Goal: Task Accomplishment & Management: Use online tool/utility

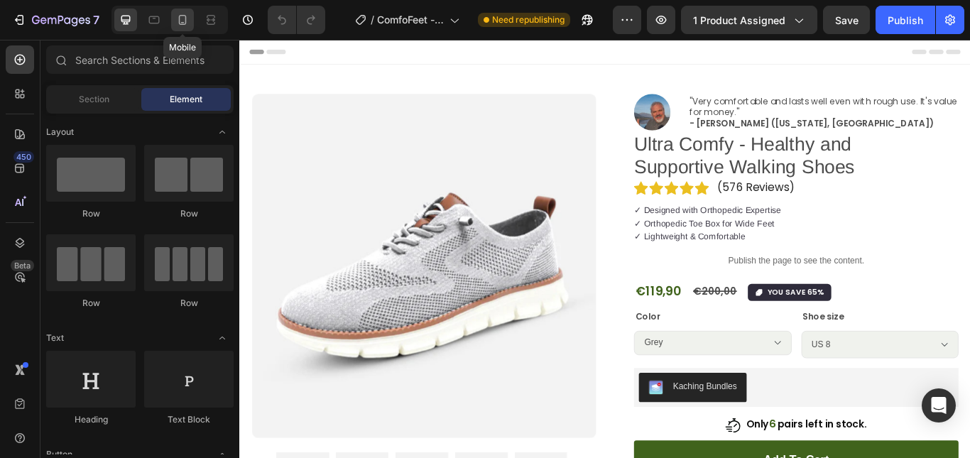
click at [182, 25] on icon at bounding box center [183, 20] width 8 height 10
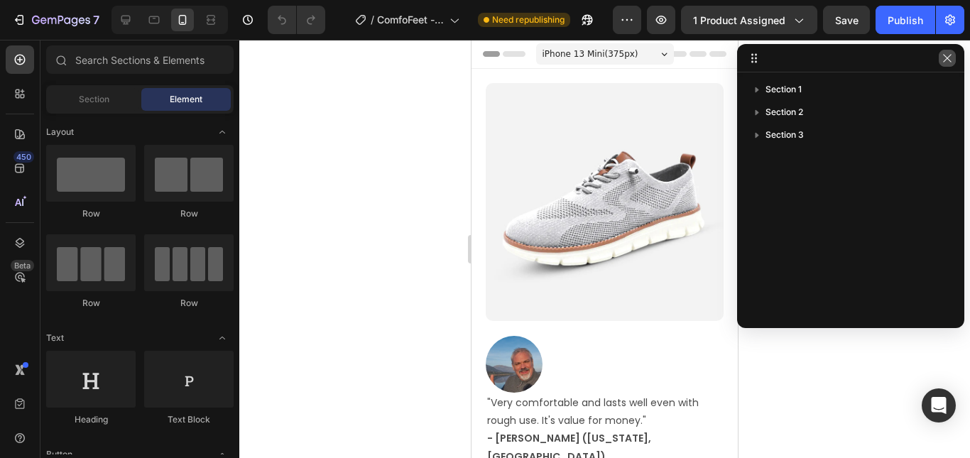
click at [952, 60] on icon "button" at bounding box center [947, 58] width 11 height 11
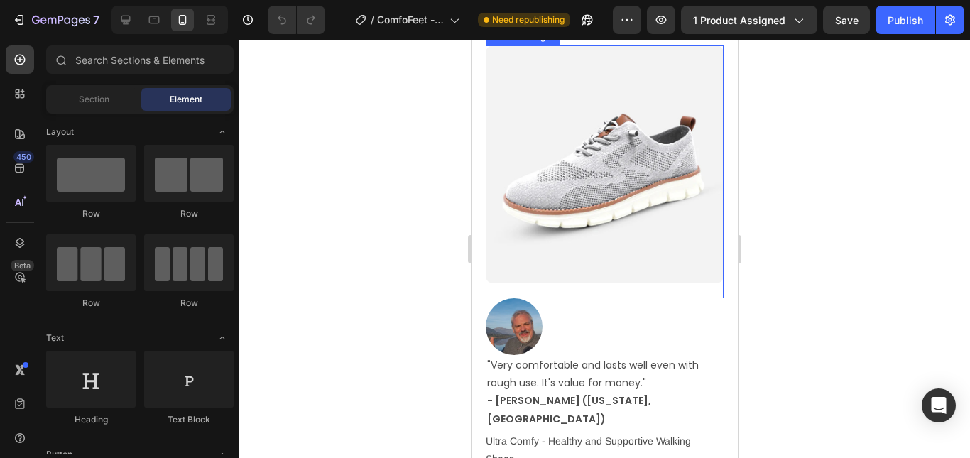
scroll to position [71, 0]
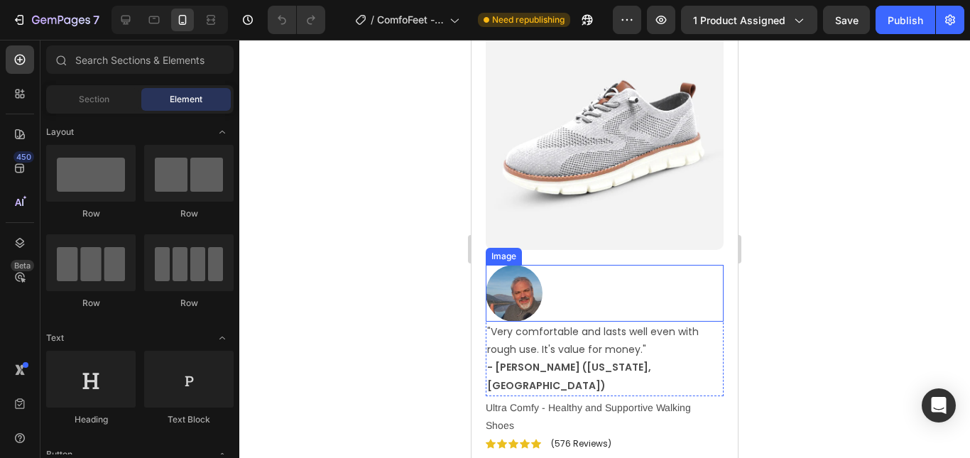
click at [588, 282] on div at bounding box center [605, 293] width 238 height 57
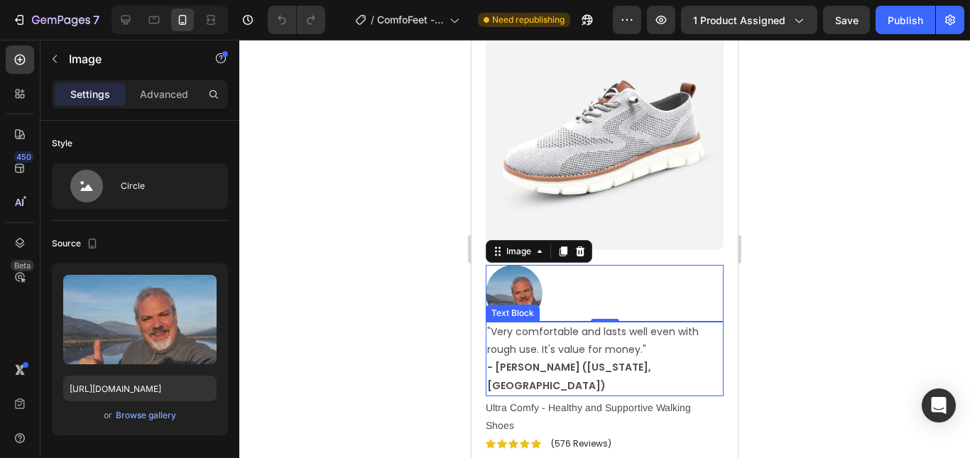
click at [696, 333] on p ""Very comfortable and lasts well even with rough use. It's value for money." - …" at bounding box center [604, 359] width 235 height 72
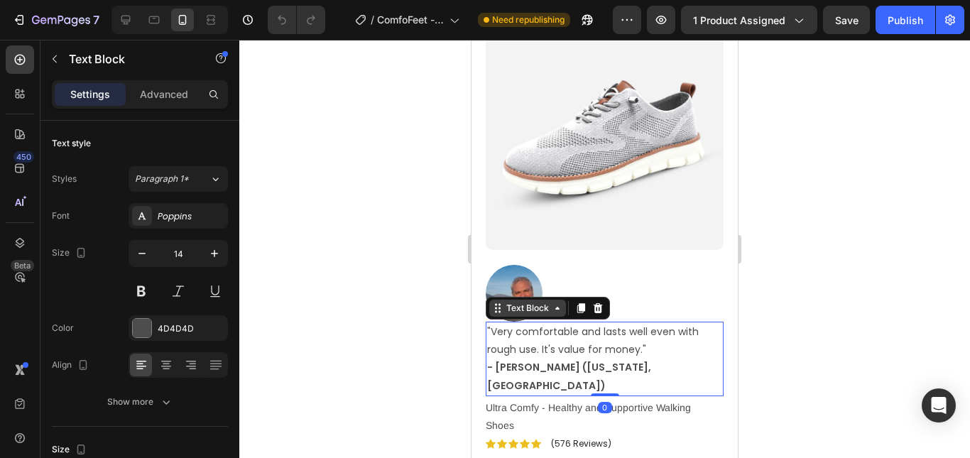
click at [543, 302] on div "Text Block" at bounding box center [528, 308] width 48 height 13
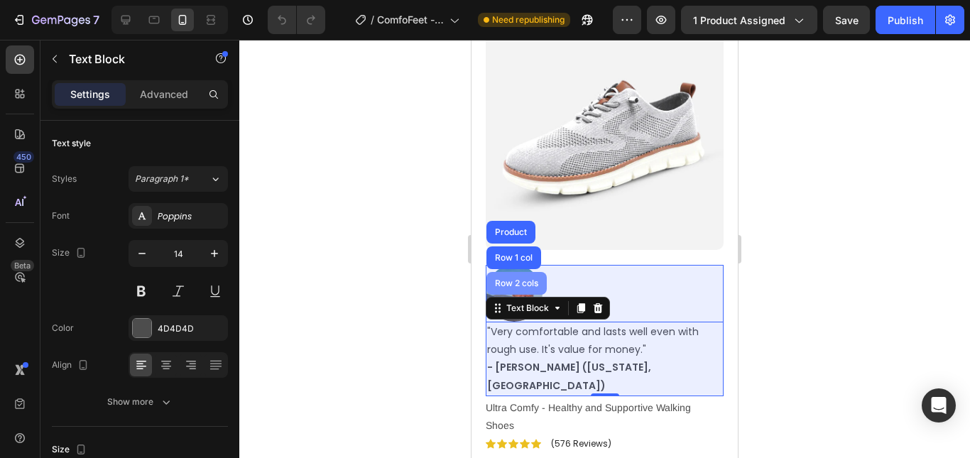
click at [524, 279] on div "Row 2 cols" at bounding box center [516, 283] width 49 height 9
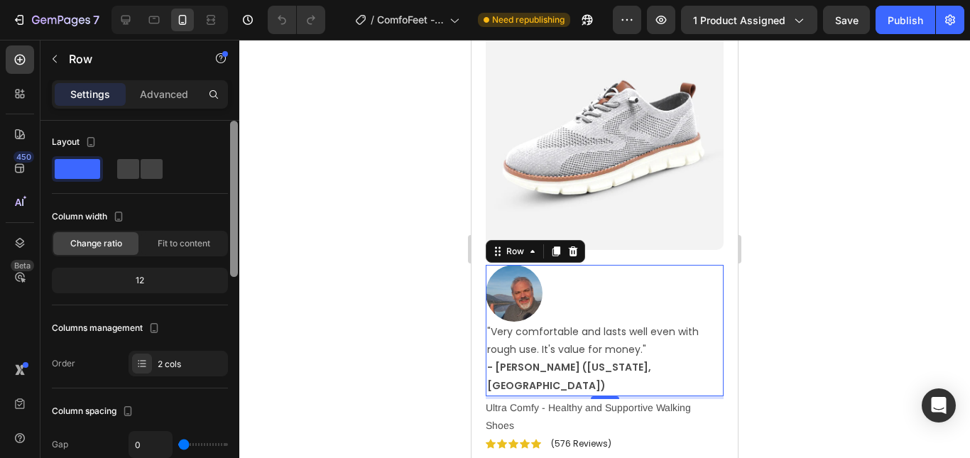
scroll to position [0, 0]
drag, startPoint x: 233, startPoint y: 224, endPoint x: 235, endPoint y: 132, distance: 92.4
click at [235, 132] on div at bounding box center [234, 199] width 8 height 156
click at [146, 171] on span at bounding box center [152, 171] width 22 height 20
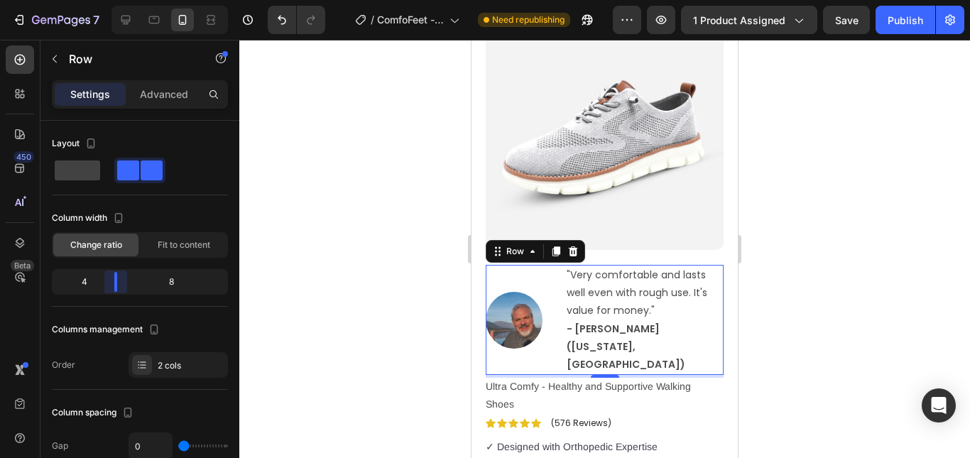
drag, startPoint x: 141, startPoint y: 283, endPoint x: 105, endPoint y: 281, distance: 35.5
click at [105, 0] on body "7 / ComfoFeet - Page Need republishing Preview 1 product assigned Save Publish …" at bounding box center [485, 0] width 970 height 0
click at [766, 235] on div at bounding box center [604, 249] width 731 height 418
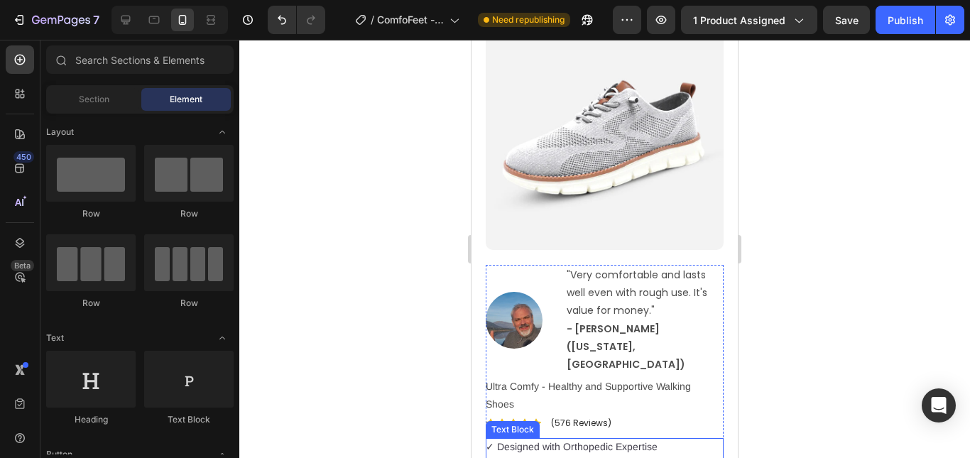
click at [547, 441] on span "✓ Designed with Orthopedic Expertise" at bounding box center [572, 446] width 172 height 11
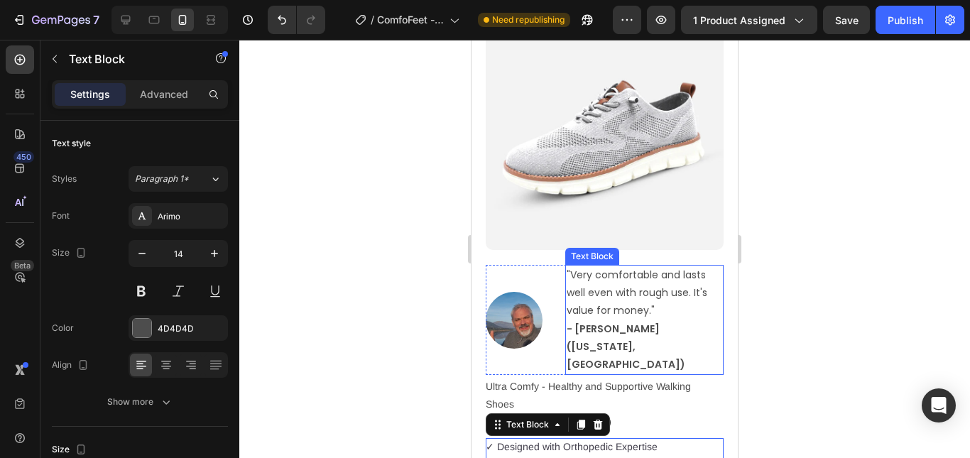
click at [595, 288] on p ""Very comfortable and lasts well even with rough use. It's value for money." - …" at bounding box center [645, 319] width 156 height 107
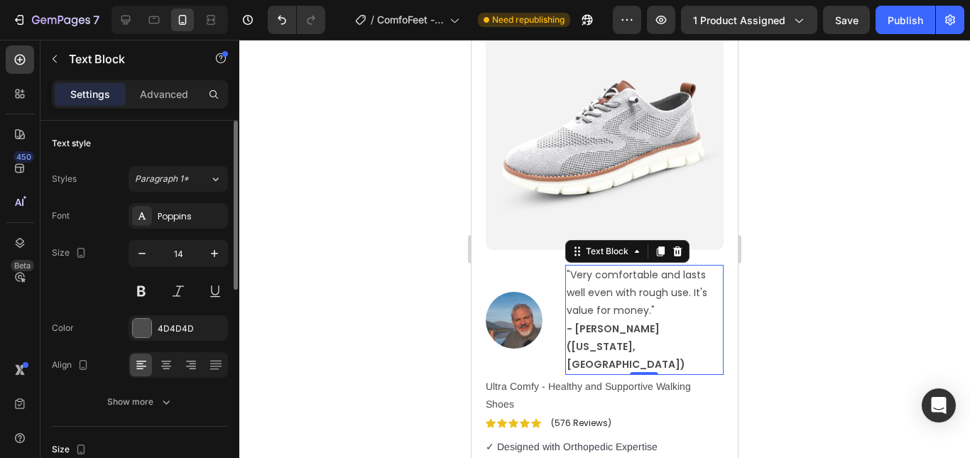
scroll to position [71, 0]
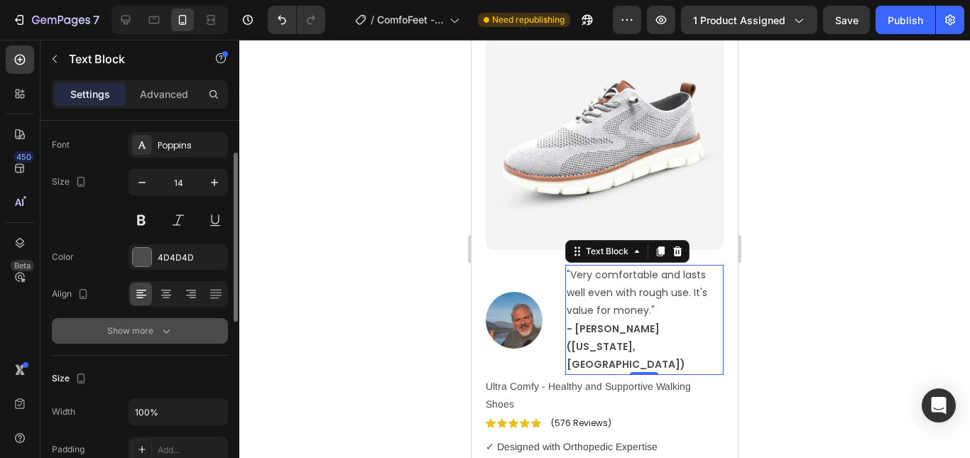
click at [154, 325] on div "Show more" at bounding box center [140, 331] width 66 height 14
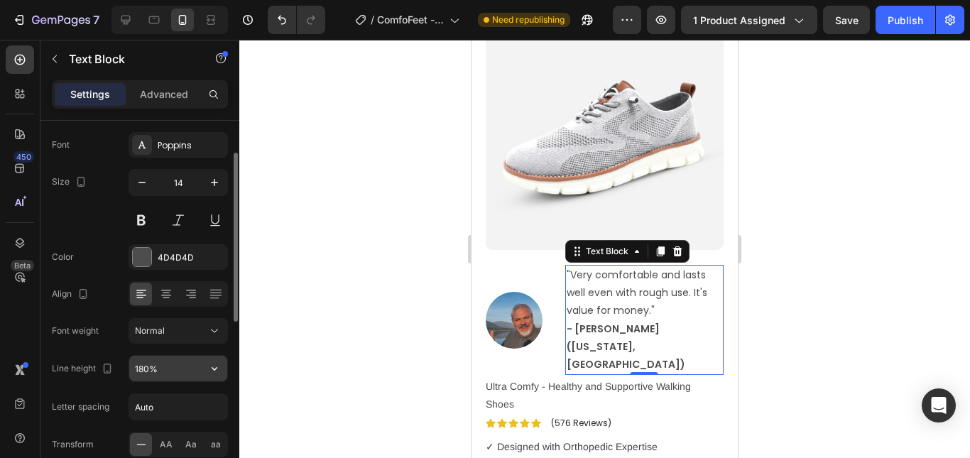
click at [156, 376] on input "180%" at bounding box center [178, 369] width 98 height 26
click at [212, 372] on icon "button" at bounding box center [214, 369] width 14 height 14
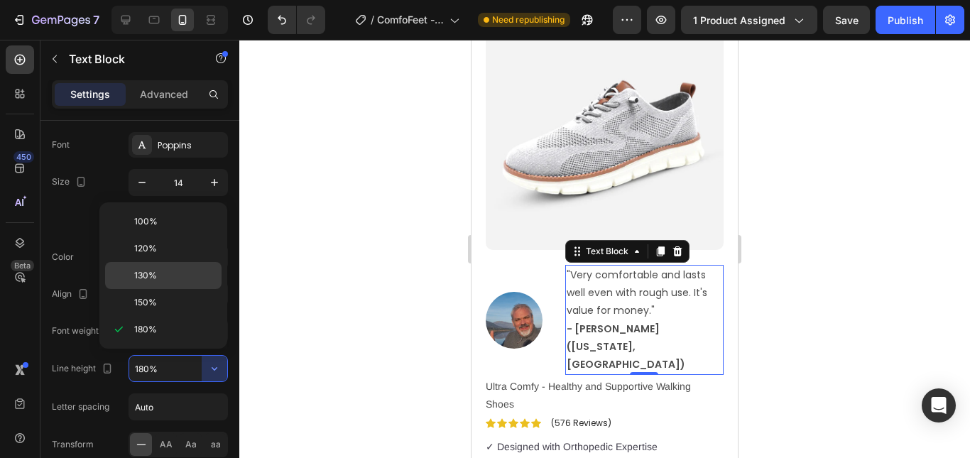
click at [156, 283] on div "130%" at bounding box center [163, 275] width 116 height 27
type input "130%"
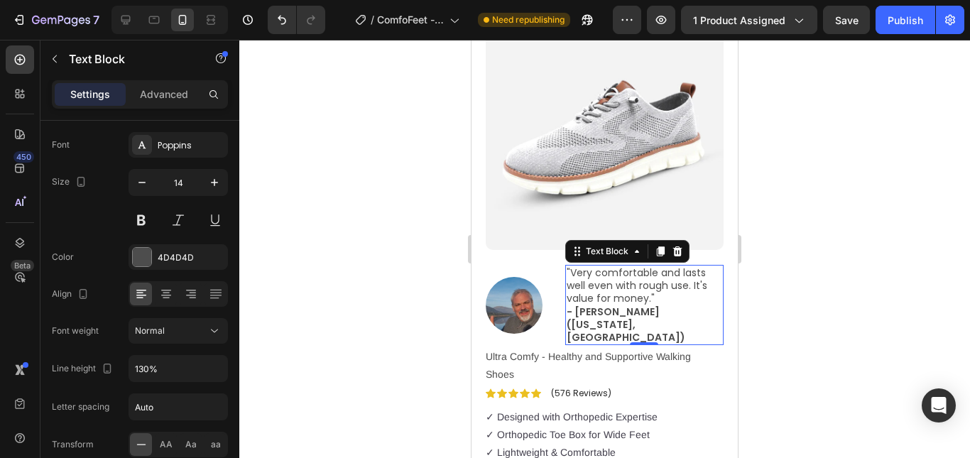
click at [411, 298] on div at bounding box center [604, 249] width 731 height 418
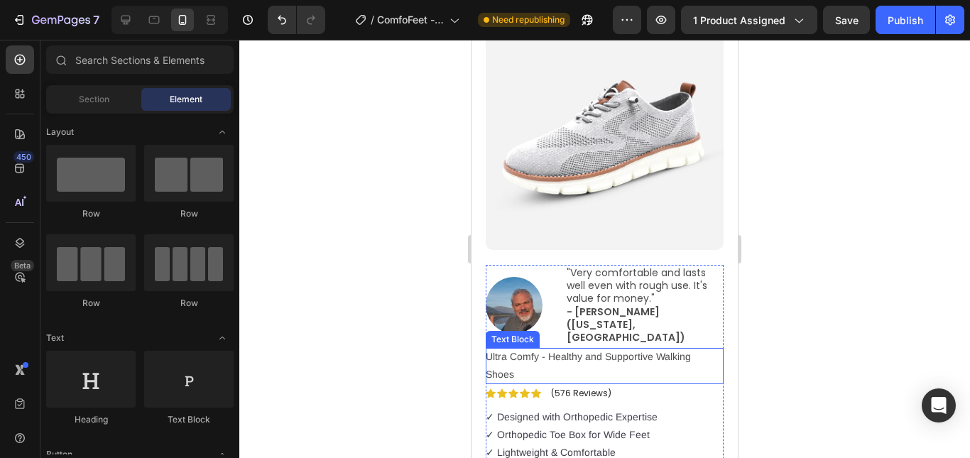
click at [587, 348] on p "Ultra Comfy - Healthy and Supportive Walking Shoes" at bounding box center [591, 366] width 210 height 36
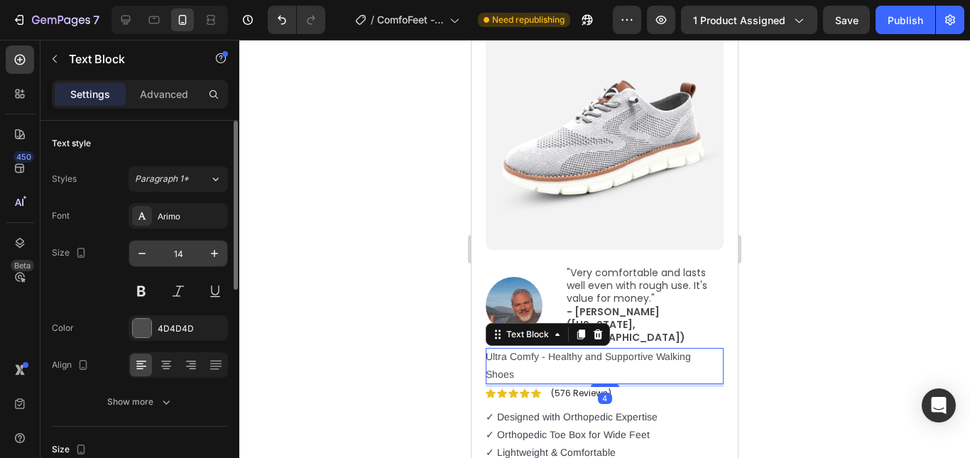
click at [188, 251] on input "14" at bounding box center [178, 254] width 47 height 26
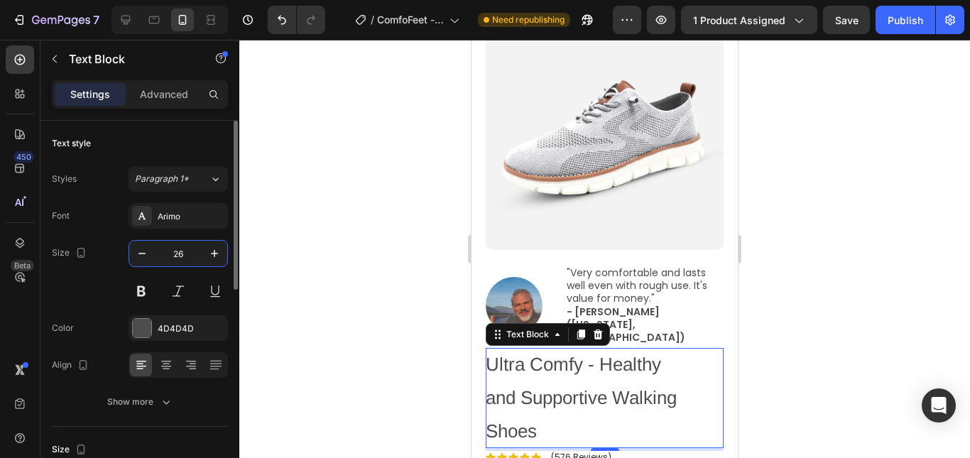
type input "26"
click at [163, 397] on icon "button" at bounding box center [166, 402] width 14 height 14
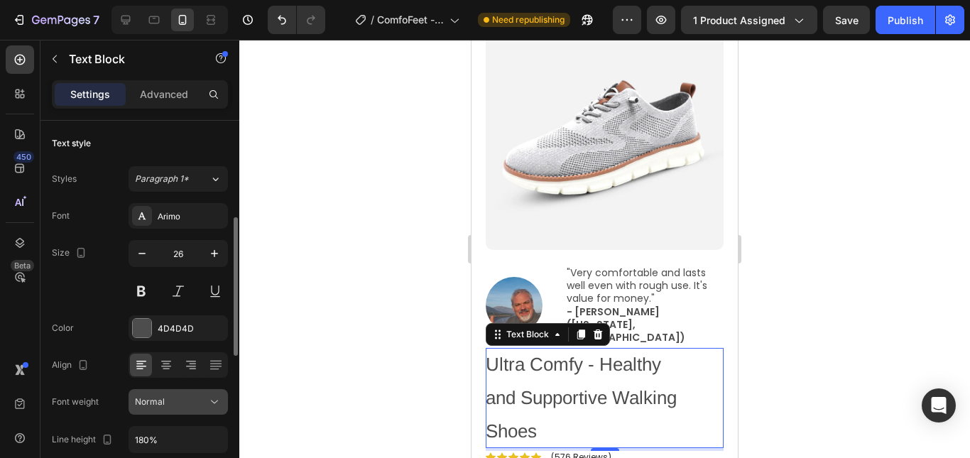
scroll to position [142, 0]
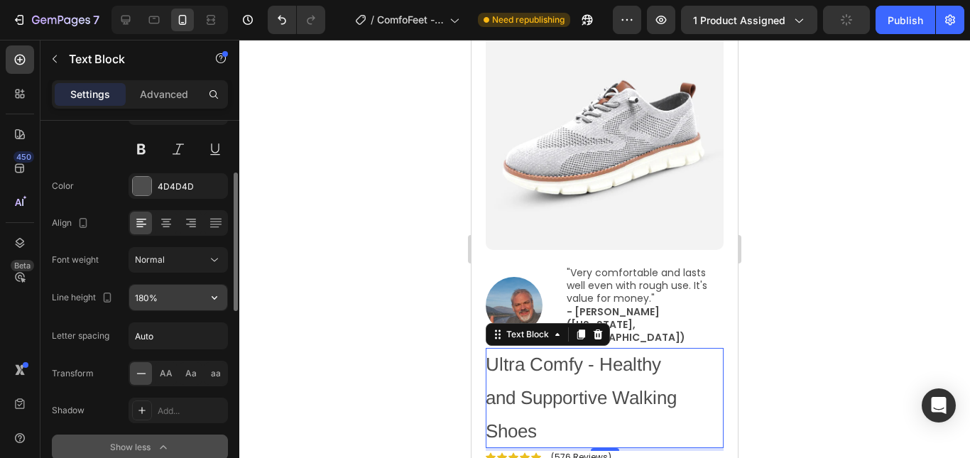
click at [185, 298] on input "180%" at bounding box center [178, 298] width 98 height 26
click at [211, 299] on icon "button" at bounding box center [214, 298] width 14 height 14
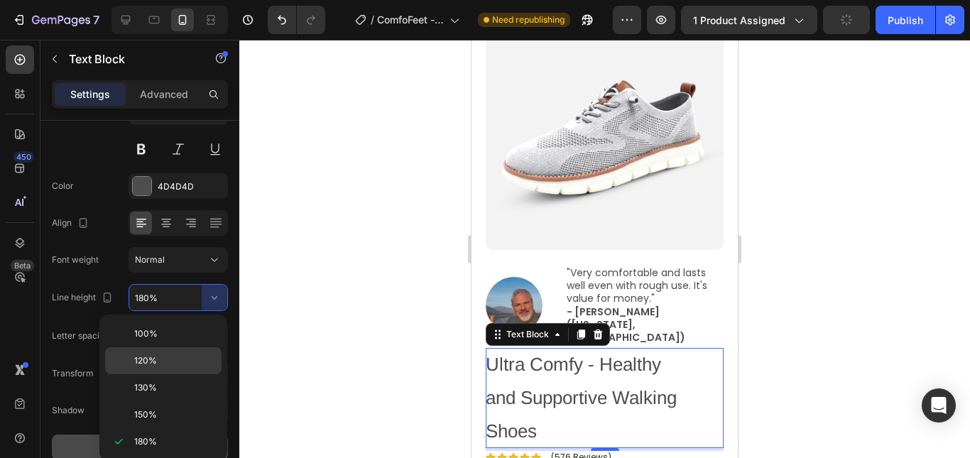
click at [170, 354] on p "120%" at bounding box center [174, 360] width 81 height 13
type input "120%"
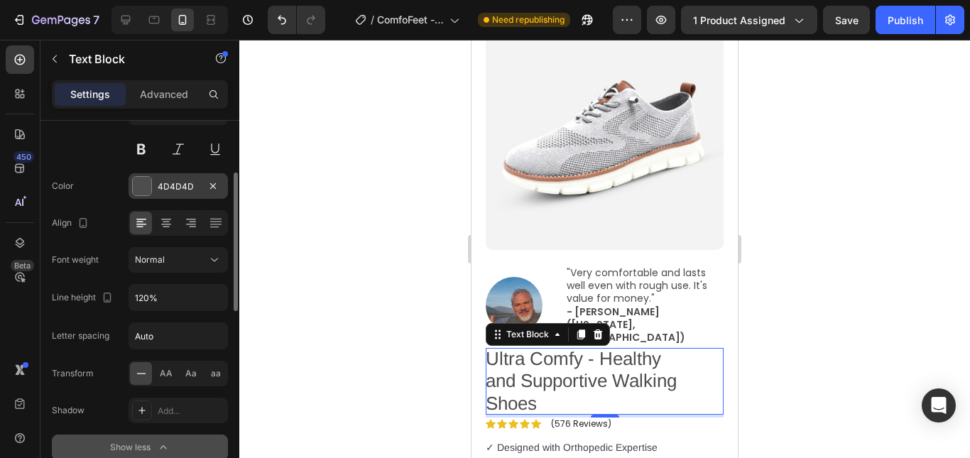
click at [144, 191] on div at bounding box center [142, 186] width 18 height 18
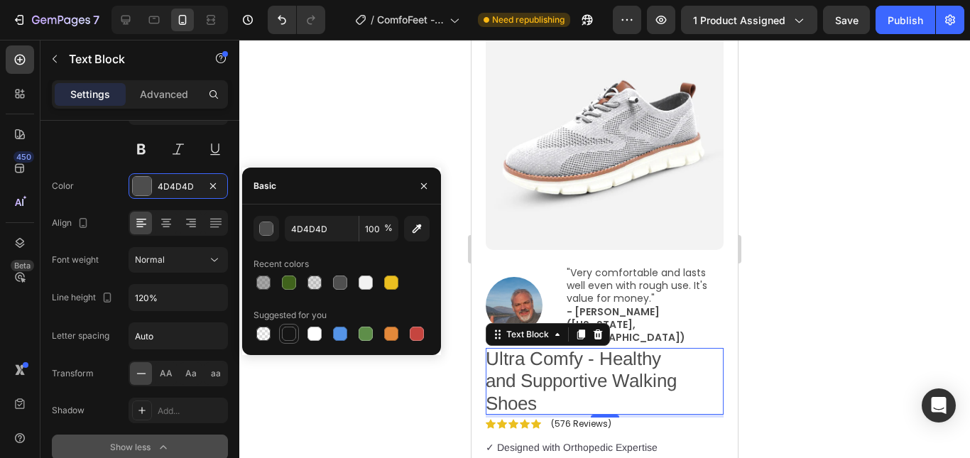
click at [292, 328] on div at bounding box center [289, 334] width 14 height 14
type input "151515"
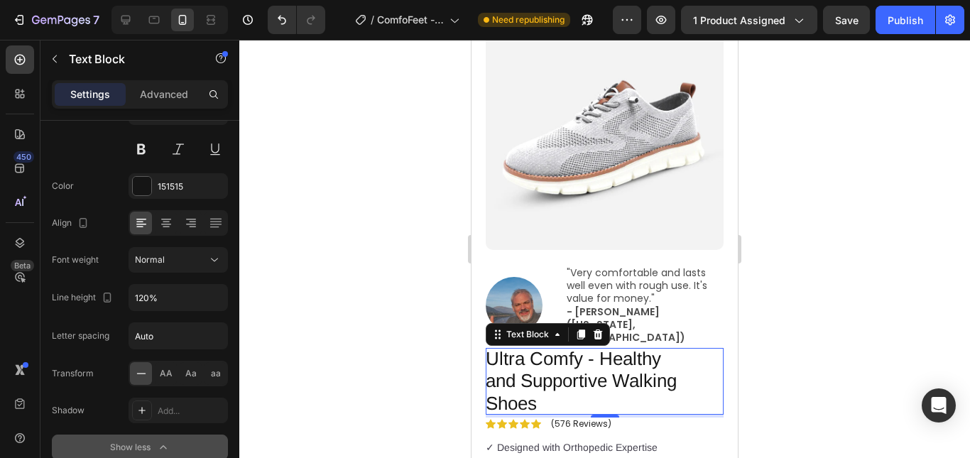
click at [337, 122] on div at bounding box center [604, 249] width 731 height 418
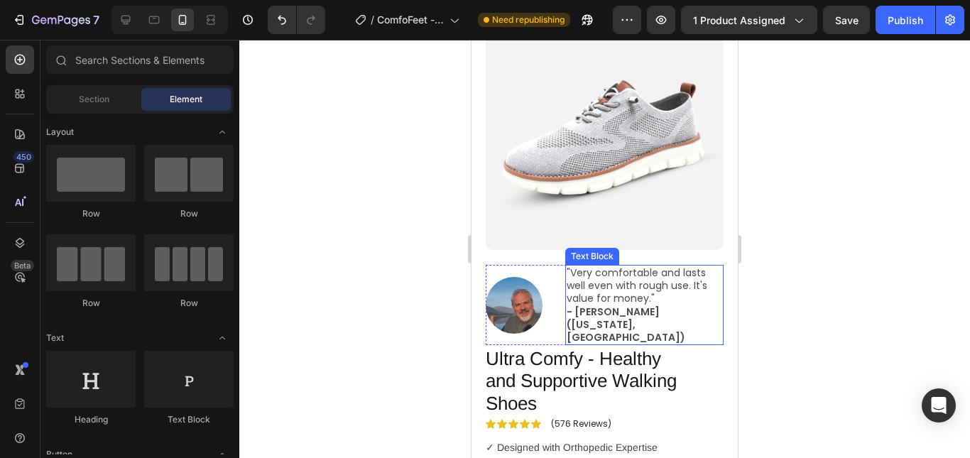
click at [628, 286] on p ""Very comfortable and lasts well even with rough use. It's value for money." - …" at bounding box center [645, 304] width 156 height 77
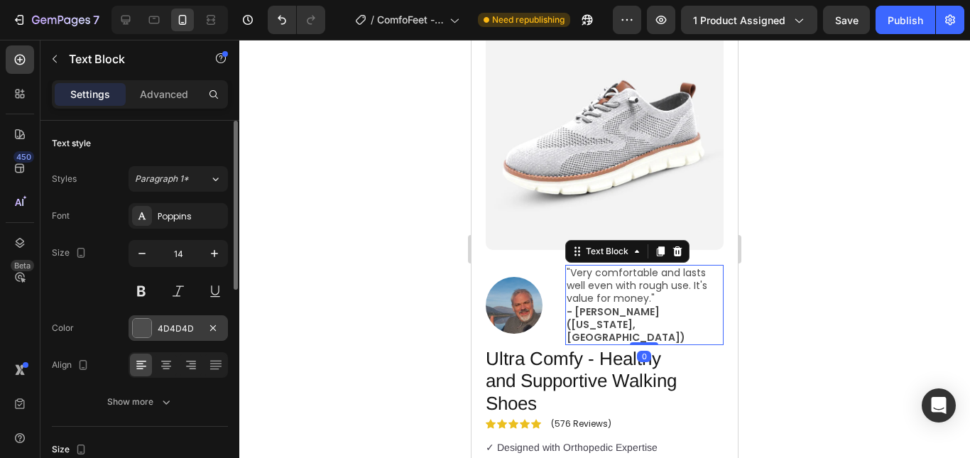
click at [143, 322] on div at bounding box center [142, 328] width 18 height 18
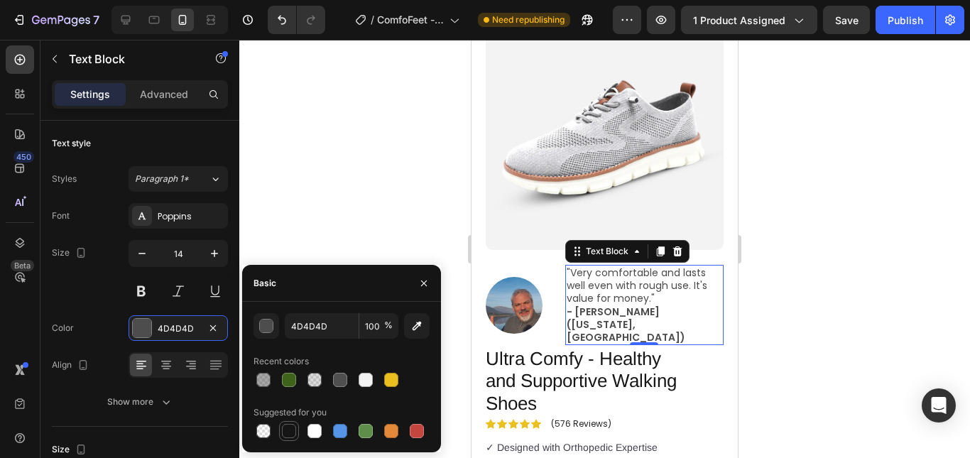
click at [289, 433] on div at bounding box center [289, 431] width 14 height 14
type input "151515"
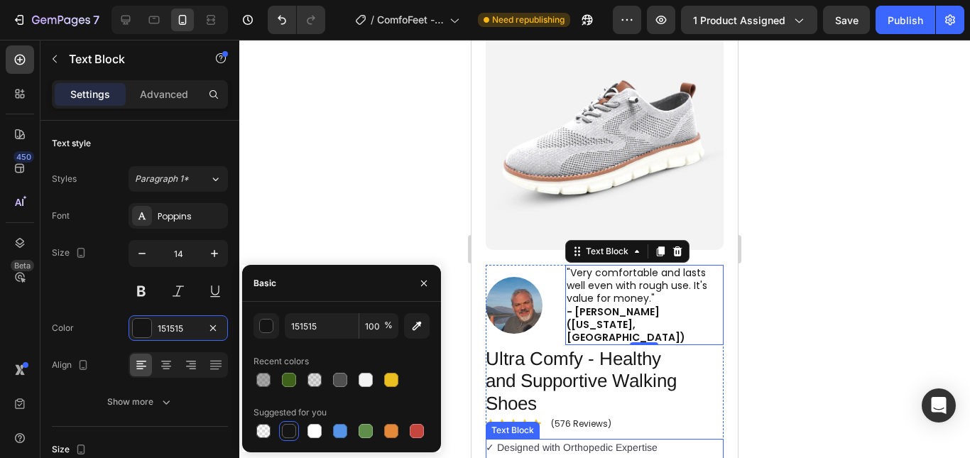
click at [581, 440] on p "✓ Designed with Orthopedic Expertise ✓ Orthopedic Toe Box for Wide Feet ✓ Light…" at bounding box center [591, 466] width 210 height 54
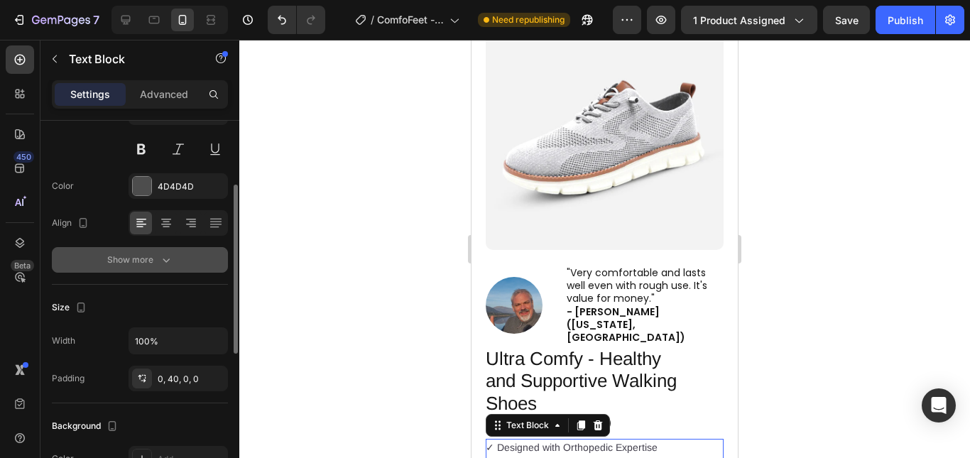
click at [157, 264] on div "Show more" at bounding box center [140, 260] width 66 height 14
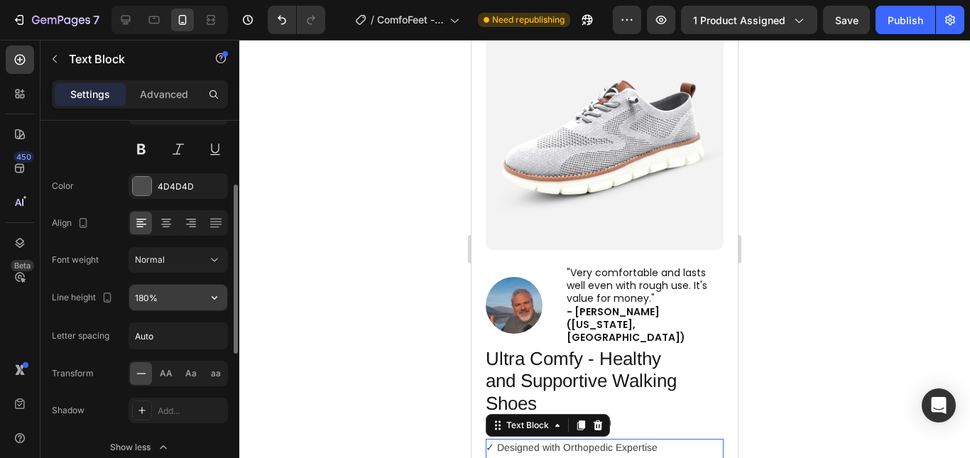
click at [163, 295] on input "180%" at bounding box center [178, 298] width 98 height 26
click at [217, 298] on icon "button" at bounding box center [214, 298] width 14 height 14
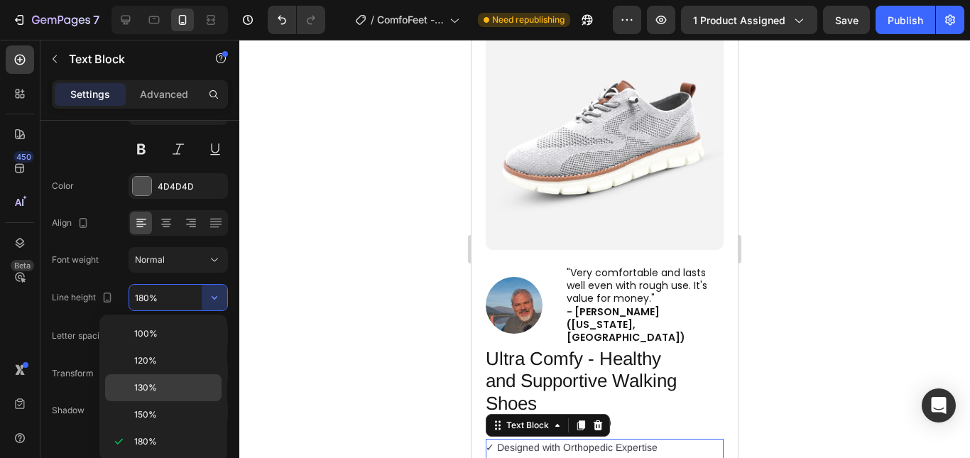
click at [170, 375] on div "130%" at bounding box center [163, 387] width 116 height 27
type input "130%"
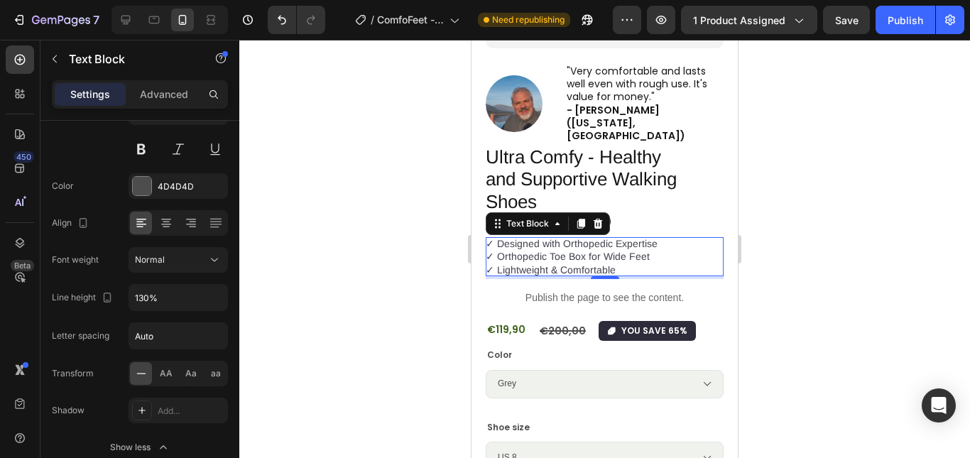
scroll to position [284, 0]
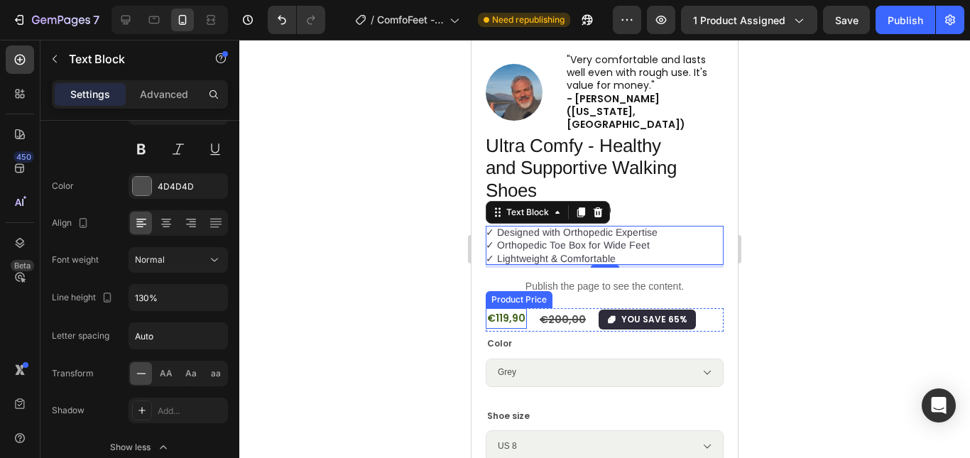
click at [512, 308] on div "€119,90" at bounding box center [506, 318] width 41 height 21
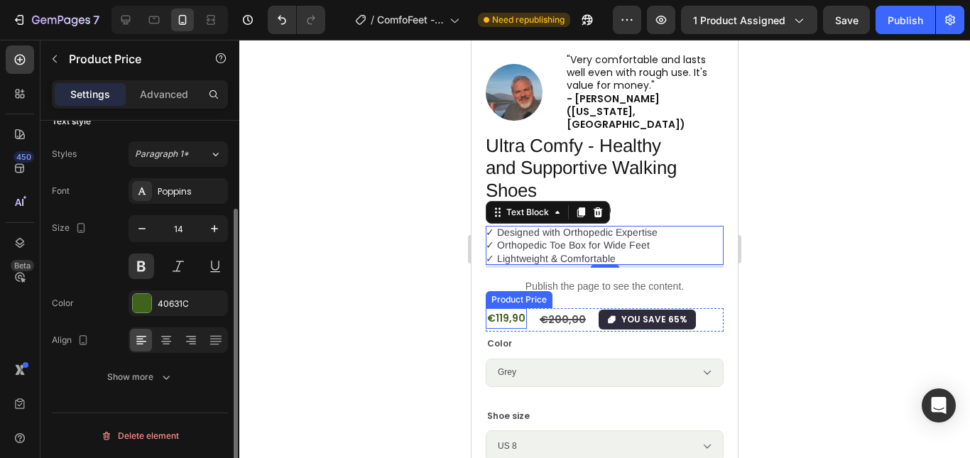
scroll to position [0, 0]
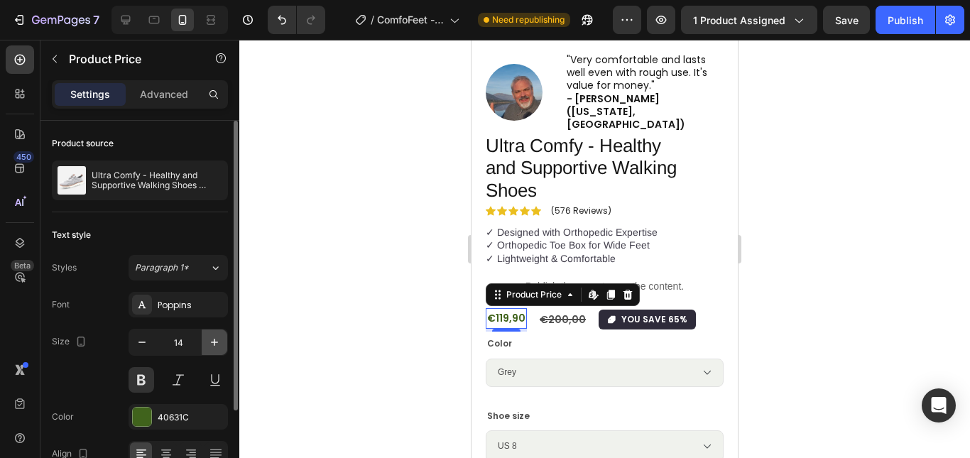
click at [211, 343] on icon "button" at bounding box center [214, 342] width 14 height 14
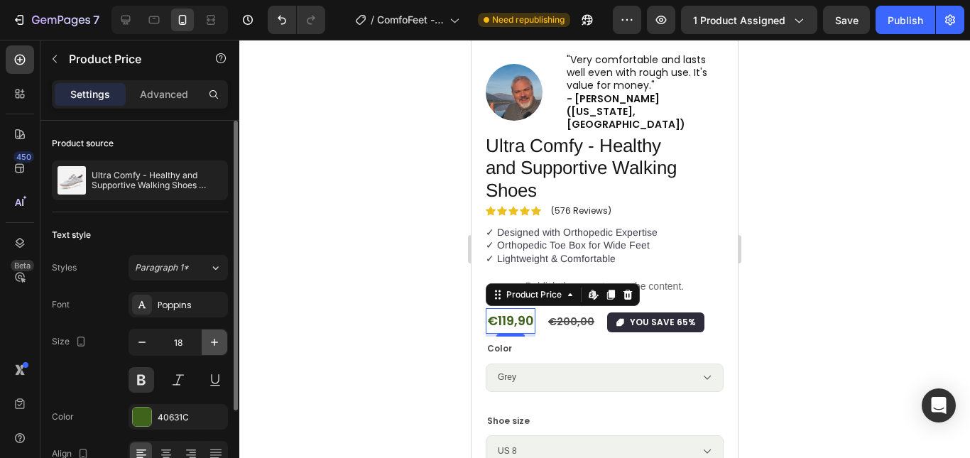
click at [211, 343] on icon "button" at bounding box center [214, 342] width 14 height 14
type input "20"
click at [144, 370] on button at bounding box center [142, 380] width 26 height 26
click at [147, 379] on button at bounding box center [142, 380] width 26 height 26
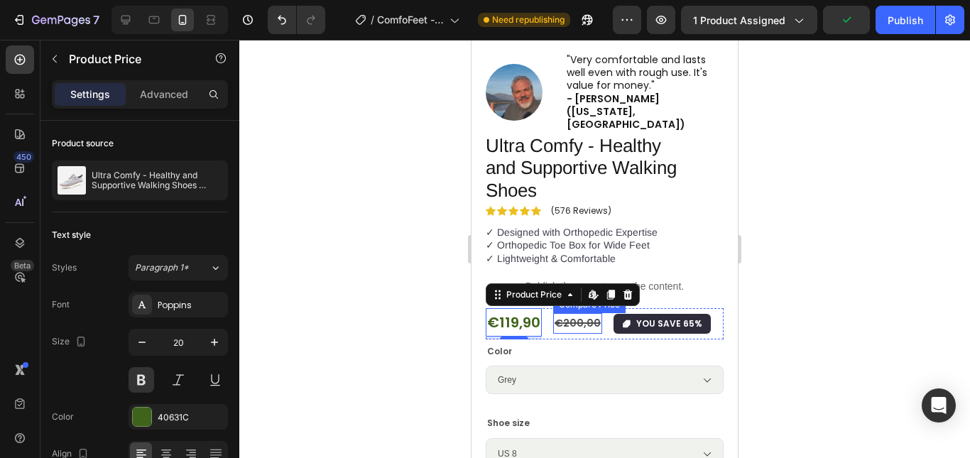
click at [560, 313] on div "€200,00" at bounding box center [577, 323] width 49 height 21
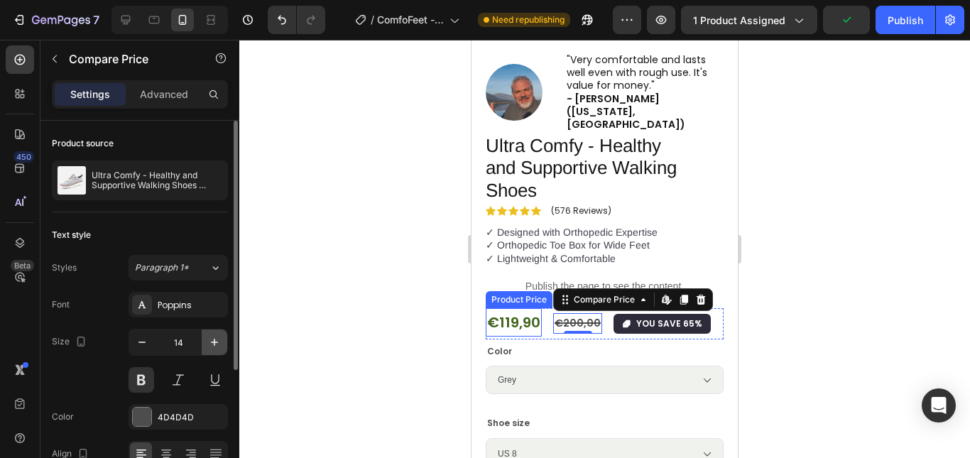
click at [217, 344] on icon "button" at bounding box center [214, 342] width 14 height 14
type input "16"
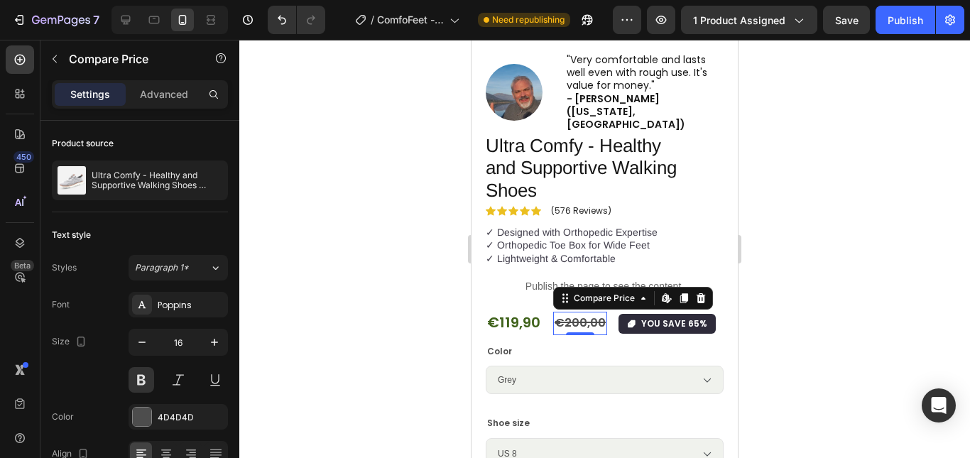
click at [812, 275] on div at bounding box center [604, 249] width 731 height 418
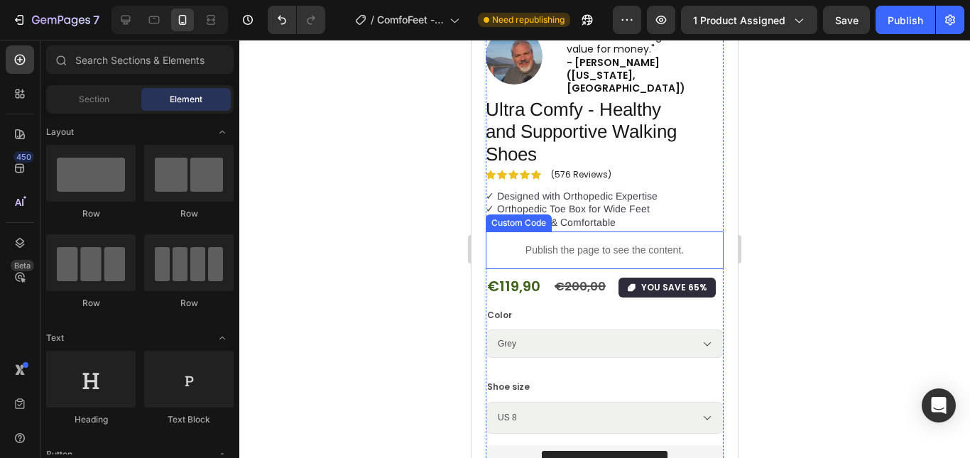
scroll to position [355, 0]
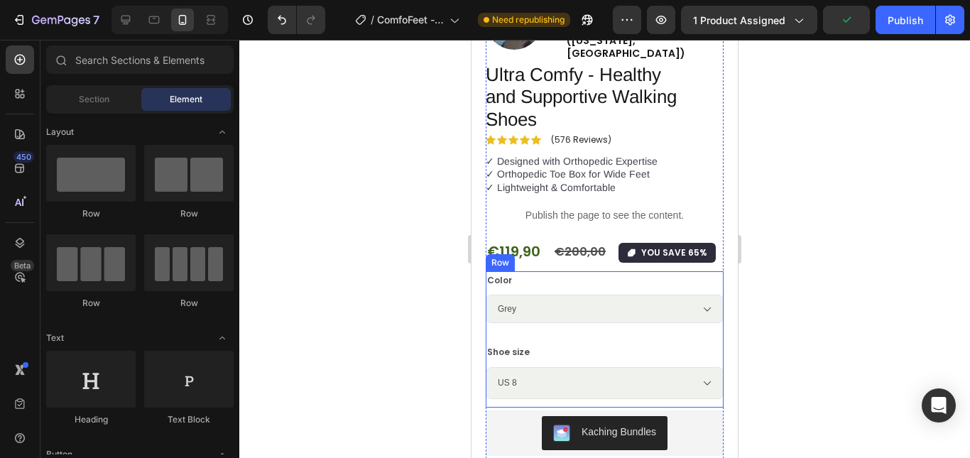
click at [568, 297] on div "Color Grey Blue Sand Mint Brown Army Green Product Variants & Swatches" at bounding box center [605, 301] width 238 height 61
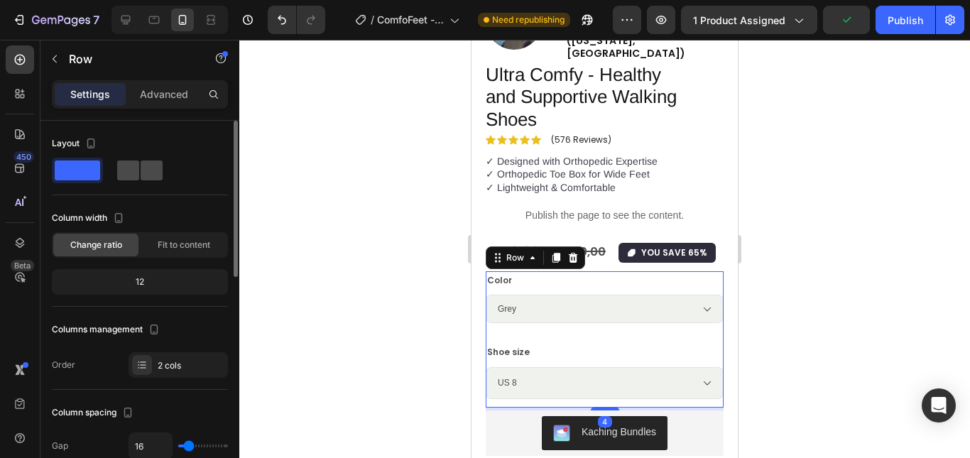
click at [131, 173] on span at bounding box center [128, 171] width 22 height 20
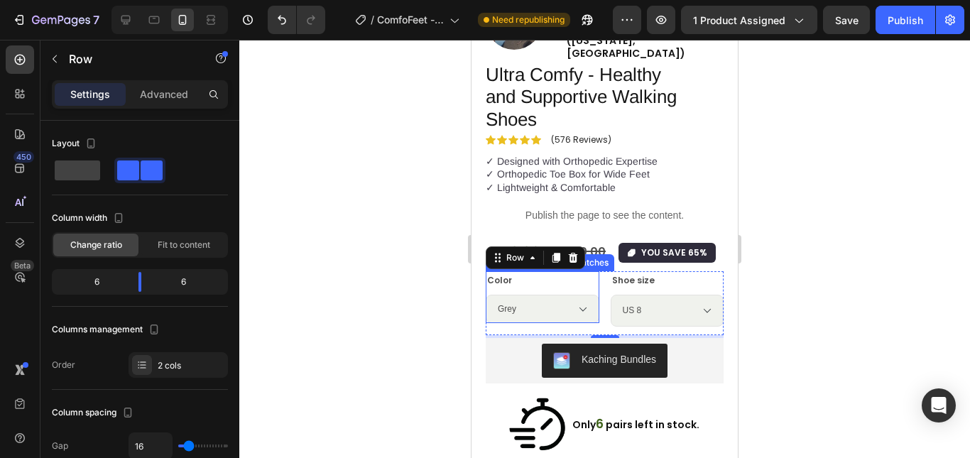
click at [530, 271] on div "Color Grey Blue Sand Mint Brown Army Green" at bounding box center [543, 297] width 114 height 53
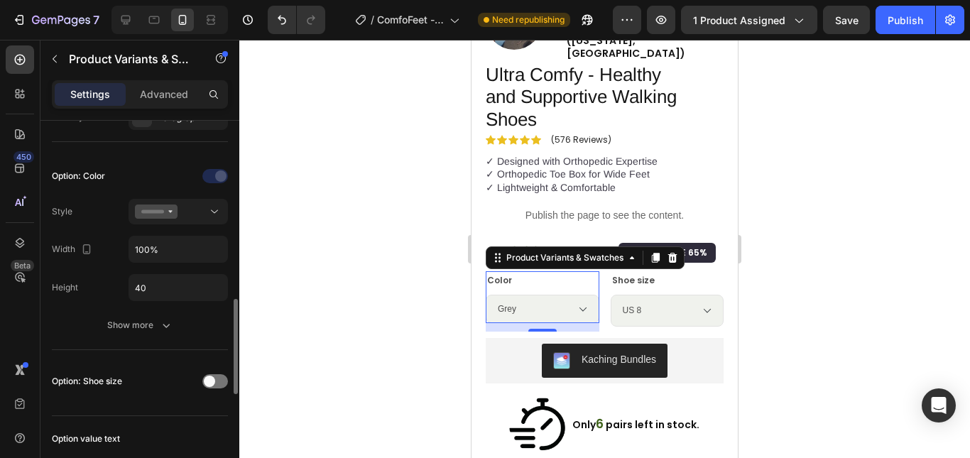
scroll to position [426, 0]
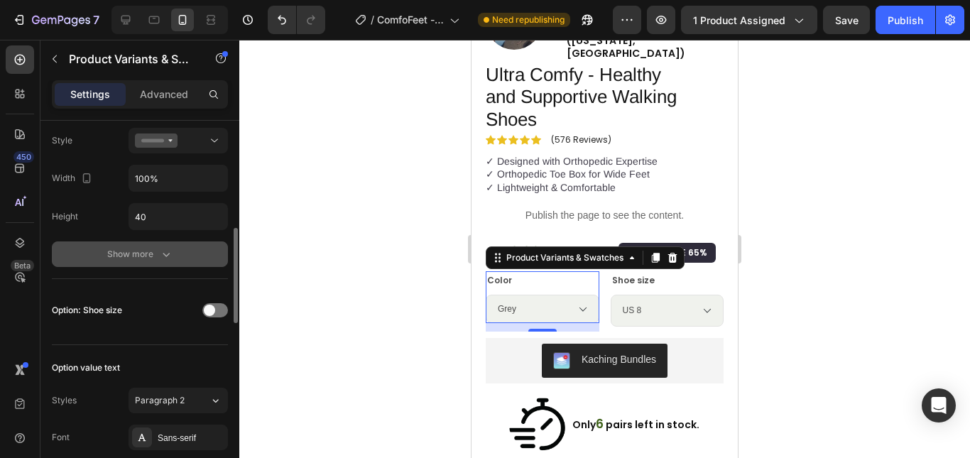
click at [149, 250] on div "Show more" at bounding box center [140, 254] width 66 height 14
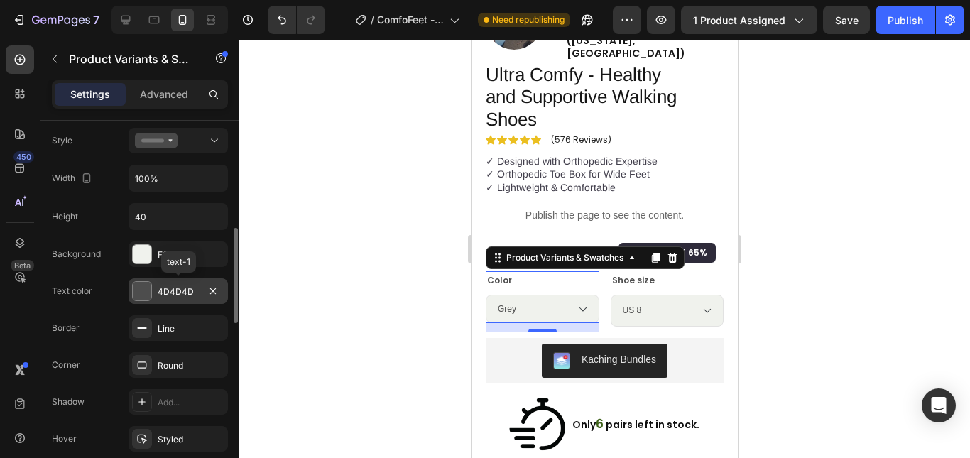
click at [141, 291] on div at bounding box center [142, 291] width 18 height 18
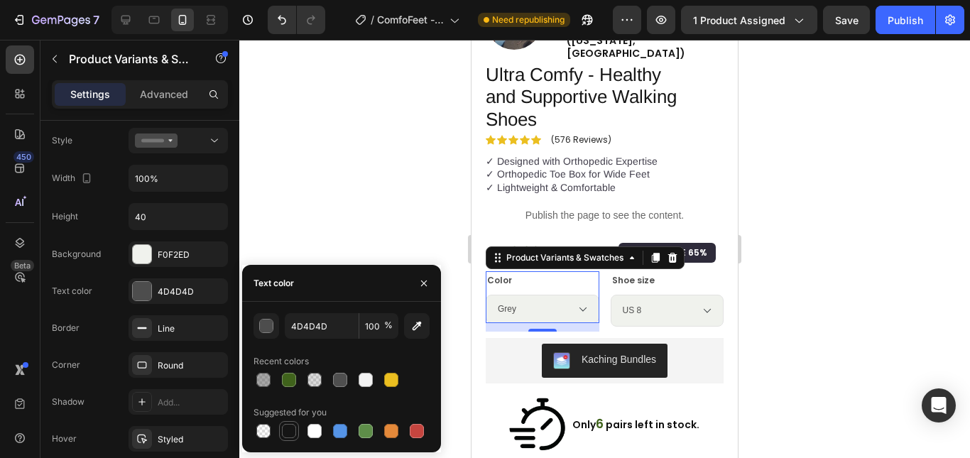
click at [293, 430] on div at bounding box center [289, 431] width 14 height 14
type input "151515"
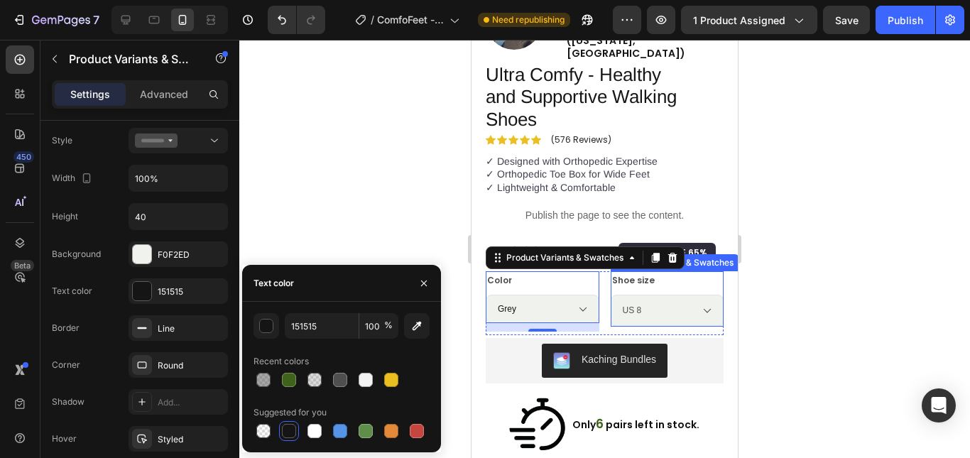
click at [643, 271] on legend "Shoe size" at bounding box center [633, 280] width 45 height 18
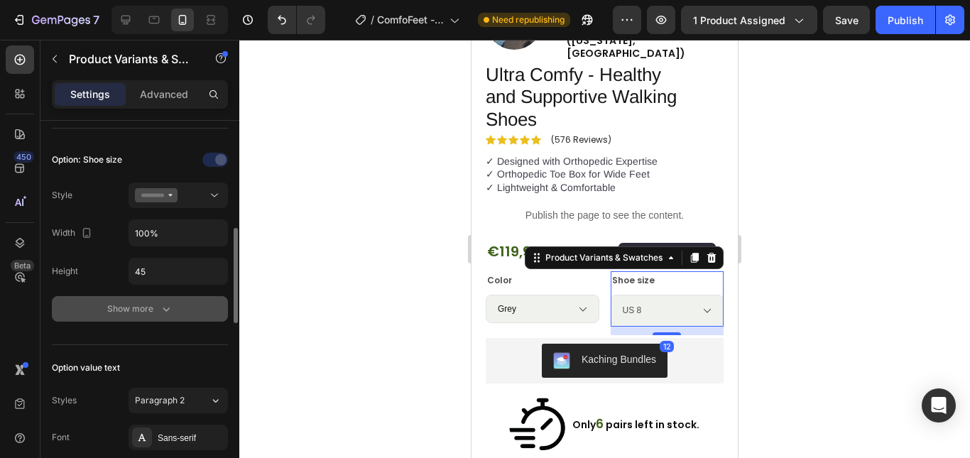
click at [152, 308] on div "Show more" at bounding box center [140, 309] width 66 height 14
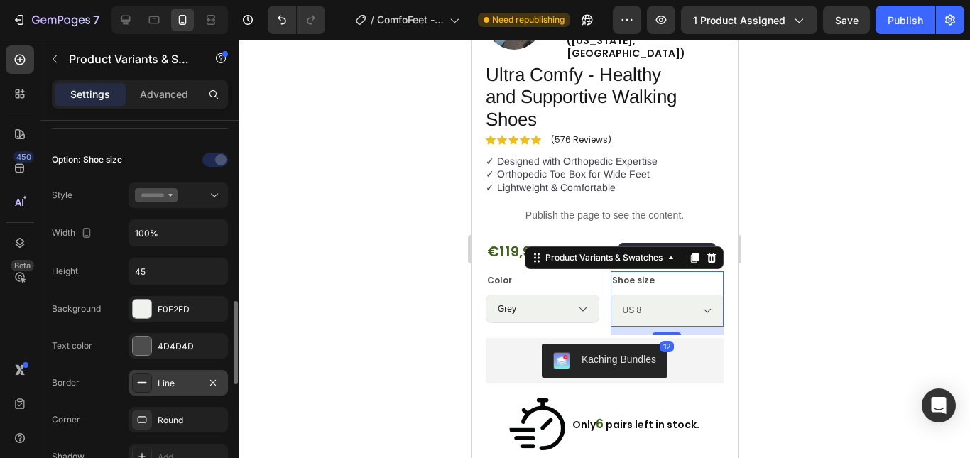
scroll to position [497, 0]
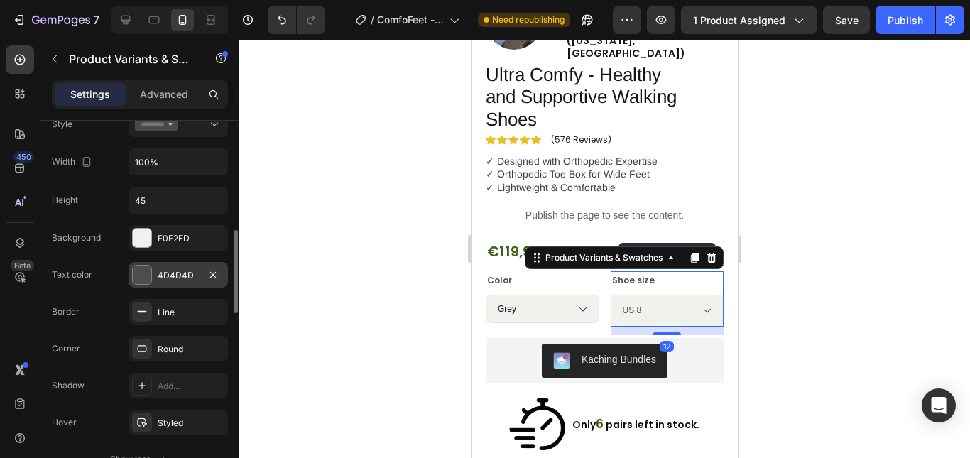
click at [143, 275] on div at bounding box center [142, 275] width 18 height 18
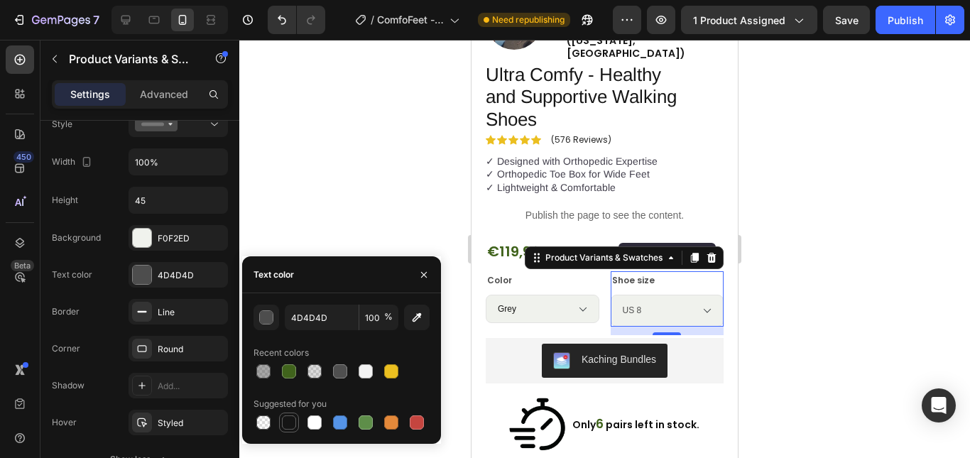
click at [287, 420] on div at bounding box center [289, 423] width 14 height 14
type input "151515"
click at [323, 190] on div at bounding box center [604, 249] width 731 height 418
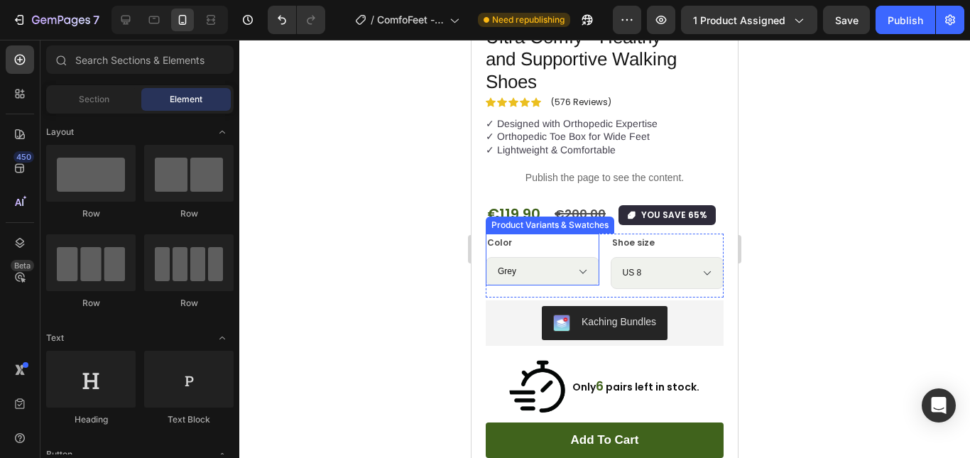
scroll to position [426, 0]
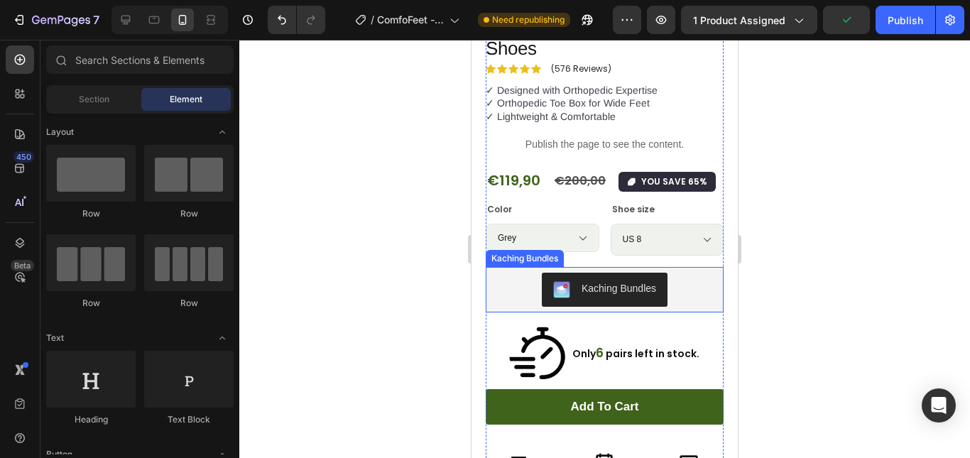
click at [515, 273] on div "Kaching Bundles" at bounding box center [605, 290] width 227 height 34
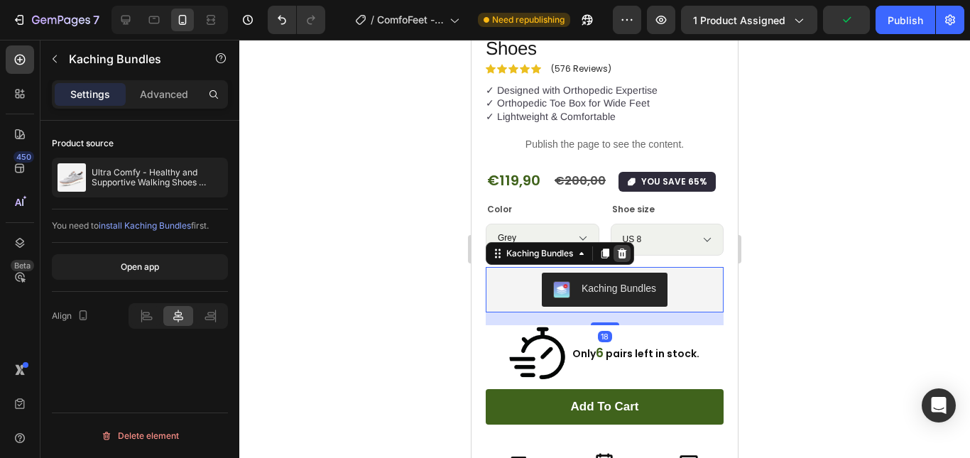
click at [622, 248] on icon at bounding box center [622, 253] width 11 height 11
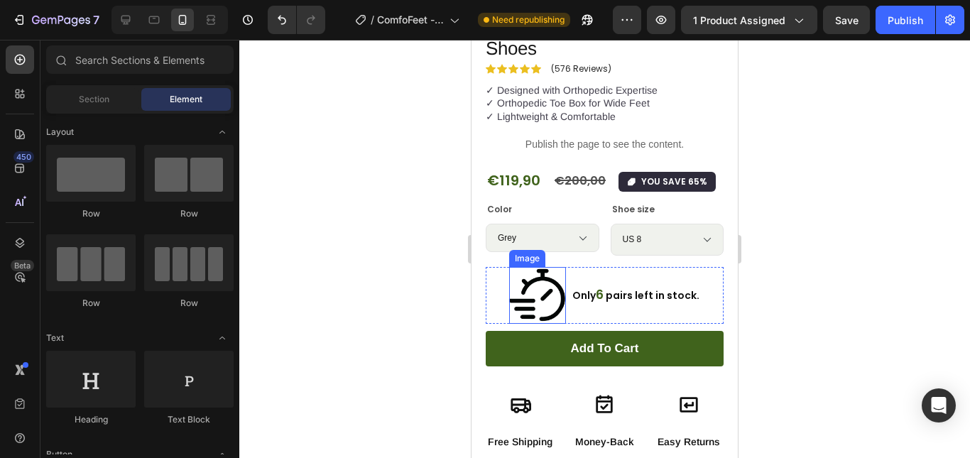
click at [536, 271] on img at bounding box center [537, 295] width 57 height 57
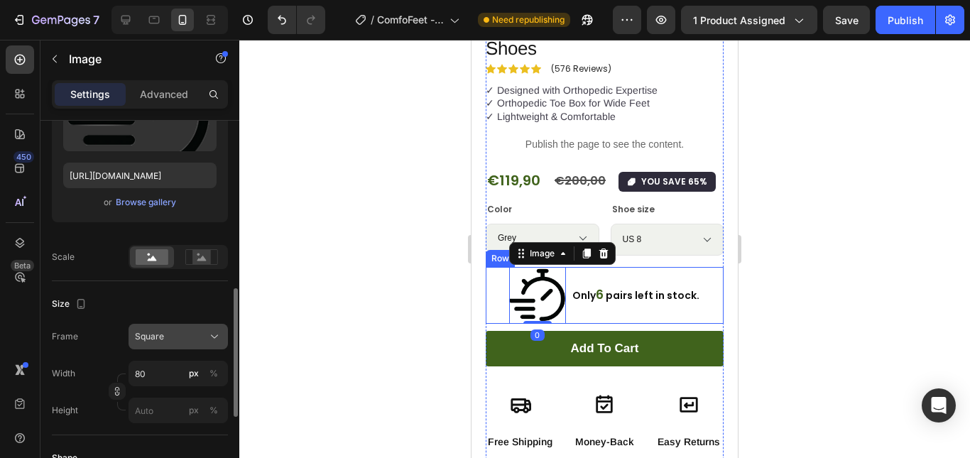
scroll to position [284, 0]
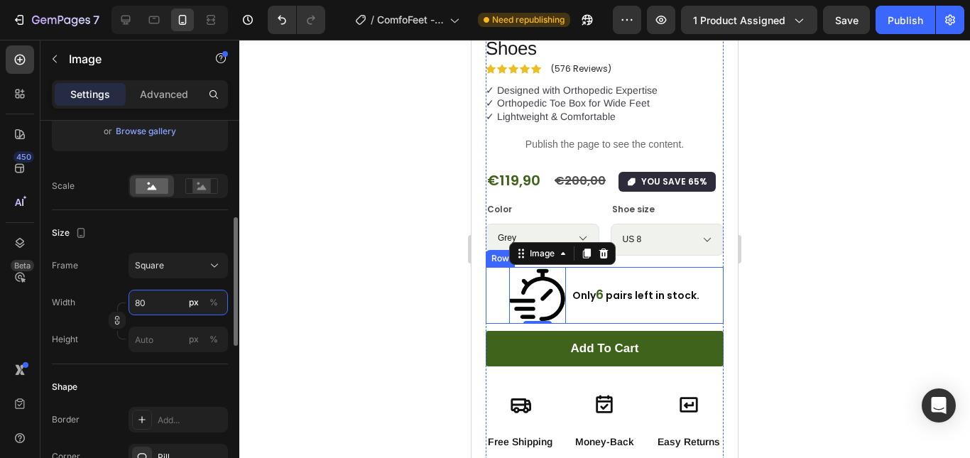
click at [153, 299] on input "80" at bounding box center [178, 303] width 99 height 26
type input "3"
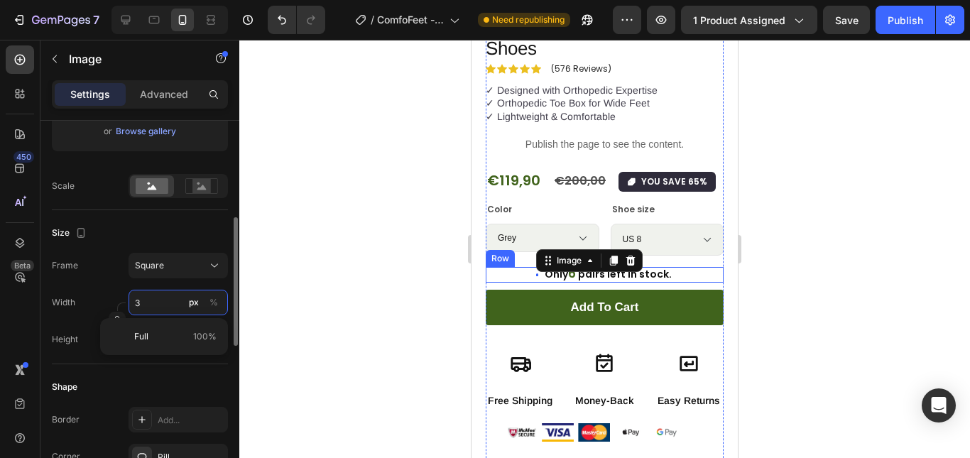
type input "30"
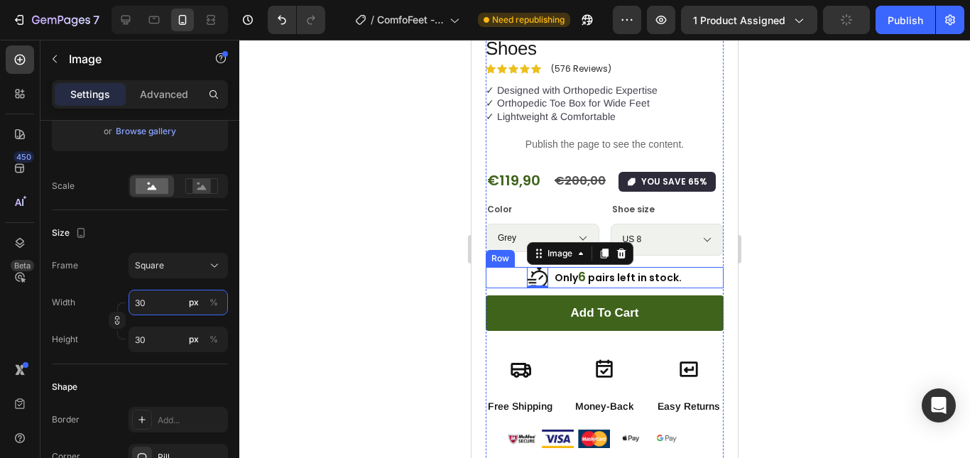
type input "30"
click at [434, 136] on div at bounding box center [604, 249] width 731 height 418
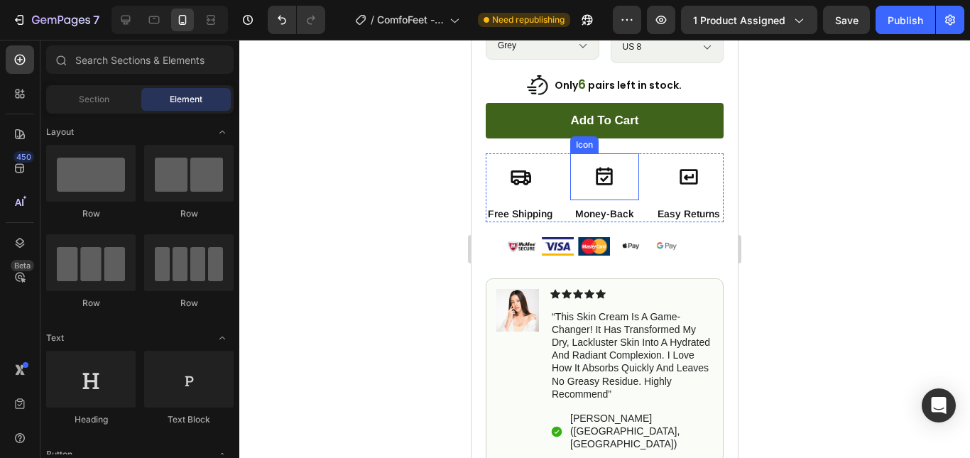
scroll to position [639, 0]
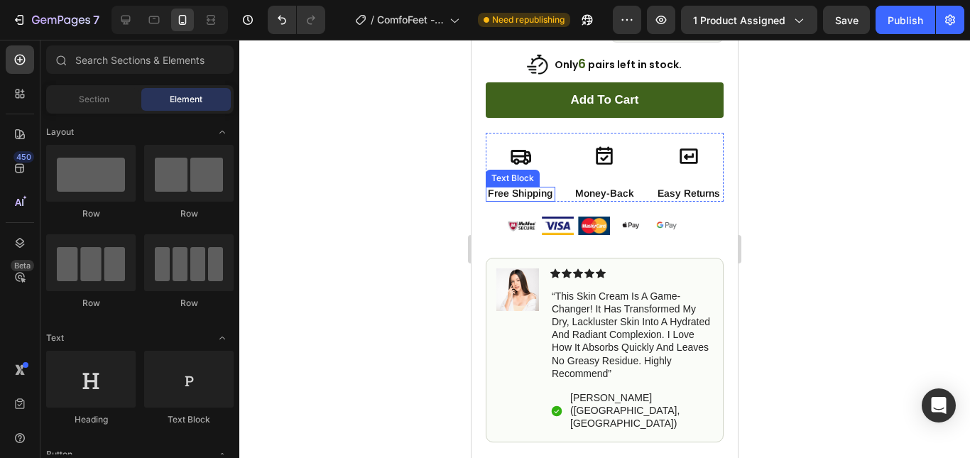
click at [523, 187] on p "Free Shipping" at bounding box center [520, 193] width 67 height 13
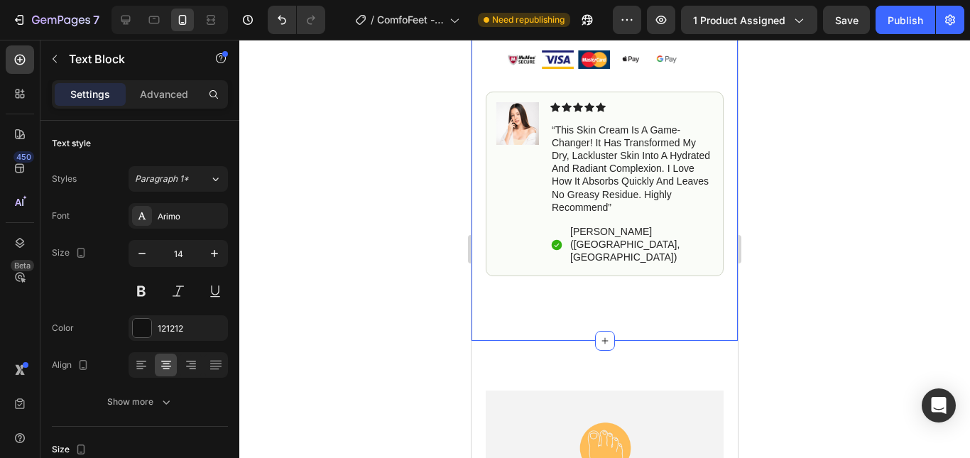
scroll to position [781, 0]
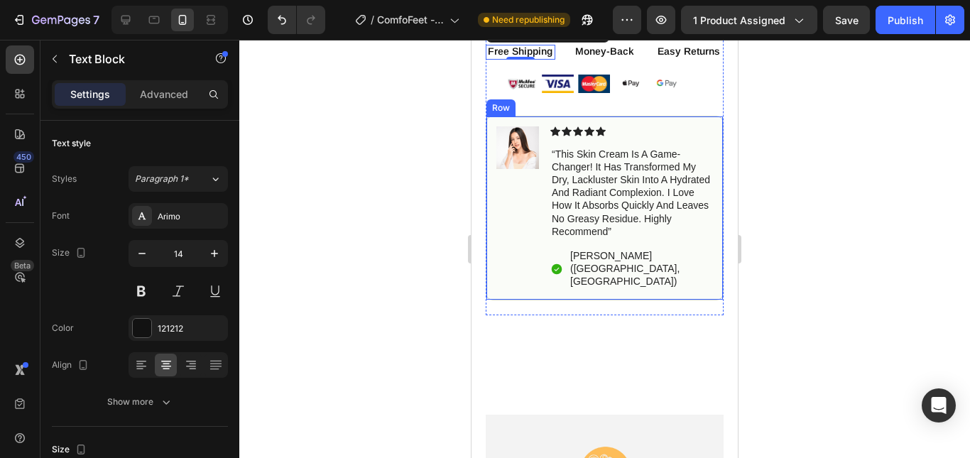
click at [668, 116] on div "Image Icon Icon Icon Icon Icon Icon List “this skin cream is a game-changer! it…" at bounding box center [605, 208] width 238 height 185
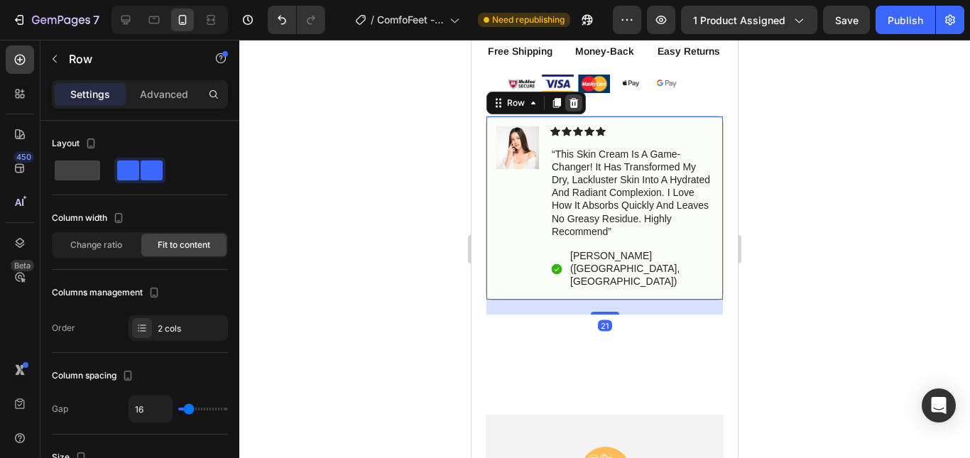
click at [575, 97] on icon at bounding box center [573, 102] width 11 height 11
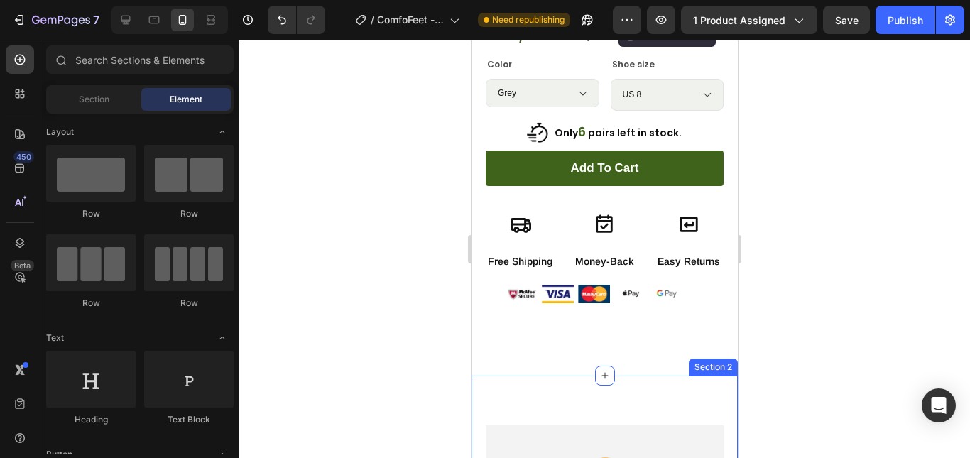
scroll to position [568, 0]
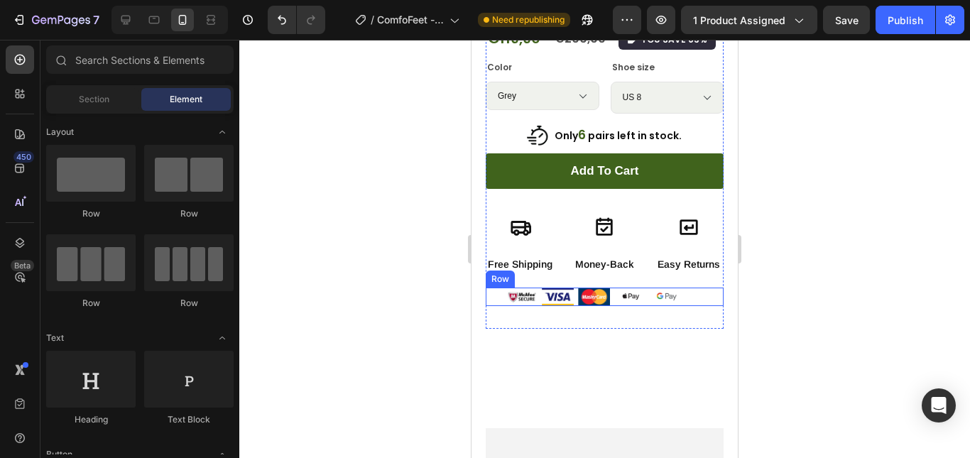
click at [692, 288] on div "Image Image Image Image Image Row" at bounding box center [605, 297] width 238 height 18
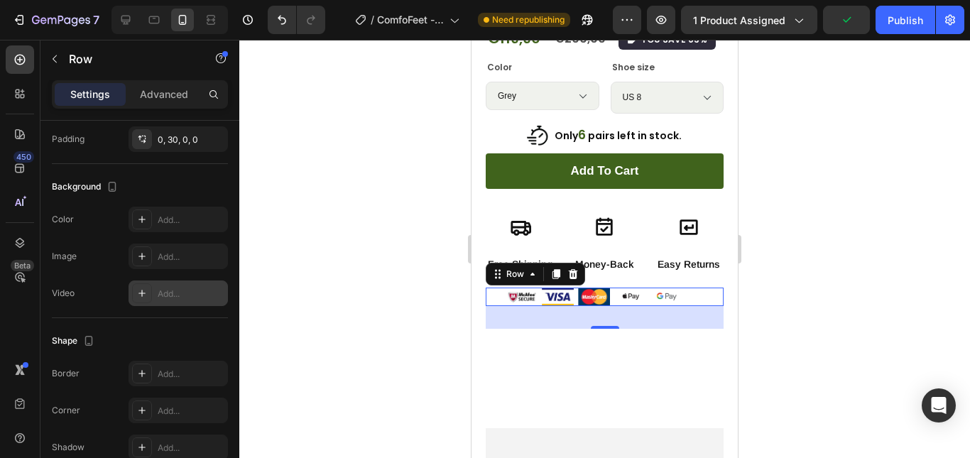
scroll to position [614, 0]
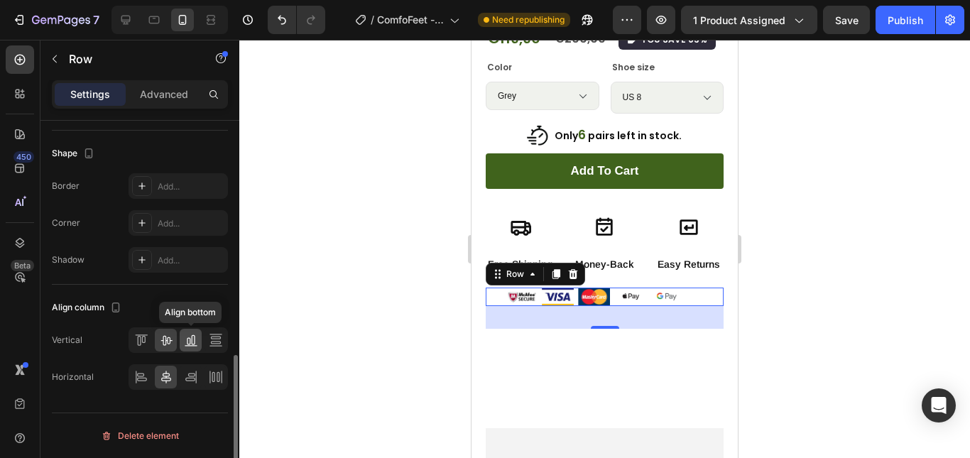
click at [190, 342] on icon at bounding box center [189, 341] width 4 height 7
click at [170, 341] on icon at bounding box center [166, 341] width 11 height 10
click at [184, 375] on icon at bounding box center [191, 377] width 14 height 14
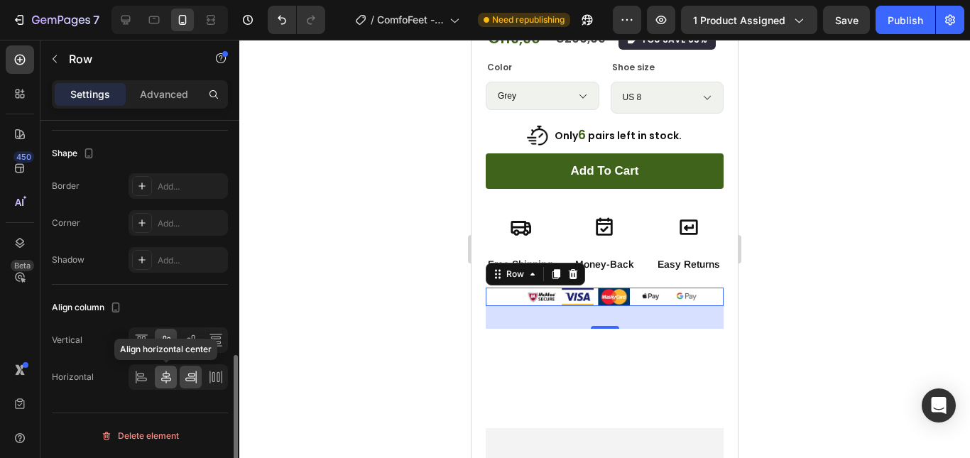
click at [165, 374] on icon at bounding box center [166, 377] width 14 height 14
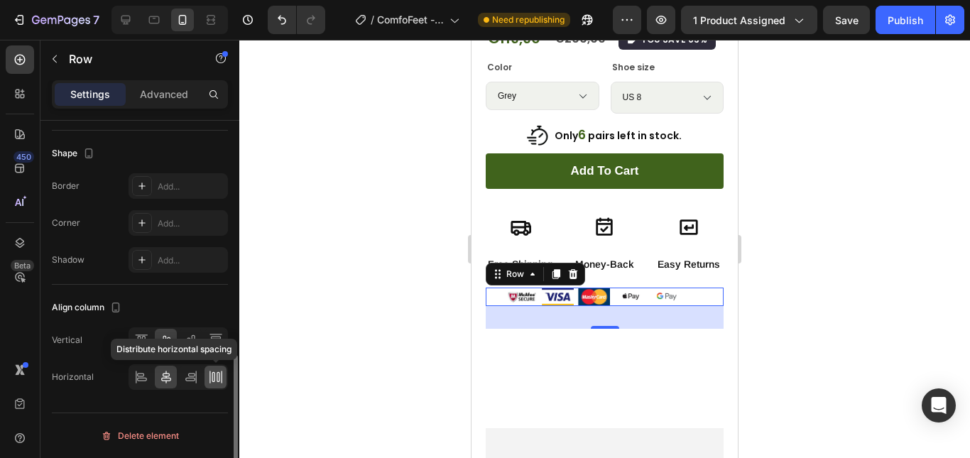
click at [222, 377] on icon at bounding box center [221, 377] width 1 height 13
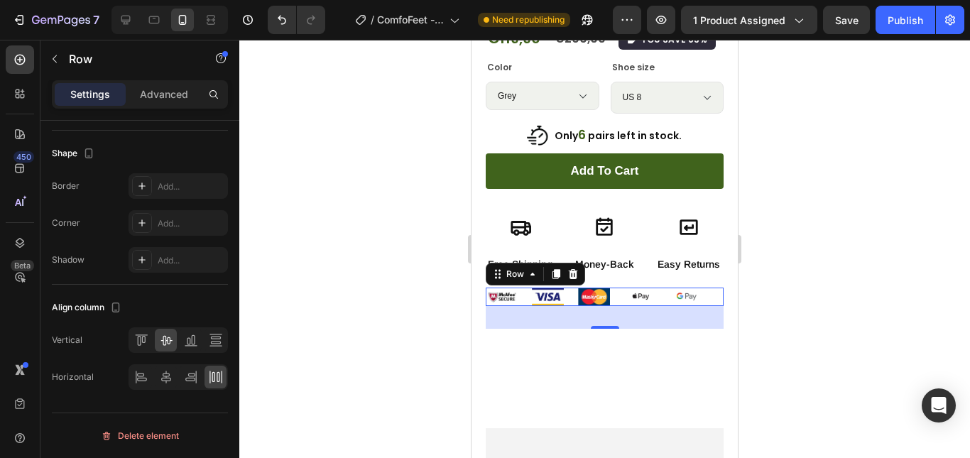
click at [702, 288] on div "Image Image Image Image Image Row 32" at bounding box center [605, 297] width 238 height 18
click at [178, 97] on p "Advanced" at bounding box center [164, 94] width 48 height 11
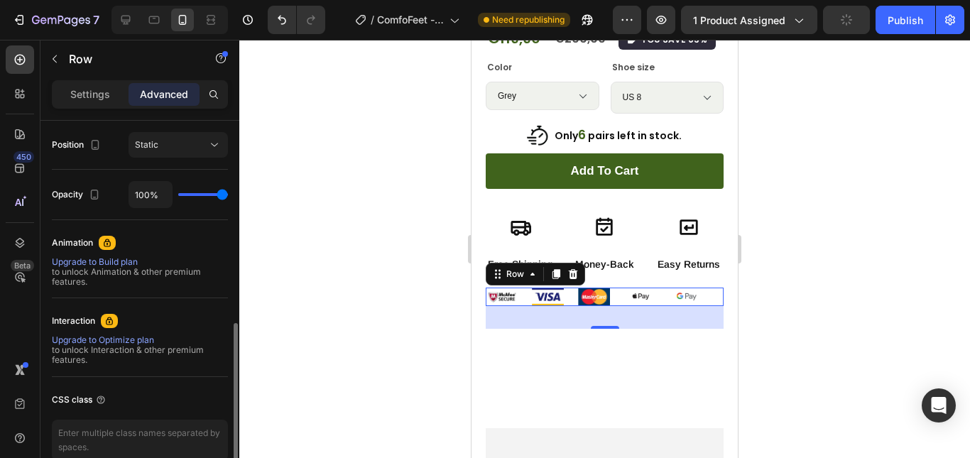
scroll to position [164, 0]
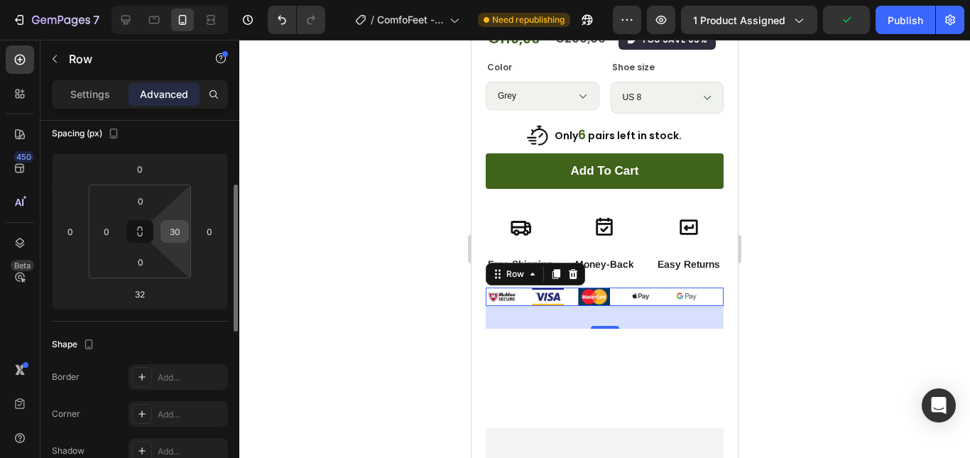
click at [180, 232] on input "30" at bounding box center [174, 231] width 21 height 21
type input "0"
click at [210, 0] on html "7 / ComfoFeet - Page Need republishing Preview 1 product assigned Save Publish …" at bounding box center [485, 0] width 970 height 0
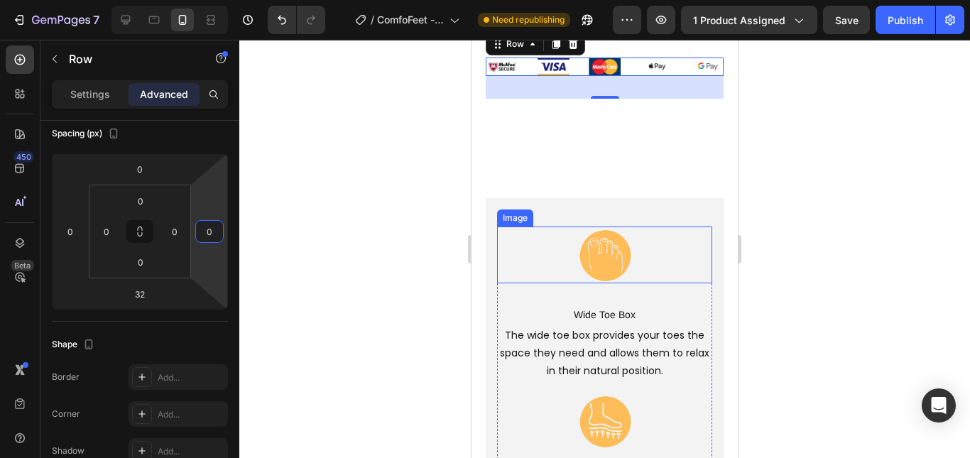
scroll to position [710, 0]
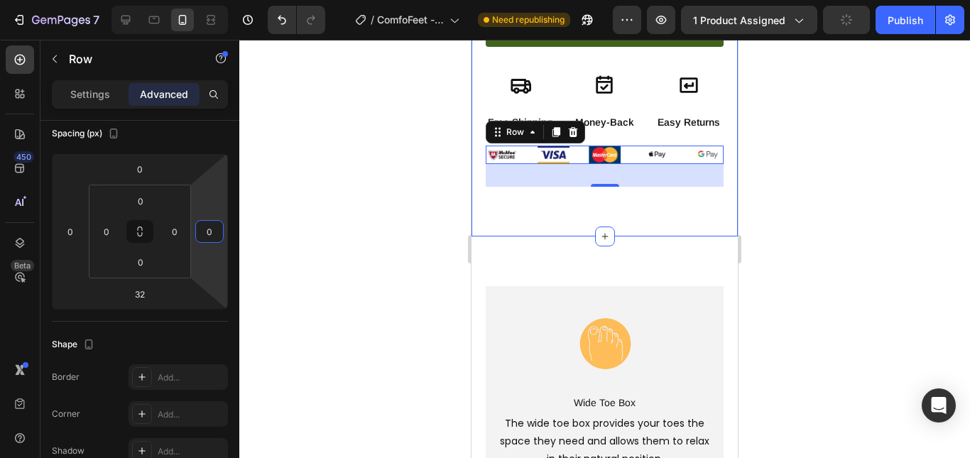
drag, startPoint x: 636, startPoint y: 189, endPoint x: 607, endPoint y: 167, distance: 37.1
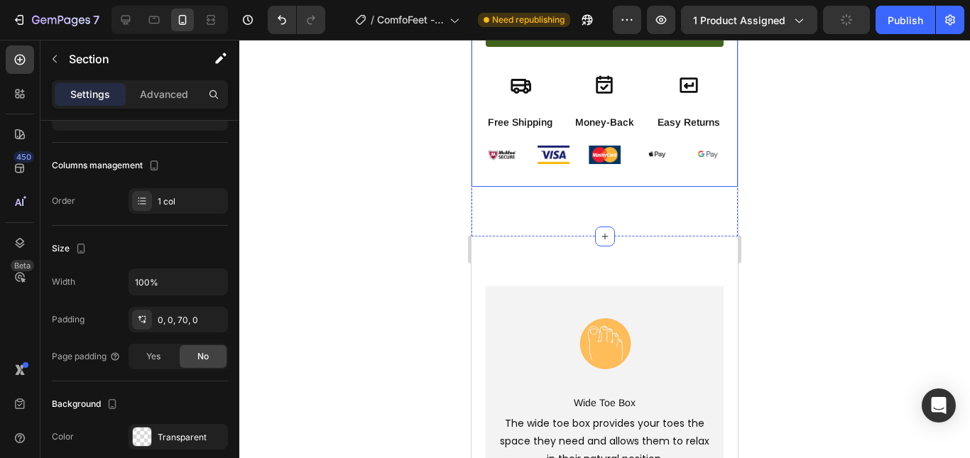
scroll to position [0, 0]
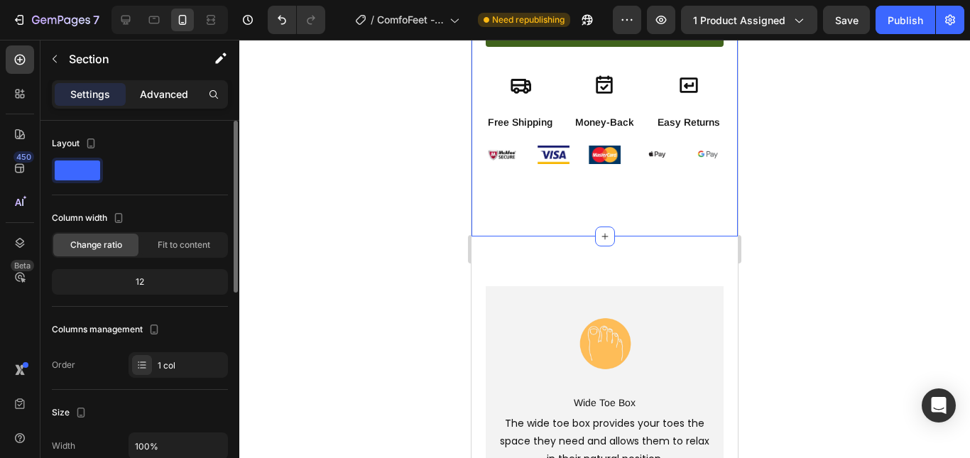
click at [152, 92] on p "Advanced" at bounding box center [164, 94] width 48 height 11
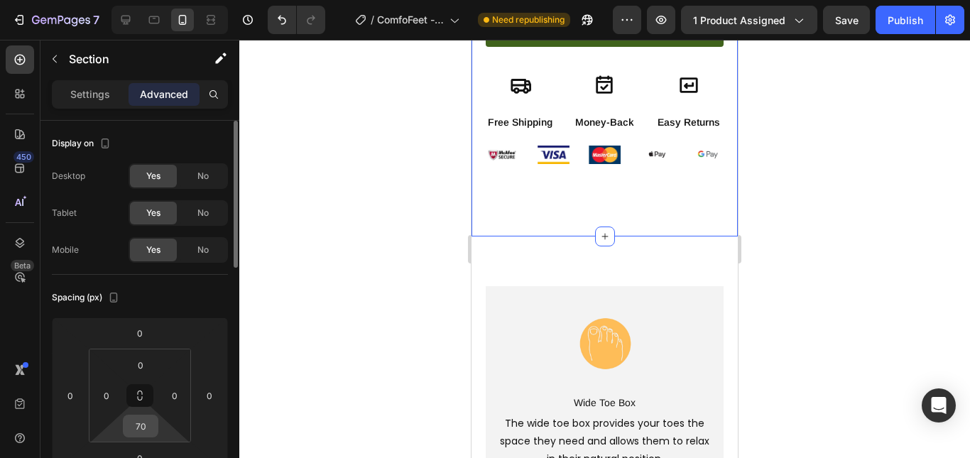
click at [145, 420] on input "70" at bounding box center [140, 426] width 28 height 21
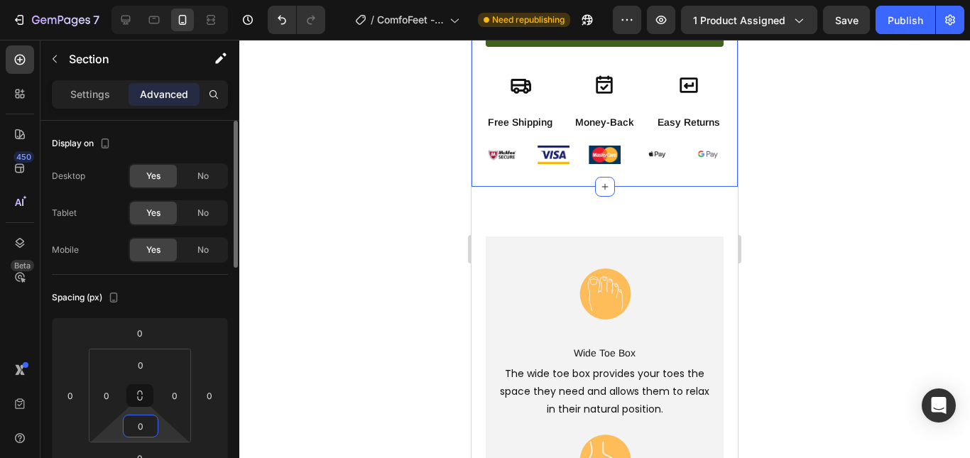
type input "0"
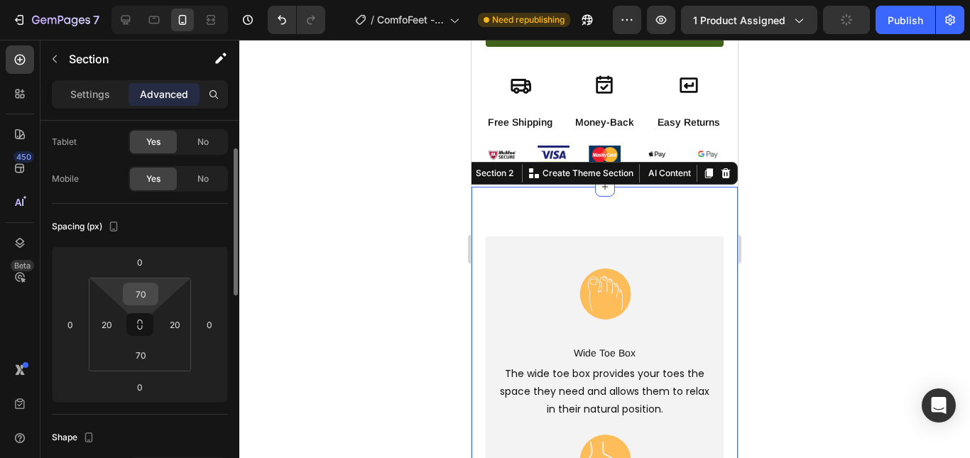
click at [141, 296] on input "70" at bounding box center [140, 293] width 28 height 21
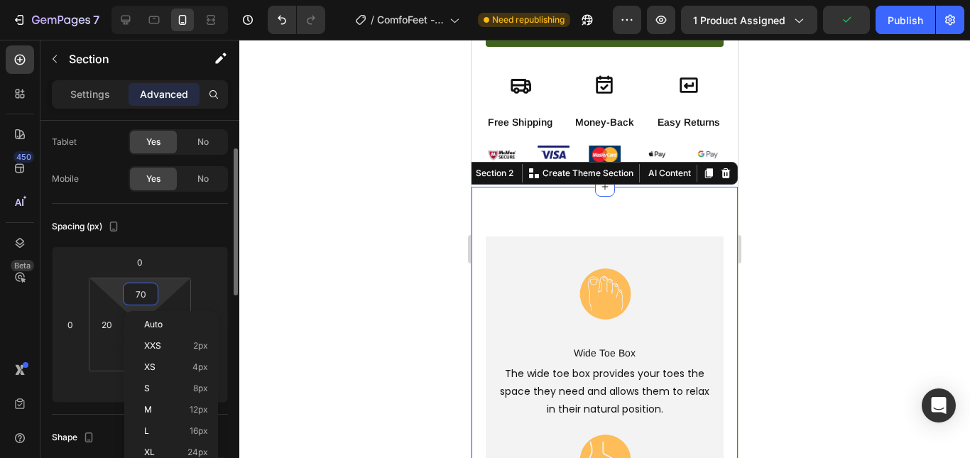
type input "0"
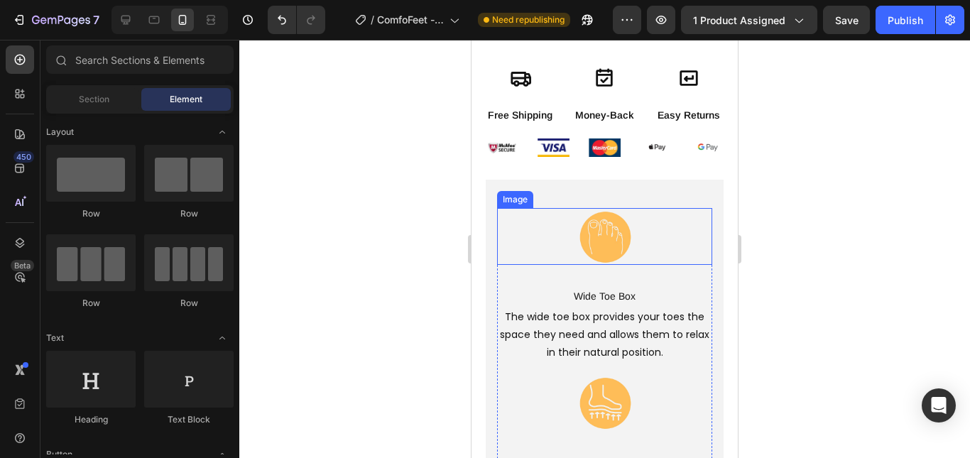
scroll to position [721, 0]
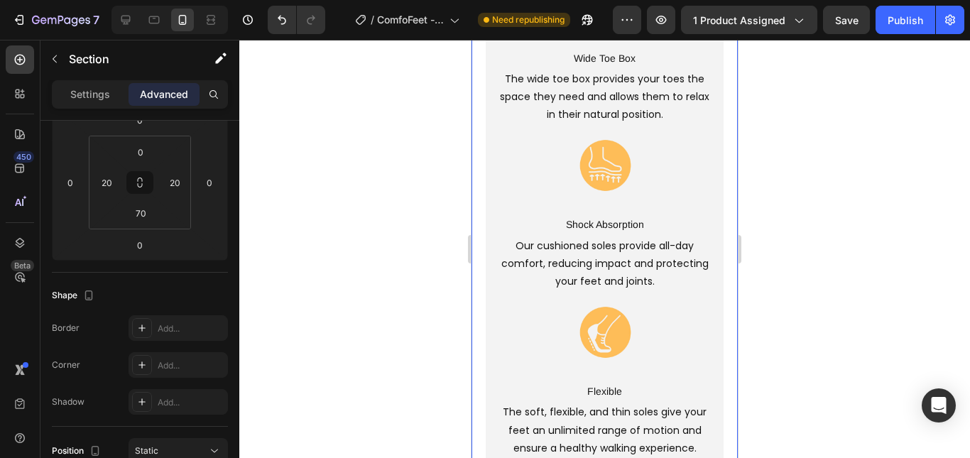
scroll to position [0, 0]
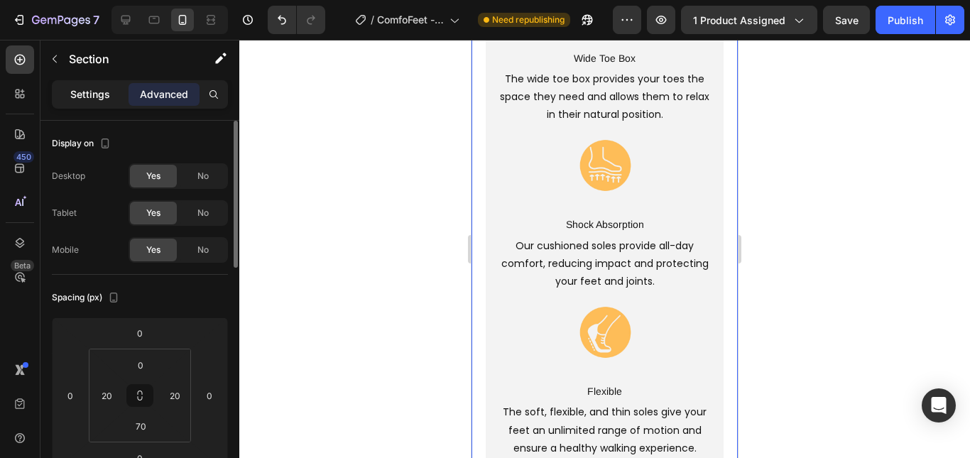
click at [89, 97] on p "Settings" at bounding box center [90, 94] width 40 height 11
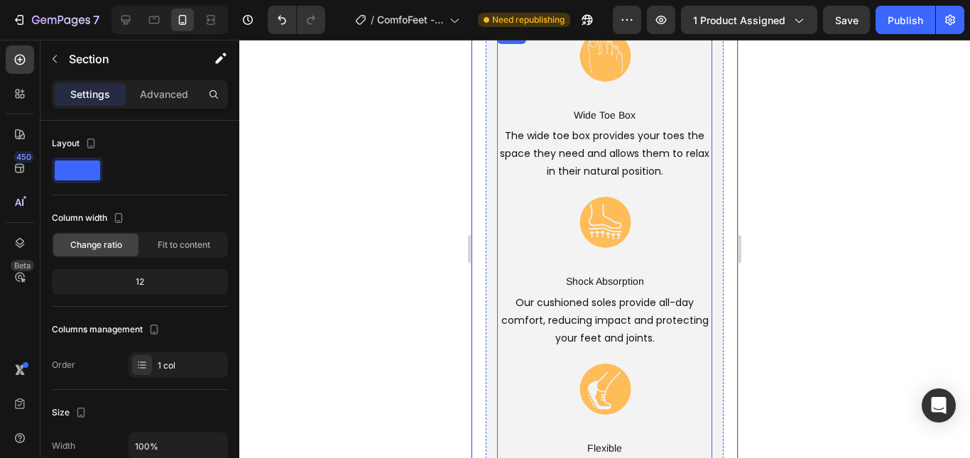
scroll to position [792, 0]
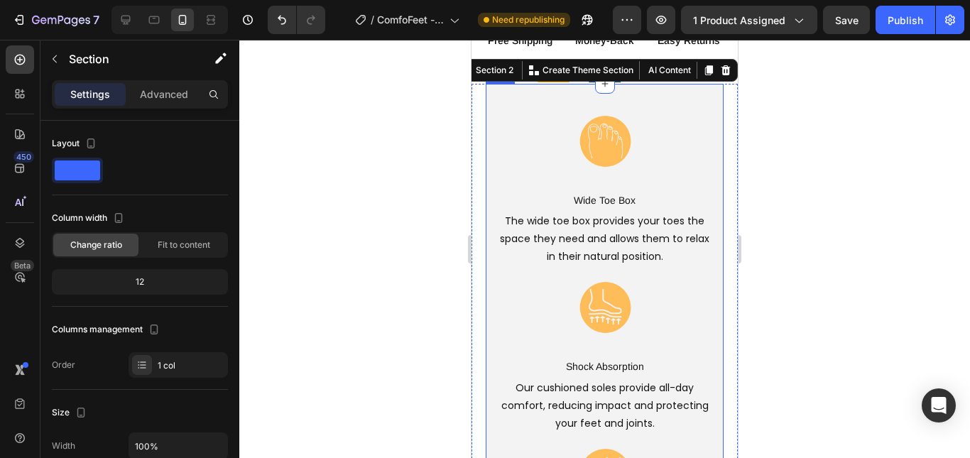
click at [501, 97] on div "Image Wide Toe Box Text Block The wide toe box provides your toes the space the…" at bounding box center [605, 431] width 238 height 695
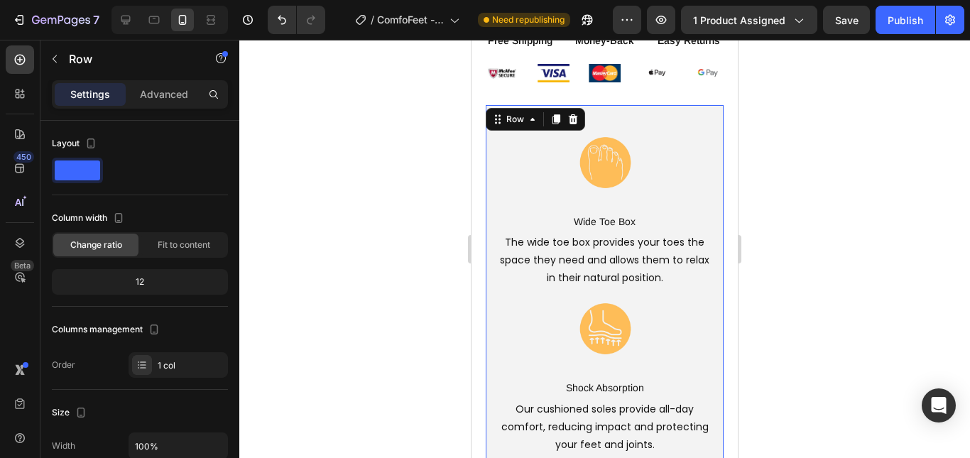
click at [632, 105] on div "Image Wide Toe Box Text Block The wide toe box provides your toes the space the…" at bounding box center [605, 452] width 238 height 695
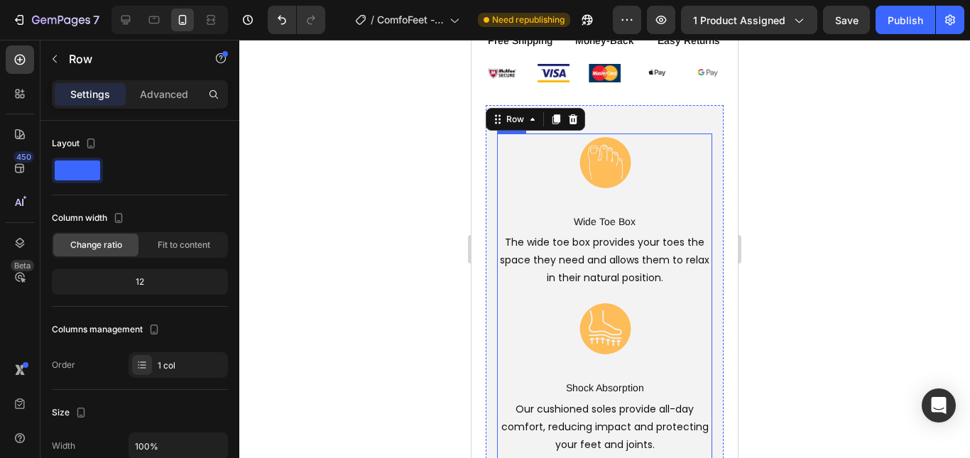
click at [651, 185] on div "Image Wide Toe Box Text Block The wide toe box provides your toes the space the…" at bounding box center [604, 212] width 215 height 156
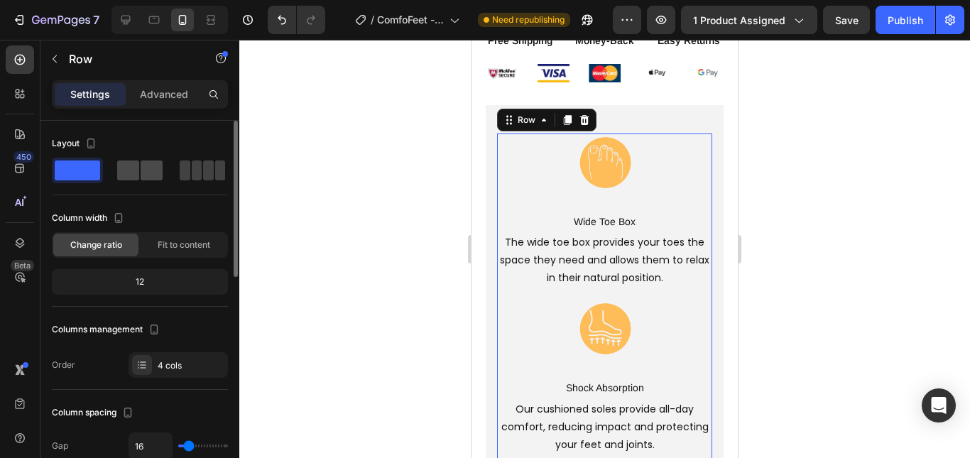
click at [129, 177] on span at bounding box center [128, 171] width 22 height 20
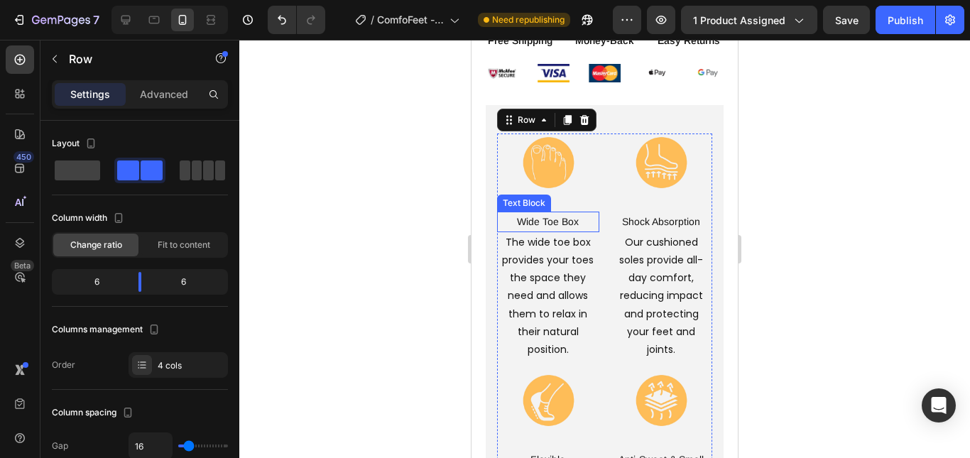
click at [545, 213] on p "Wide Toe Box" at bounding box center [548, 222] width 99 height 18
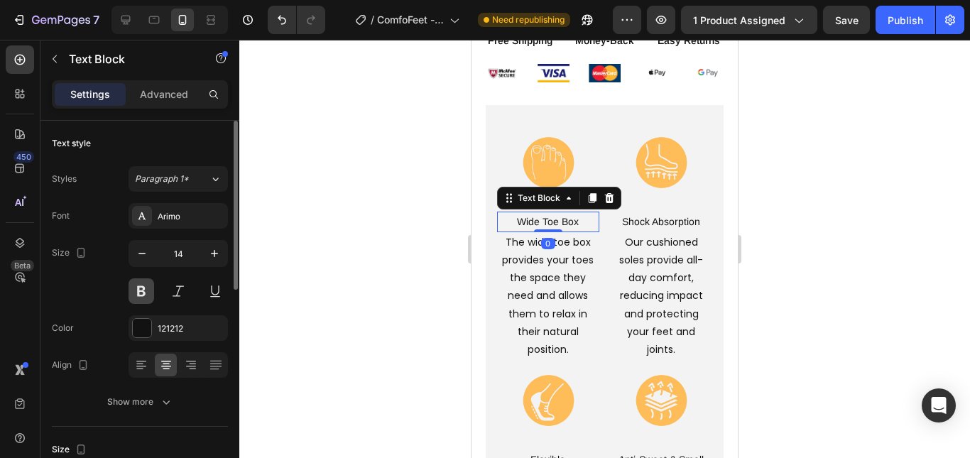
click at [144, 296] on button at bounding box center [142, 291] width 26 height 26
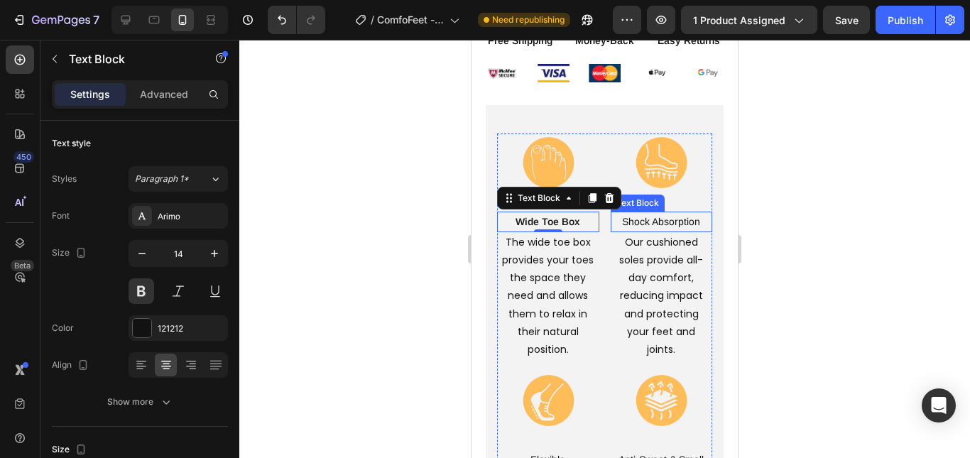
click at [633, 213] on p "Shock Absorption" at bounding box center [661, 222] width 99 height 18
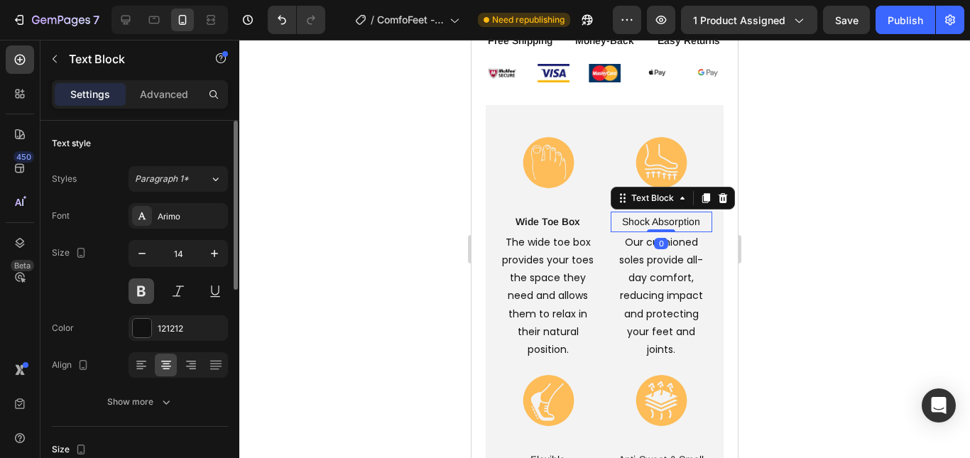
click at [140, 288] on button at bounding box center [142, 291] width 26 height 26
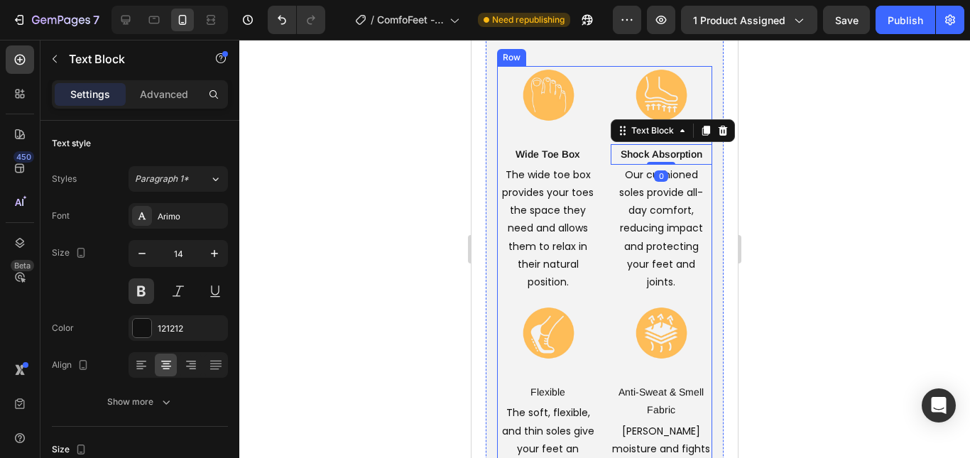
scroll to position [863, 0]
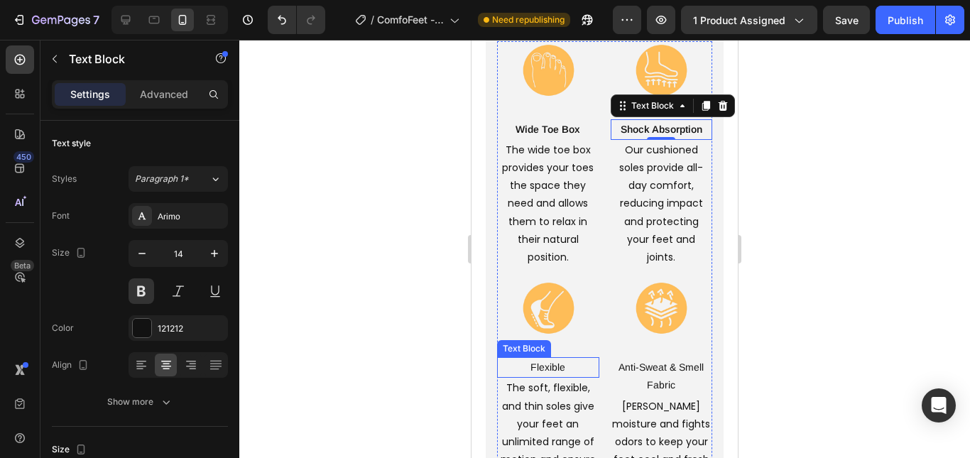
click at [543, 366] on p "Flexible" at bounding box center [548, 368] width 99 height 18
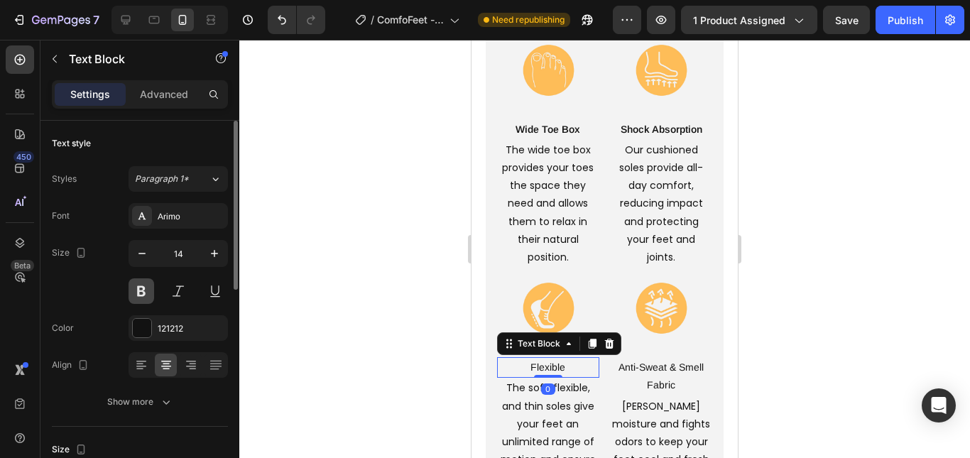
click at [141, 290] on button at bounding box center [142, 291] width 26 height 26
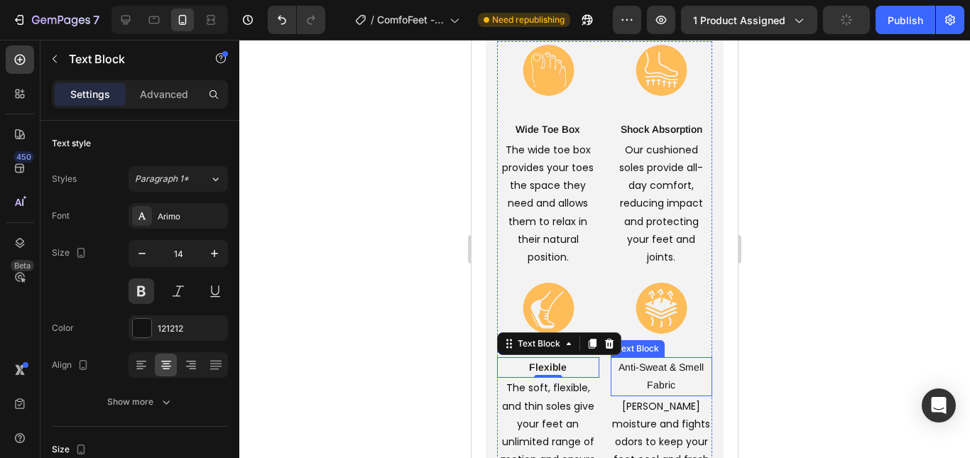
click at [647, 371] on p "Anti-Sweat & Smell Fabric" at bounding box center [661, 377] width 99 height 36
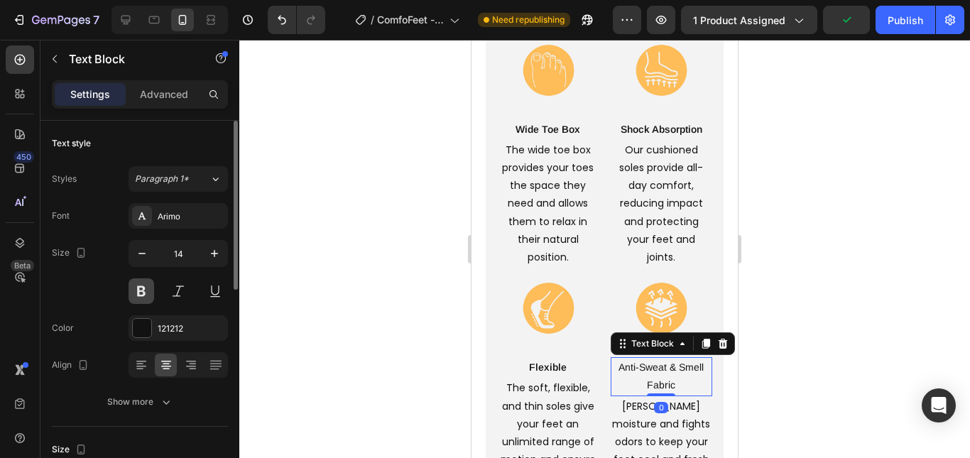
click at [143, 298] on button at bounding box center [142, 291] width 26 height 26
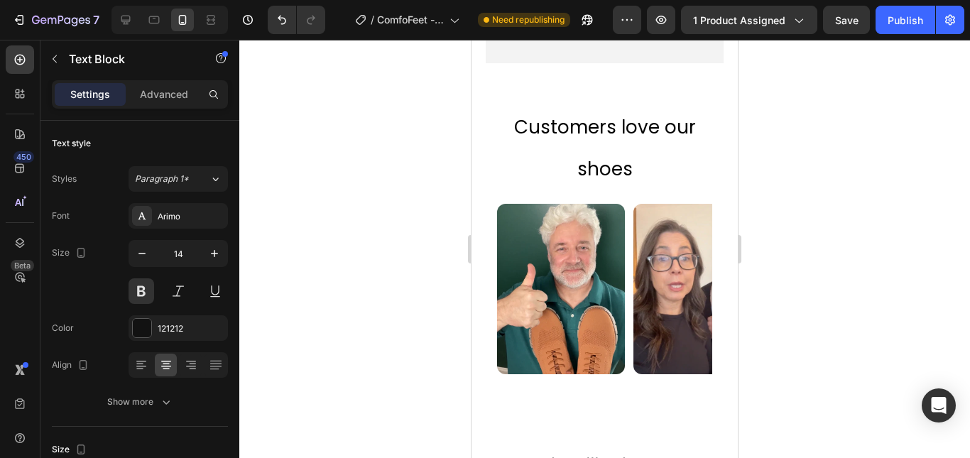
scroll to position [1360, 0]
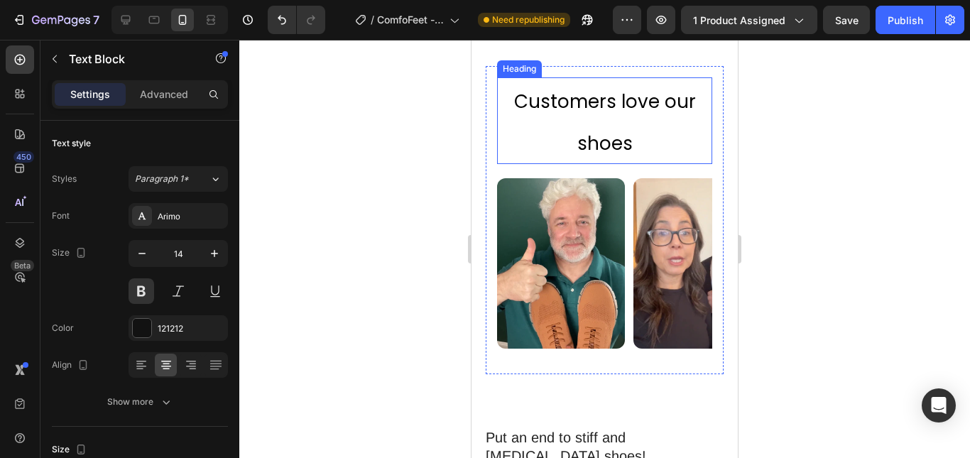
click at [580, 124] on span "Customers love our shoes" at bounding box center [605, 122] width 182 height 67
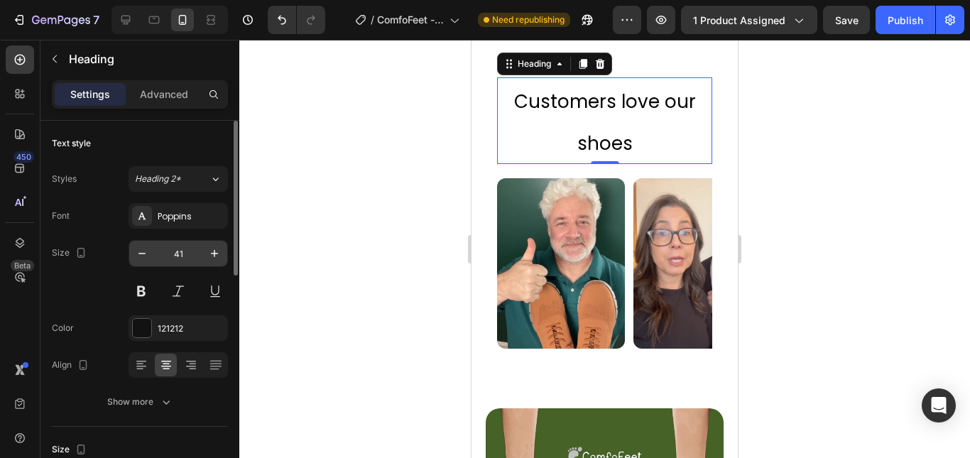
click at [178, 247] on input "41" at bounding box center [178, 254] width 47 height 26
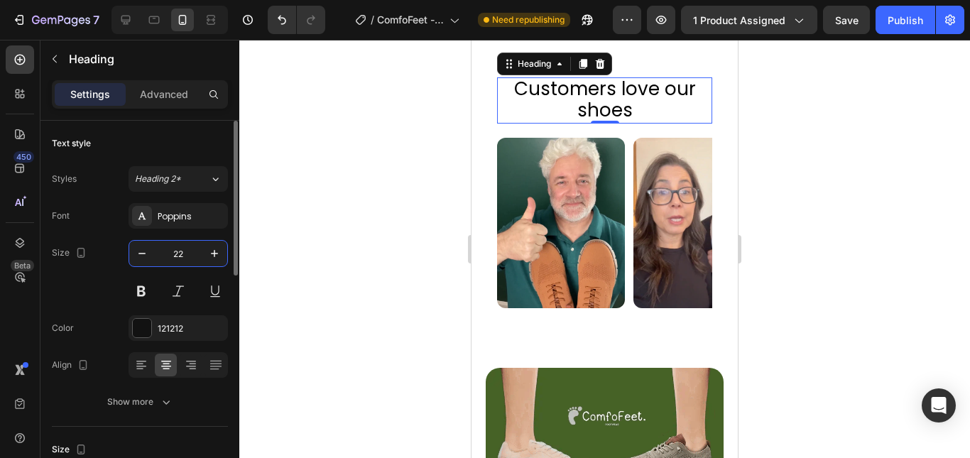
type input "22"
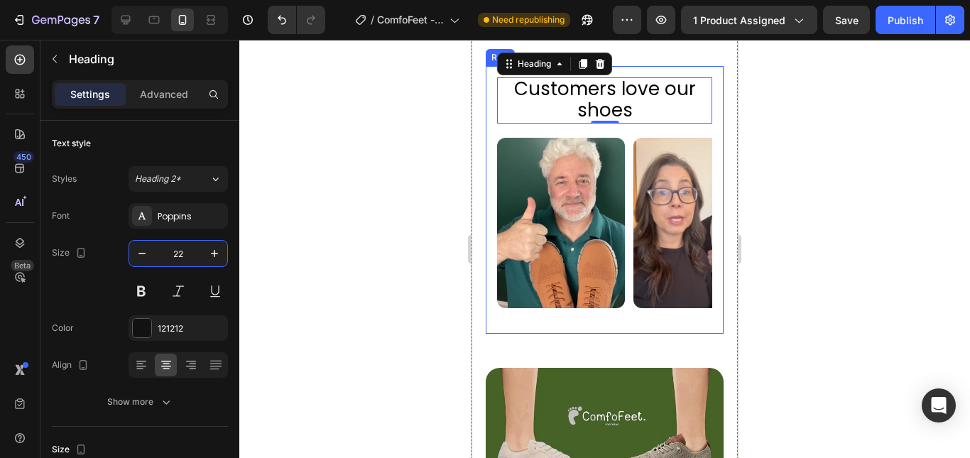
click at [708, 140] on div "Customers love our shoes Heading 0 Custom Code Row" at bounding box center [605, 200] width 238 height 268
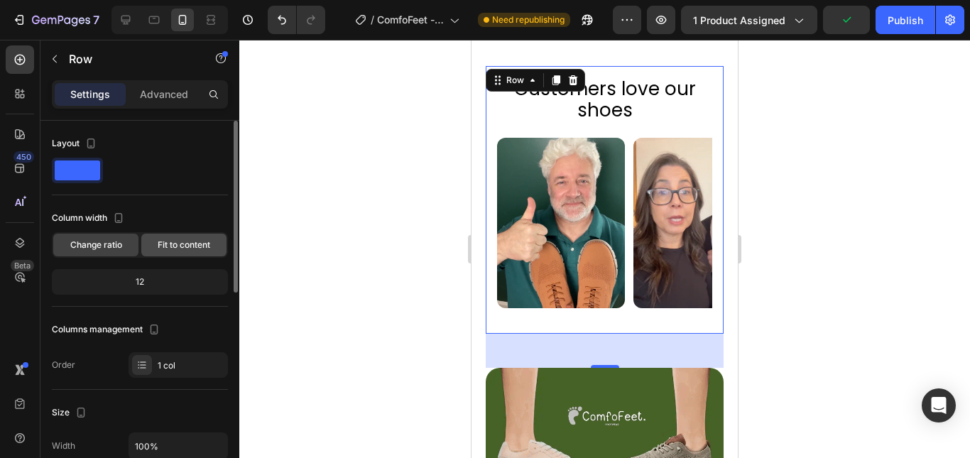
click at [185, 246] on span "Fit to content" at bounding box center [184, 245] width 53 height 10
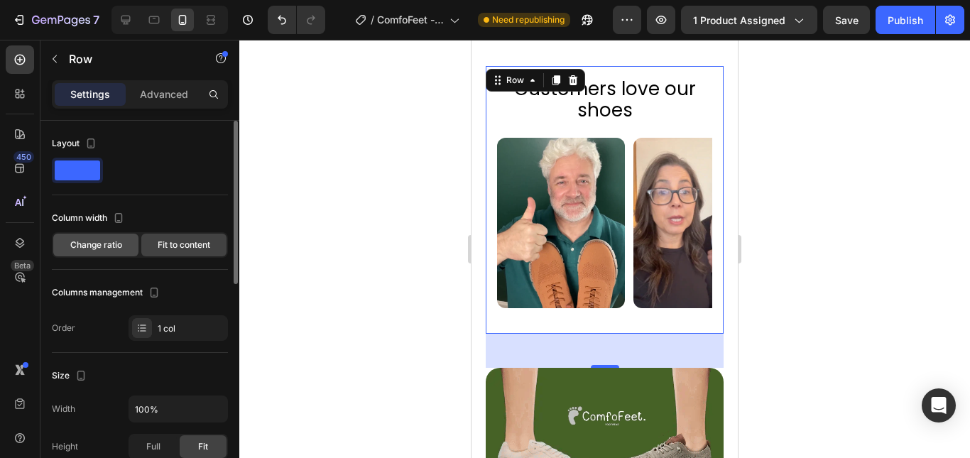
click at [116, 239] on div "Change ratio" at bounding box center [95, 245] width 85 height 23
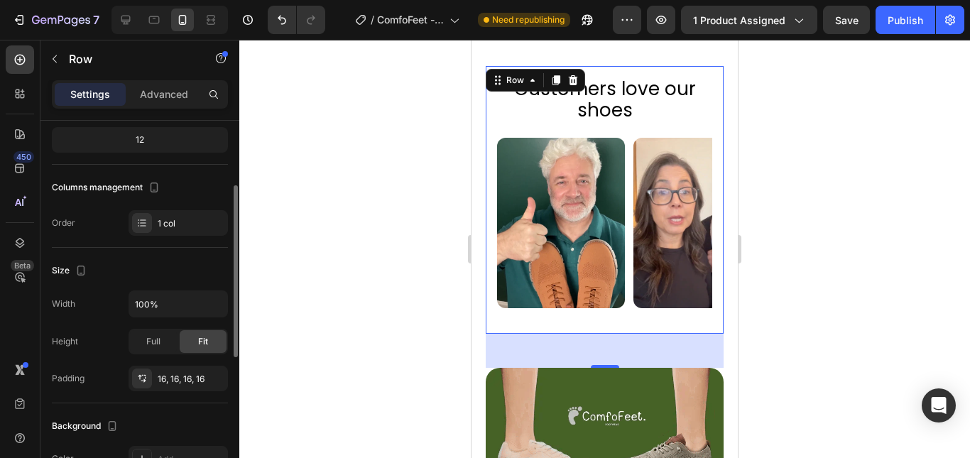
scroll to position [213, 0]
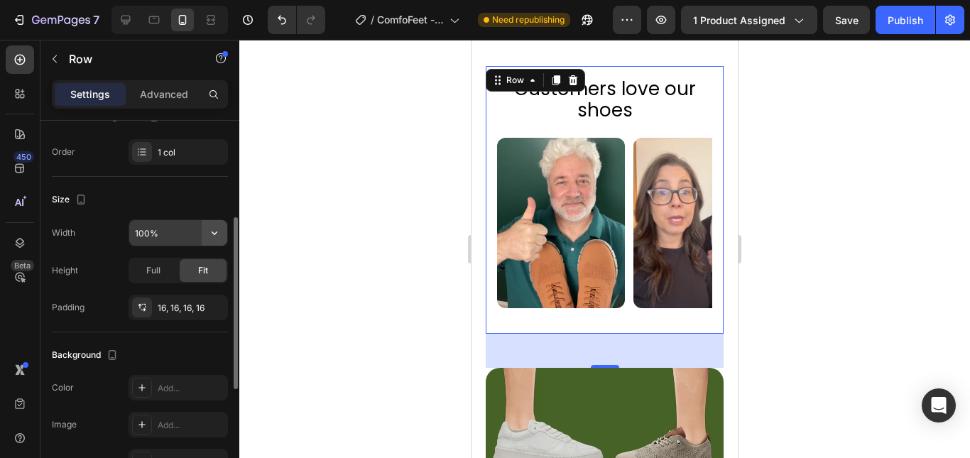
click at [213, 234] on icon "button" at bounding box center [214, 233] width 14 height 14
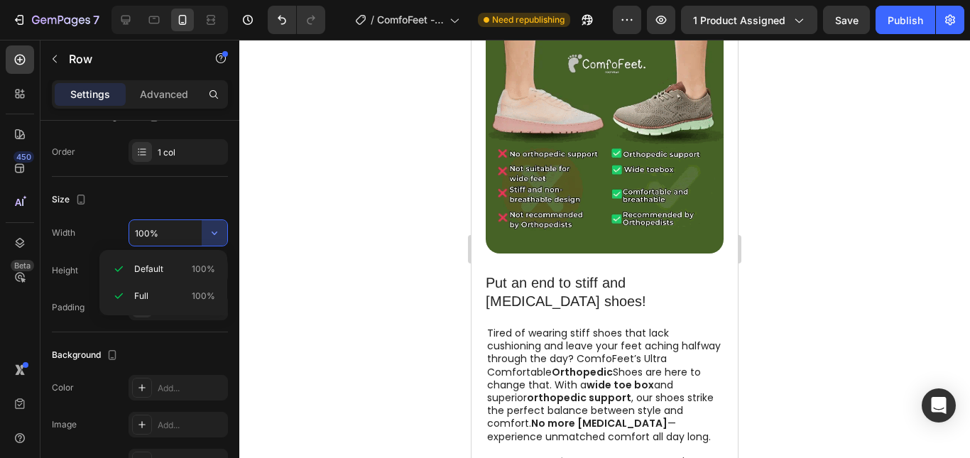
scroll to position [1715, 0]
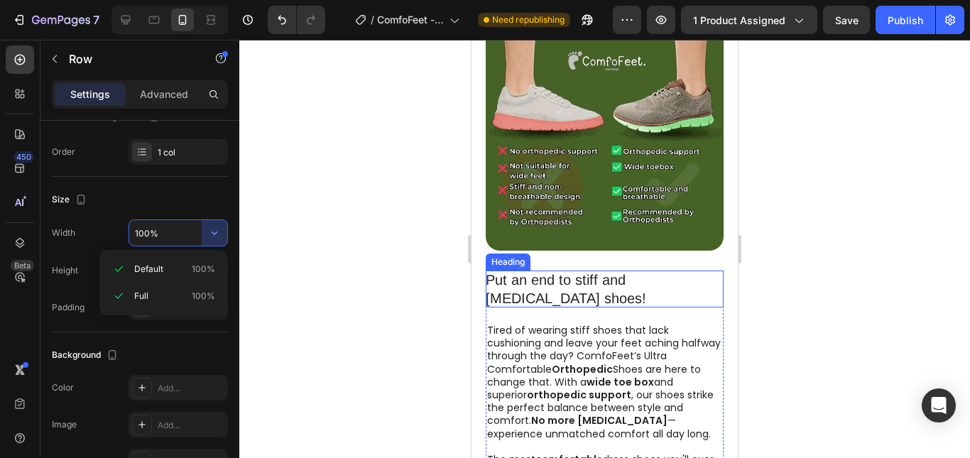
click at [570, 285] on h2 "Put an end to stiff and [MEDICAL_DATA] shoes!" at bounding box center [605, 289] width 238 height 37
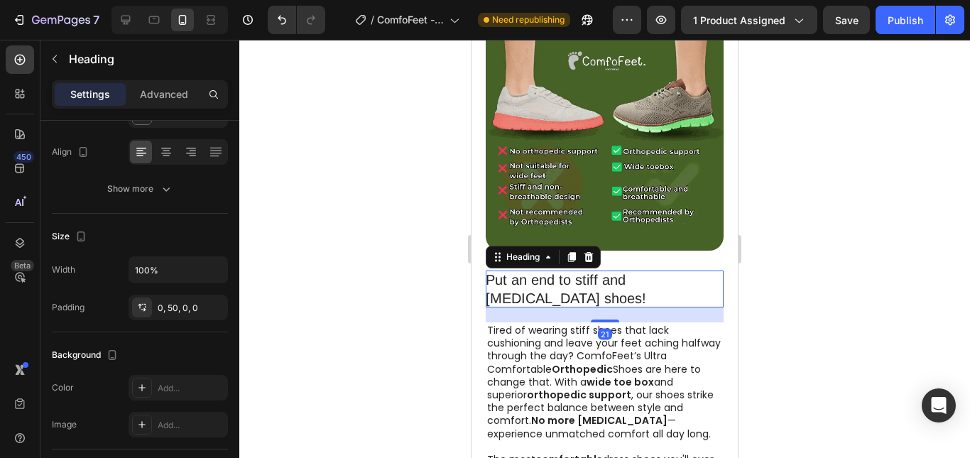
scroll to position [0, 0]
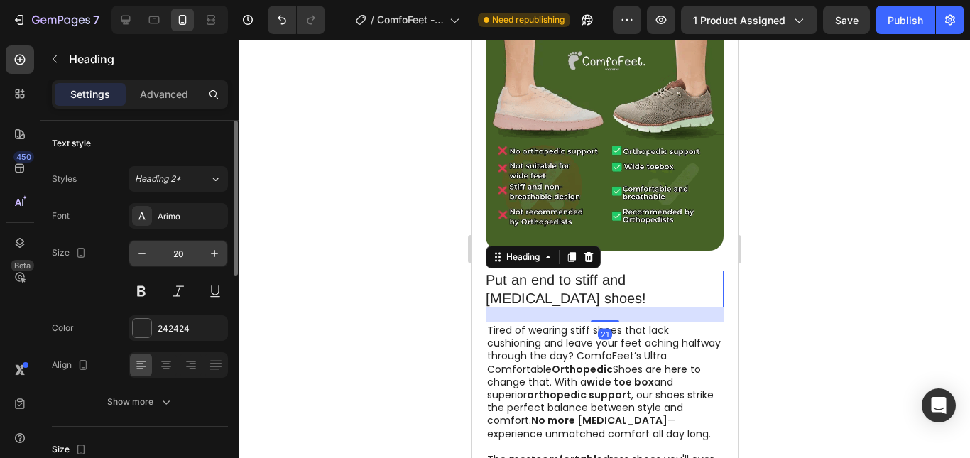
click at [173, 258] on input "20" at bounding box center [178, 254] width 47 height 26
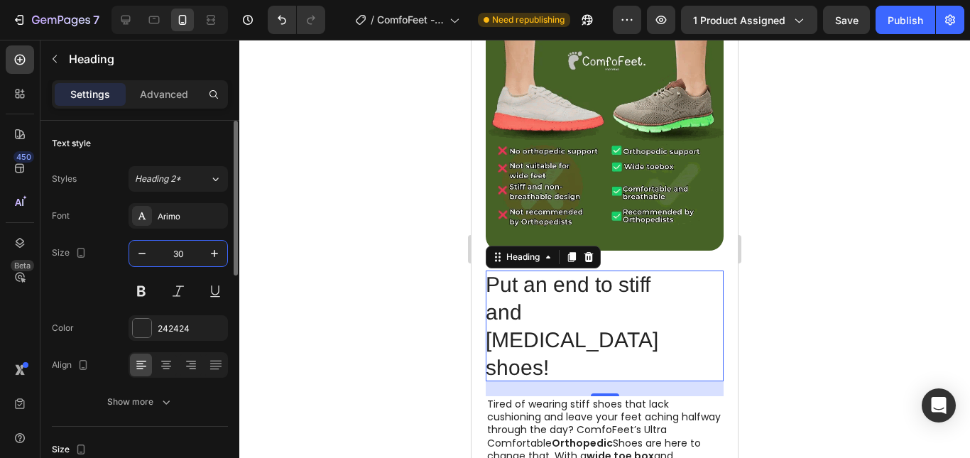
type input "30"
click at [145, 298] on button at bounding box center [142, 291] width 26 height 26
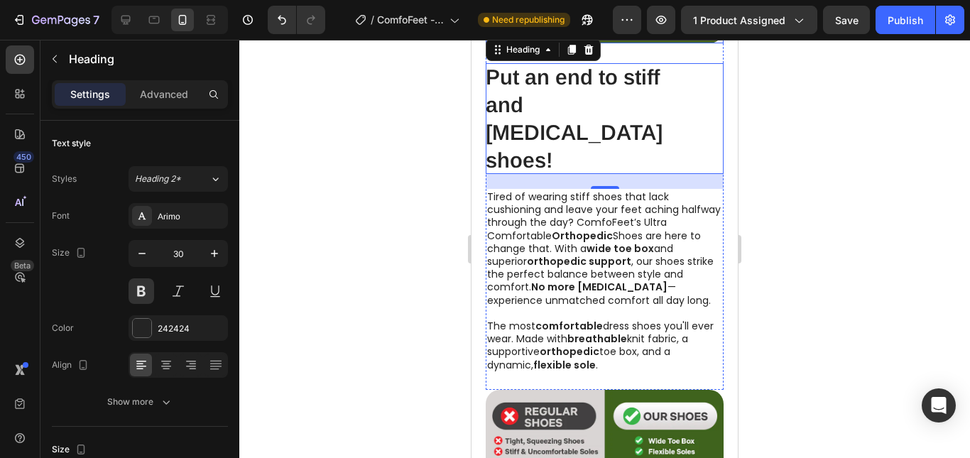
scroll to position [1928, 0]
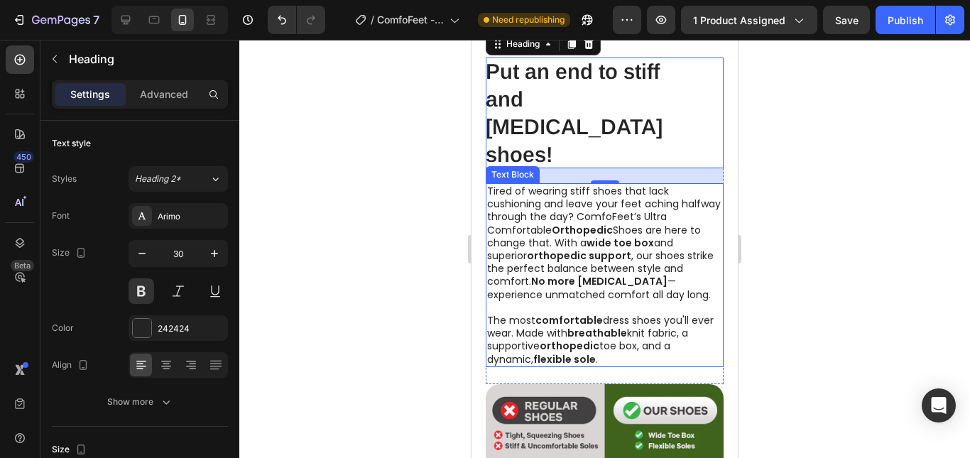
click at [568, 219] on p "Tired of wearing stiff shoes that lack cushioning and leave your feet aching ha…" at bounding box center [604, 243] width 235 height 116
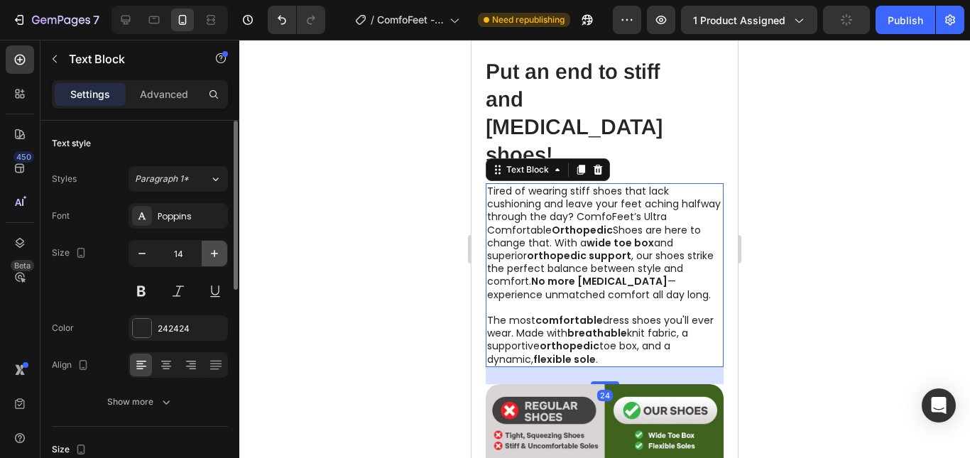
click at [215, 251] on icon "button" at bounding box center [214, 253] width 14 height 14
type input "15"
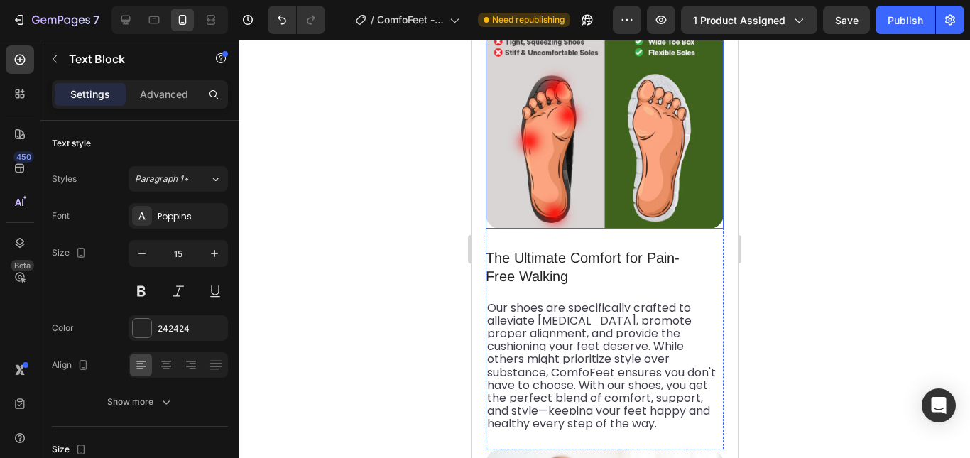
scroll to position [2355, 0]
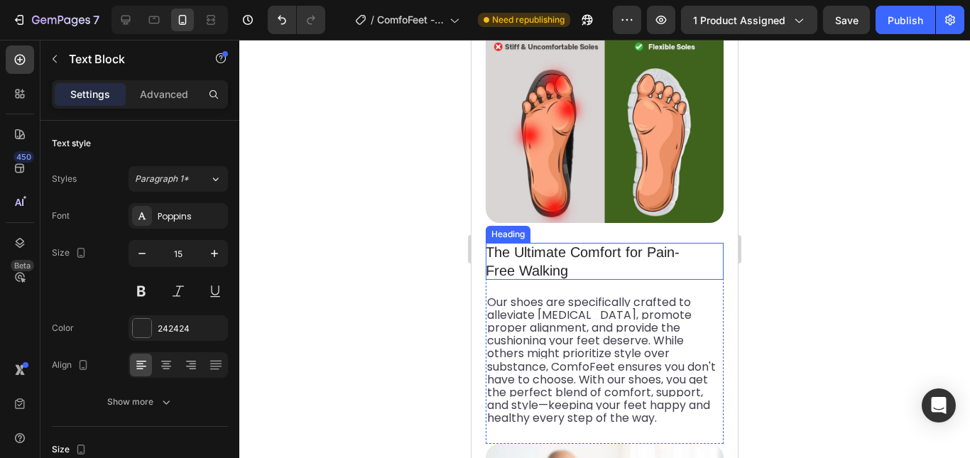
click at [601, 243] on h2 "The Ultimate Comfort for Pain-Free Walking" at bounding box center [605, 261] width 238 height 37
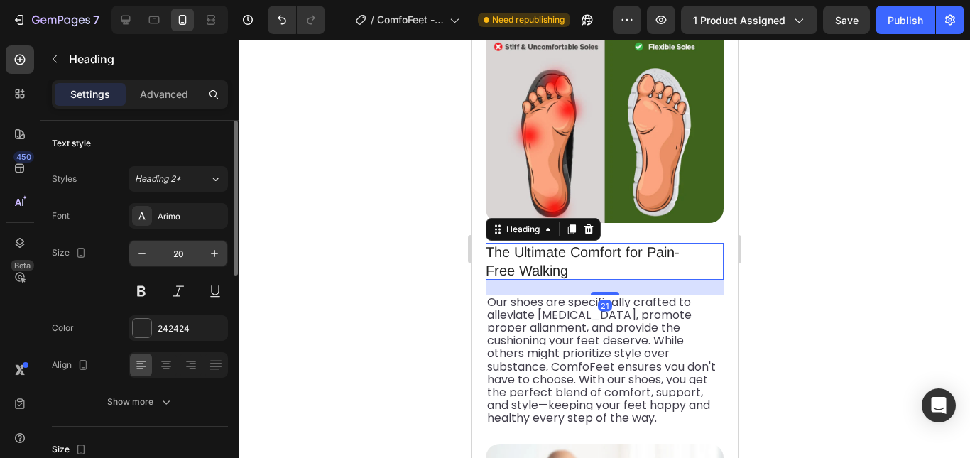
click at [184, 251] on input "20" at bounding box center [178, 254] width 47 height 26
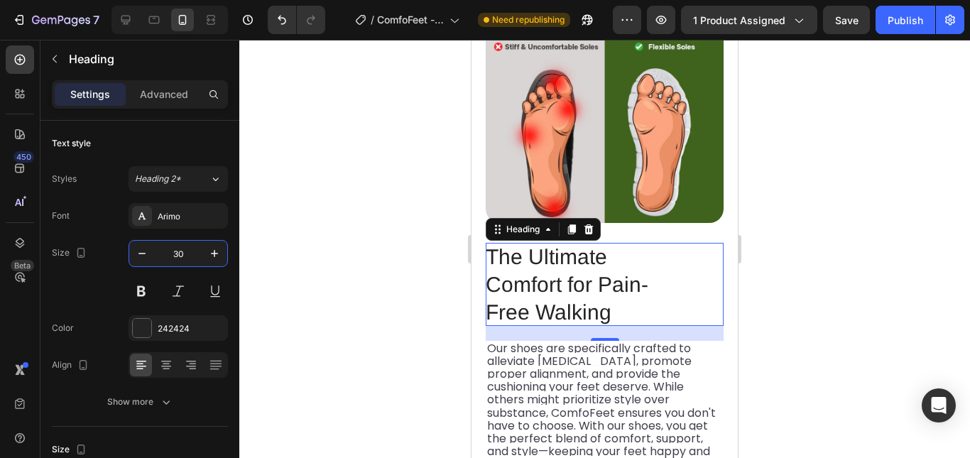
type input "30"
click at [134, 295] on button at bounding box center [142, 291] width 26 height 26
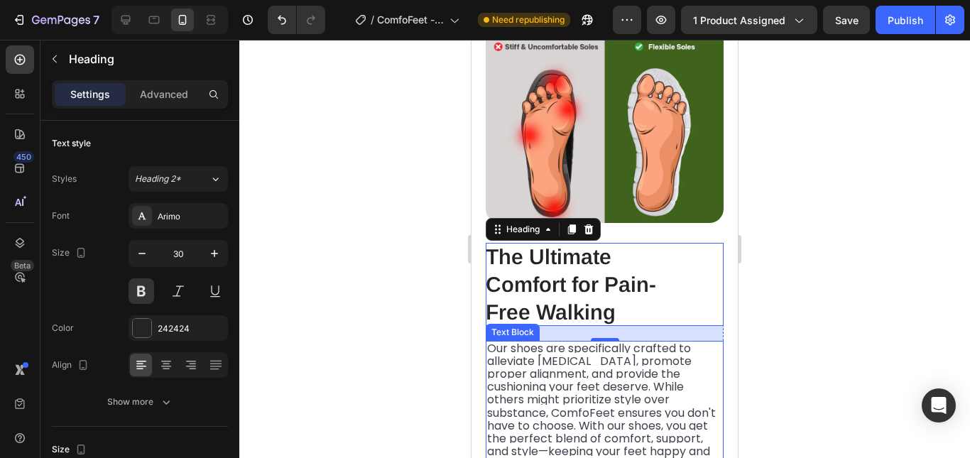
click at [531, 340] on span "Our shoes are specifically crafted to alleviate [MEDICAL_DATA], promote proper …" at bounding box center [601, 406] width 229 height 133
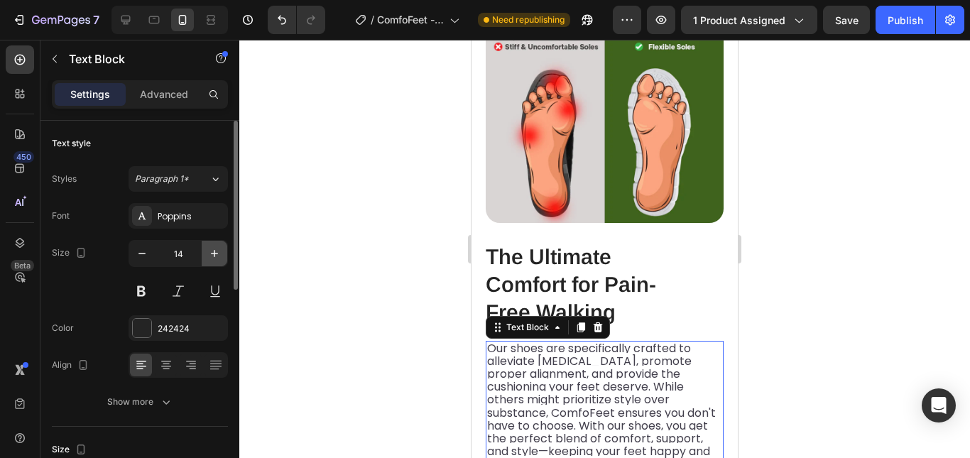
click at [213, 257] on icon "button" at bounding box center [214, 253] width 14 height 14
type input "15"
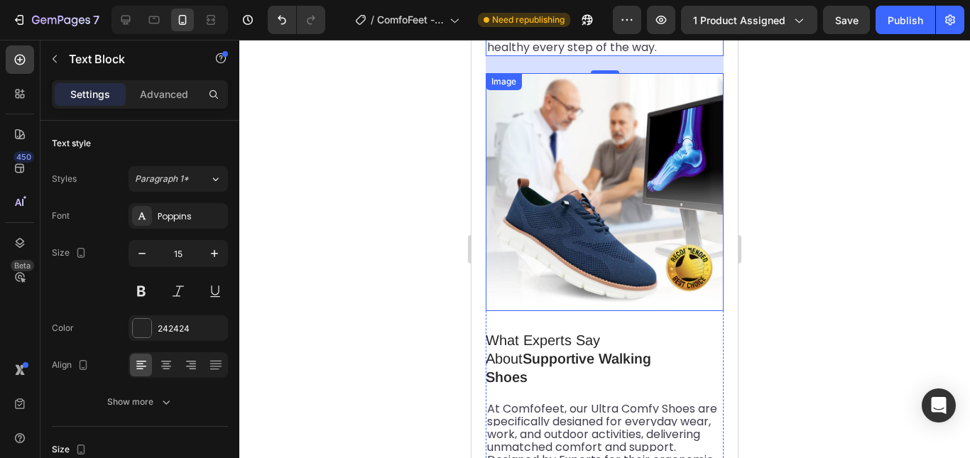
scroll to position [2852, 0]
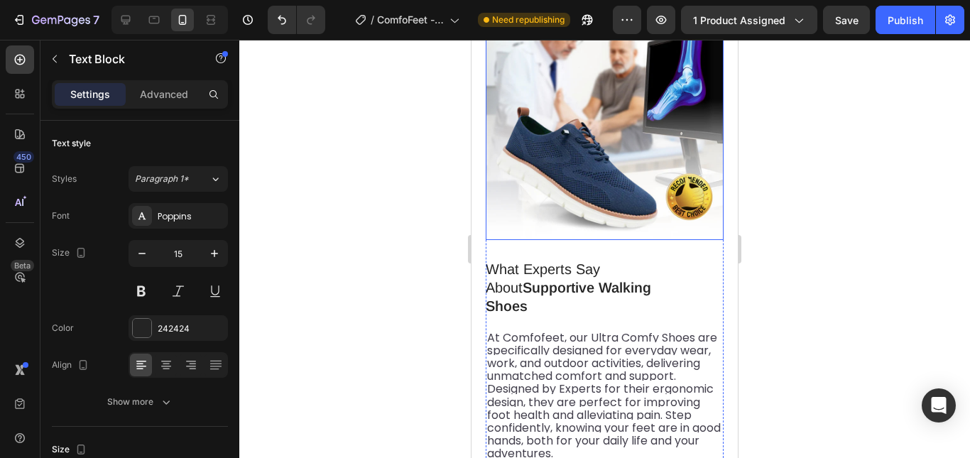
click at [537, 280] on strong "Supportive Walking Shoes" at bounding box center [568, 297] width 165 height 34
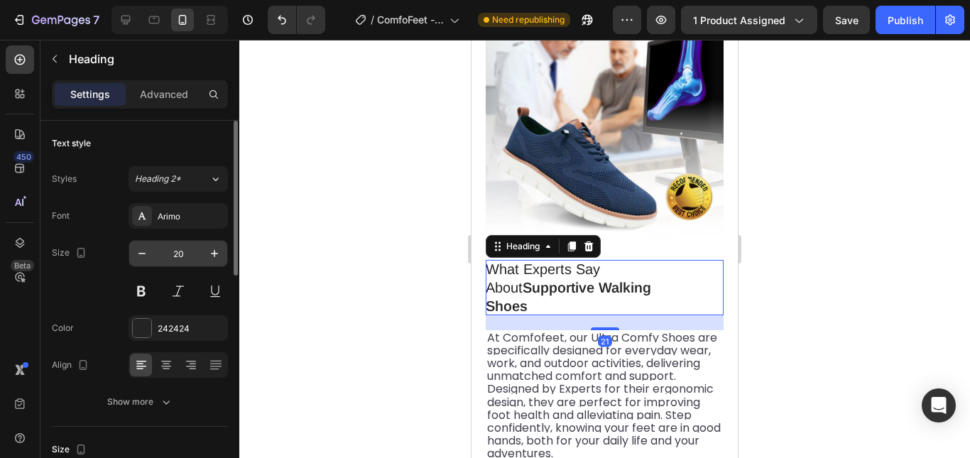
click at [185, 256] on input "20" at bounding box center [178, 254] width 47 height 26
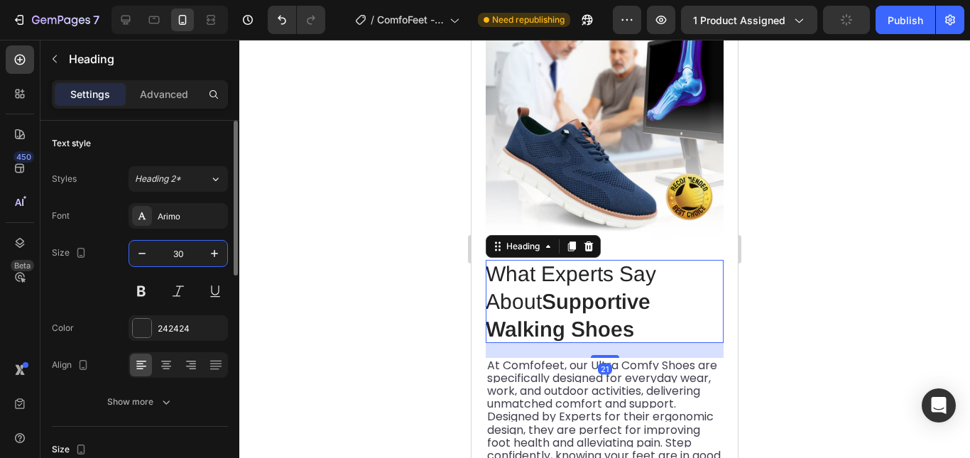
type input "30"
click at [572, 371] on span "At Comfofeet, our Ultra Comfy Shoes are specifically designed for everyday wear…" at bounding box center [604, 423] width 234 height 133
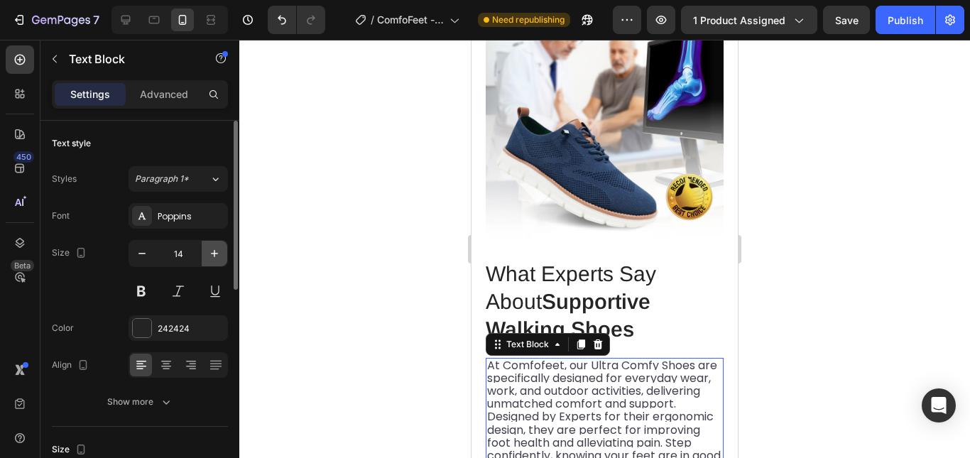
click at [212, 255] on icon "button" at bounding box center [214, 253] width 14 height 14
type input "15"
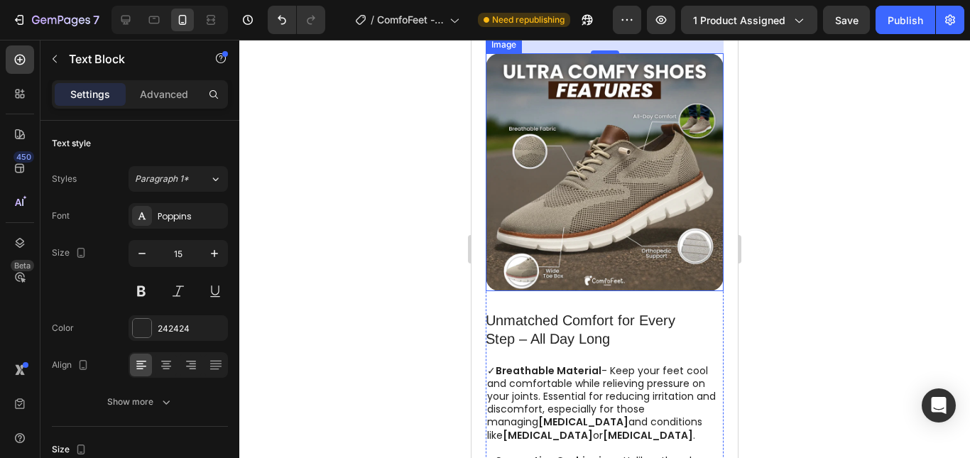
scroll to position [3349, 0]
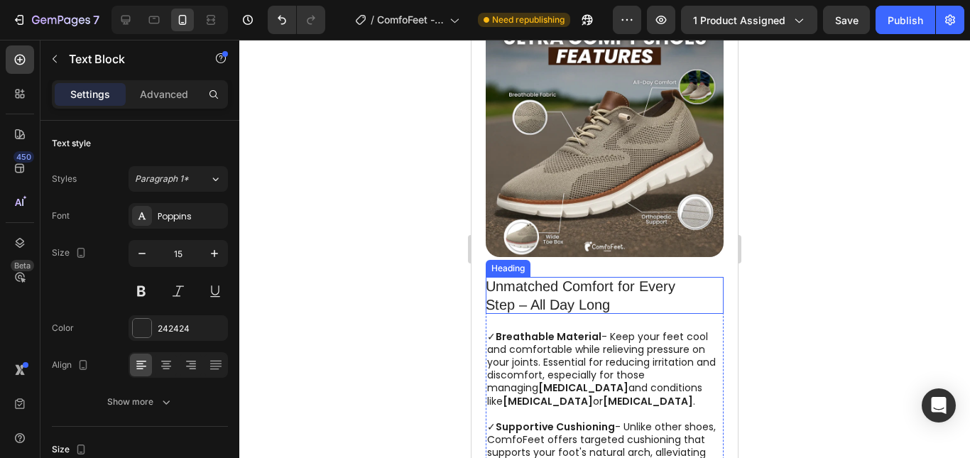
click at [539, 277] on h2 "Unmatched Comfort for Every Step – All Day Long" at bounding box center [605, 295] width 238 height 37
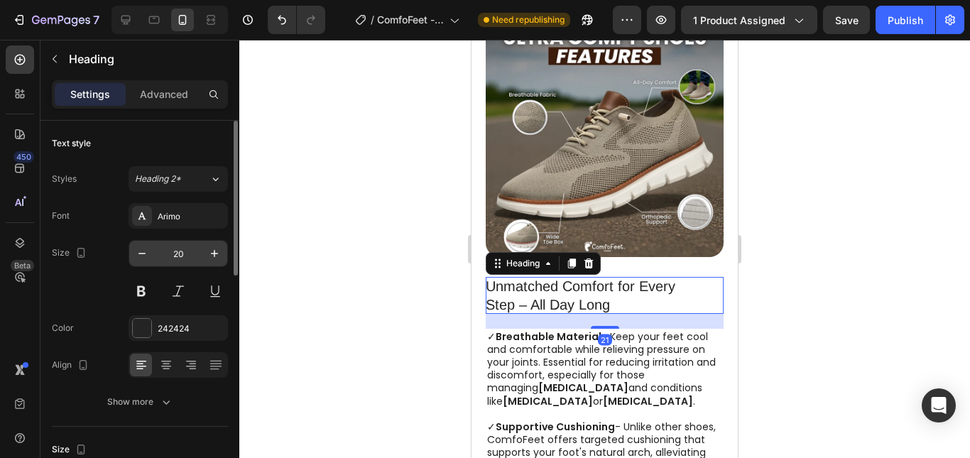
click at [170, 257] on input "20" at bounding box center [178, 254] width 47 height 26
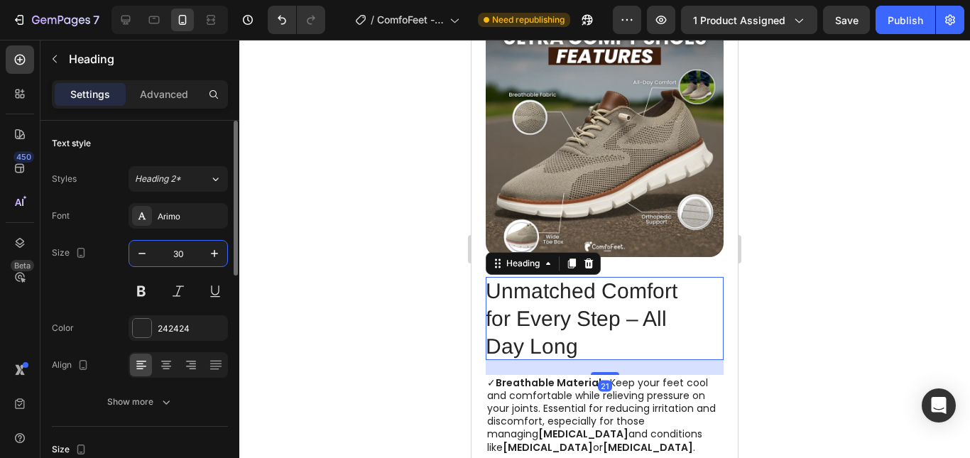
type input "30"
drag, startPoint x: 517, startPoint y: 342, endPoint x: 472, endPoint y: 327, distance: 47.2
click at [517, 376] on p "✓ Breathable Material - Keep your feet cool and comfortable while relieving pre…" at bounding box center [604, 421] width 235 height 90
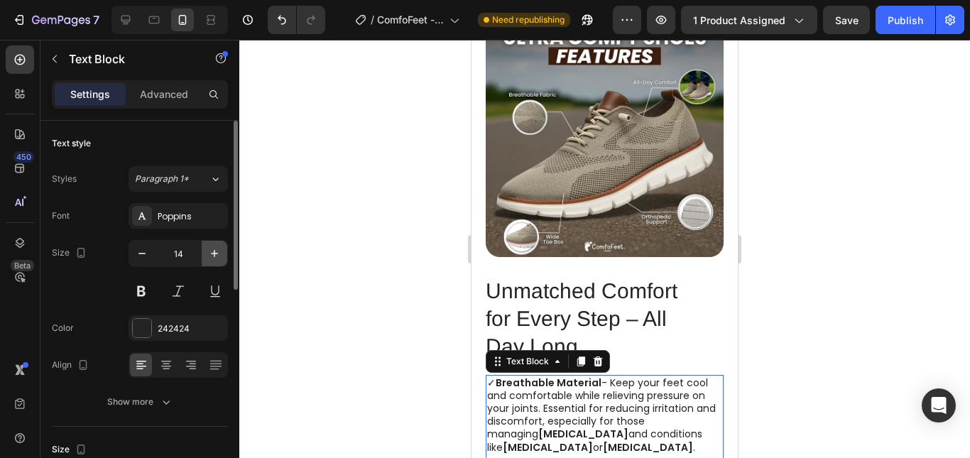
click at [212, 255] on icon "button" at bounding box center [214, 253] width 14 height 14
type input "15"
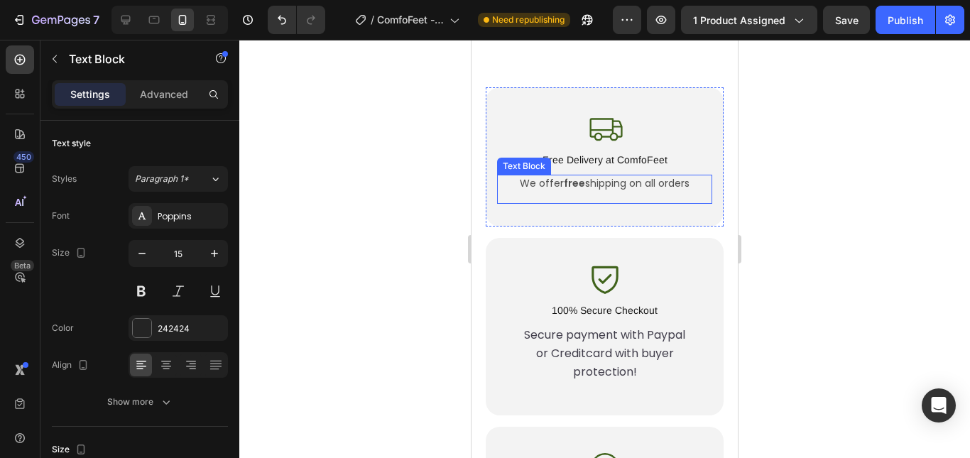
scroll to position [4769, 0]
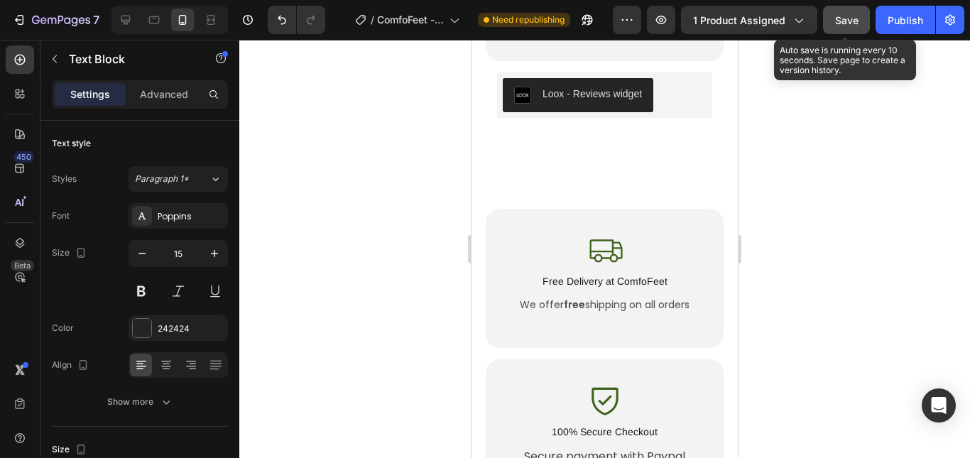
click at [832, 19] on button "Save" at bounding box center [846, 20] width 47 height 28
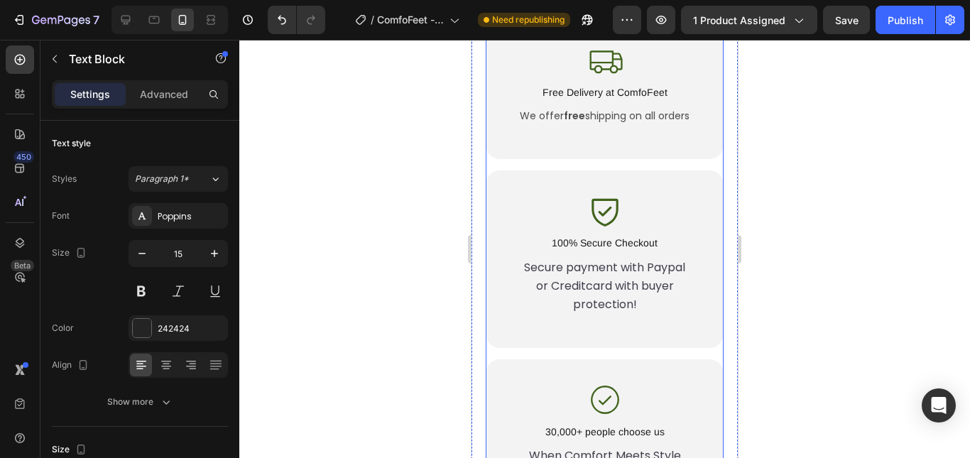
scroll to position [4912, 0]
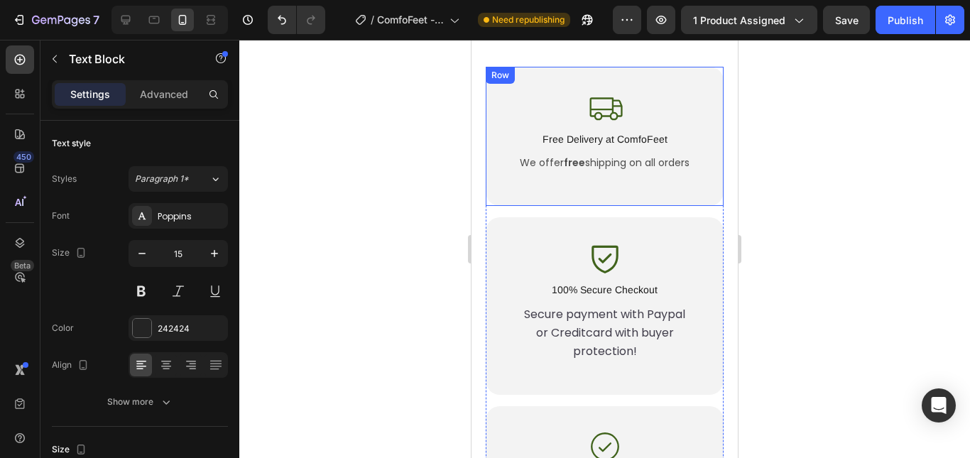
click at [698, 125] on div "Icon Free Delivery at ComfoFeet Text Block We offer free shipping on all orders…" at bounding box center [605, 136] width 238 height 139
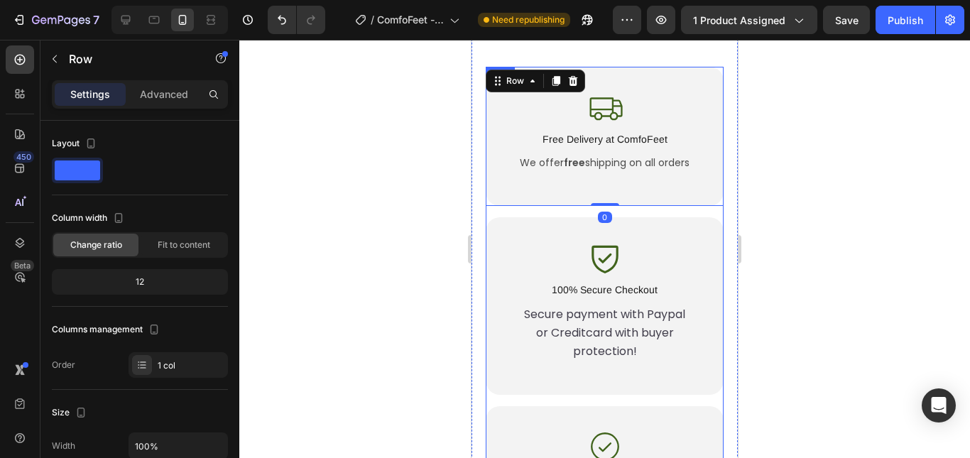
click at [706, 147] on div "Icon Free Delivery at ComfoFeet Text Block We offer free shipping on all orders…" at bounding box center [605, 382] width 238 height 631
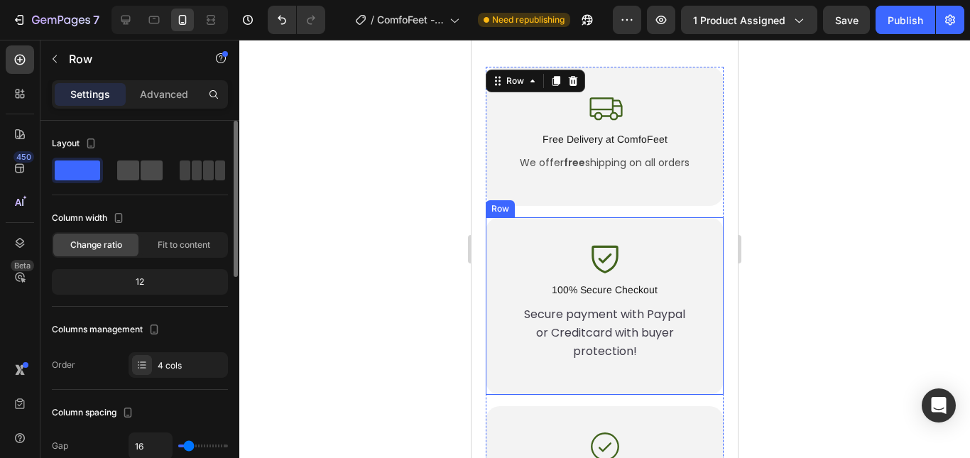
click at [160, 173] on span at bounding box center [152, 171] width 22 height 20
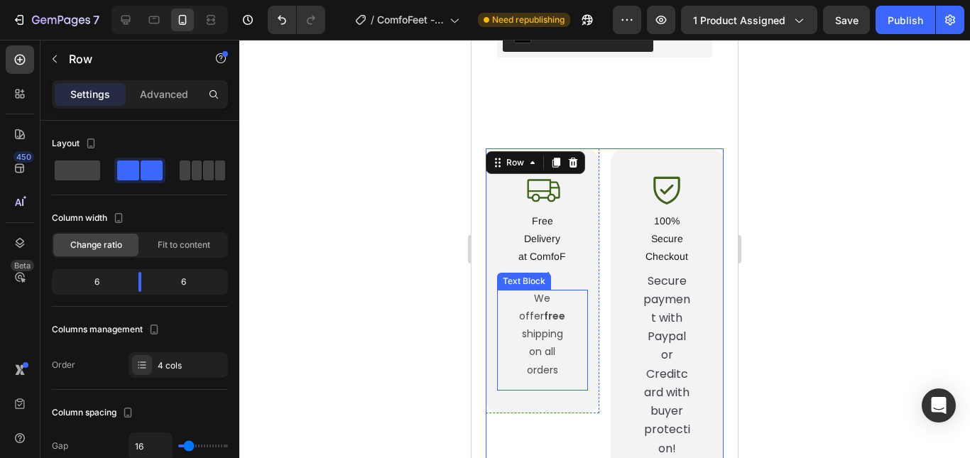
scroll to position [4769, 0]
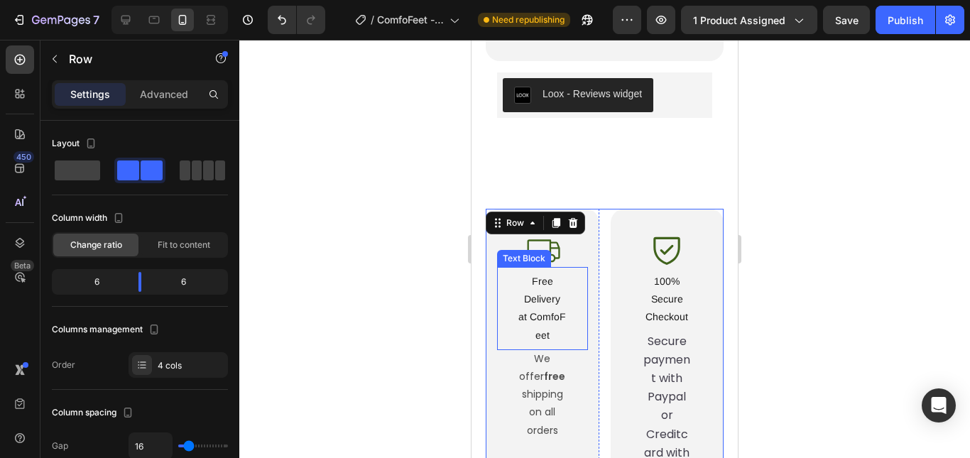
click at [552, 273] on p "Free Delivery at ComfoFeet" at bounding box center [542, 309] width 48 height 72
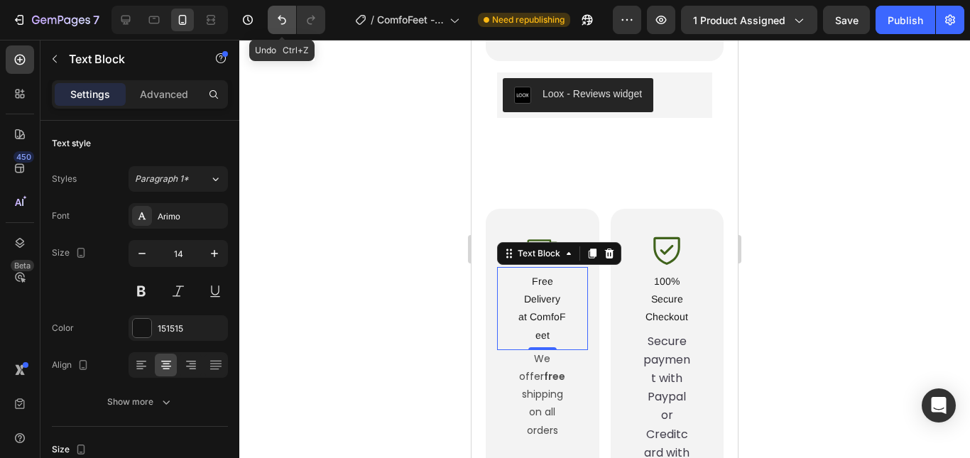
click at [288, 26] on icon "Undo/Redo" at bounding box center [282, 20] width 14 height 14
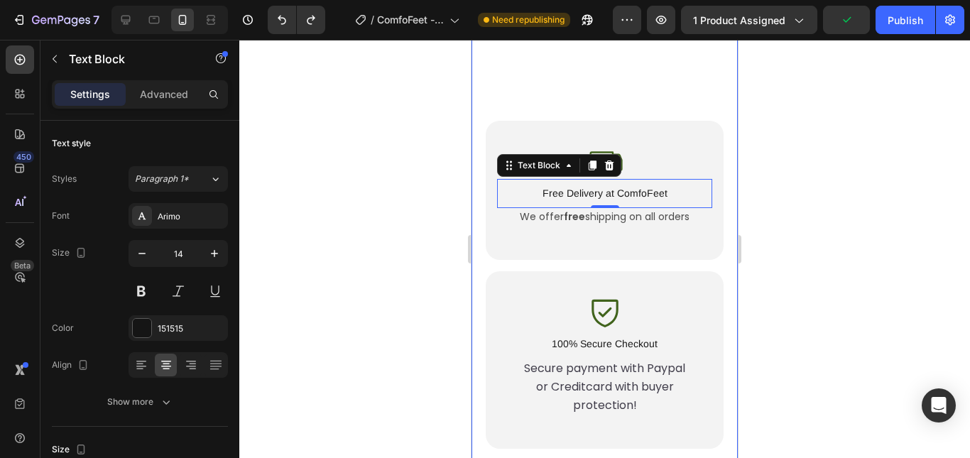
scroll to position [4841, 0]
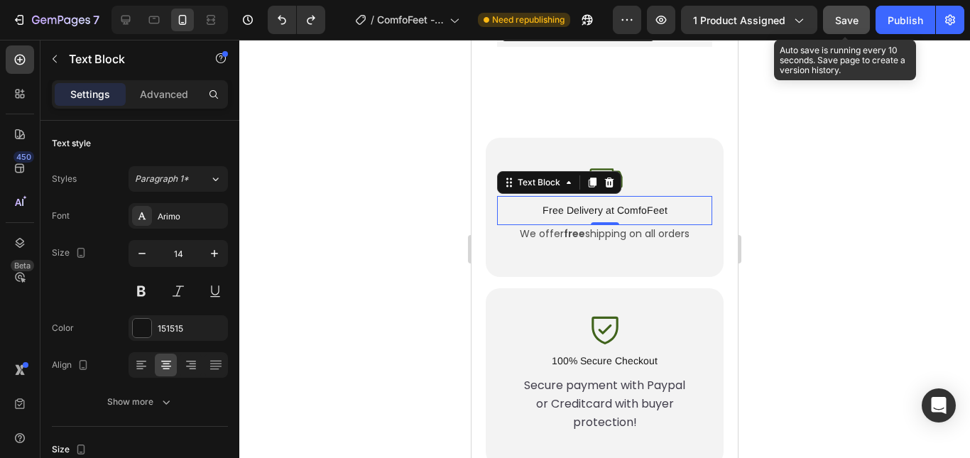
click at [845, 18] on span "Save" at bounding box center [846, 20] width 23 height 12
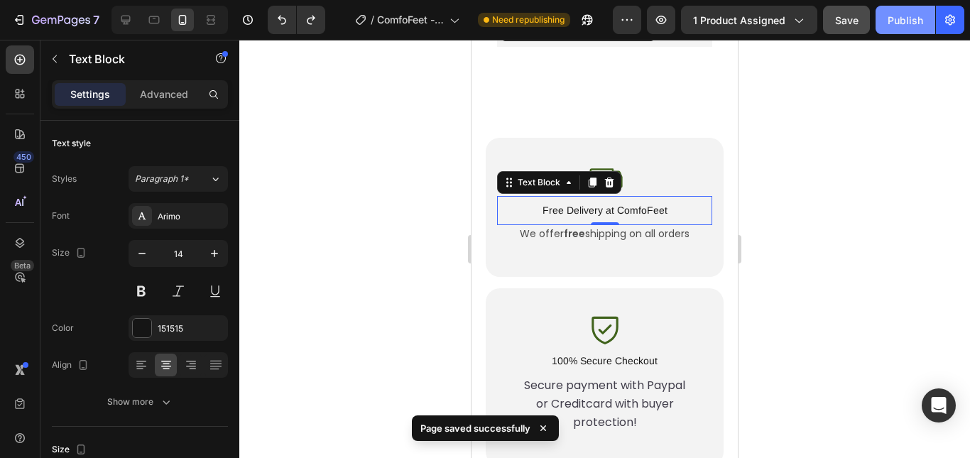
click at [900, 26] on div "Publish" at bounding box center [906, 20] width 36 height 15
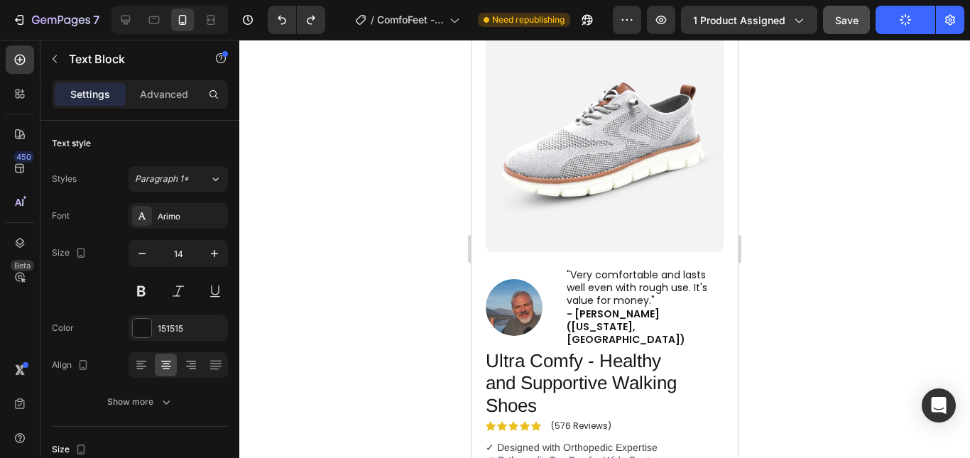
scroll to position [11, 0]
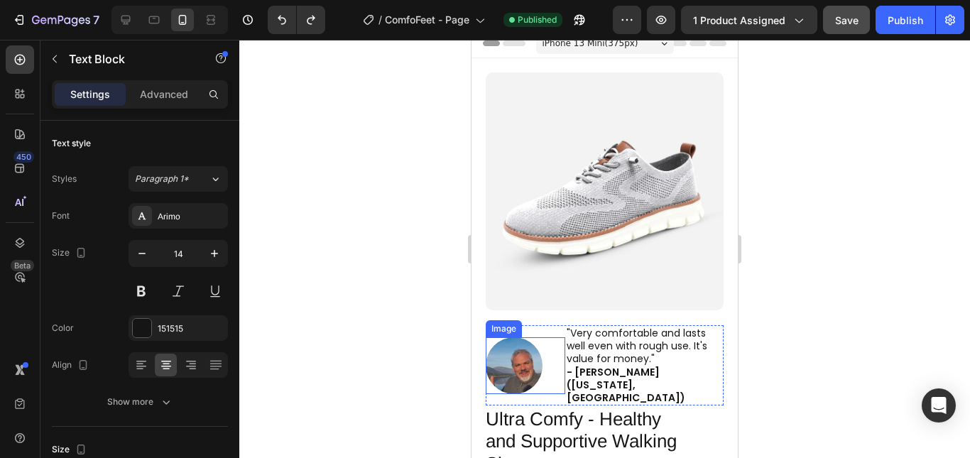
click at [511, 337] on img at bounding box center [514, 365] width 57 height 57
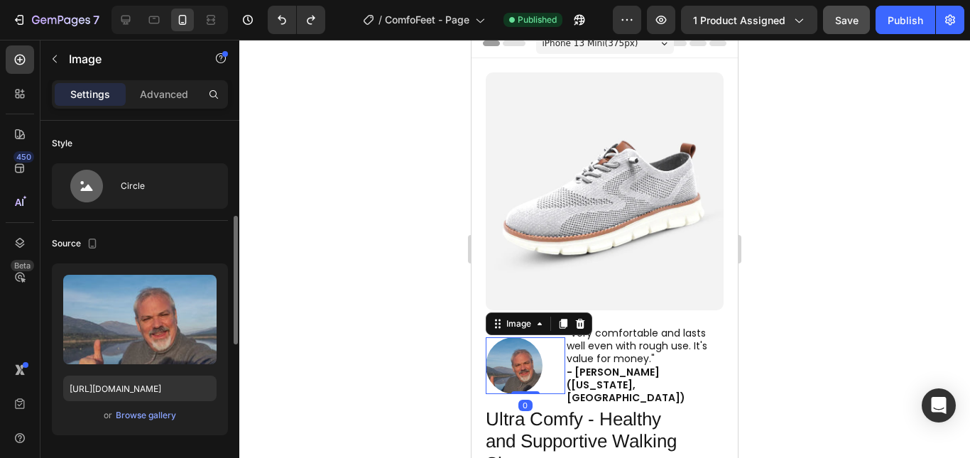
scroll to position [213, 0]
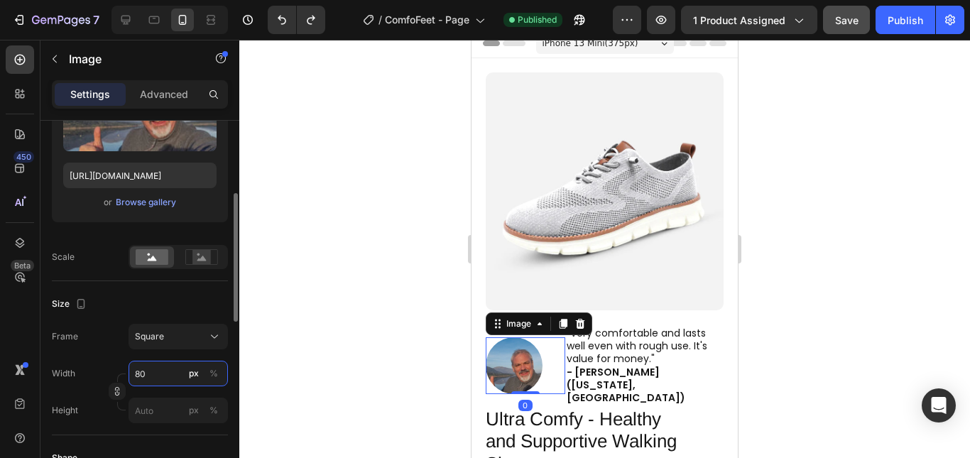
click at [146, 366] on input "80" at bounding box center [178, 374] width 99 height 26
type input "5"
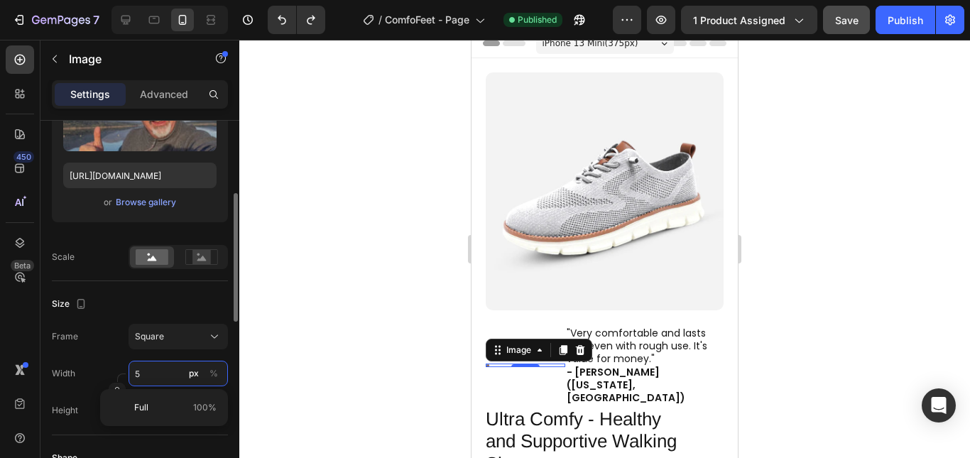
type input "50"
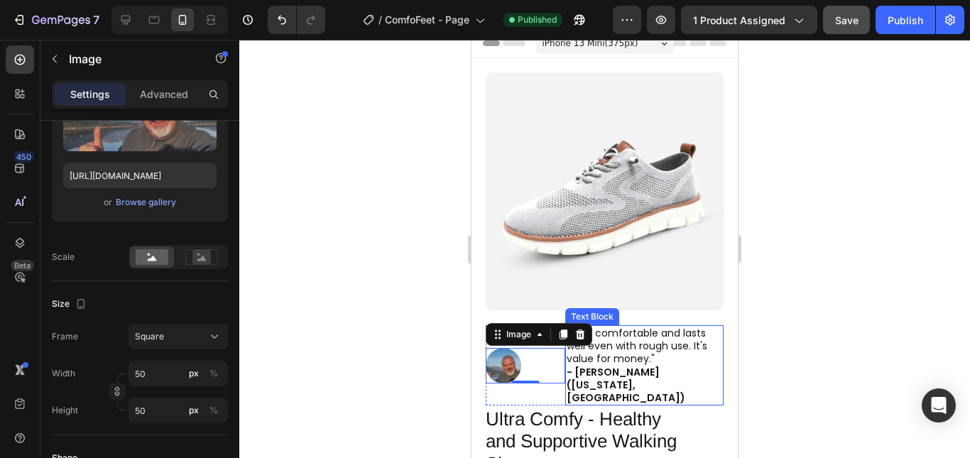
click at [575, 346] on p ""Very comfortable and lasts well even with rough use. It's value for money." - …" at bounding box center [645, 365] width 156 height 77
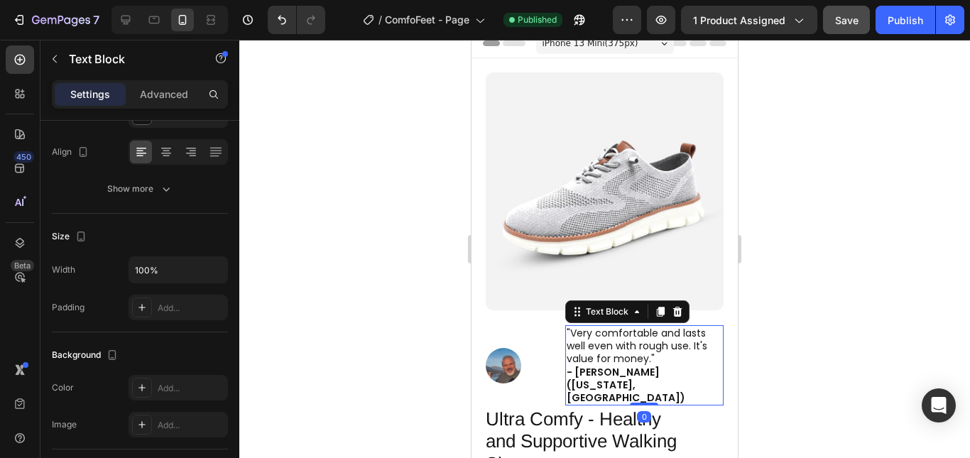
scroll to position [0, 0]
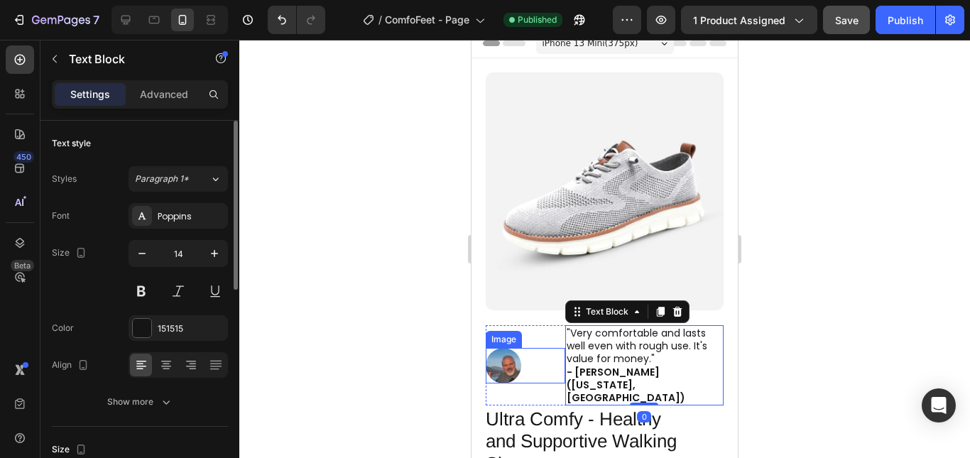
click at [542, 348] on div at bounding box center [526, 366] width 80 height 36
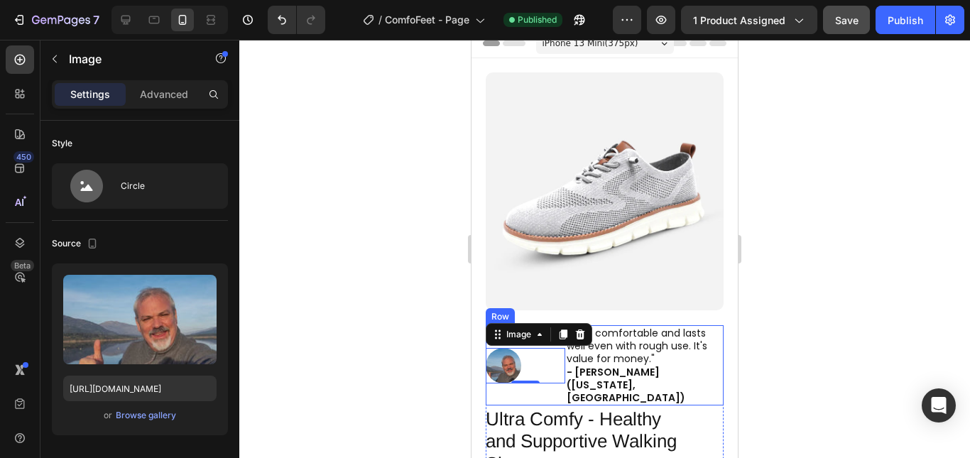
click at [550, 366] on div "Image 0" at bounding box center [526, 365] width 80 height 80
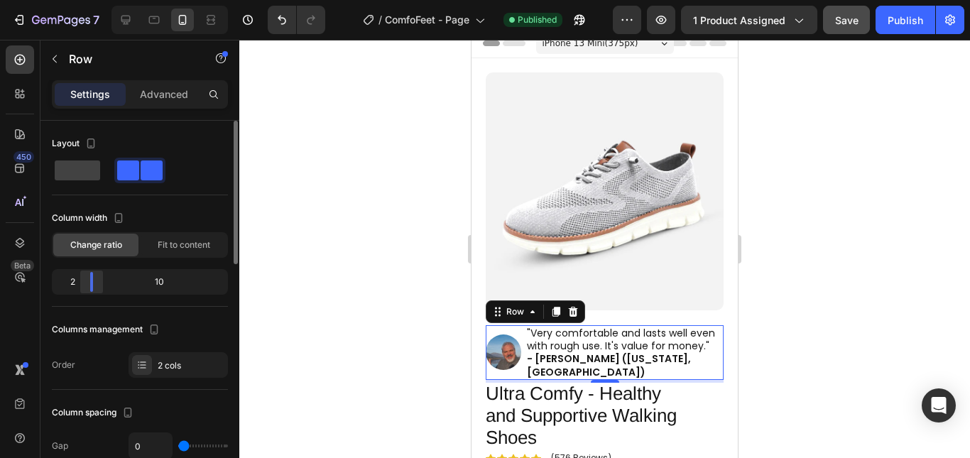
drag, startPoint x: 114, startPoint y: 282, endPoint x: 86, endPoint y: 282, distance: 28.4
click at [86, 282] on div at bounding box center [92, 282] width 26 height 20
click at [389, 134] on div at bounding box center [604, 249] width 731 height 418
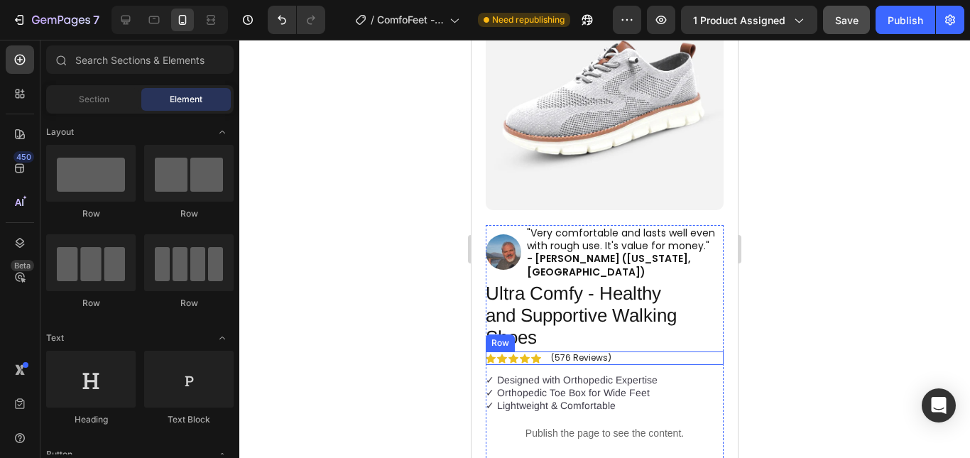
scroll to position [142, 0]
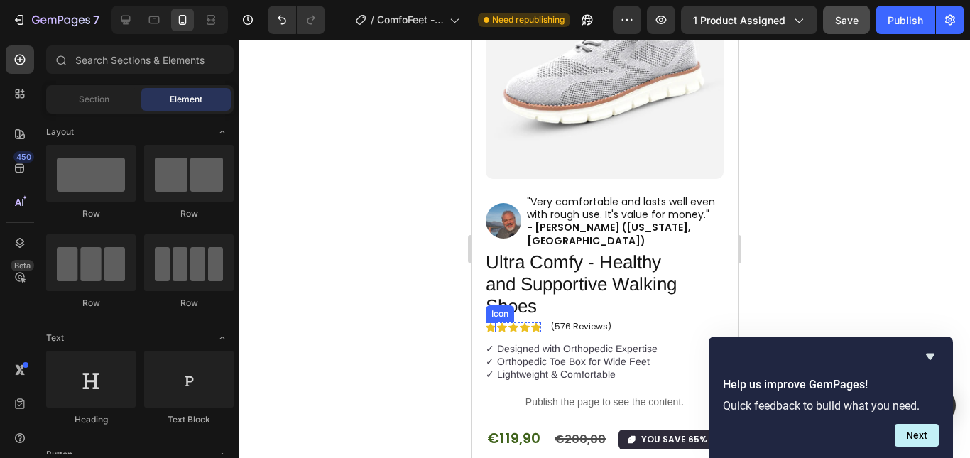
click at [492, 322] on icon at bounding box center [491, 326] width 10 height 9
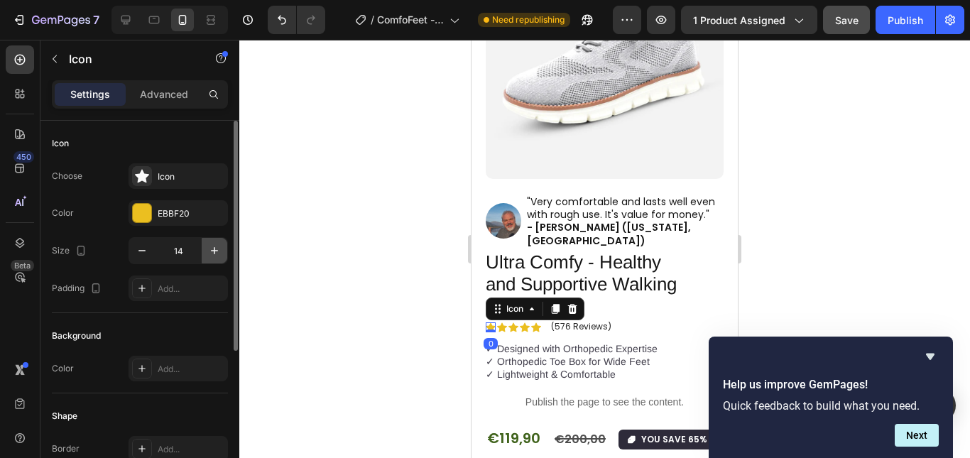
click at [213, 248] on icon "button" at bounding box center [214, 251] width 14 height 14
type input "16"
click at [505, 322] on icon at bounding box center [504, 327] width 10 height 10
click at [215, 248] on icon "button" at bounding box center [214, 250] width 7 height 7
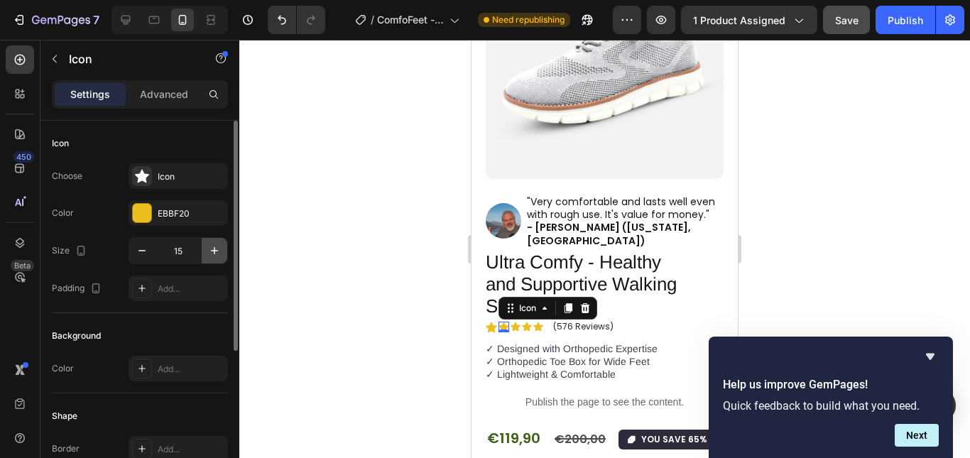
click at [215, 248] on icon "button" at bounding box center [214, 250] width 7 height 7
type input "16"
click at [514, 322] on div "Icon" at bounding box center [516, 327] width 10 height 10
click at [212, 253] on icon "button" at bounding box center [214, 251] width 14 height 14
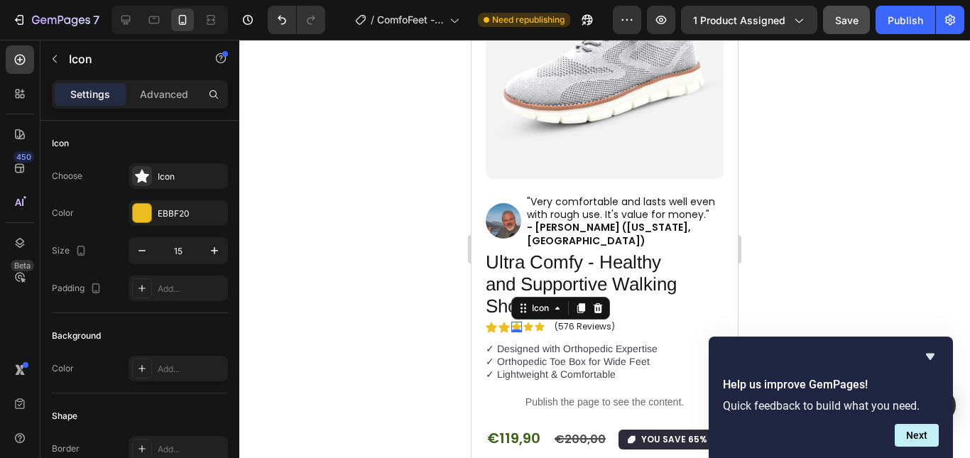
type input "16"
click at [530, 322] on div "Icon" at bounding box center [529, 327] width 10 height 10
click at [216, 256] on icon "button" at bounding box center [214, 251] width 14 height 14
type input "16"
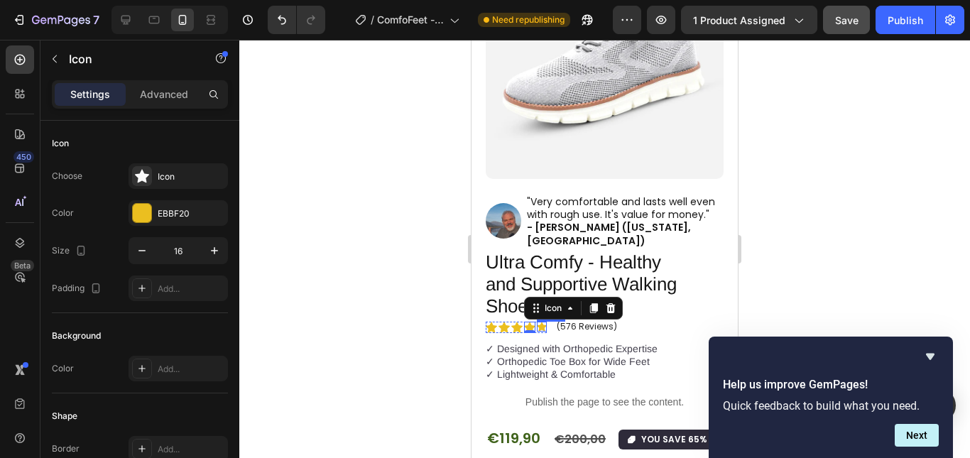
click at [540, 322] on icon at bounding box center [542, 326] width 10 height 9
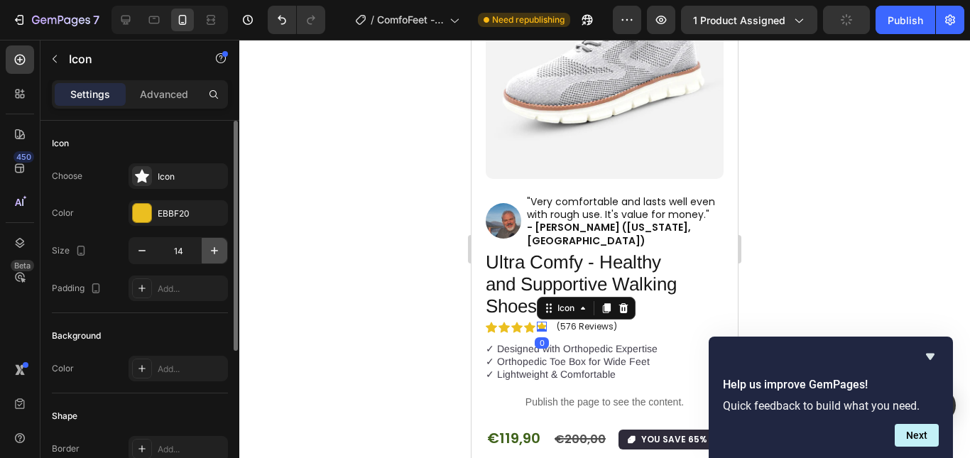
click at [210, 253] on icon "button" at bounding box center [214, 251] width 14 height 14
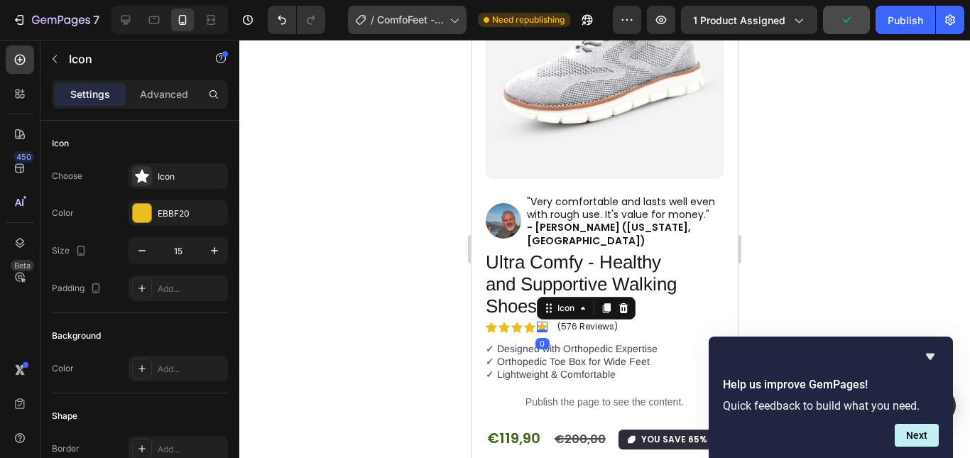
type input "16"
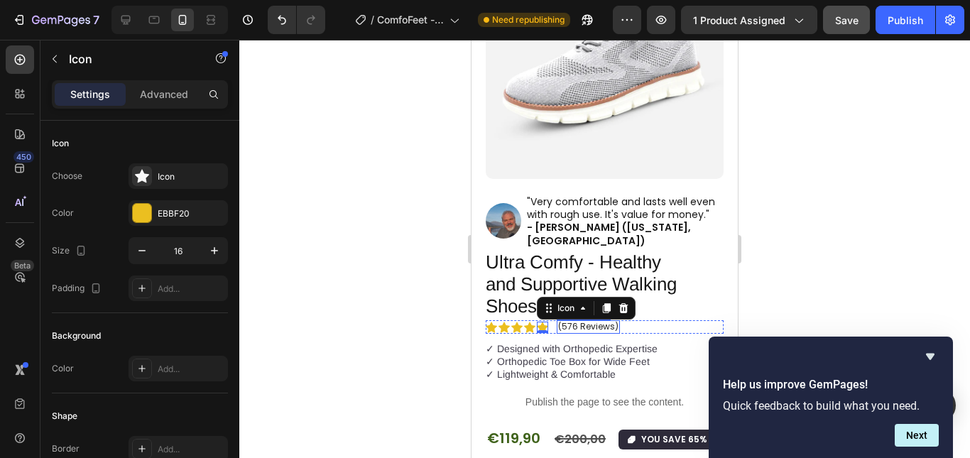
click at [587, 322] on p "(576 Reviews)" at bounding box center [588, 327] width 60 height 10
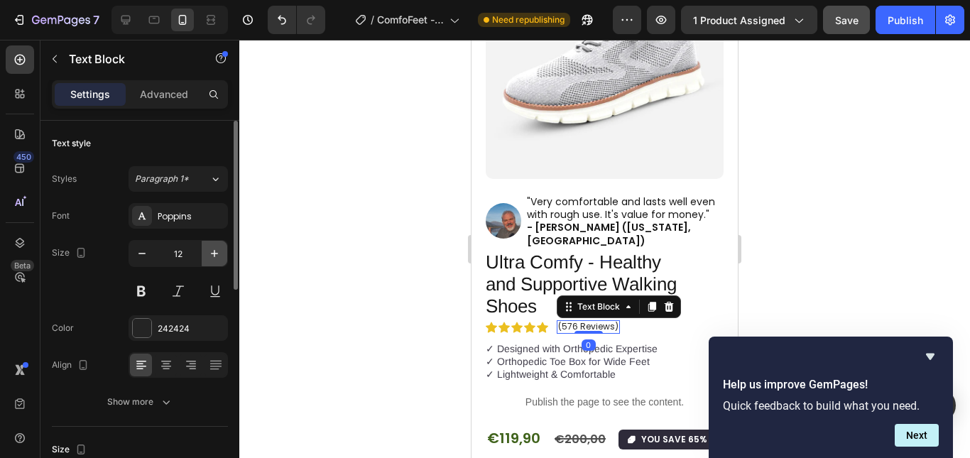
click at [212, 249] on icon "button" at bounding box center [214, 253] width 14 height 14
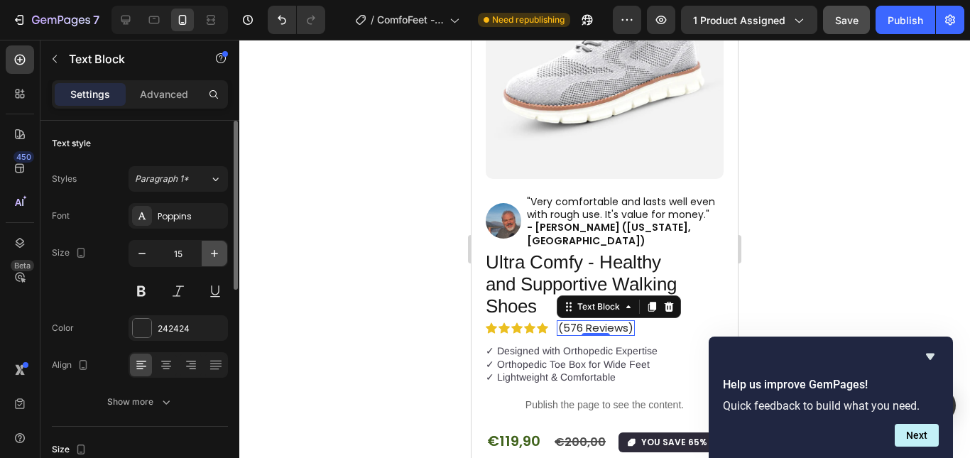
click at [212, 249] on icon "button" at bounding box center [214, 253] width 14 height 14
type input "16"
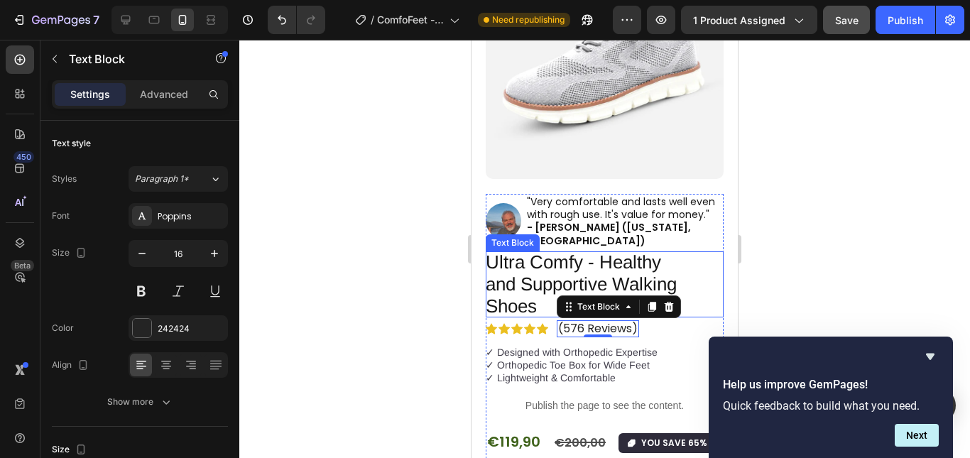
click at [694, 254] on div "Ultra Comfy - Healthy and Supportive Walking Shoes" at bounding box center [605, 284] width 238 height 67
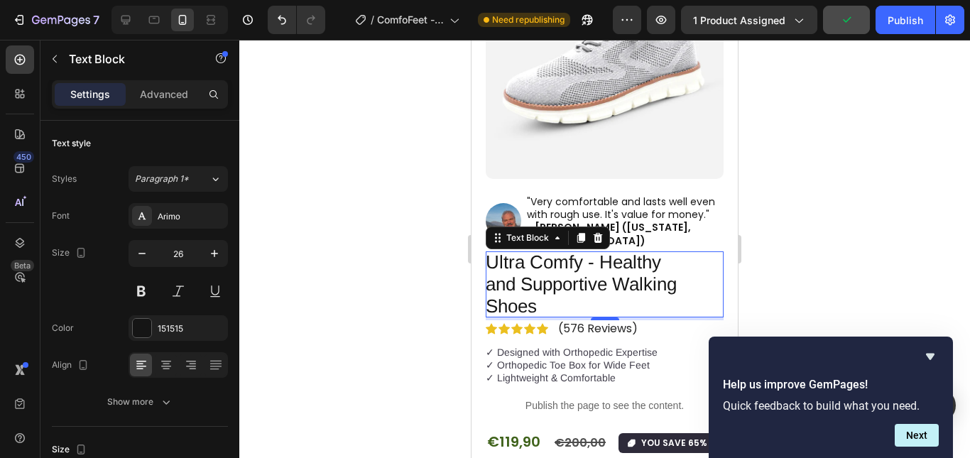
click at [597, 322] on p "(576 Reviews)" at bounding box center [598, 328] width 80 height 13
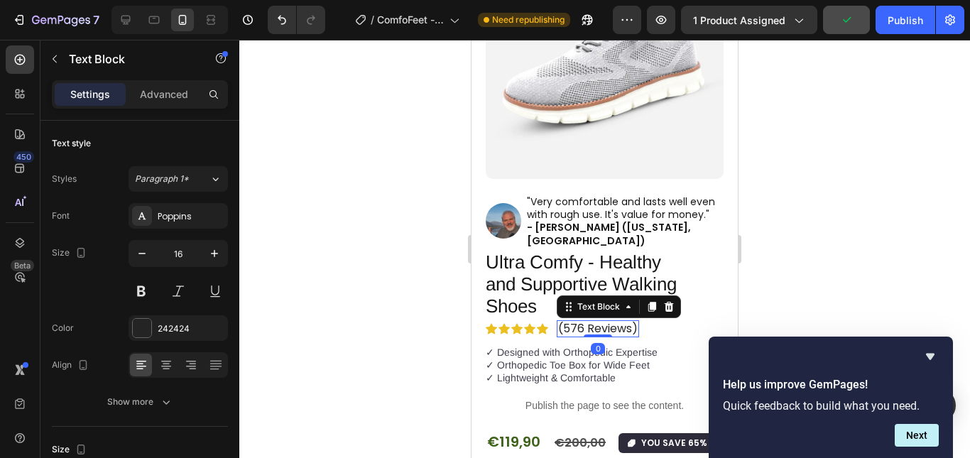
click at [596, 322] on p "(576 Reviews)" at bounding box center [598, 328] width 80 height 13
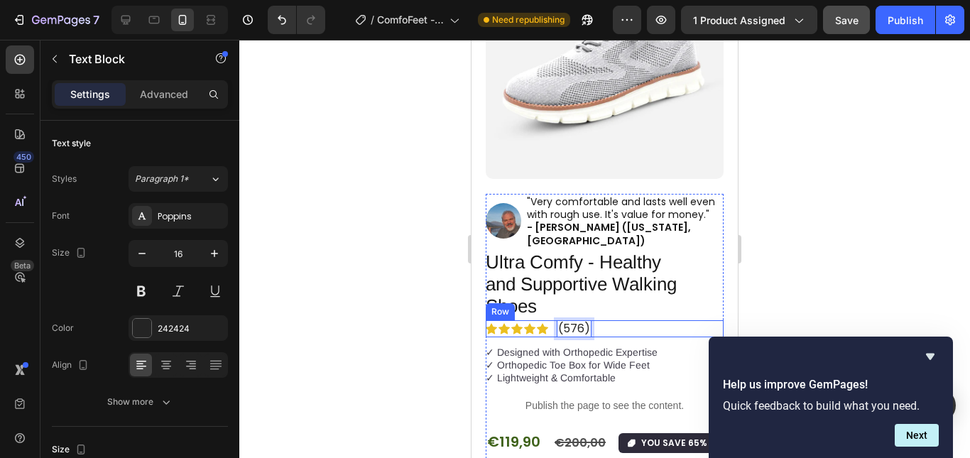
click at [633, 289] on p "Ultra Comfy - Healthy and Supportive Walking Shoes" at bounding box center [591, 284] width 210 height 67
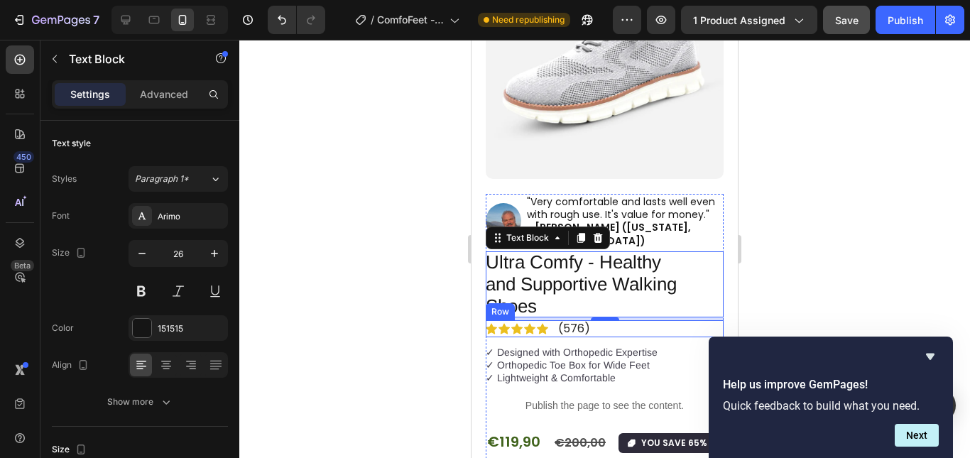
click at [553, 320] on div "Icon Icon Icon Icon Icon Icon List (576) Text Block Row" at bounding box center [605, 328] width 238 height 16
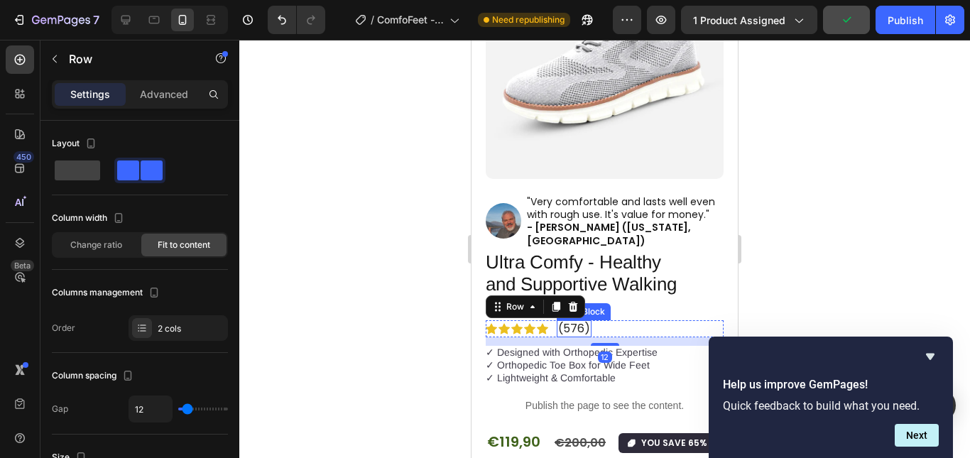
click at [569, 322] on p "(576)" at bounding box center [574, 328] width 32 height 13
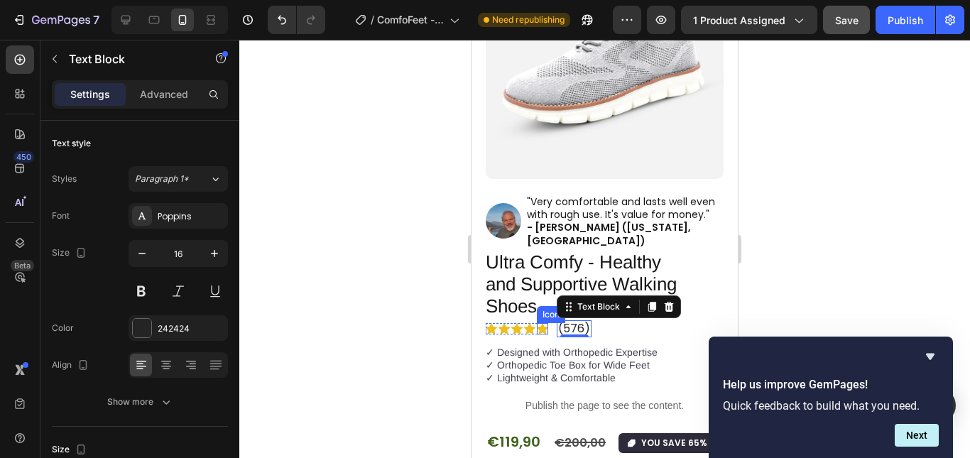
click at [543, 324] on icon at bounding box center [542, 329] width 11 height 11
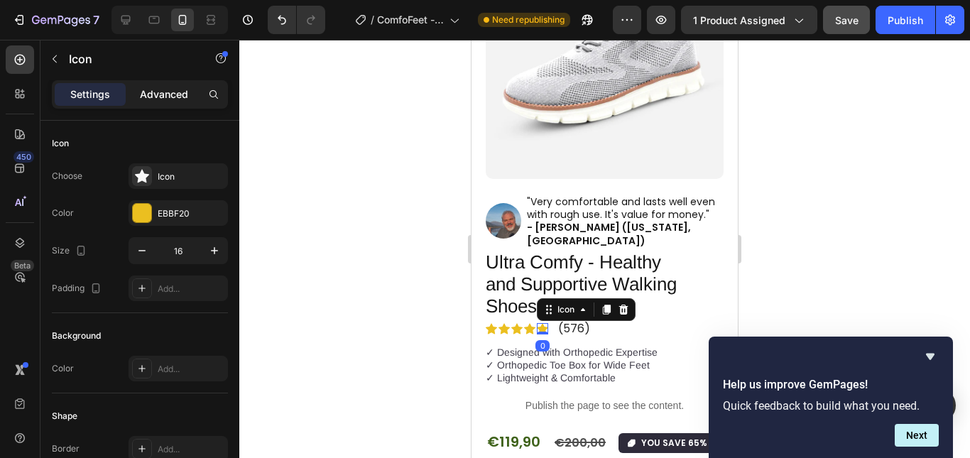
click at [144, 98] on p "Advanced" at bounding box center [164, 94] width 48 height 11
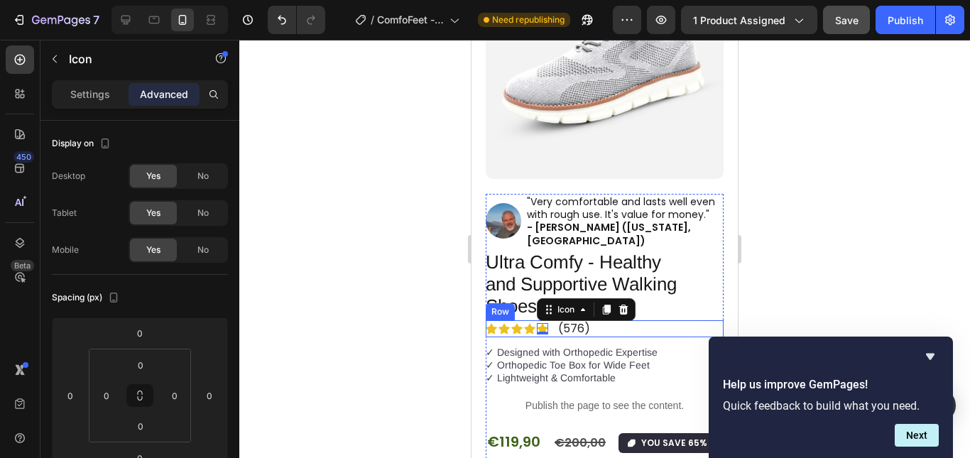
click at [553, 320] on div "Icon Icon Icon Icon Icon 0 Icon List (576) Text Block Row" at bounding box center [605, 328] width 238 height 16
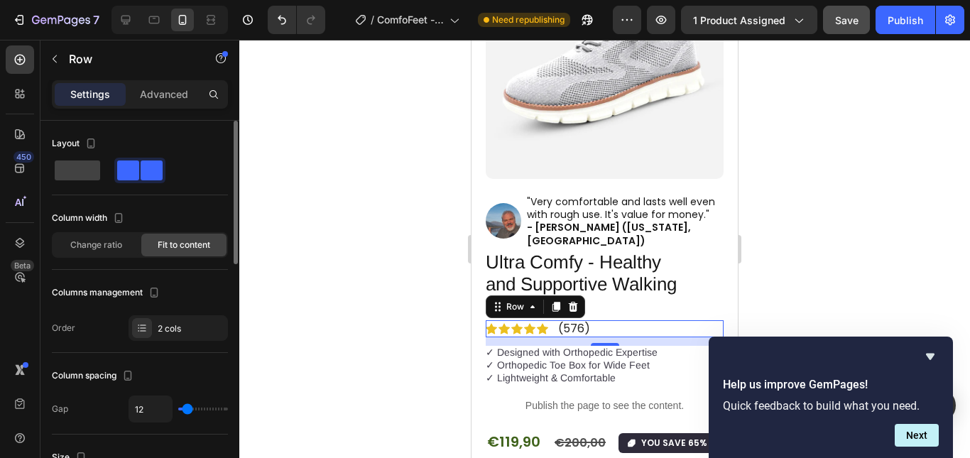
type input "13"
type input "11"
type input "9"
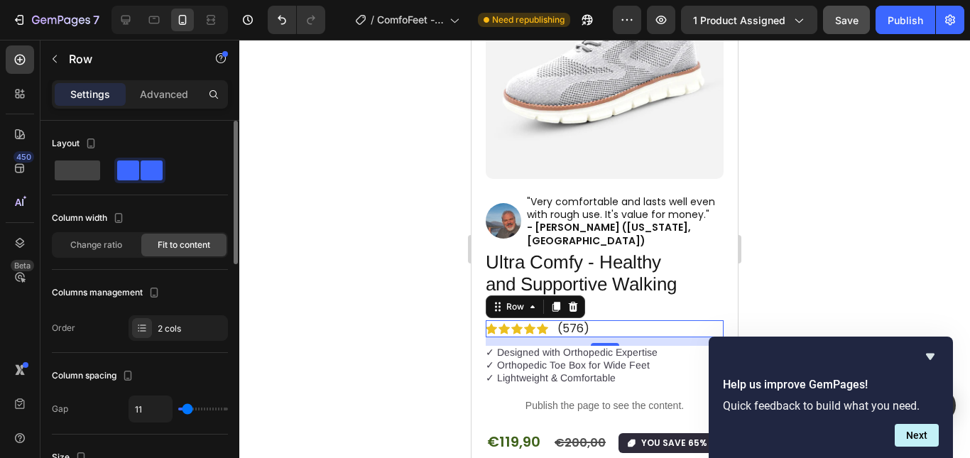
type input "9"
type input "7"
type input "4"
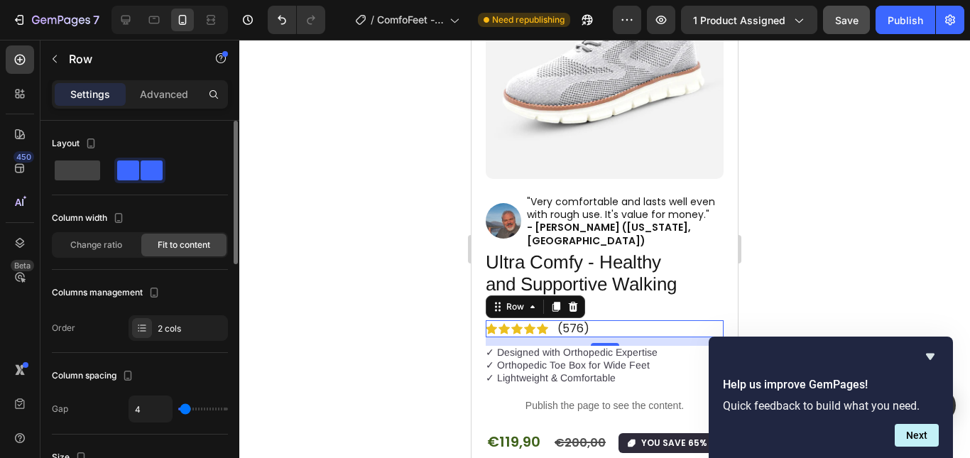
type input "2"
type input "0"
type input "2"
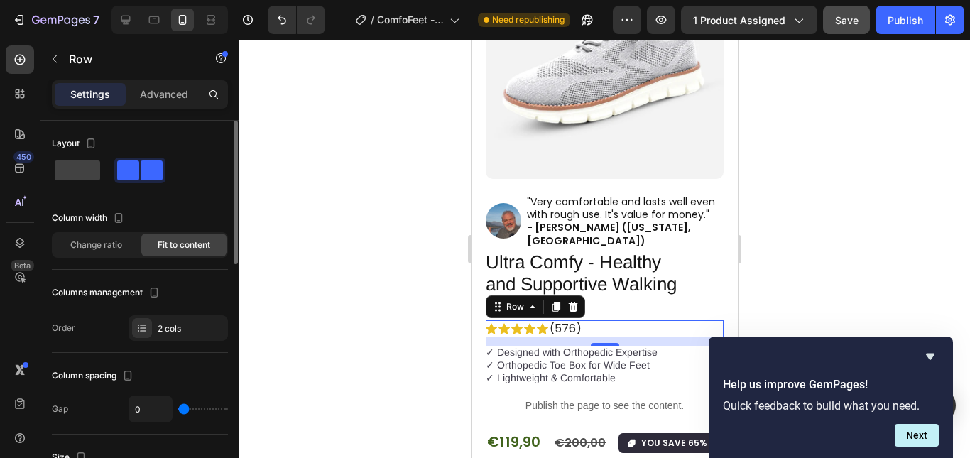
type input "2"
type input "4"
click at [185, 408] on input "range" at bounding box center [203, 409] width 50 height 3
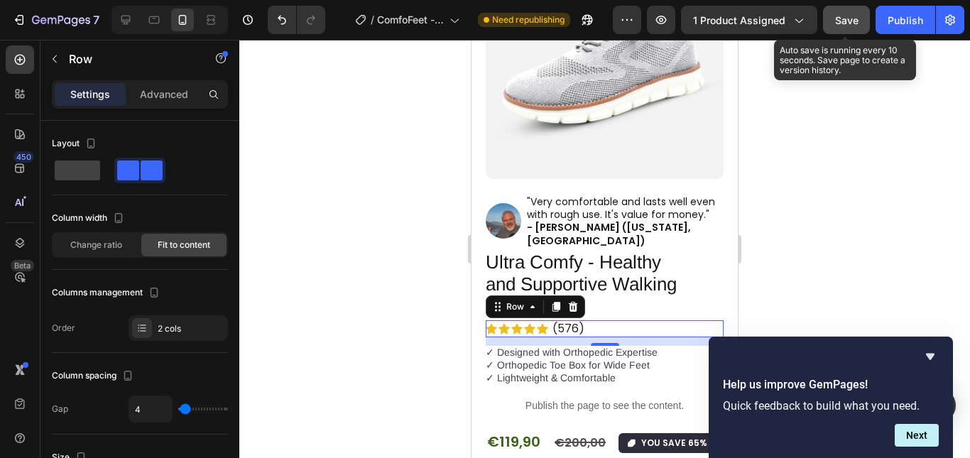
click at [862, 23] on button "Save" at bounding box center [846, 20] width 47 height 28
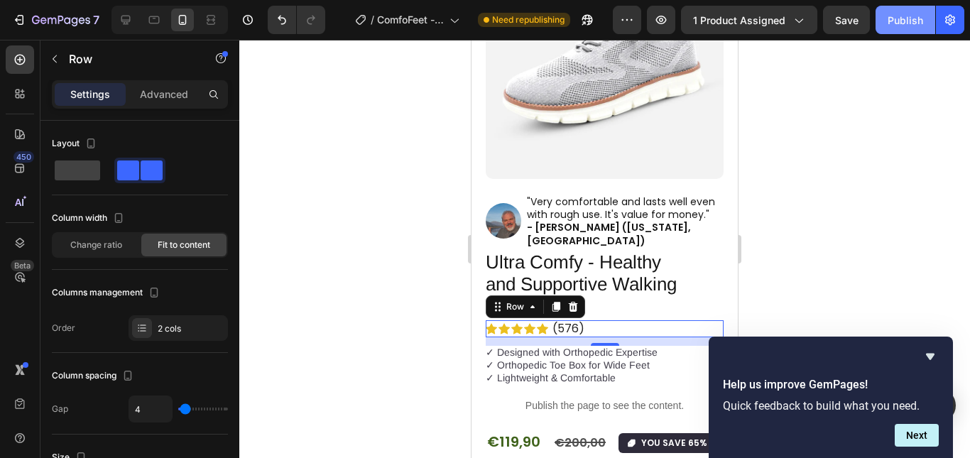
click at [891, 21] on div "Publish" at bounding box center [906, 20] width 36 height 15
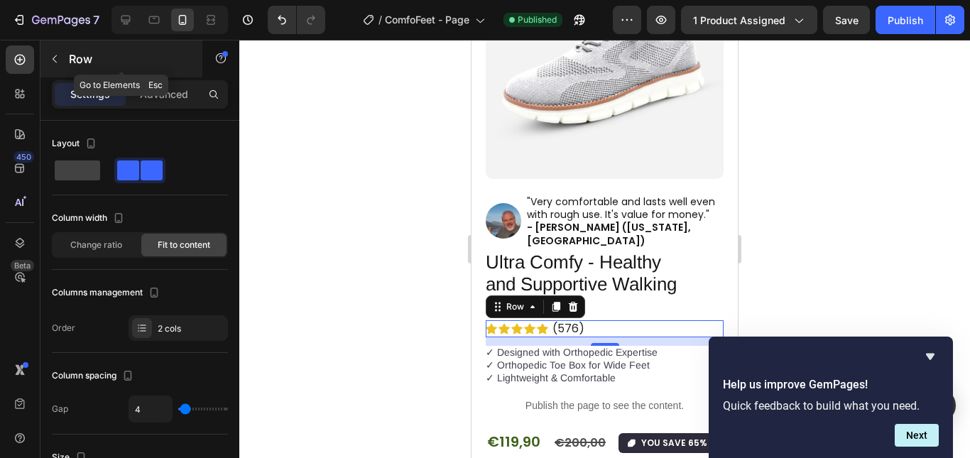
click at [54, 62] on icon "button" at bounding box center [54, 58] width 11 height 11
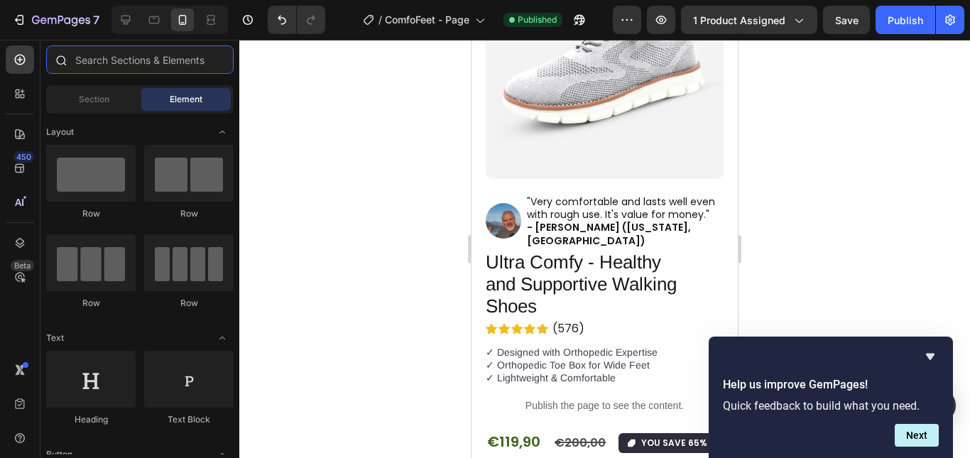
click at [97, 63] on input "text" at bounding box center [140, 59] width 188 height 28
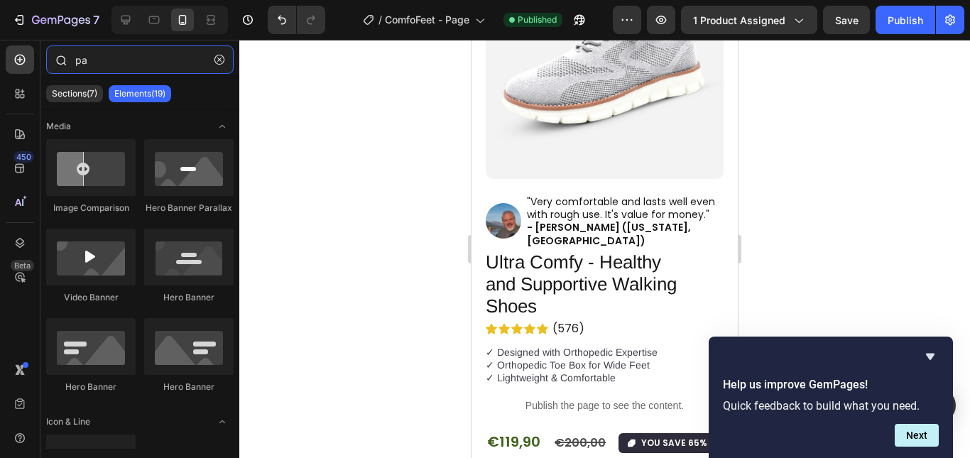
type input "p"
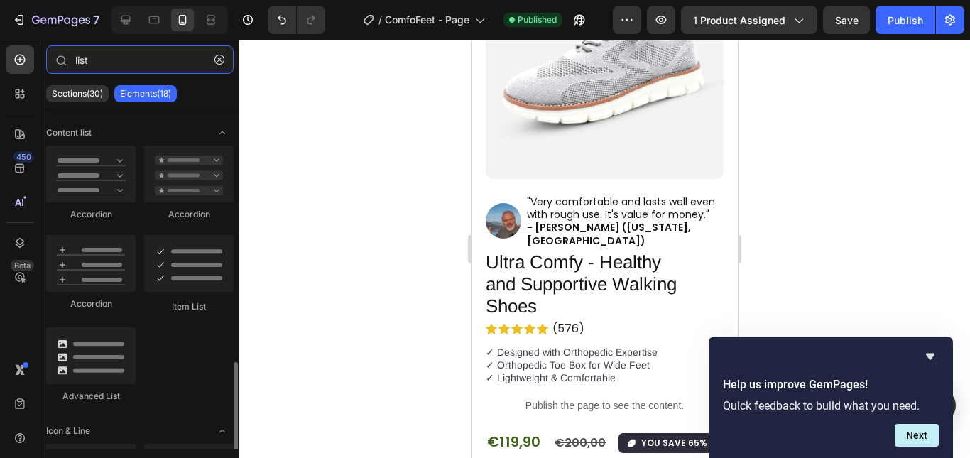
scroll to position [714, 0]
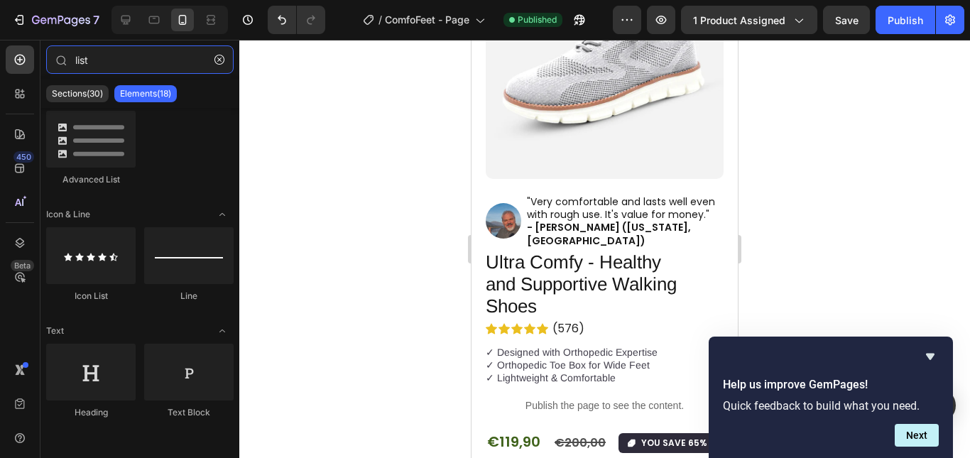
drag, startPoint x: 93, startPoint y: 50, endPoint x: 36, endPoint y: 45, distance: 57.0
click at [36, 45] on div "450 Beta list Sections(30) Elements(18) Product Product List Related Products P…" at bounding box center [119, 249] width 239 height 418
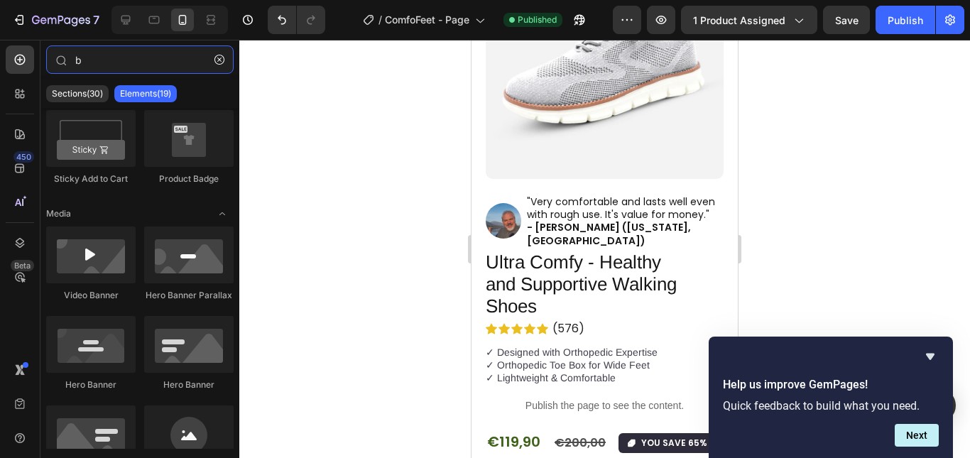
scroll to position [0, 0]
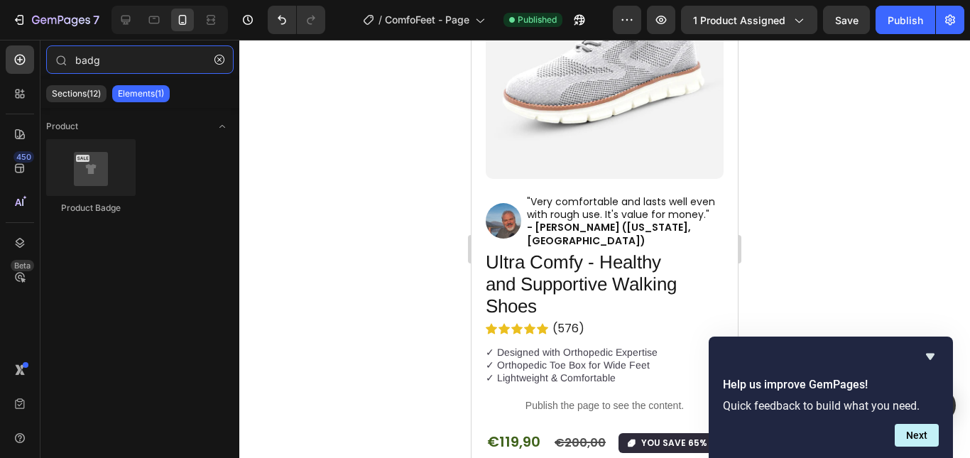
type input "bad"
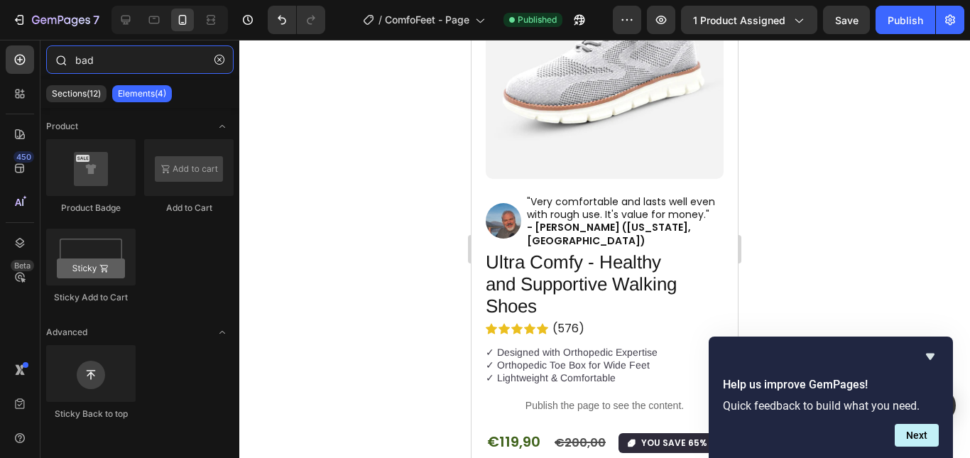
drag, startPoint x: 94, startPoint y: 58, endPoint x: 69, endPoint y: 53, distance: 26.0
click at [69, 53] on div "bad" at bounding box center [139, 62] width 199 height 34
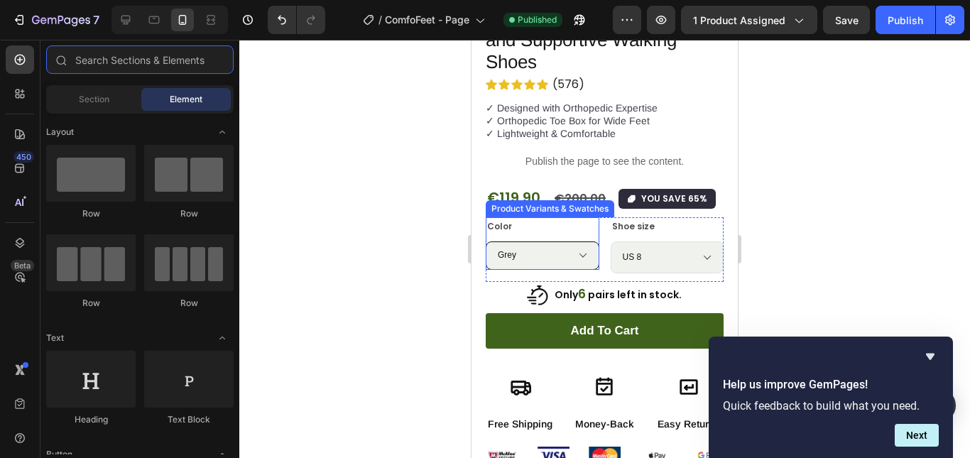
scroll to position [568, 0]
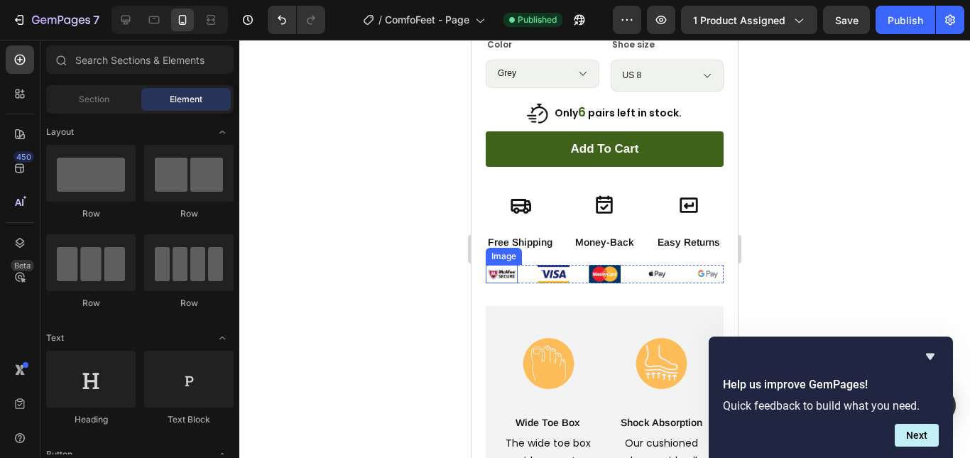
click at [505, 265] on img at bounding box center [502, 274] width 32 height 18
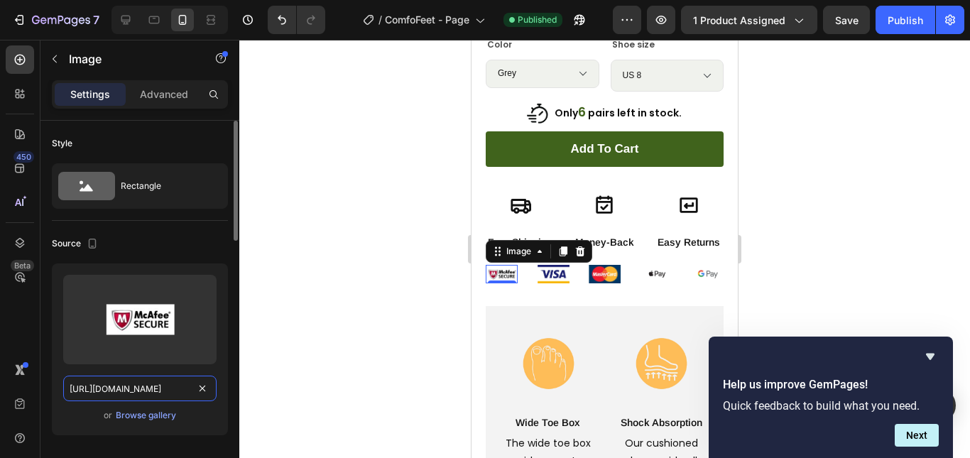
click at [141, 383] on input "https://cdn.shopify.com/s/files/1/0935/0253/8073/files/gempages_585833648763175…" at bounding box center [139, 389] width 153 height 26
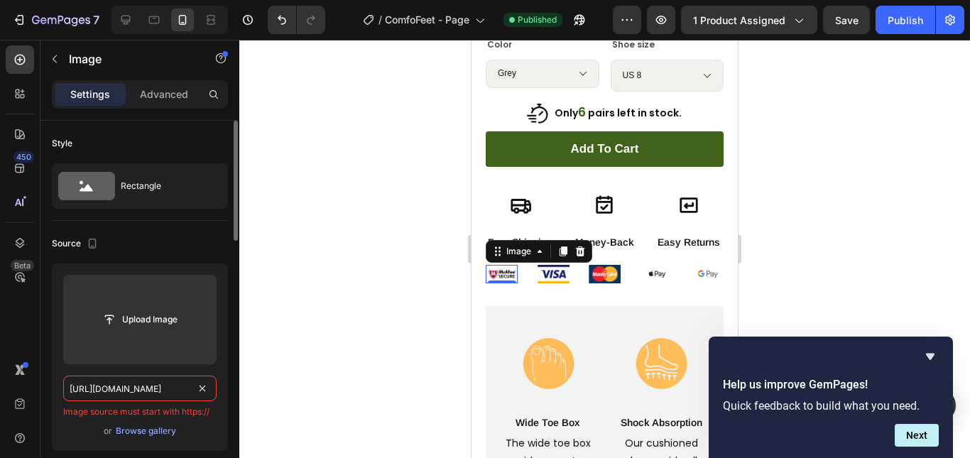
click at [85, 389] on input "http://www.w3.org/2000/svg" at bounding box center [139, 389] width 153 height 26
type input "https://www.w3.org/2000/svg"
click at [326, 207] on div at bounding box center [604, 249] width 731 height 418
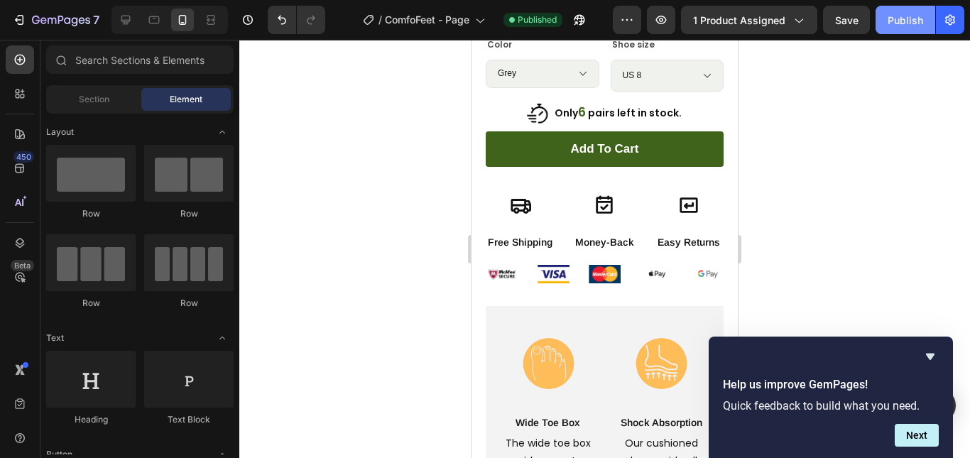
click at [906, 23] on div "Publish" at bounding box center [906, 20] width 36 height 15
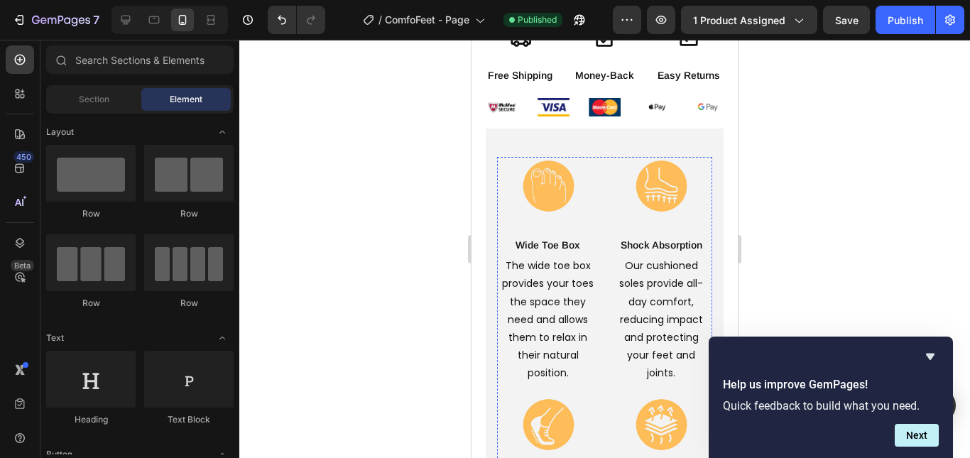
scroll to position [0, 0]
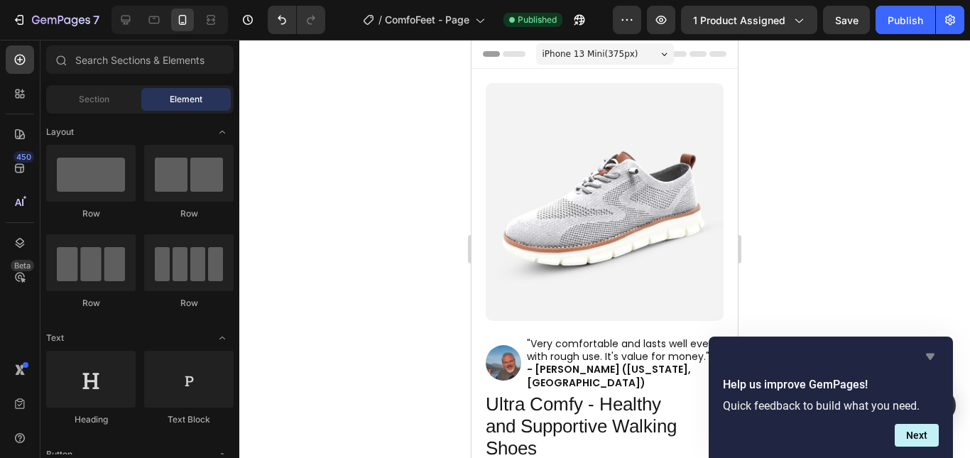
click at [925, 359] on icon "Hide survey" at bounding box center [930, 356] width 17 height 17
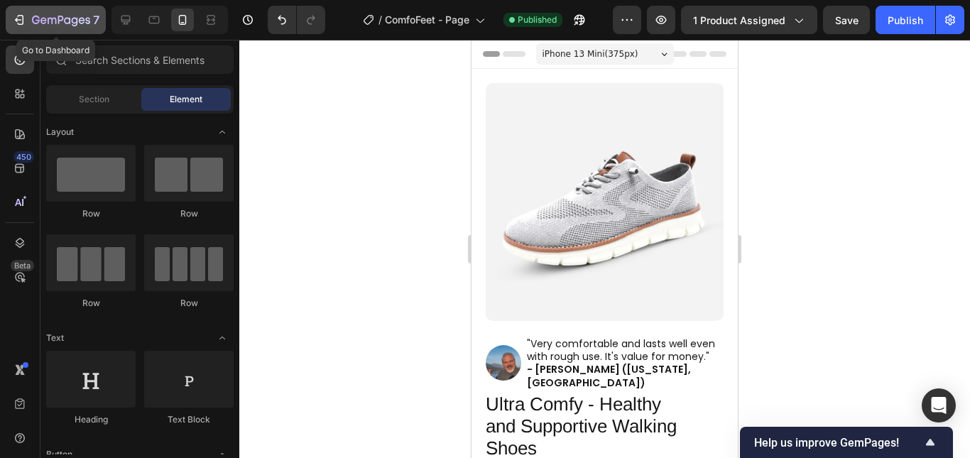
click at [37, 25] on icon "button" at bounding box center [61, 21] width 58 height 12
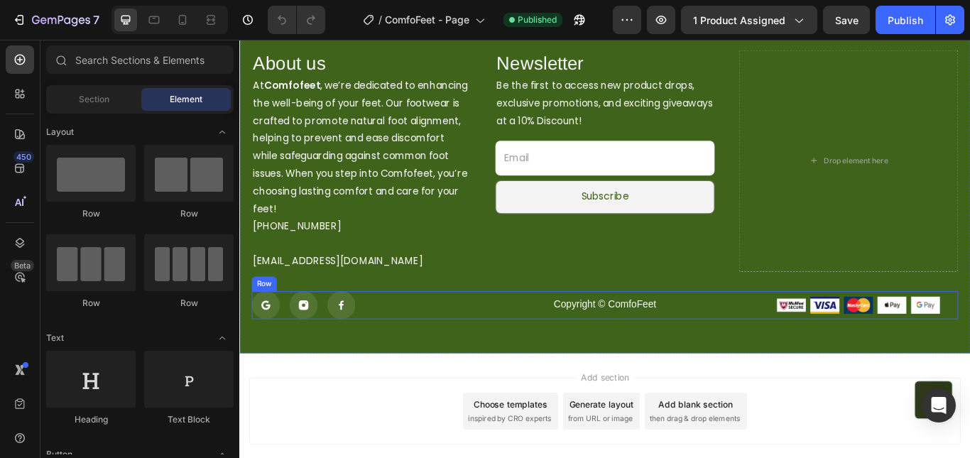
scroll to position [3804, 0]
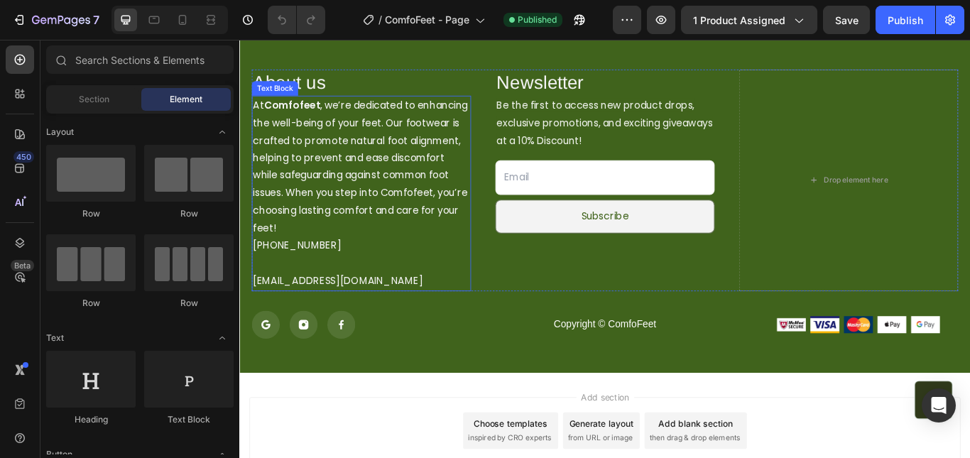
click at [320, 112] on strong "Comfofeet" at bounding box center [300, 116] width 65 height 16
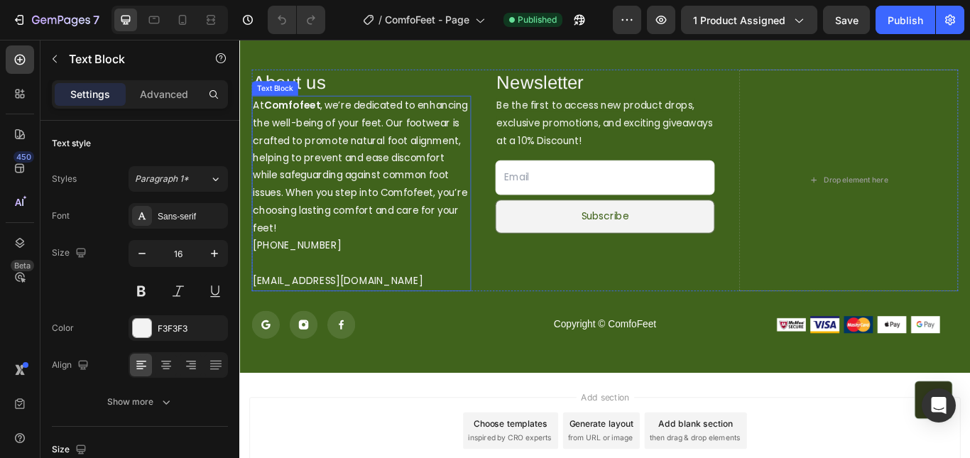
click at [320, 112] on strong "Comfofeet" at bounding box center [300, 116] width 65 height 16
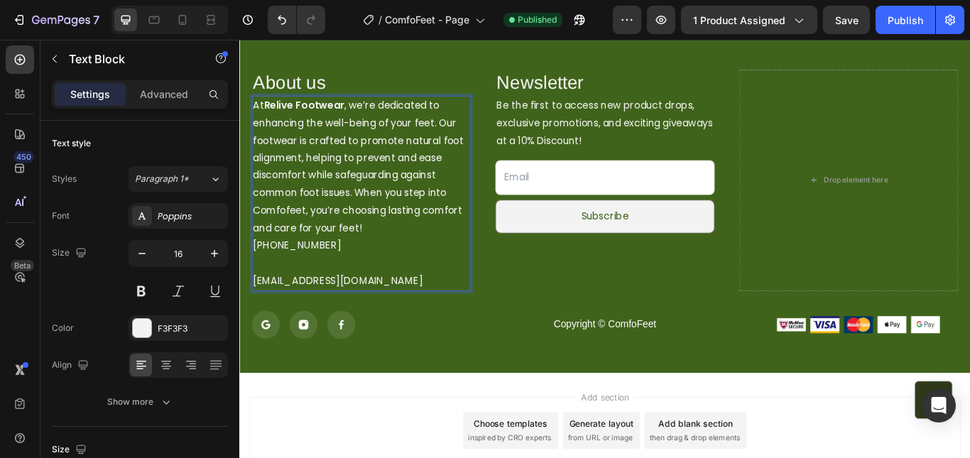
click at [316, 321] on p "[PHONE_NUMBER] [EMAIL_ADDRESS][DOMAIN_NAME]" at bounding box center [381, 300] width 253 height 61
click at [648, 371] on p "Copyright © ComfoFeet" at bounding box center [665, 371] width 256 height 15
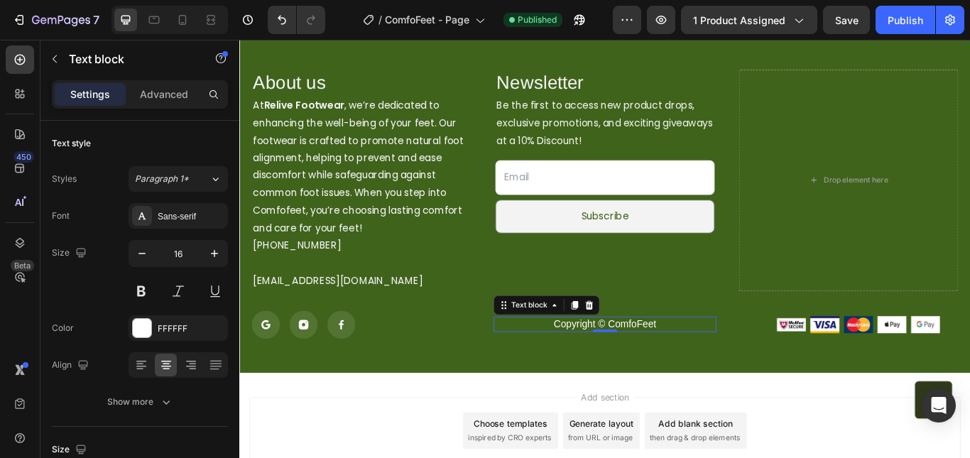
click at [648, 371] on p "Copyright © ComfoFeet" at bounding box center [665, 371] width 256 height 15
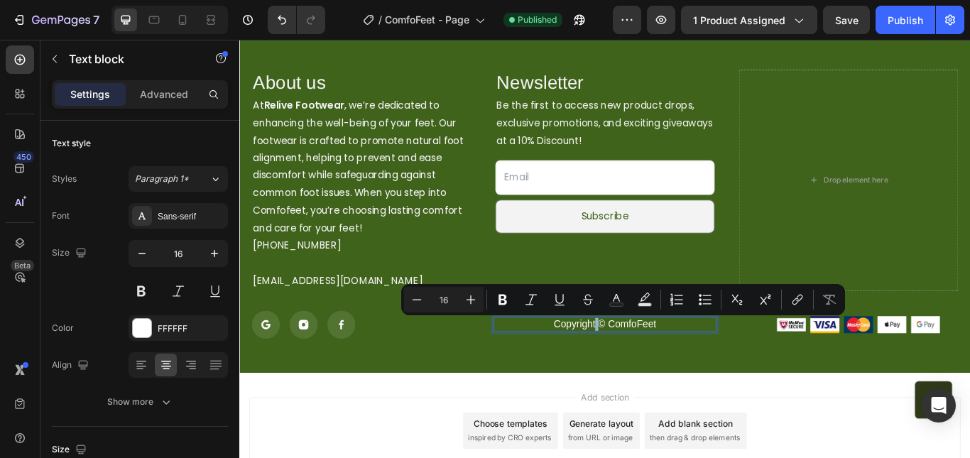
click at [689, 369] on p "Copyright © ComfoFeet" at bounding box center [665, 371] width 256 height 15
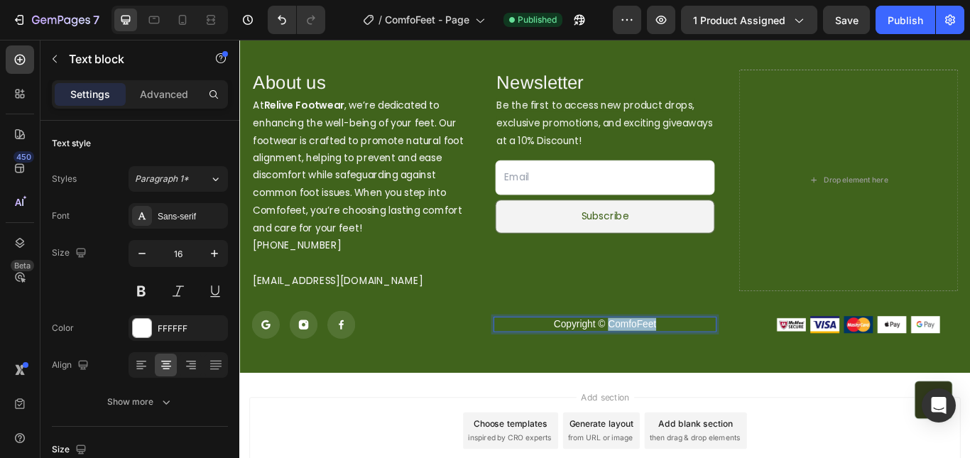
click at [689, 369] on p "Copyright © ComfoFeet" at bounding box center [665, 371] width 256 height 15
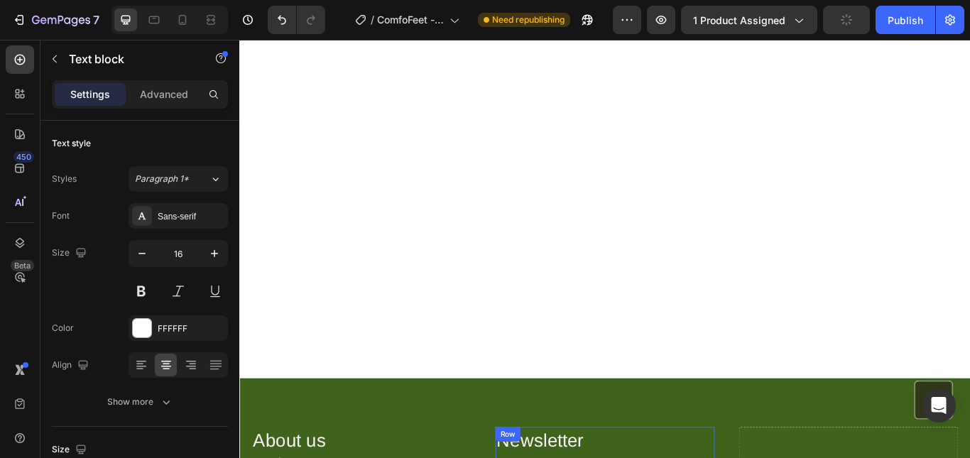
scroll to position [3377, 0]
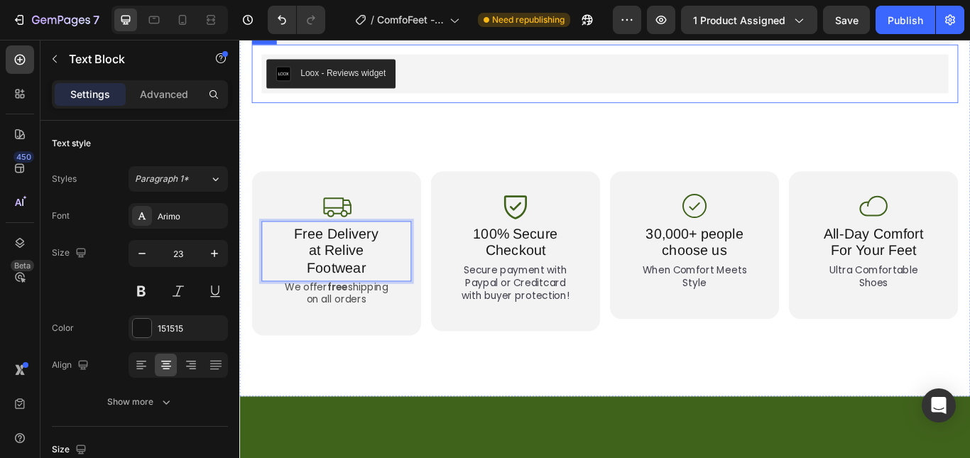
scroll to position [2880, 0]
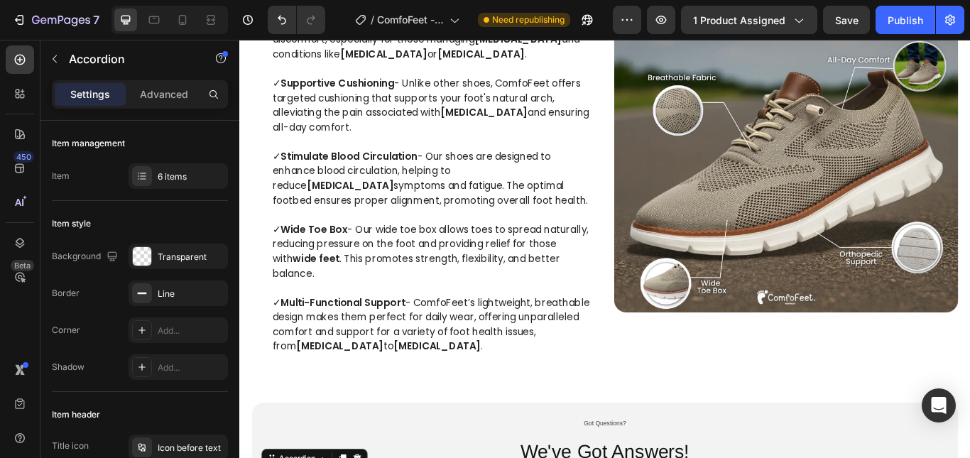
scroll to position [2028, 0]
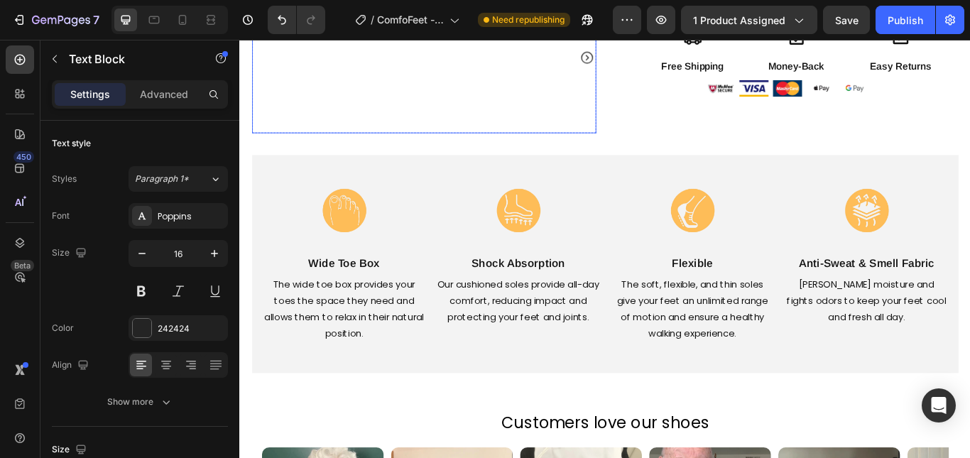
scroll to position [497, 0]
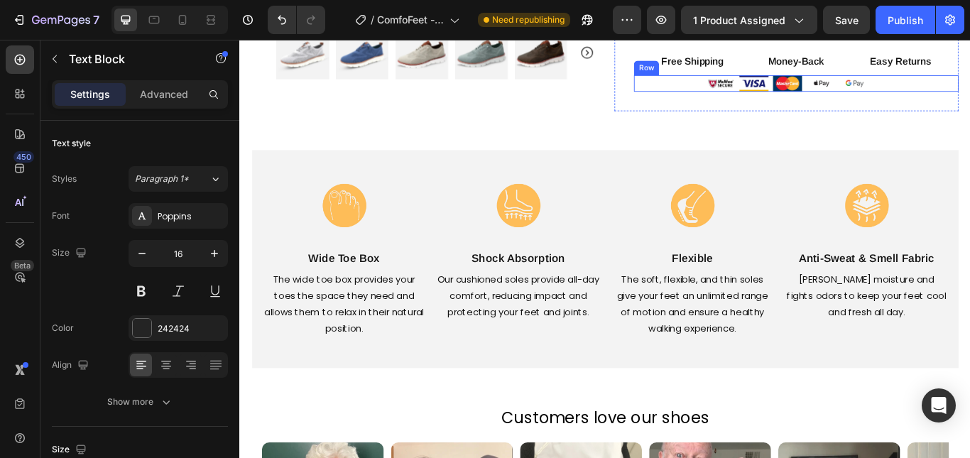
click at [970, 88] on div "Image Image Image Image Image Row" at bounding box center [888, 91] width 379 height 20
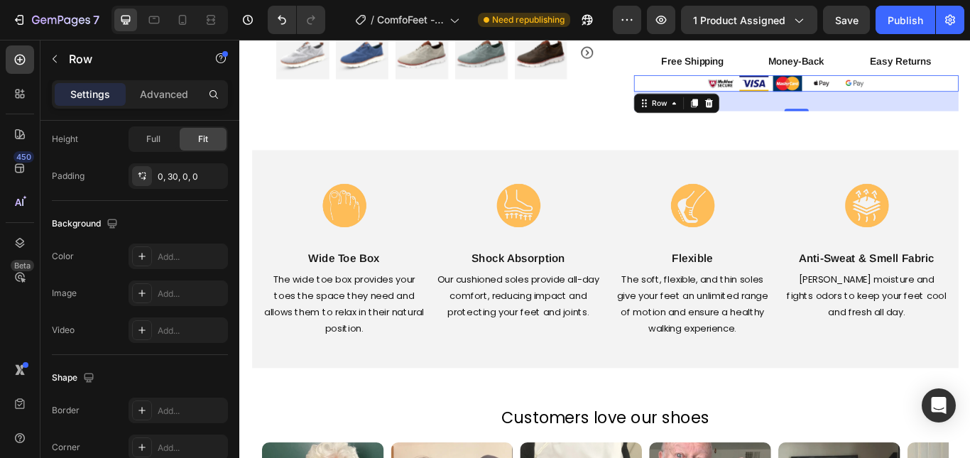
scroll to position [651, 0]
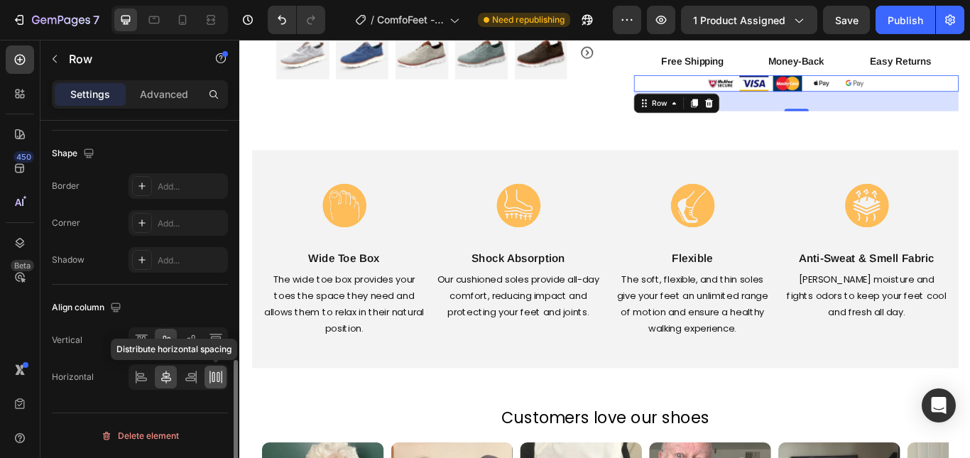
click at [212, 372] on icon at bounding box center [216, 377] width 14 height 14
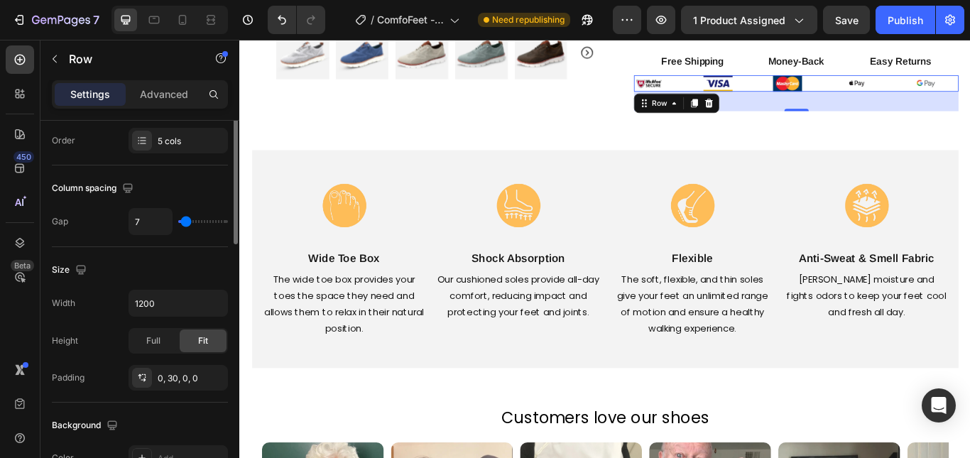
scroll to position [153, 0]
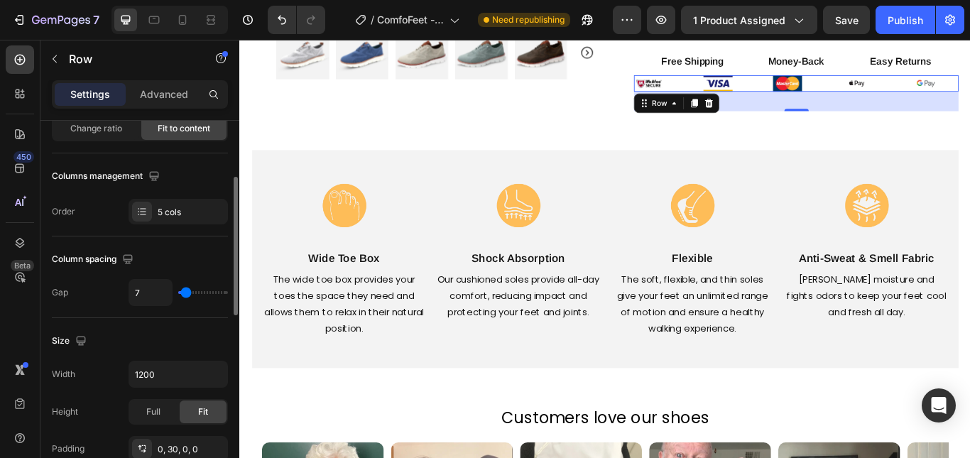
type input "9"
type input "18"
type input "20"
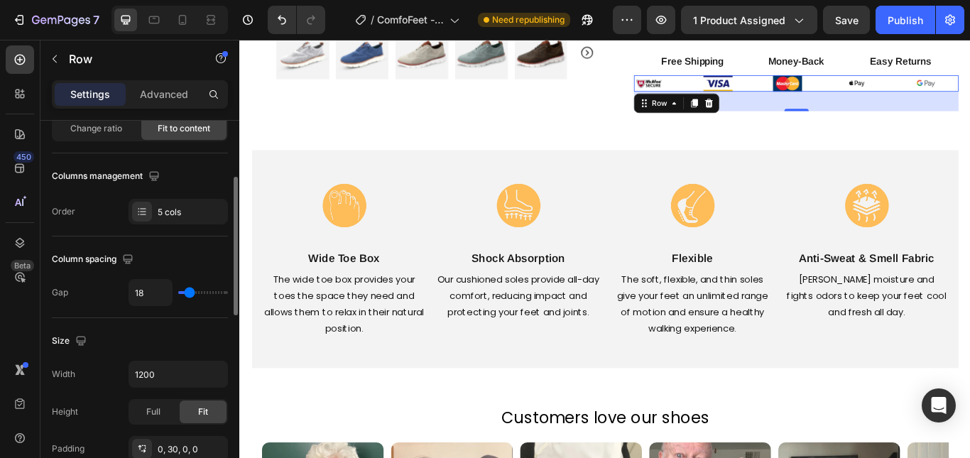
type input "20"
type input "22"
type input "24"
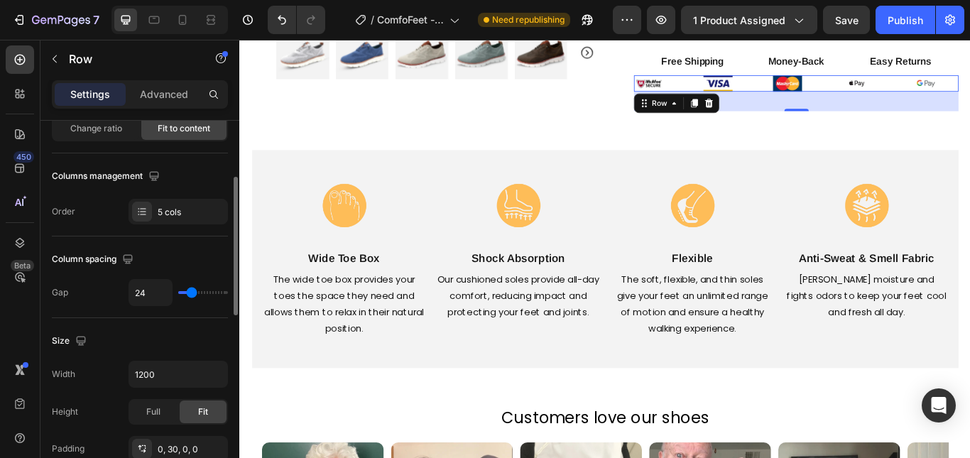
type input "27"
type input "29"
drag, startPoint x: 184, startPoint y: 293, endPoint x: 193, endPoint y: 292, distance: 9.3
type input "29"
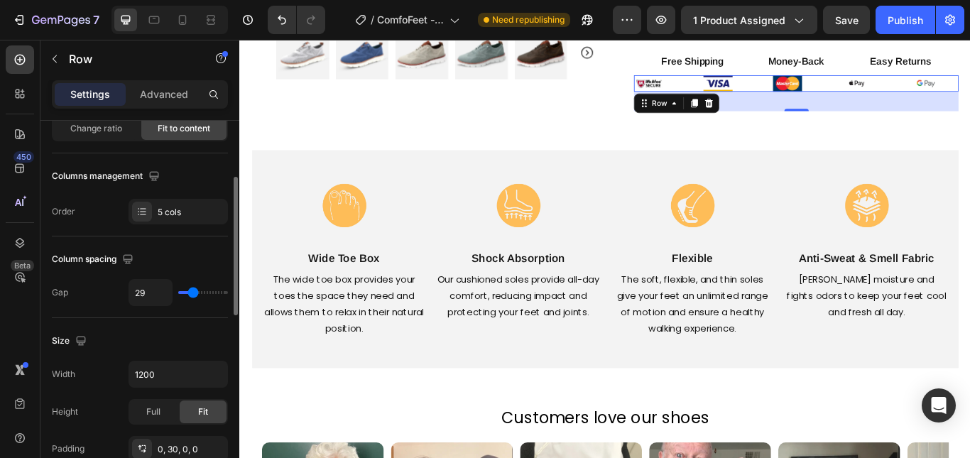
click at [193, 292] on input "range" at bounding box center [203, 292] width 50 height 3
type input "24"
type input "2"
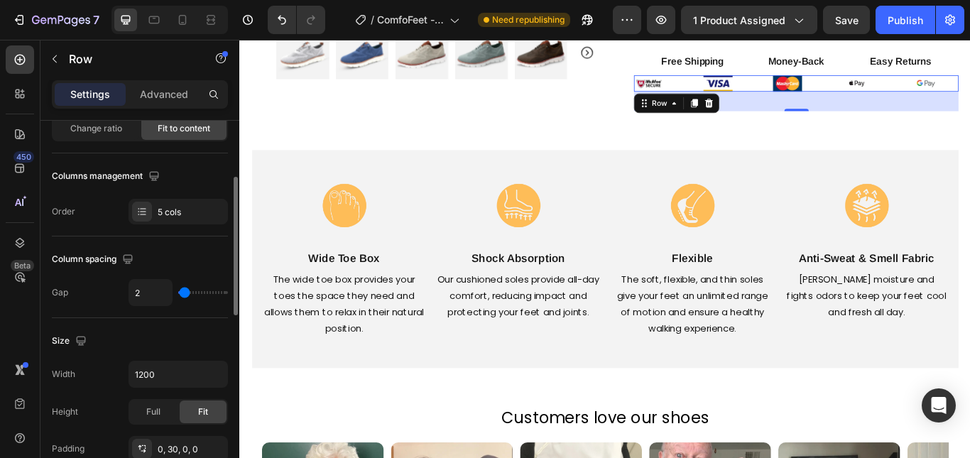
type input "0"
type input "2"
type input "11"
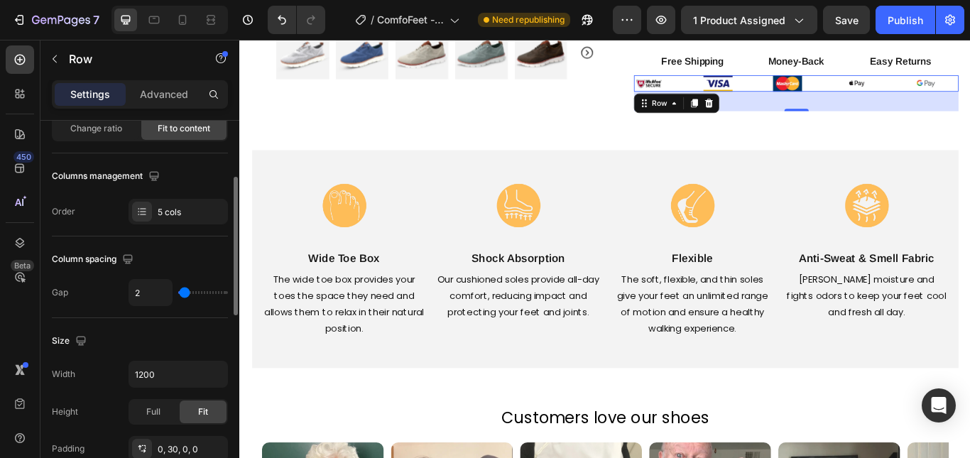
type input "11"
type input "13"
click at [188, 291] on input "range" at bounding box center [203, 292] width 50 height 3
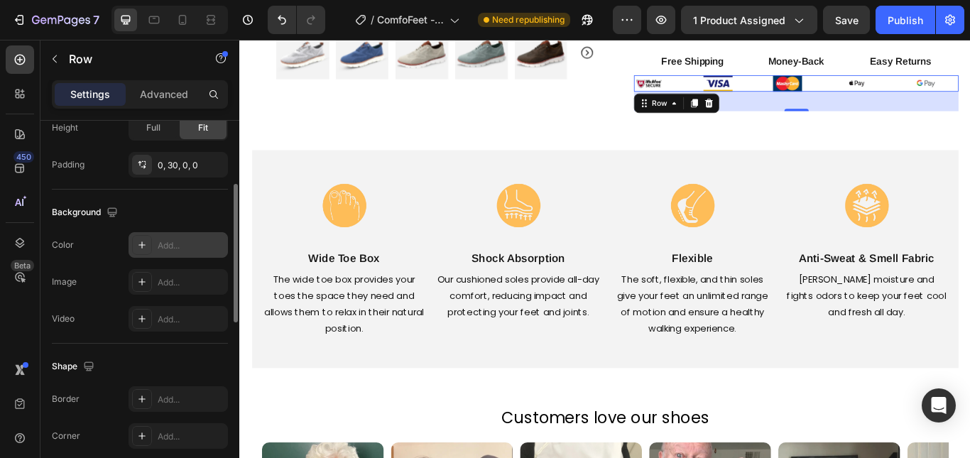
scroll to position [367, 0]
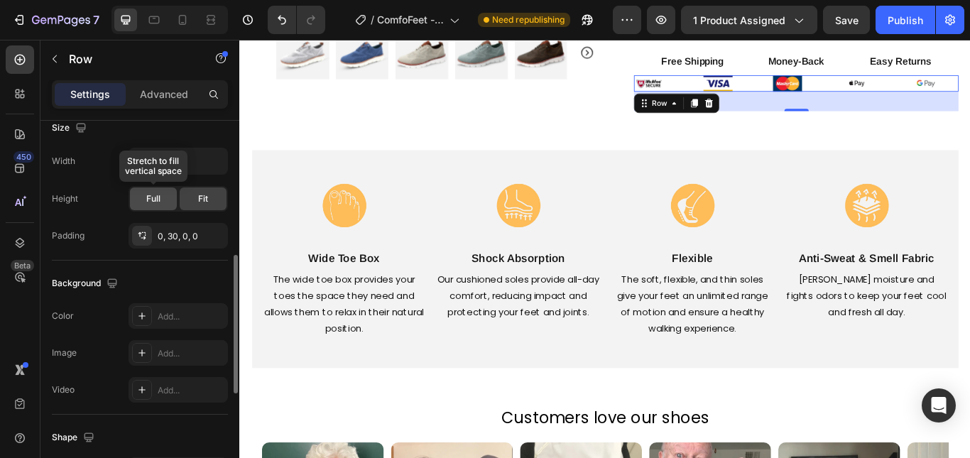
click at [161, 194] on div "Full" at bounding box center [153, 199] width 47 height 23
click at [190, 199] on div "Fit" at bounding box center [203, 199] width 47 height 23
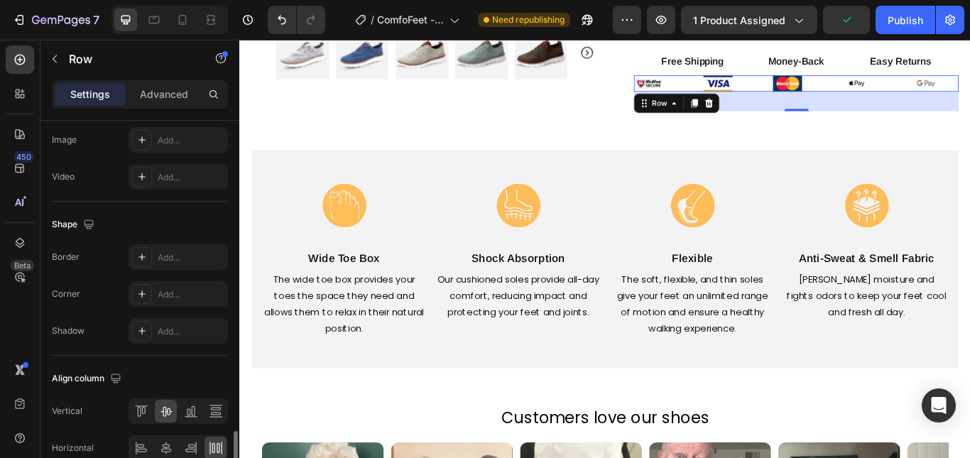
scroll to position [651, 0]
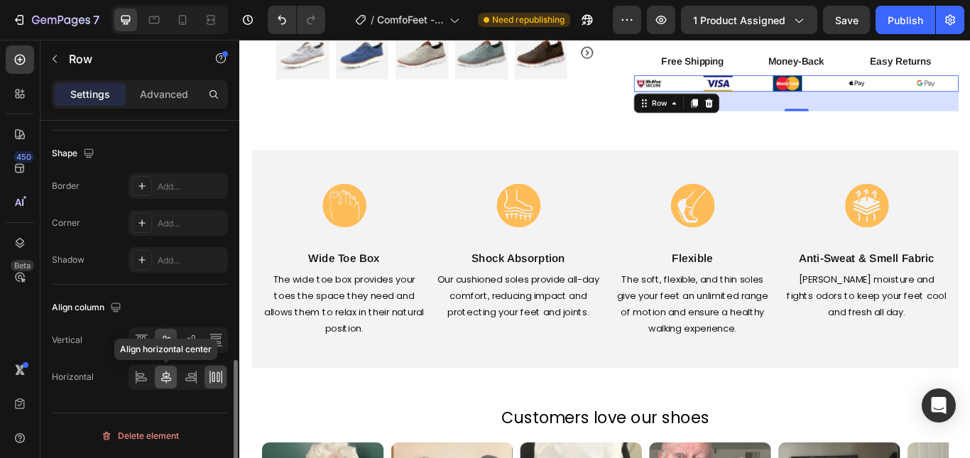
click at [164, 376] on icon at bounding box center [166, 377] width 14 height 14
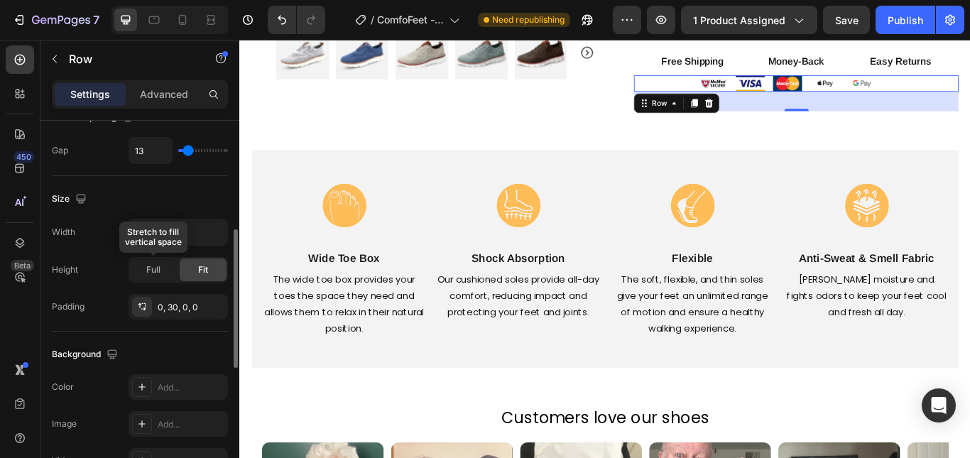
scroll to position [224, 0]
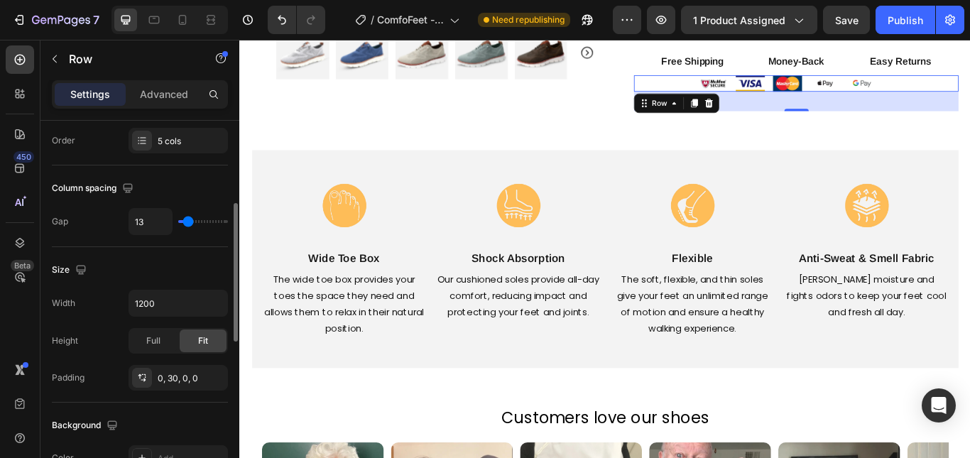
type input "24"
type input "36"
type input "38"
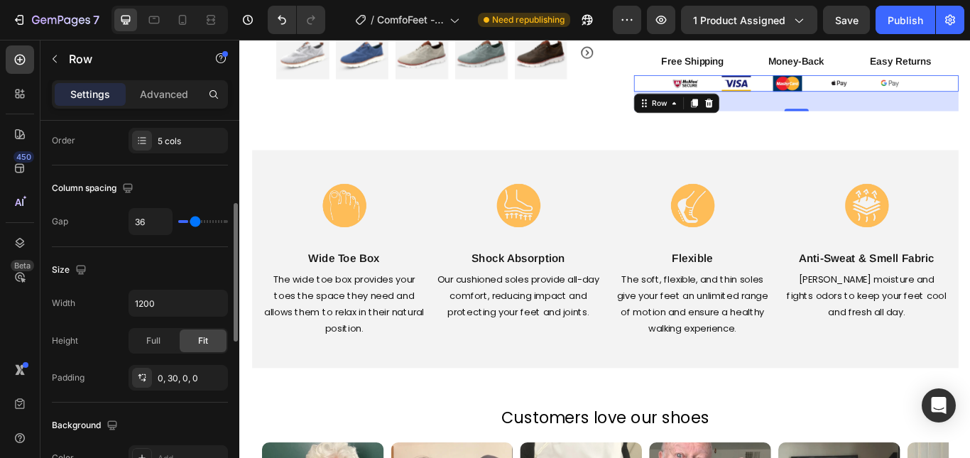
type input "38"
type input "33"
type input "31"
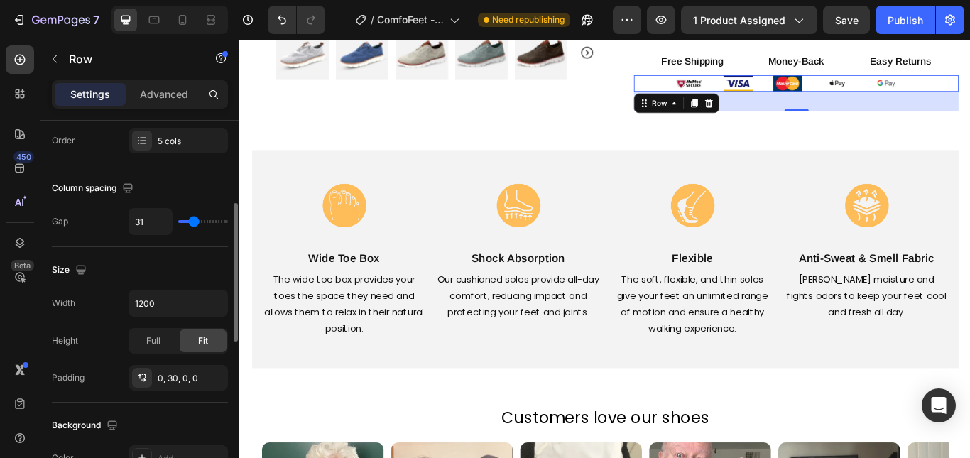
type input "29"
click at [193, 223] on input "range" at bounding box center [203, 221] width 50 height 3
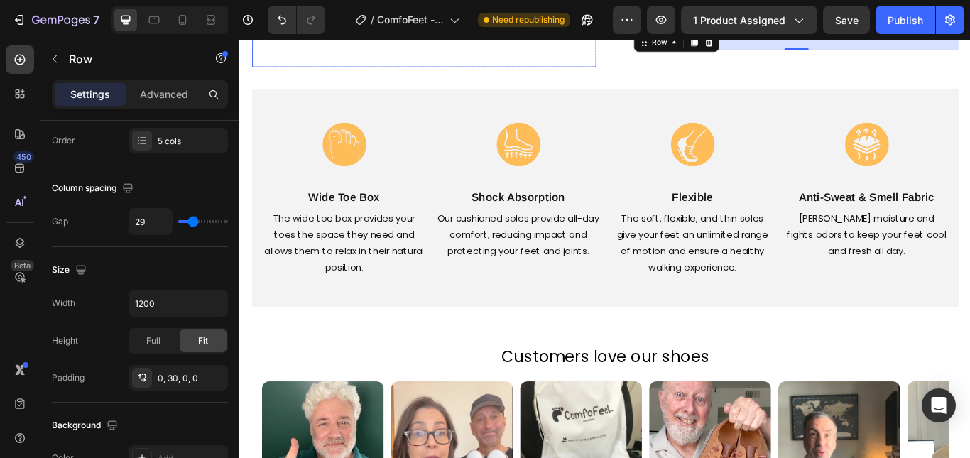
scroll to position [1149, 0]
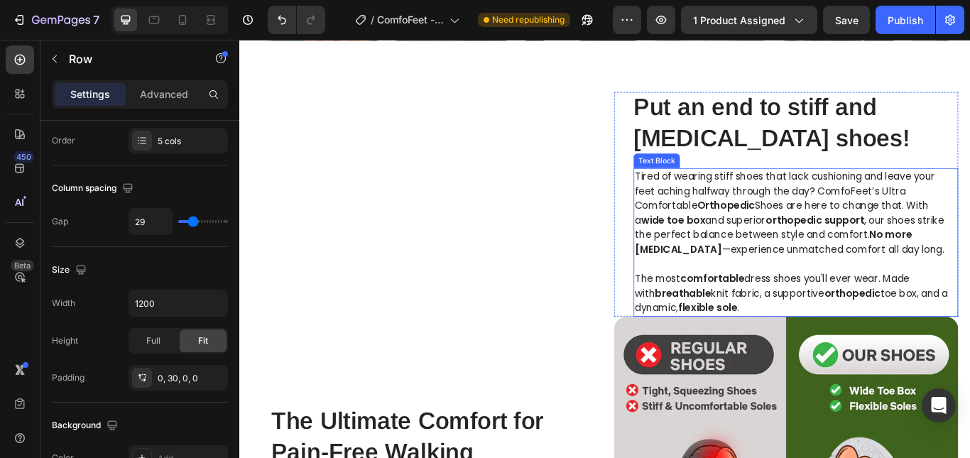
click at [953, 281] on p "Tired of wearing stiff shoes that lack cushioning and leave your feet aching ha…" at bounding box center [888, 242] width 376 height 102
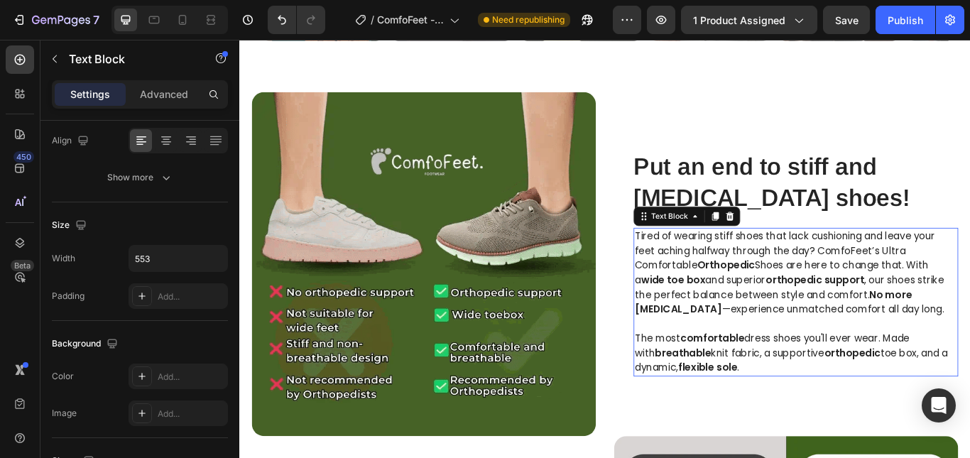
click at [953, 281] on p "Tired of wearing stiff shoes that lack cushioning and leave your feet aching ha…" at bounding box center [888, 312] width 376 height 102
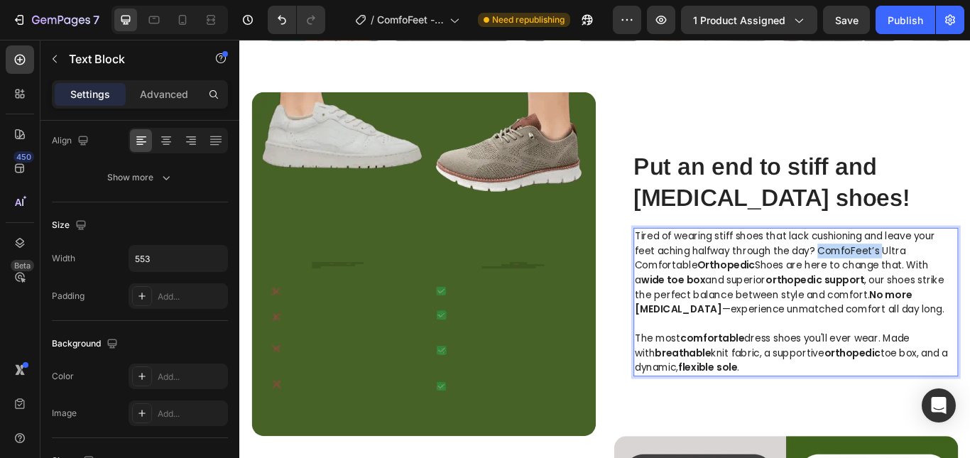
scroll to position [0, 0]
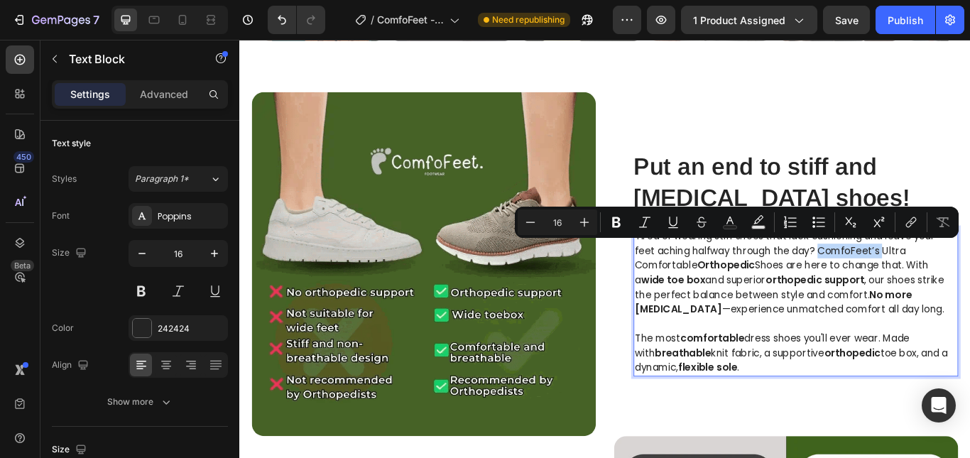
click at [945, 281] on p "Tired of wearing stiff shoes that lack cushioning and leave your feet aching ha…" at bounding box center [888, 312] width 376 height 102
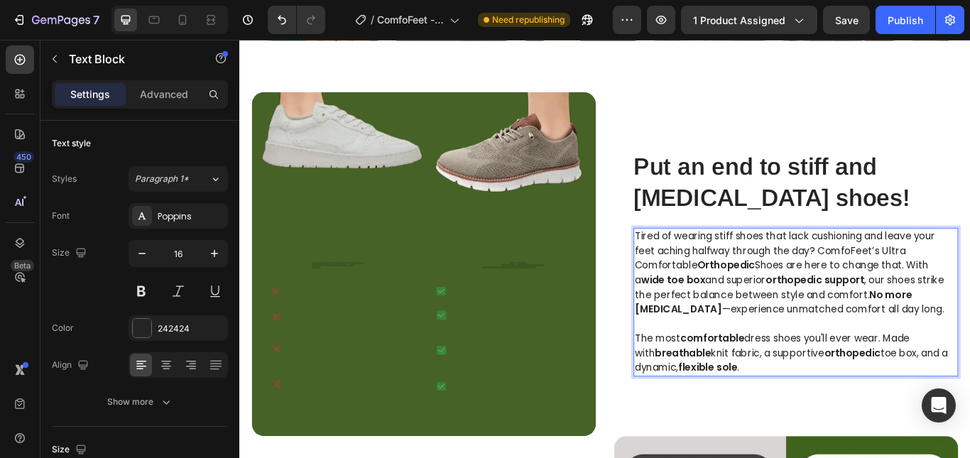
click at [955, 286] on p "Tired of wearing stiff shoes that lack cushioning and leave your feet aching ha…" at bounding box center [888, 312] width 376 height 102
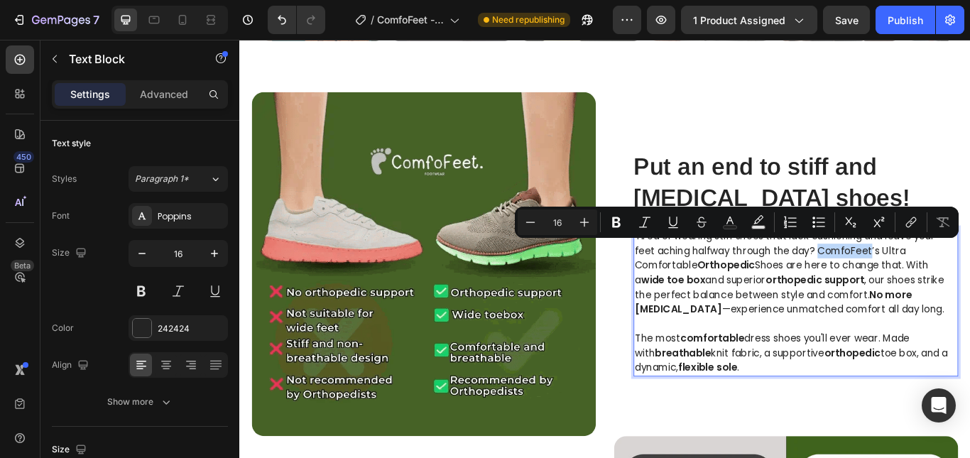
drag, startPoint x: 974, startPoint y: 286, endPoint x: 914, endPoint y: 284, distance: 59.7
click at [914, 284] on p "Tired of wearing stiff shoes that lack cushioning and leave your feet aching ha…" at bounding box center [888, 312] width 376 height 102
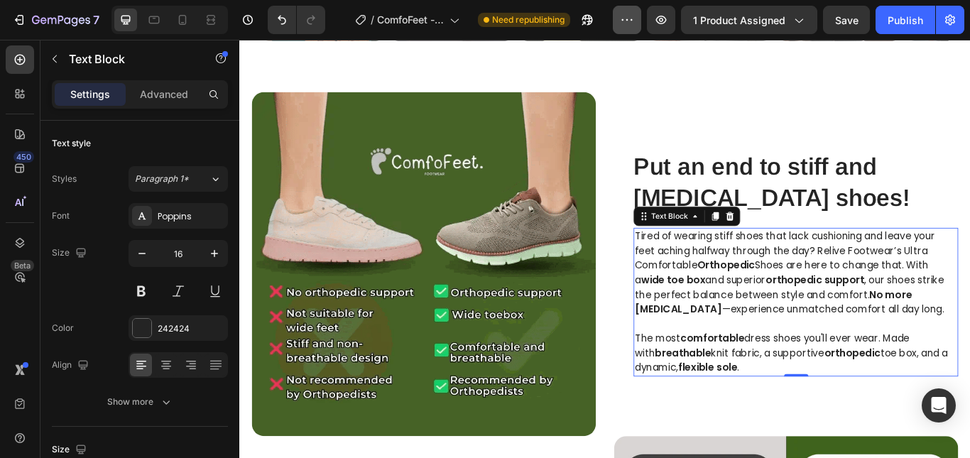
scroll to position [1596, 0]
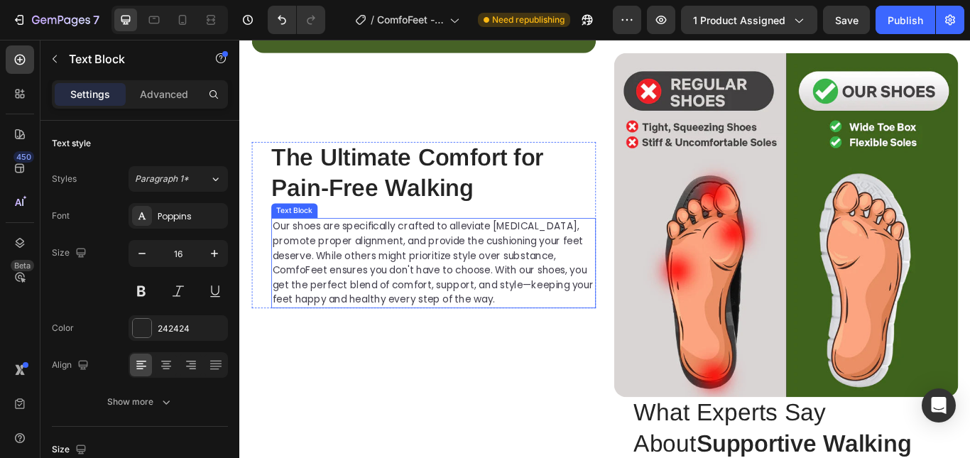
click at [591, 278] on span "Our shoes are specifically crafted to alleviate [MEDICAL_DATA], promote proper …" at bounding box center [465, 300] width 374 height 102
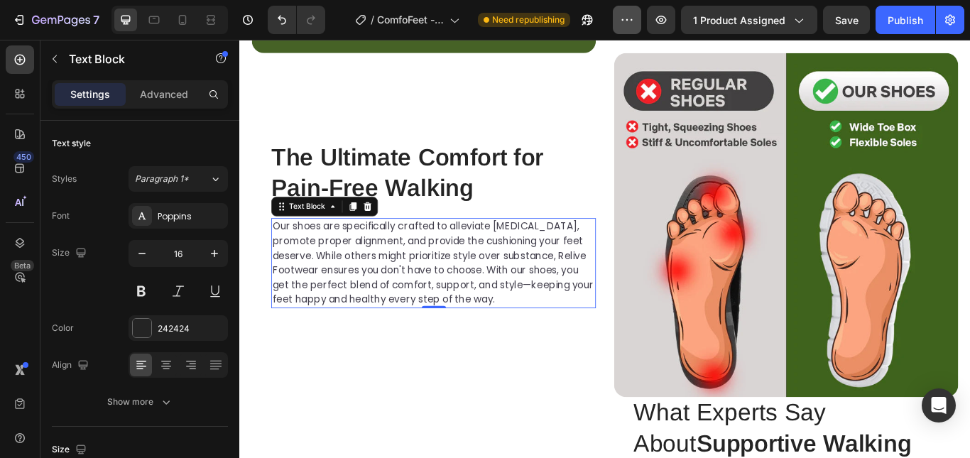
scroll to position [2338, 0]
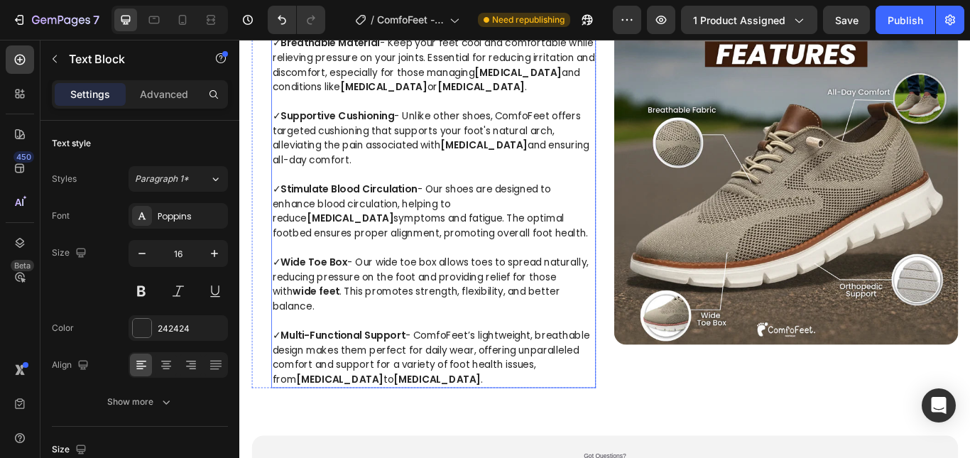
click at [570, 206] on p "✓ Supportive Cushioning - Unlike other shoes, ComfoFeet offers targeted cushion…" at bounding box center [466, 163] width 376 height 85
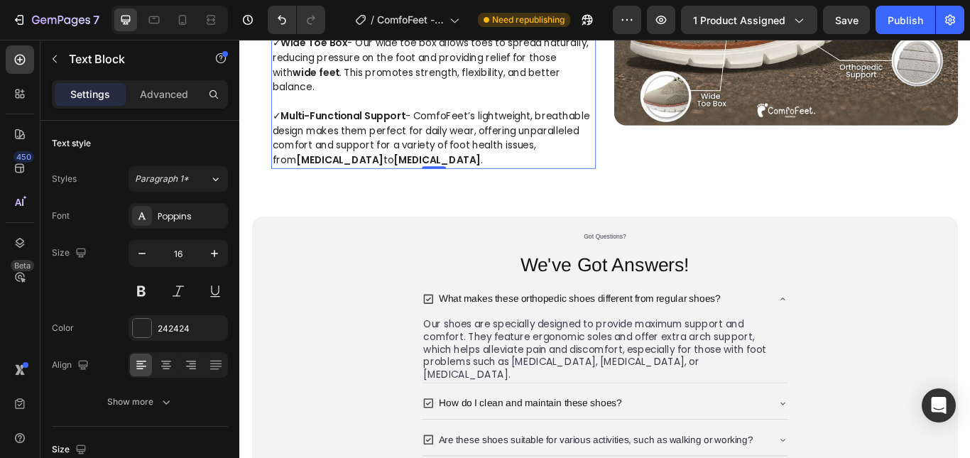
click at [452, 189] on p "✓ Multi-Functional Support - ComfoFeet’s lightweight, breathable design makes t…" at bounding box center [466, 155] width 376 height 68
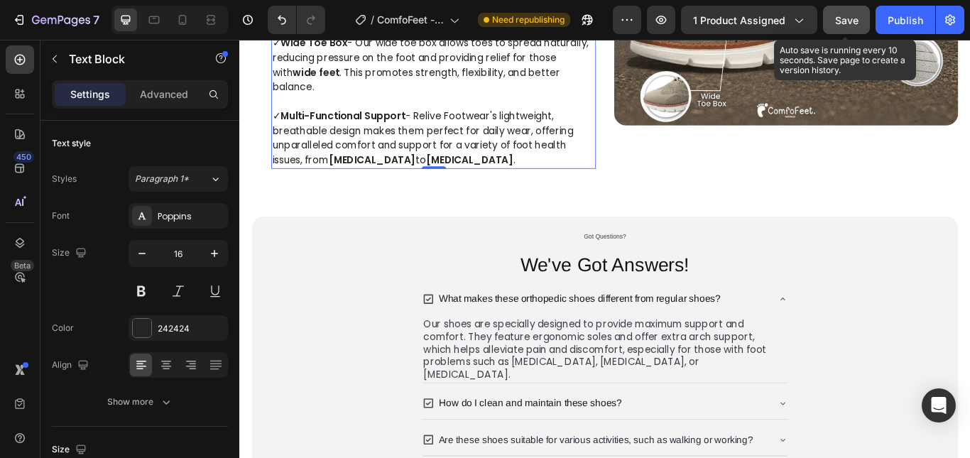
click at [847, 23] on span "Save" at bounding box center [846, 20] width 23 height 12
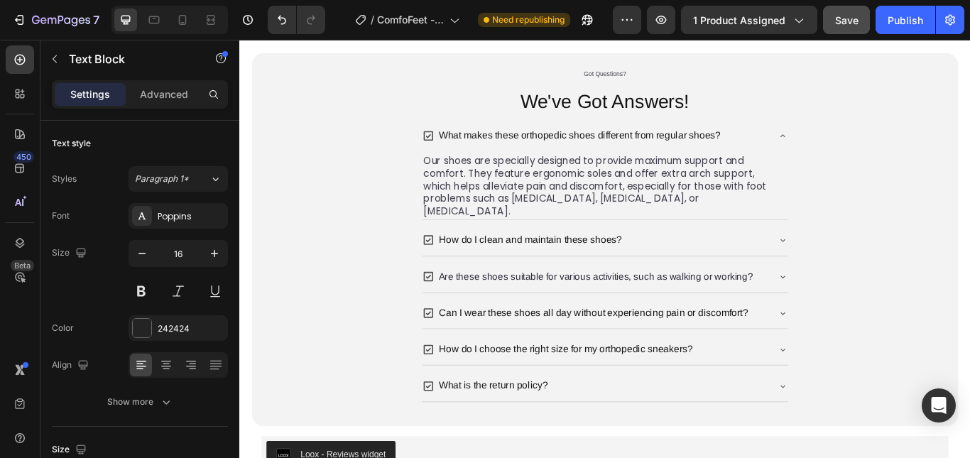
scroll to position [2949, 0]
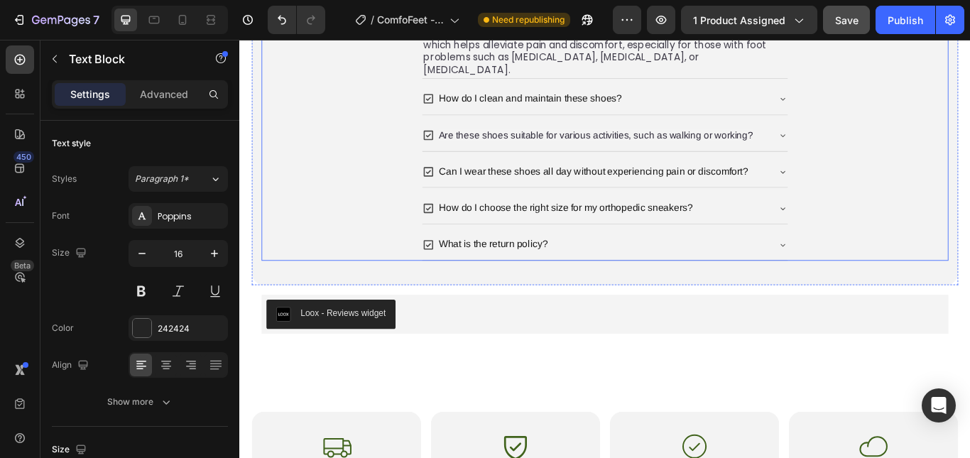
click at [764, 121] on div "How do I clean and maintain these shoes?" at bounding box center [653, 109] width 403 height 25
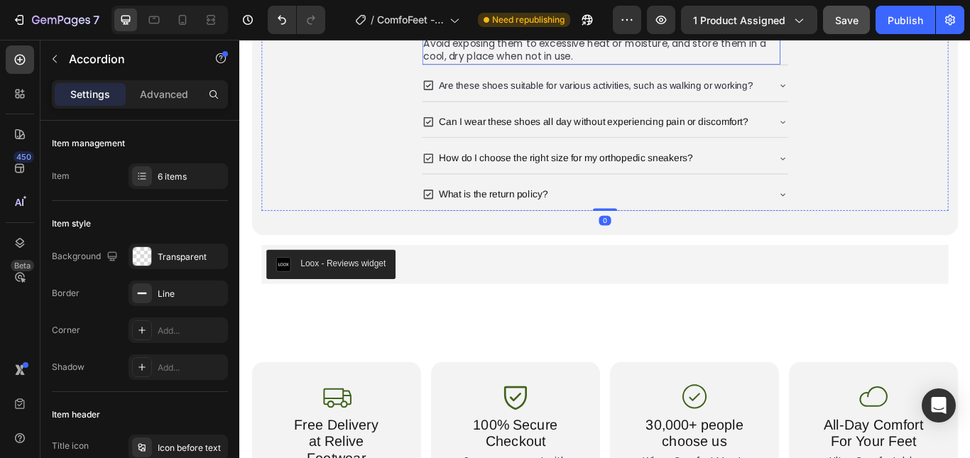
scroll to position [3162, 0]
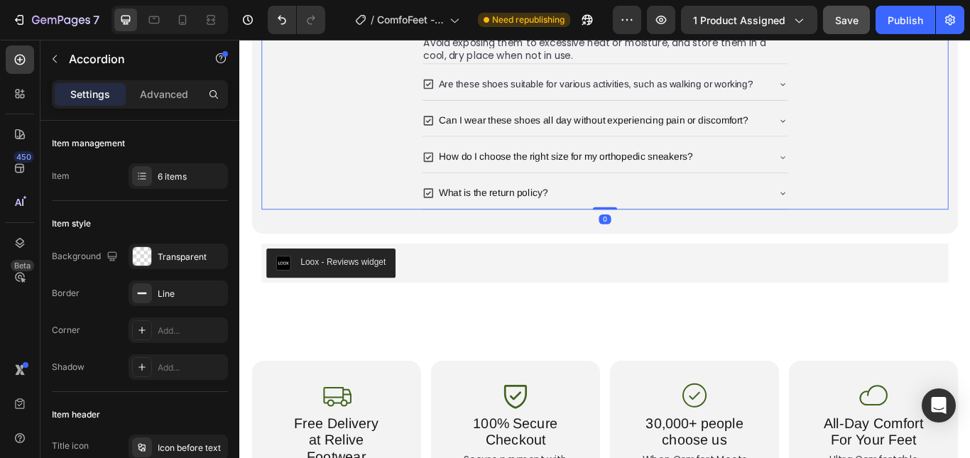
click at [845, 104] on div "Are these shoes suitable for various activities, such as walking or working?" at bounding box center [653, 92] width 403 height 25
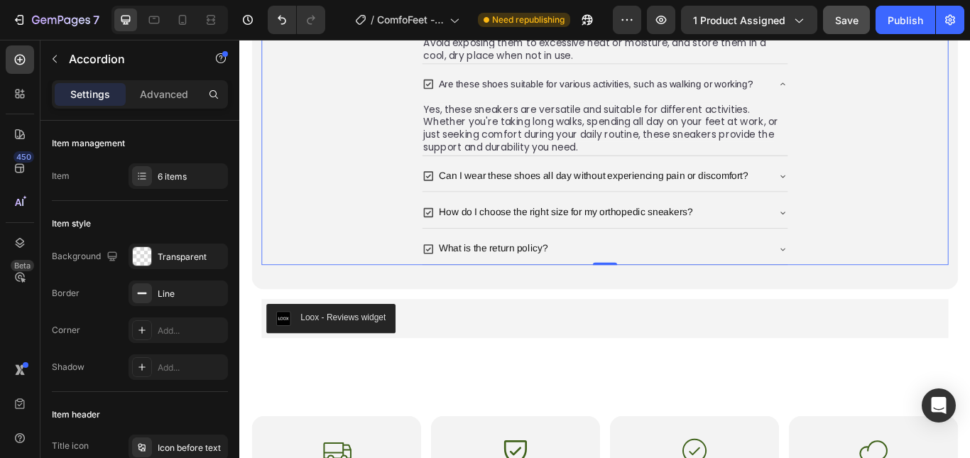
click at [842, 212] on div "Can I wear these shoes all day without experiencing pain or discomfort?" at bounding box center [653, 199] width 403 height 25
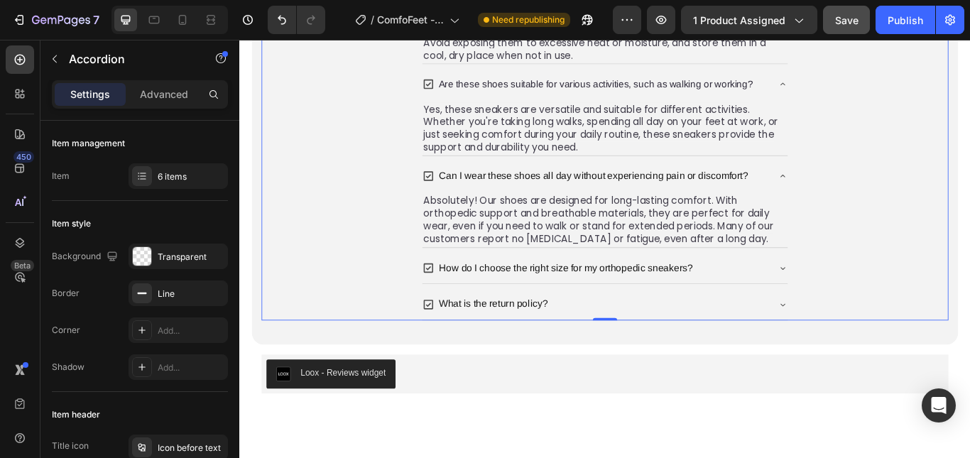
click at [837, 319] on div "How do I choose the right size for my orthopedic sneakers?" at bounding box center [653, 306] width 403 height 25
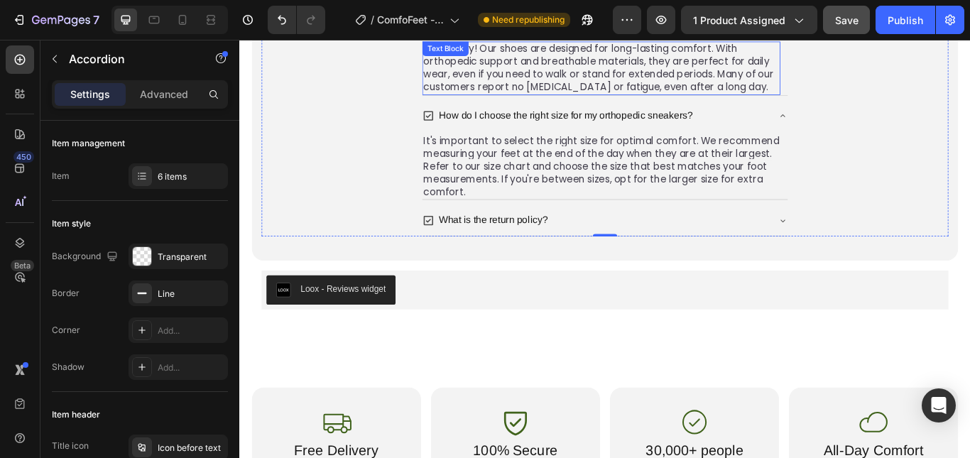
scroll to position [3375, 0]
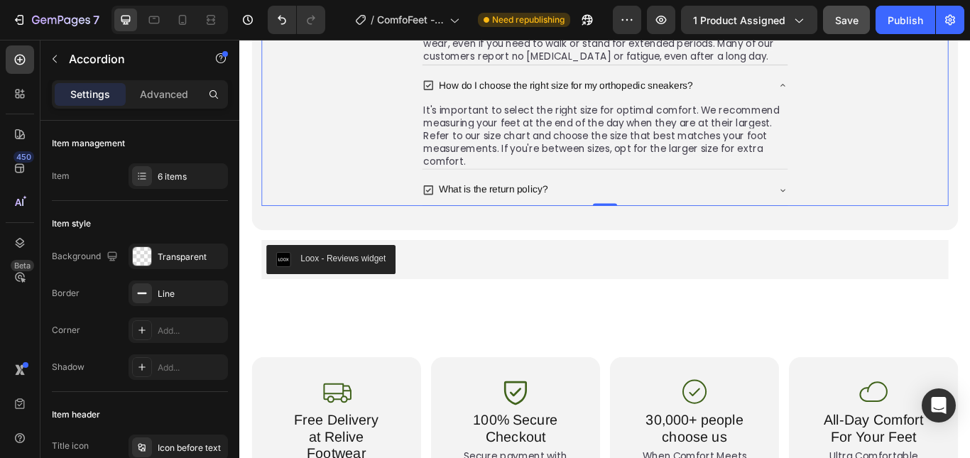
click at [764, 227] on div "What is the return policy?" at bounding box center [653, 214] width 403 height 25
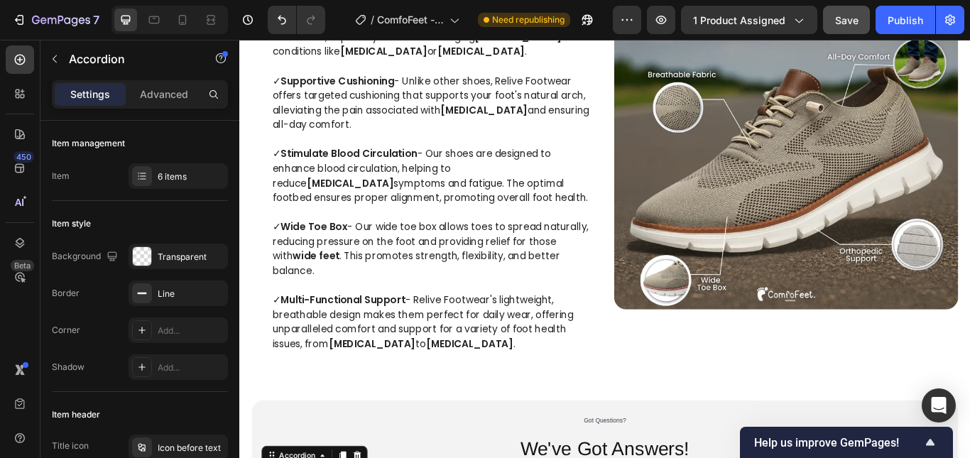
scroll to position [2452, 0]
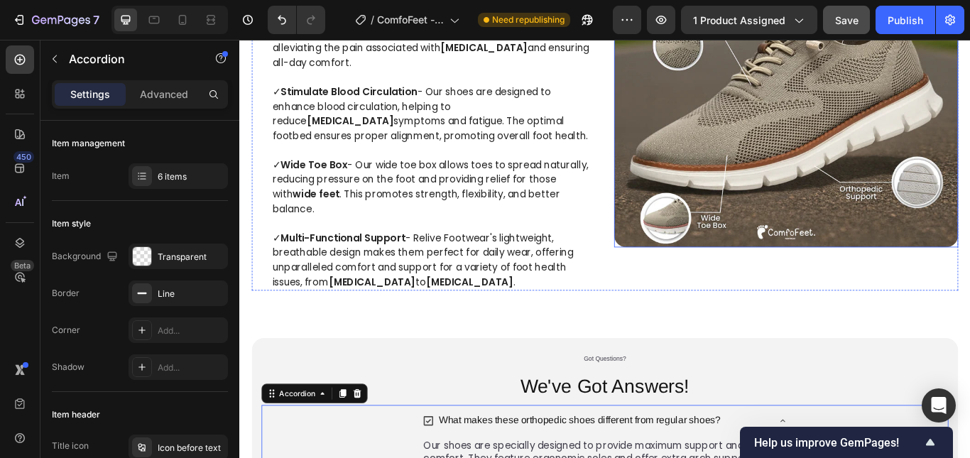
click at [741, 241] on img at bounding box center [876, 81] width 401 height 401
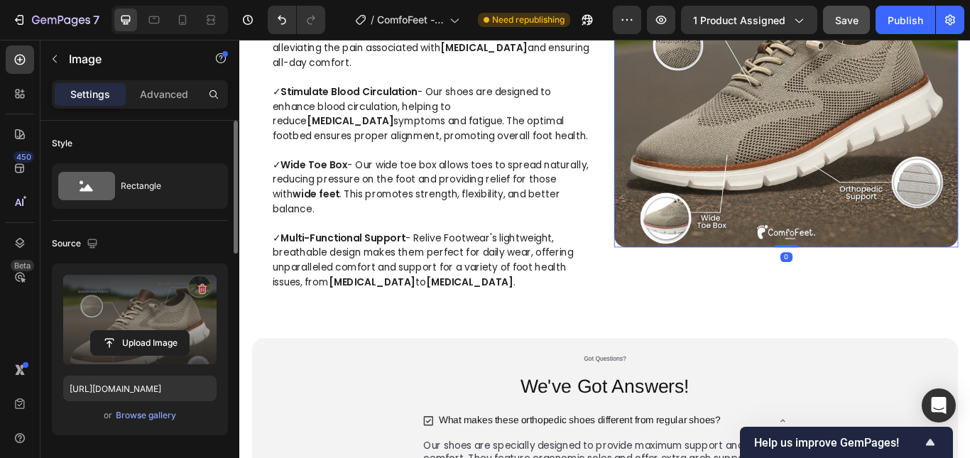
click at [134, 310] on label at bounding box center [139, 319] width 153 height 89
click at [134, 331] on input "file" at bounding box center [140, 343] width 98 height 24
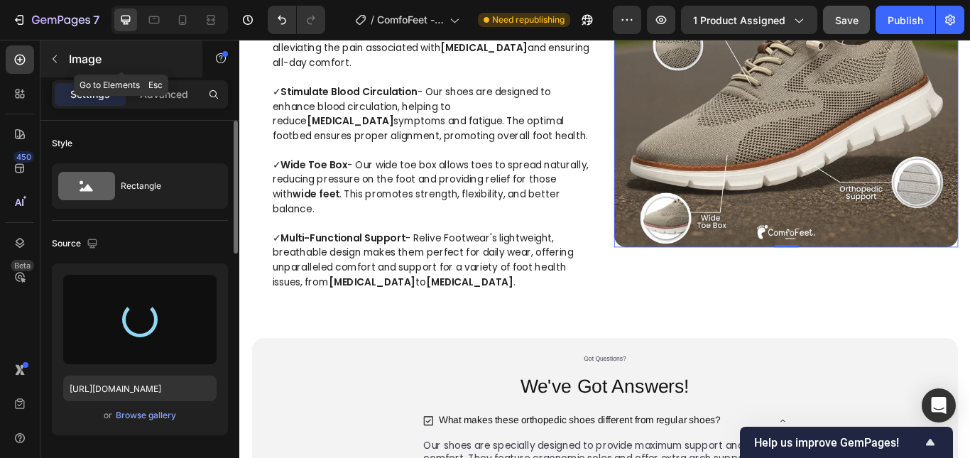
type input "[URL][DOMAIN_NAME]"
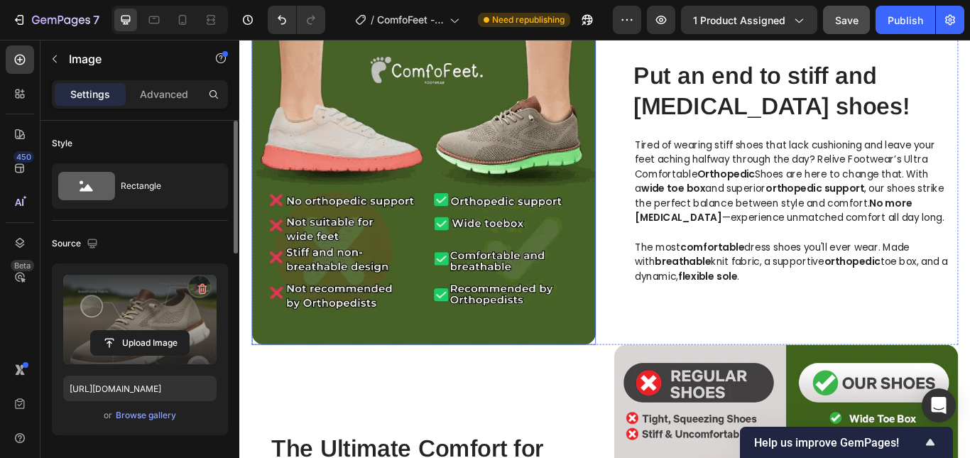
scroll to position [1173, 0]
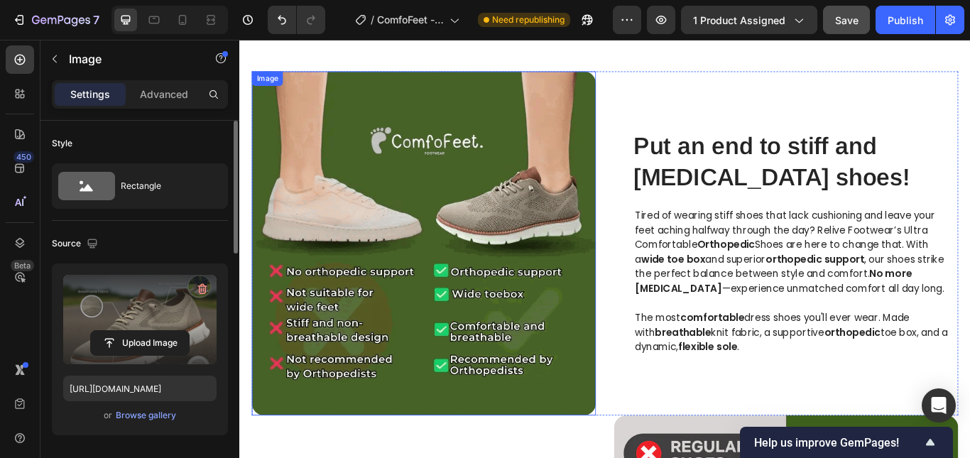
click at [471, 173] on img at bounding box center [454, 277] width 401 height 401
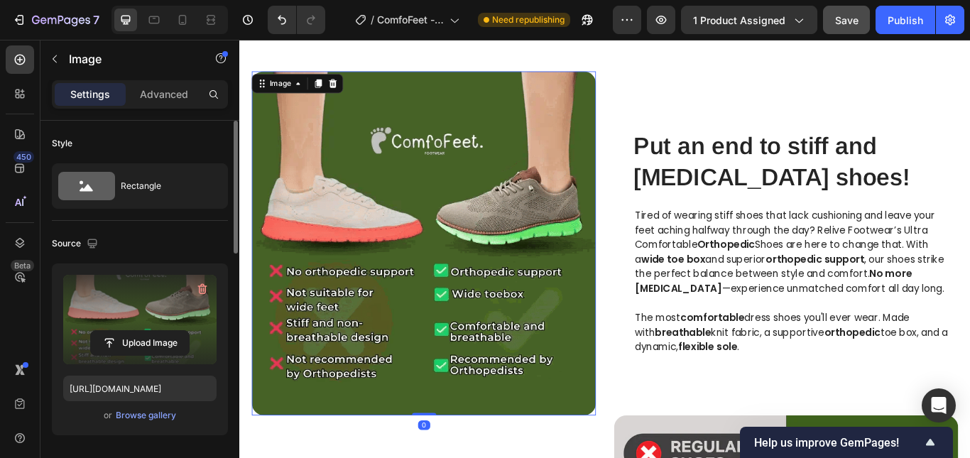
click at [127, 314] on label at bounding box center [139, 319] width 153 height 89
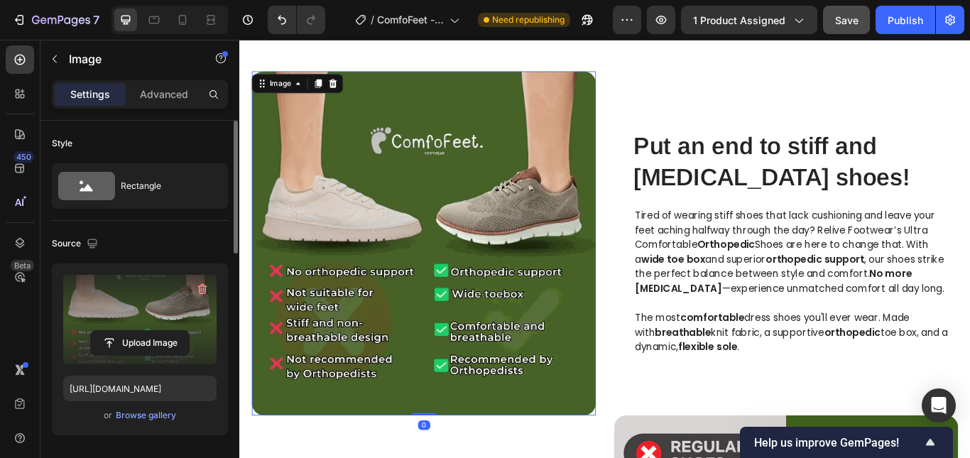
click at [127, 331] on input "file" at bounding box center [140, 343] width 98 height 24
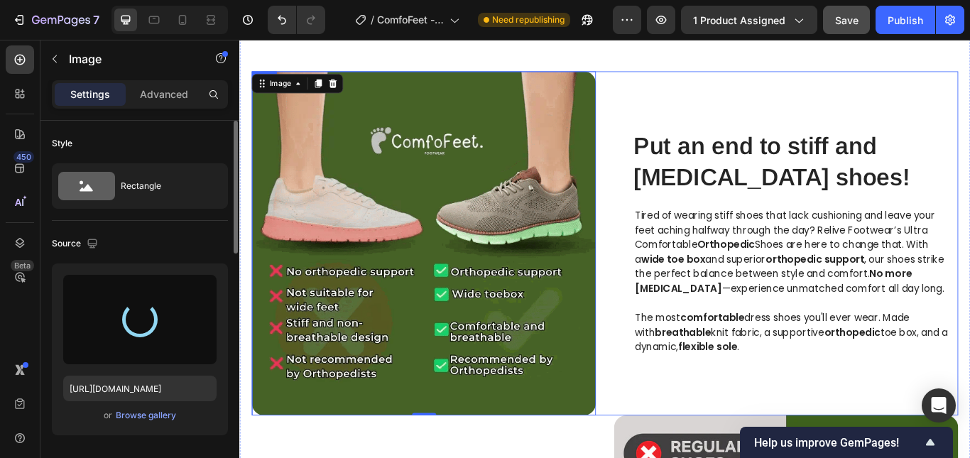
type input "[URL][DOMAIN_NAME]"
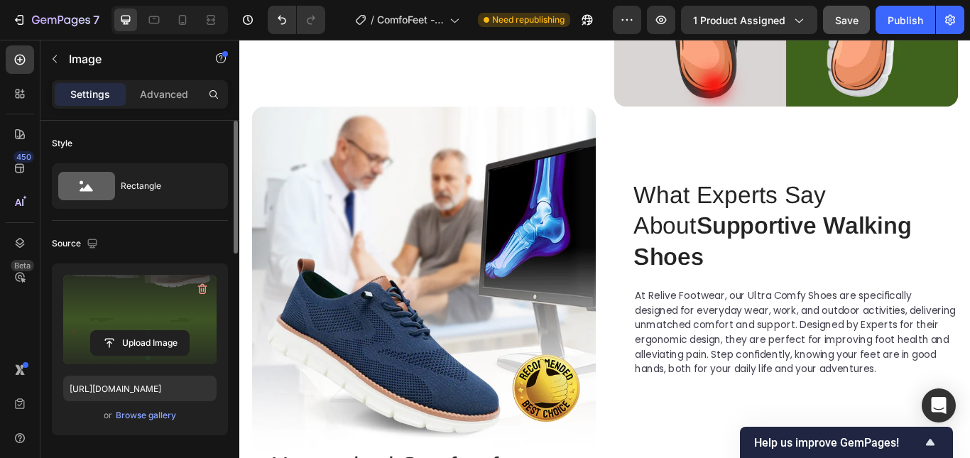
scroll to position [1955, 0]
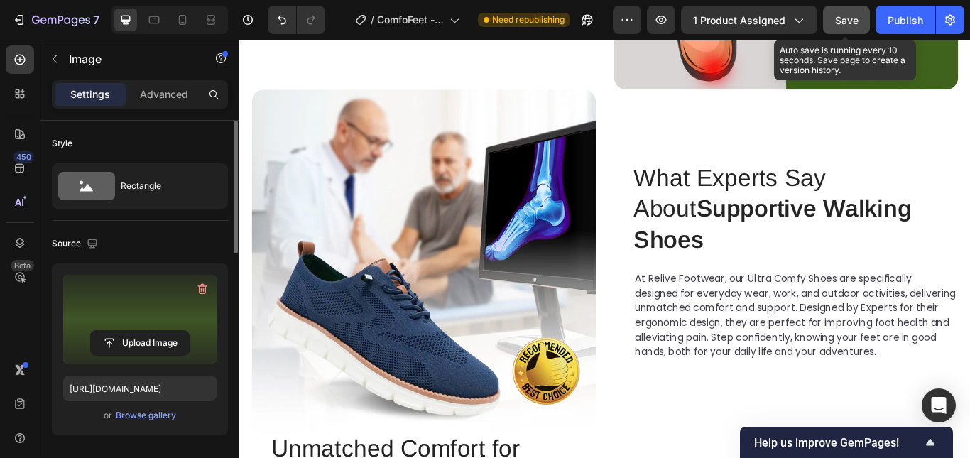
drag, startPoint x: 837, startPoint y: 21, endPoint x: 675, endPoint y: 27, distance: 162.8
click at [837, 21] on span "Save" at bounding box center [846, 20] width 23 height 12
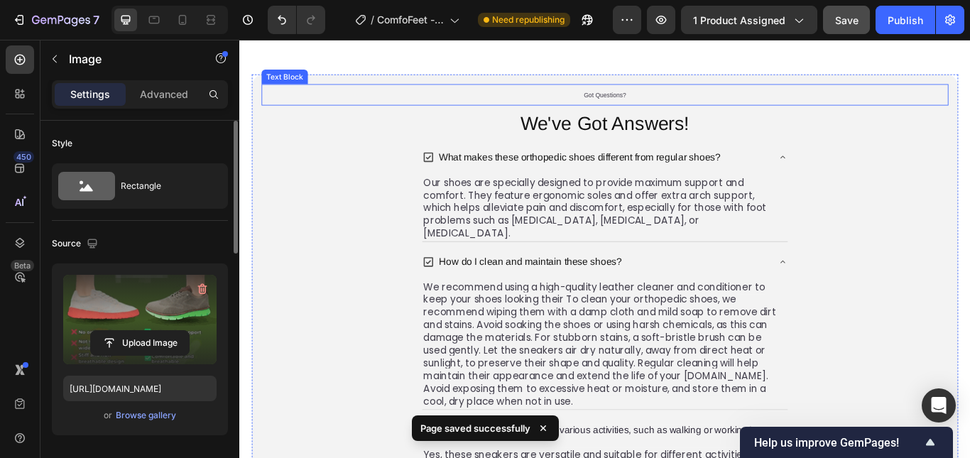
scroll to position [2807, 0]
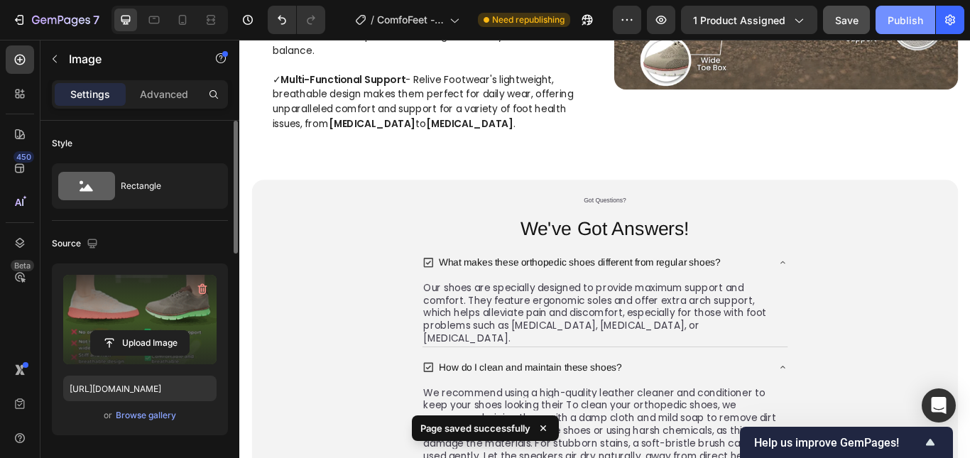
click at [894, 24] on div "Publish" at bounding box center [906, 20] width 36 height 15
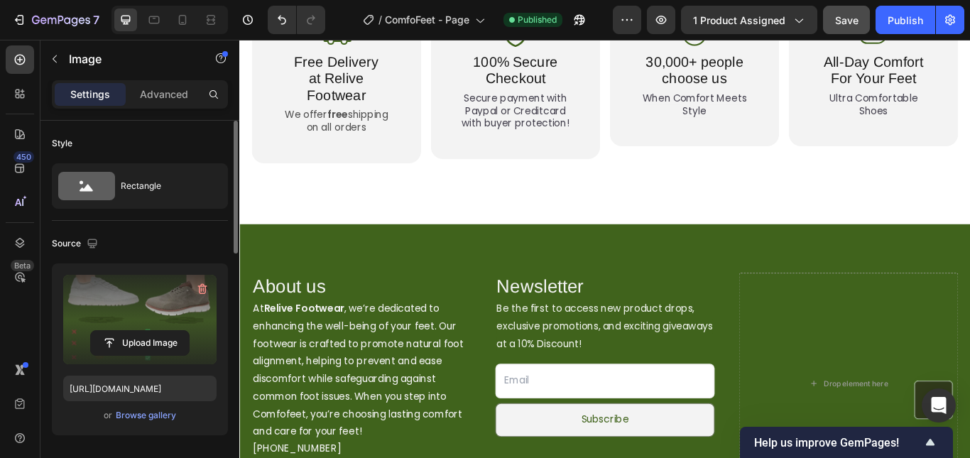
scroll to position [4085, 0]
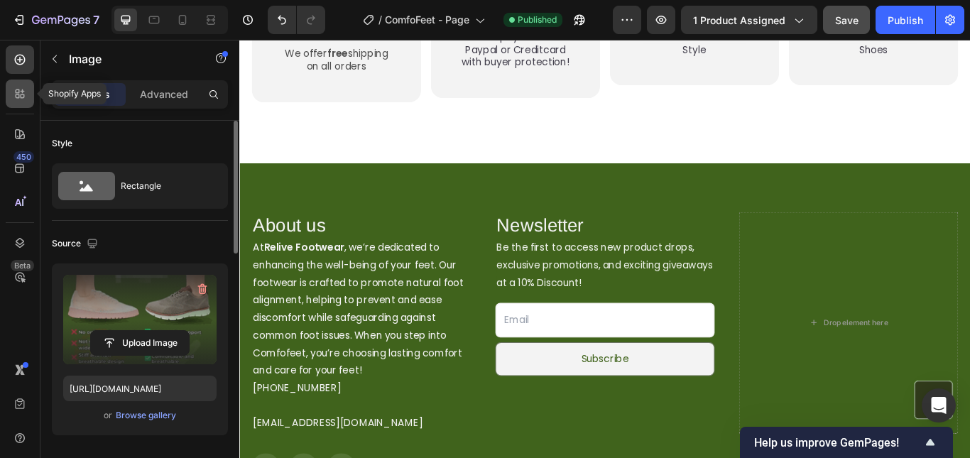
click at [18, 89] on icon at bounding box center [18, 91] width 4 height 4
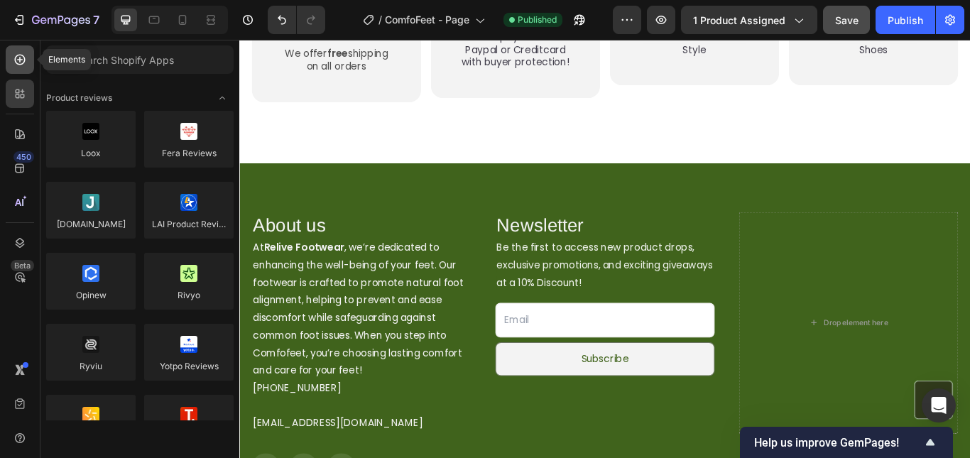
click at [19, 60] on icon at bounding box center [20, 60] width 6 height 6
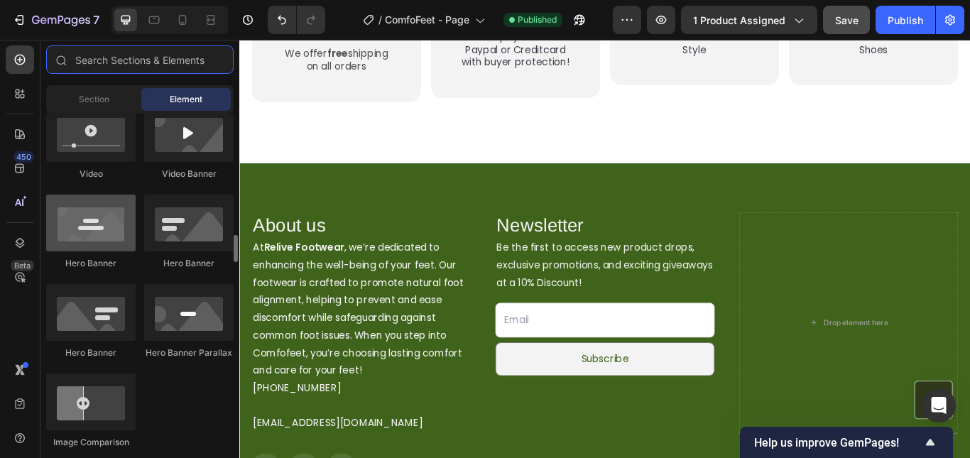
scroll to position [639, 0]
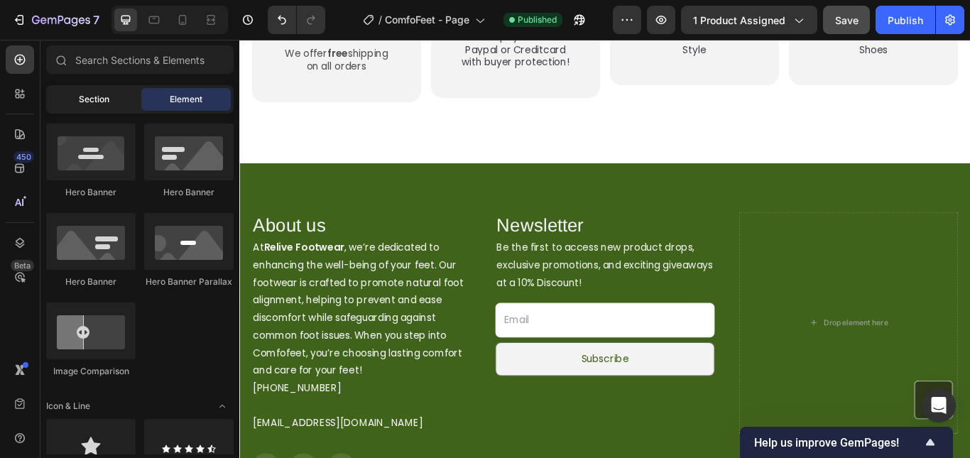
click at [97, 105] on div "Section" at bounding box center [93, 99] width 89 height 23
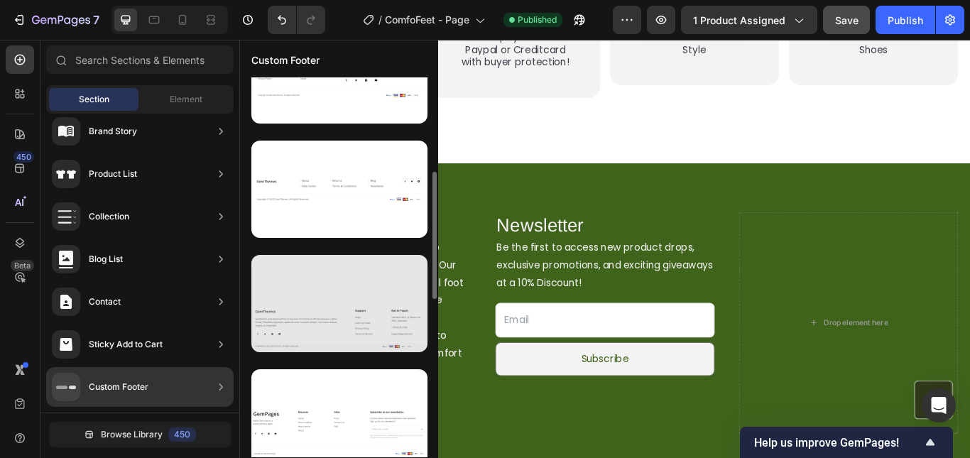
scroll to position [0, 0]
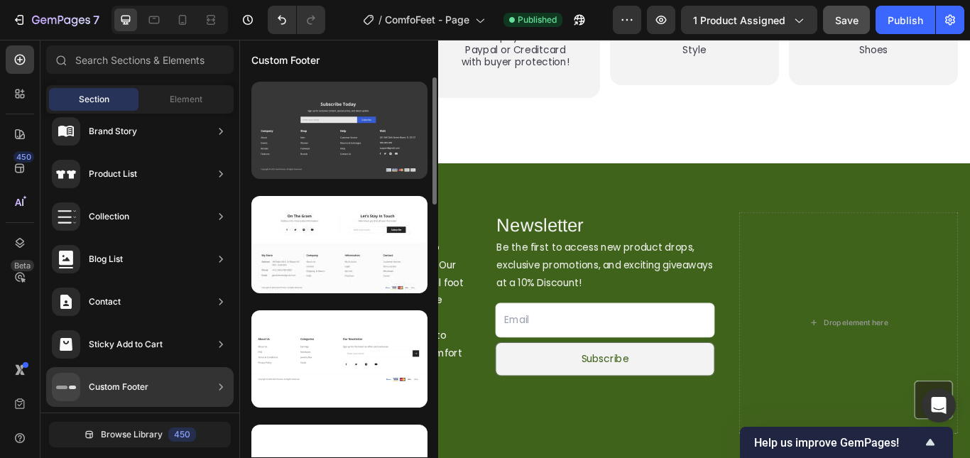
click at [347, 164] on div at bounding box center [339, 130] width 176 height 97
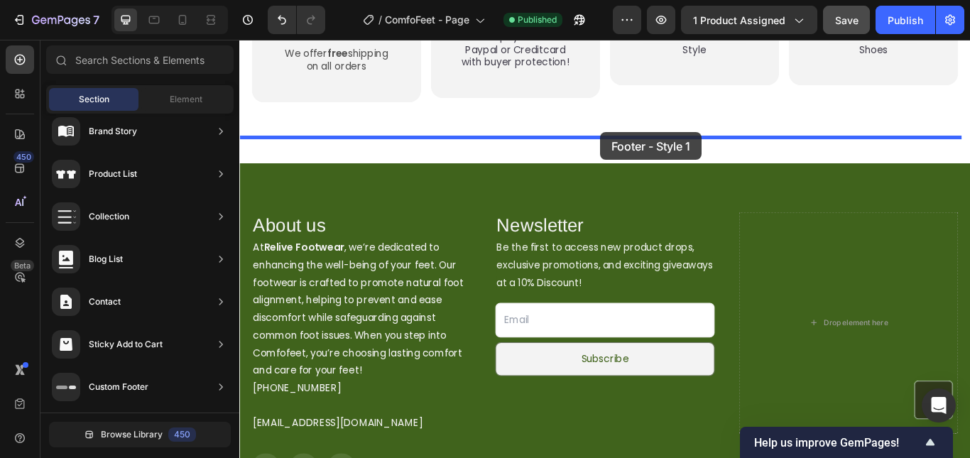
drag, startPoint x: 524, startPoint y: 276, endPoint x: 661, endPoint y: 148, distance: 186.9
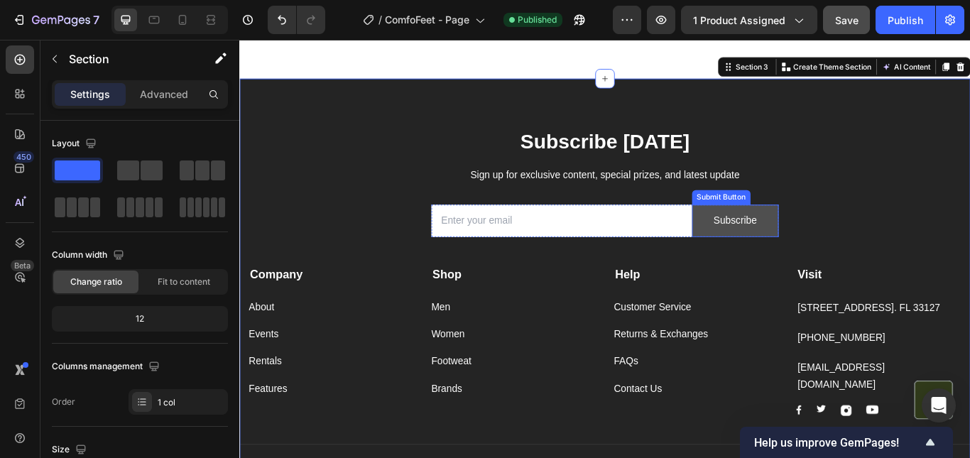
scroll to position [4299, 0]
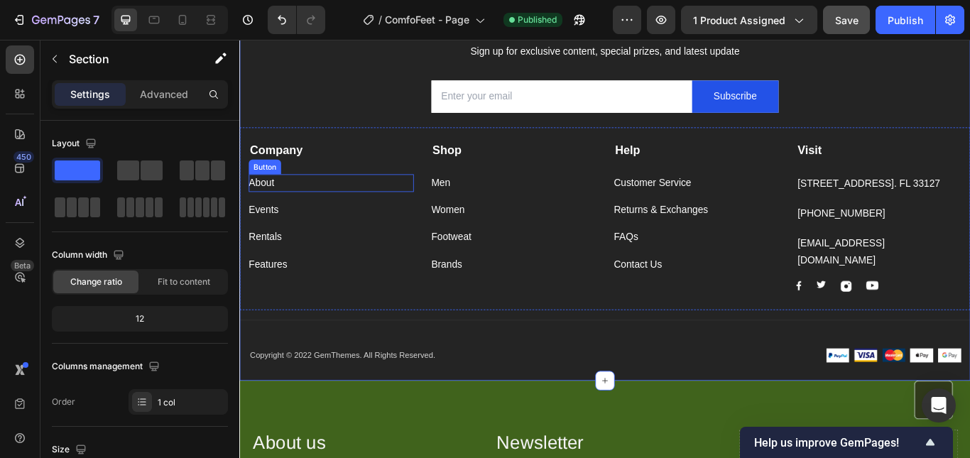
click at [350, 208] on div "About Button" at bounding box center [346, 207] width 192 height 21
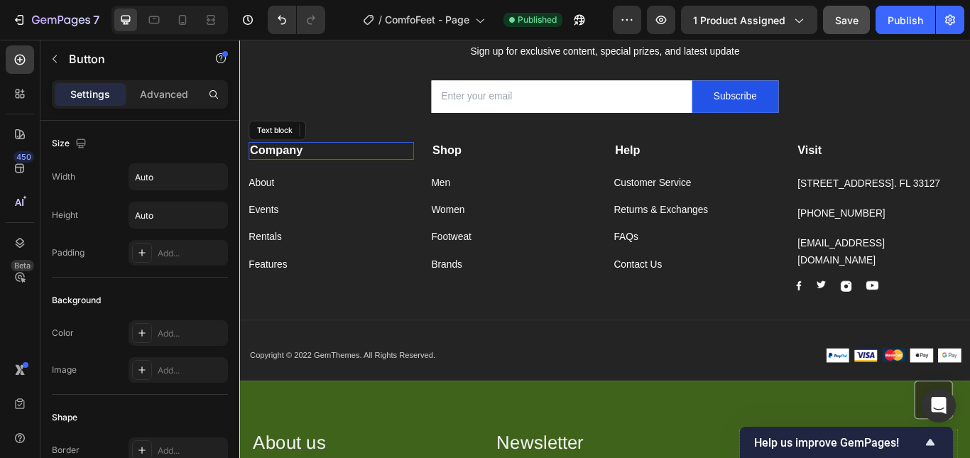
click at [367, 175] on p "Company" at bounding box center [346, 170] width 190 height 18
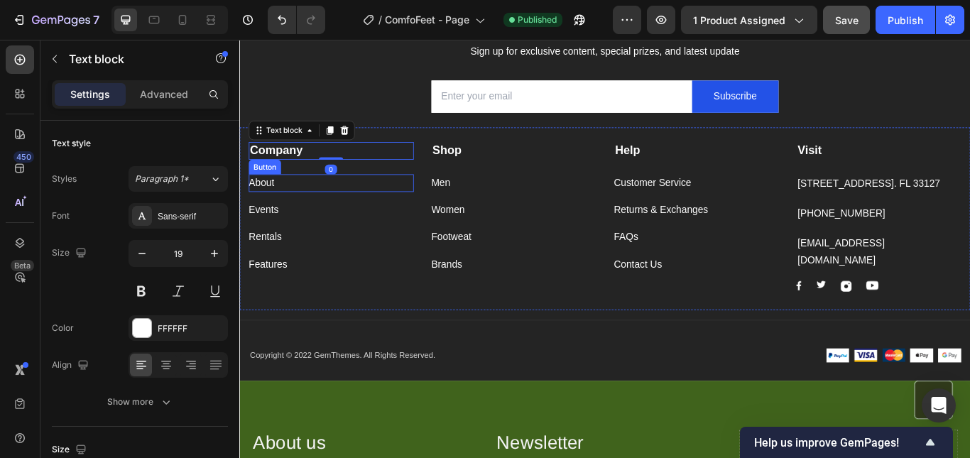
click at [372, 207] on div "About Button" at bounding box center [346, 207] width 192 height 21
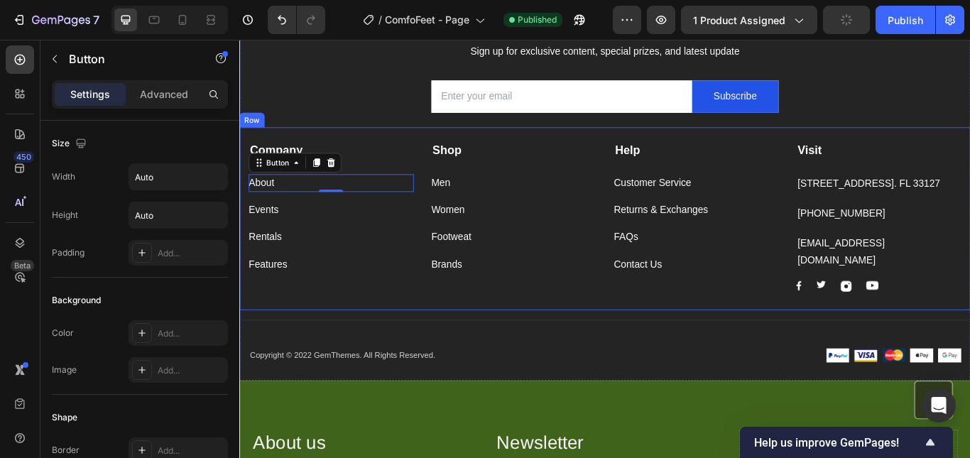
click at [381, 186] on div "About Button 0" at bounding box center [346, 199] width 192 height 38
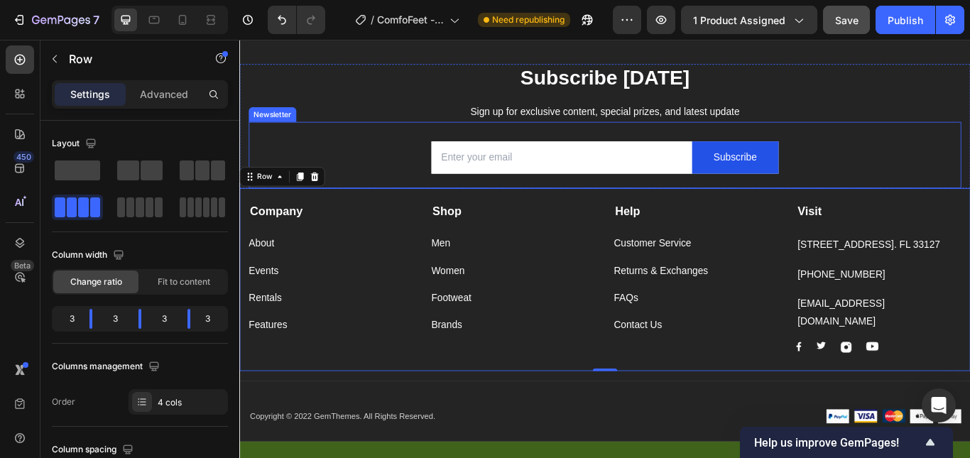
scroll to position [4085, 0]
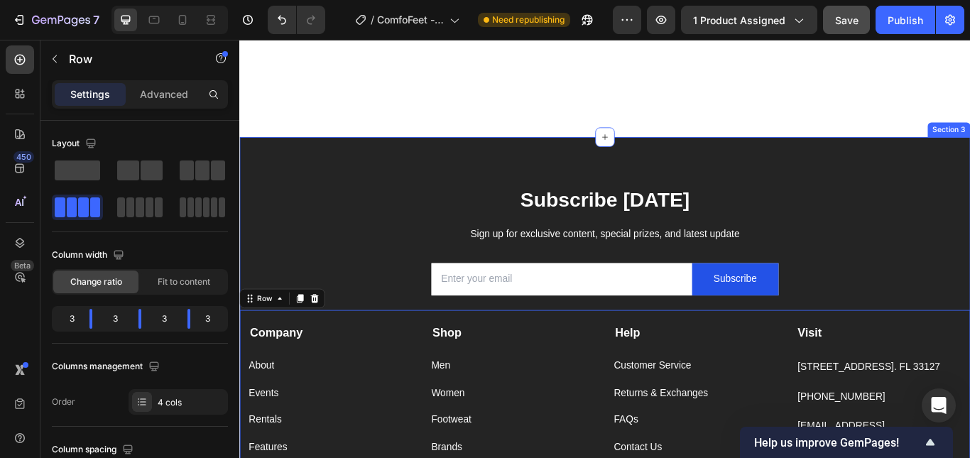
click at [385, 168] on div "Subscribe [DATE] Heading Sign up for exclusive content, special prizes, and lat…" at bounding box center [665, 402] width 852 height 498
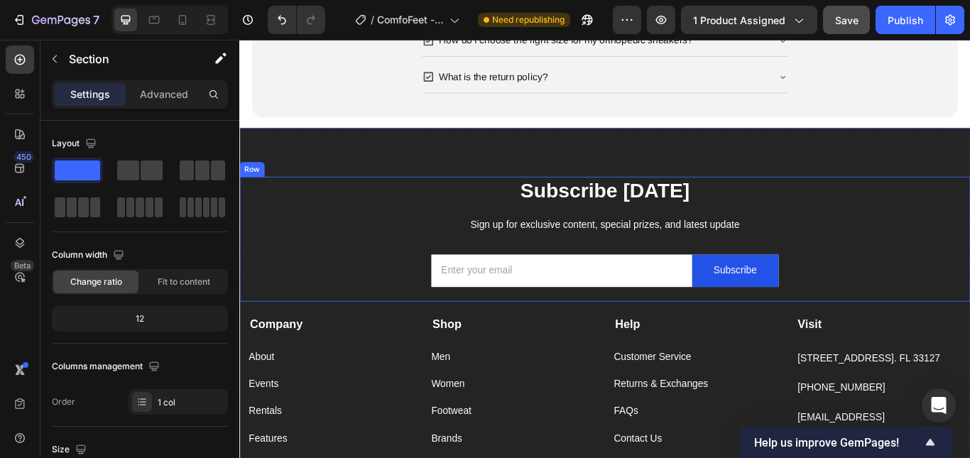
scroll to position [3299, 0]
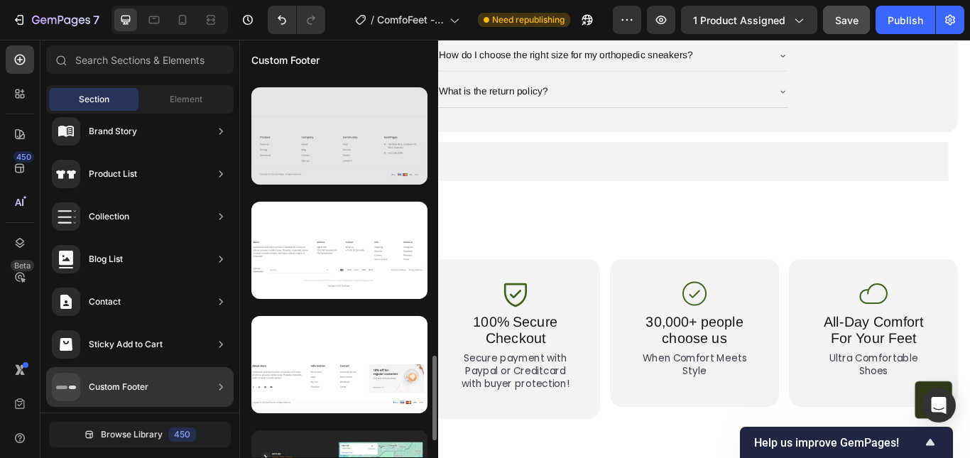
scroll to position [1323, 0]
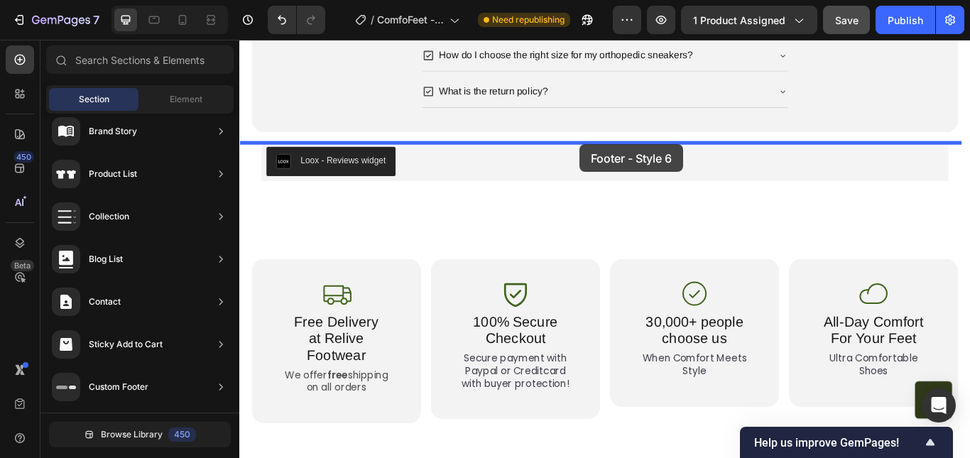
drag, startPoint x: 563, startPoint y: 332, endPoint x: 636, endPoint y: 162, distance: 184.8
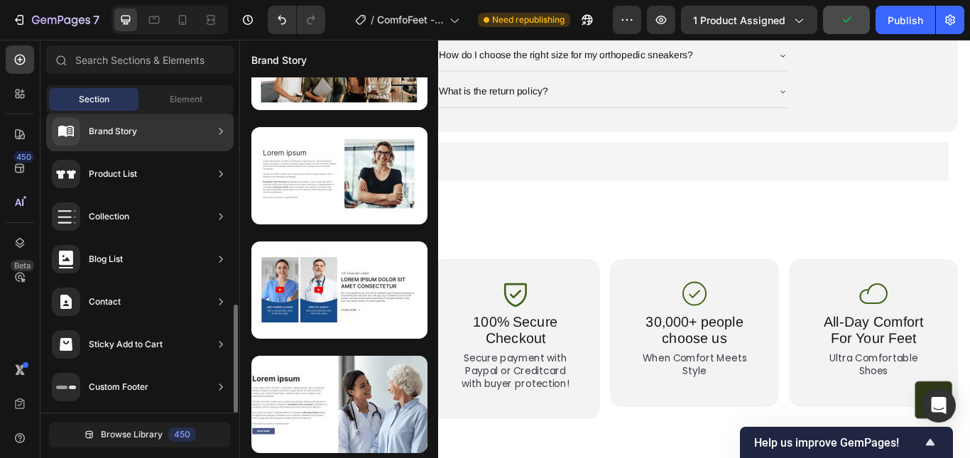
scroll to position [0, 0]
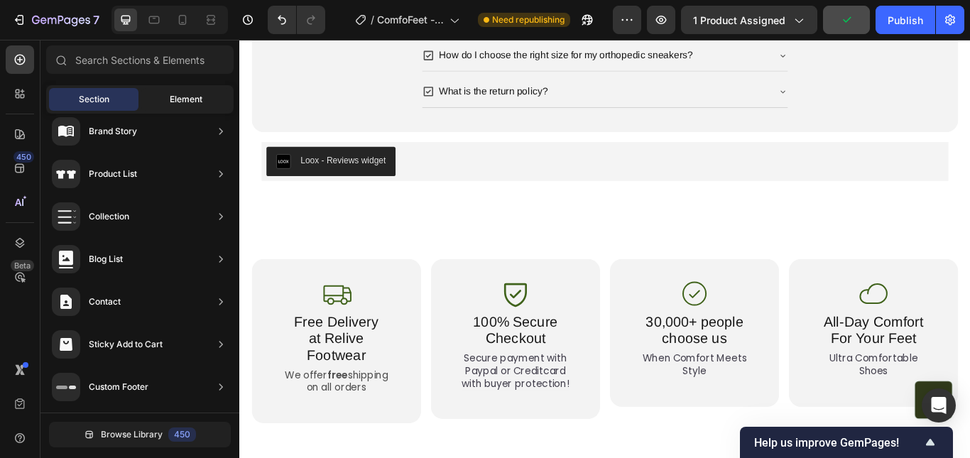
click at [179, 89] on div "Element" at bounding box center [185, 99] width 89 height 23
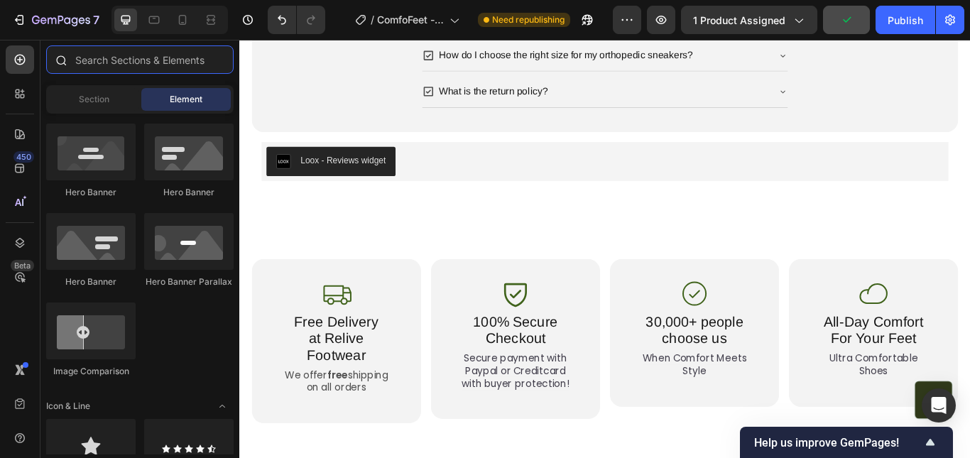
click at [130, 60] on input "text" at bounding box center [140, 59] width 188 height 28
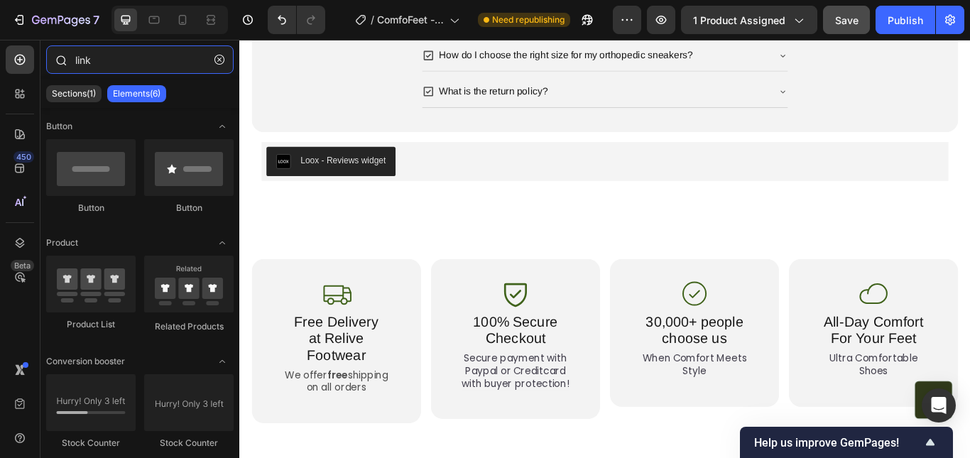
drag, startPoint x: 59, startPoint y: 50, endPoint x: 40, endPoint y: 48, distance: 18.6
click at [40, 48] on div "link" at bounding box center [139, 62] width 199 height 34
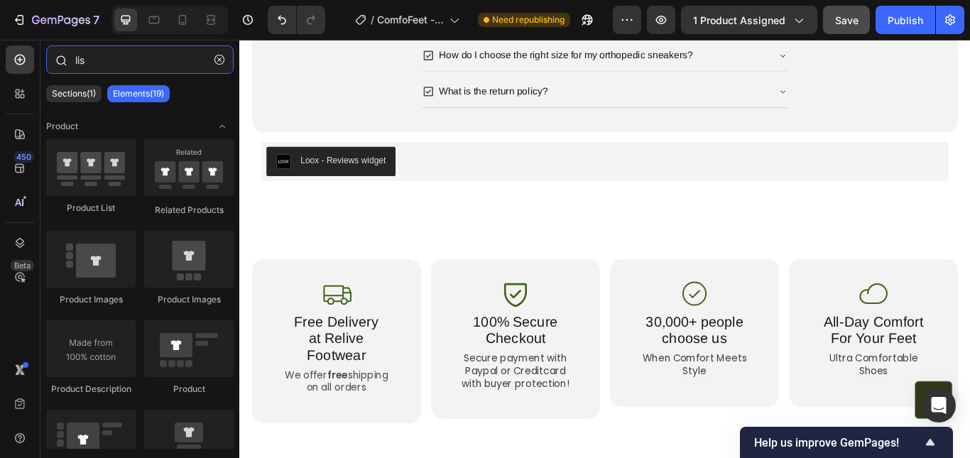
type input "list"
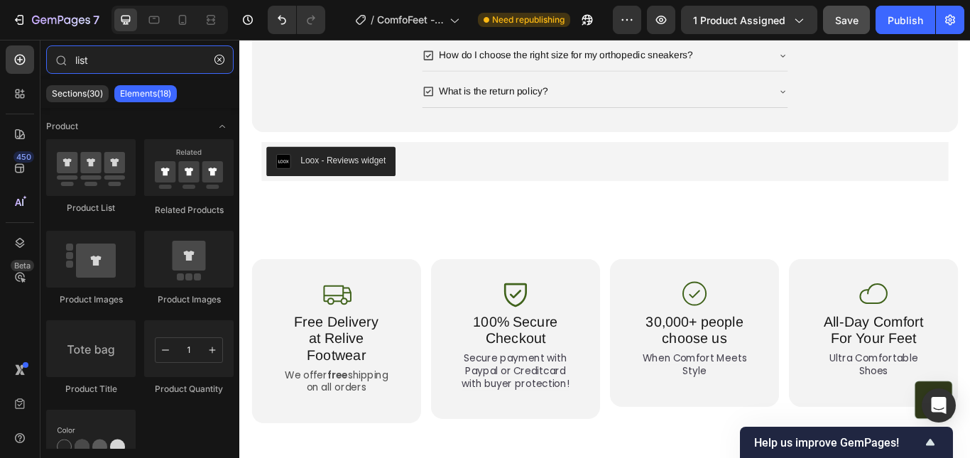
drag, startPoint x: 80, startPoint y: 55, endPoint x: 40, endPoint y: 50, distance: 40.1
click at [40, 50] on div "450 Beta list Sections(30) Elements(18) Product Product List Related Products P…" at bounding box center [119, 249] width 239 height 418
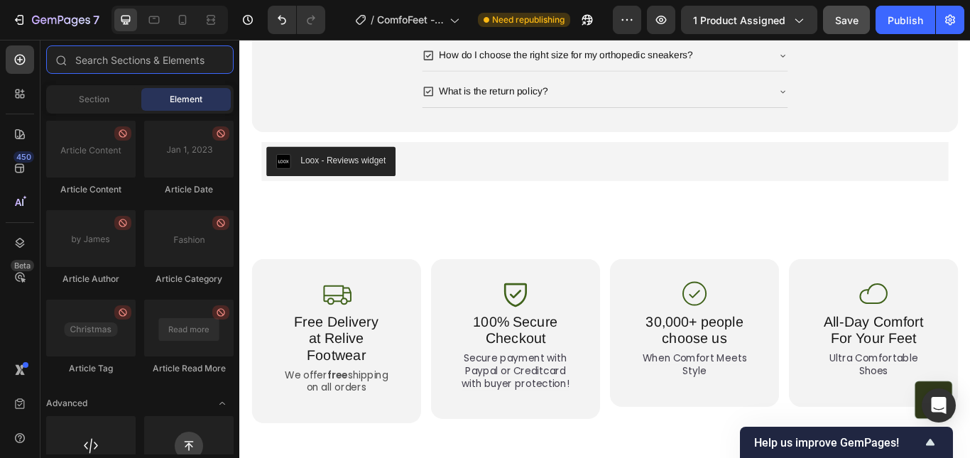
scroll to position [3956, 0]
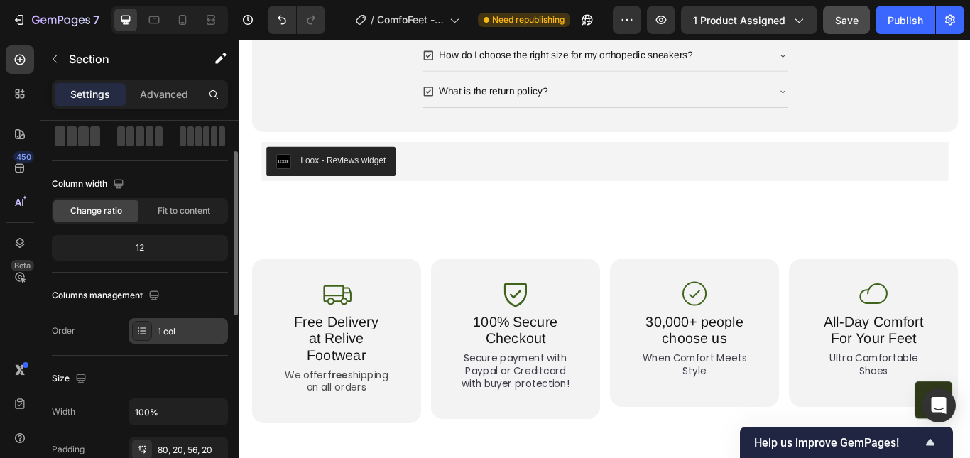
click at [173, 339] on div "1 col" at bounding box center [178, 331] width 99 height 26
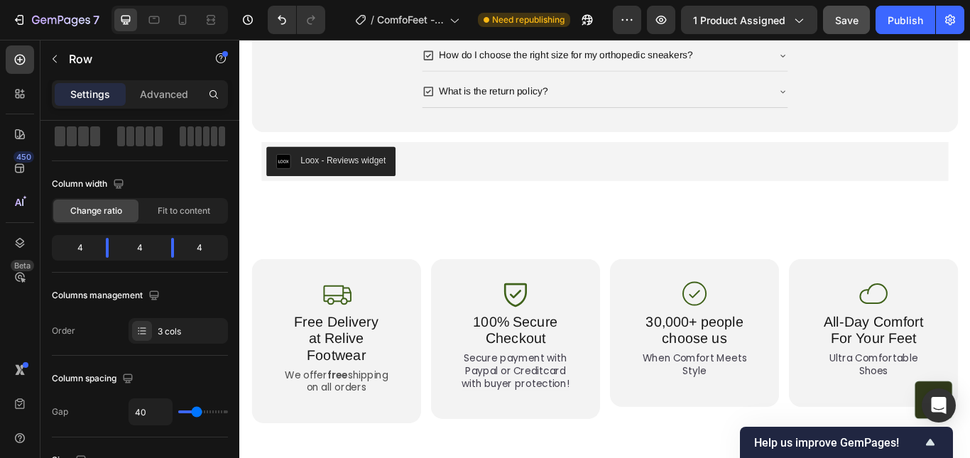
scroll to position [0, 0]
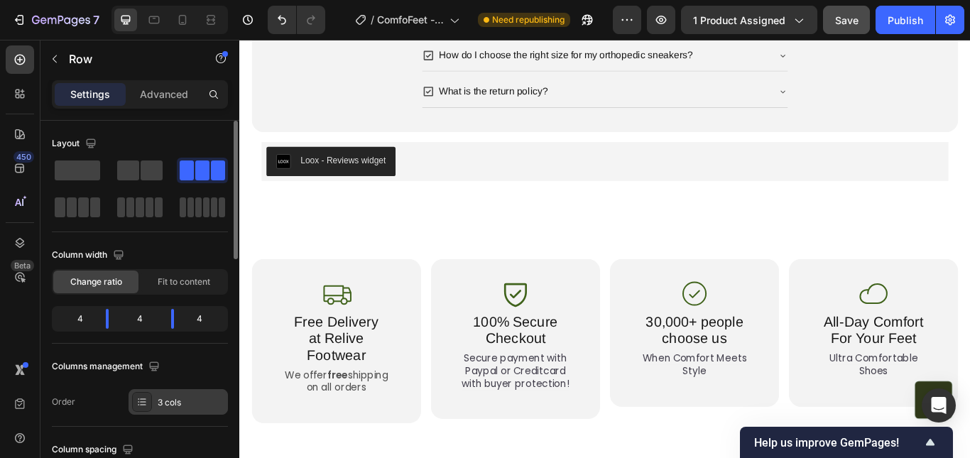
click at [175, 398] on div "3 cols" at bounding box center [191, 402] width 67 height 13
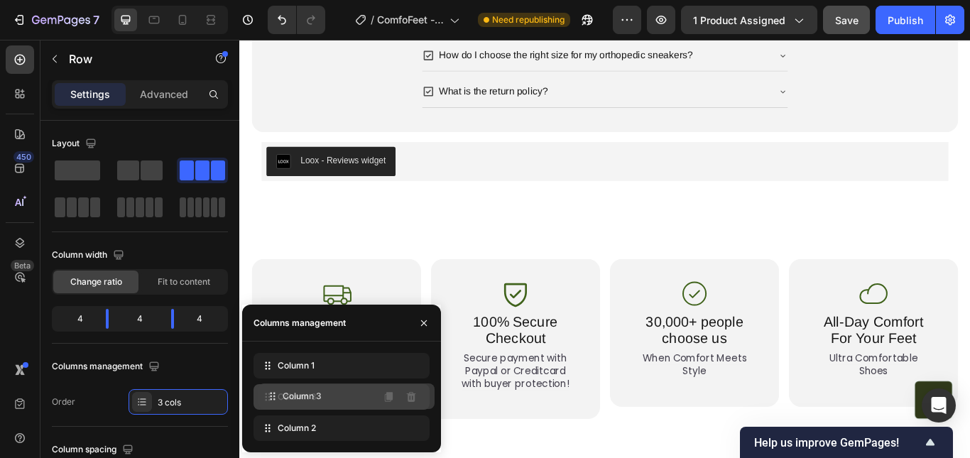
drag, startPoint x: 293, startPoint y: 419, endPoint x: 298, endPoint y: 389, distance: 30.9
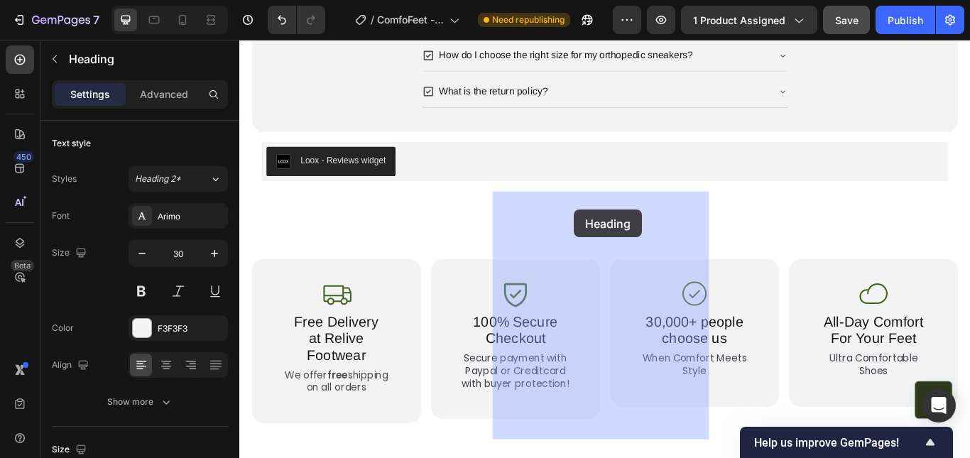
drag, startPoint x: 327, startPoint y: 261, endPoint x: 650, endPoint y: 252, distance: 322.6
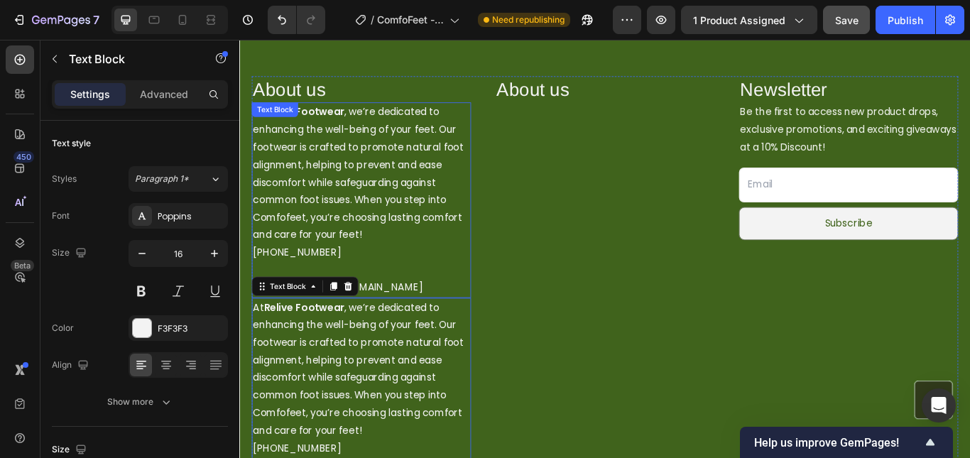
scroll to position [3400, 0]
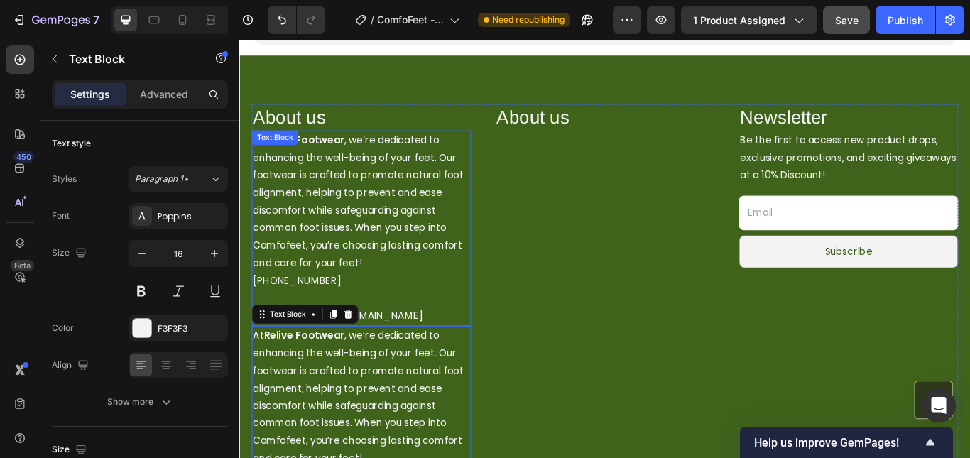
click at [390, 258] on p "At Relive Footwear , we’re dedicated to enhancing the well-being of your feet. …" at bounding box center [381, 228] width 253 height 163
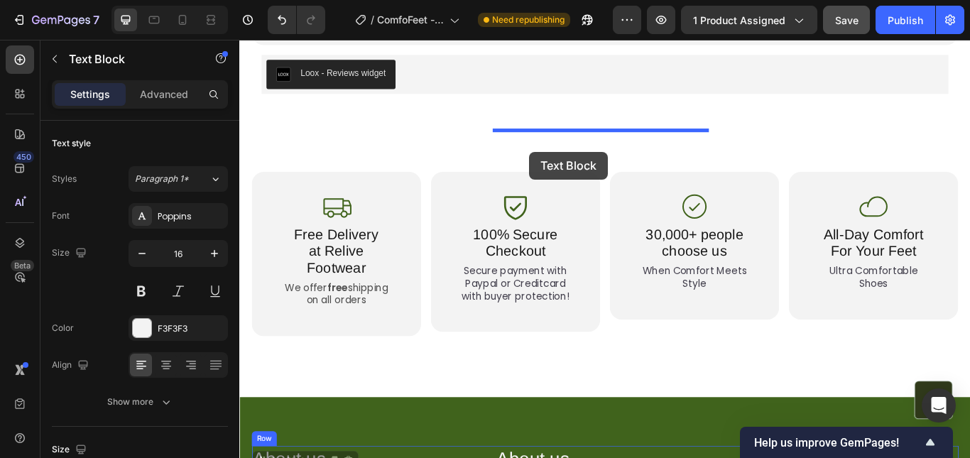
drag, startPoint x: 406, startPoint y: 225, endPoint x: 577, endPoint y: 170, distance: 180.4
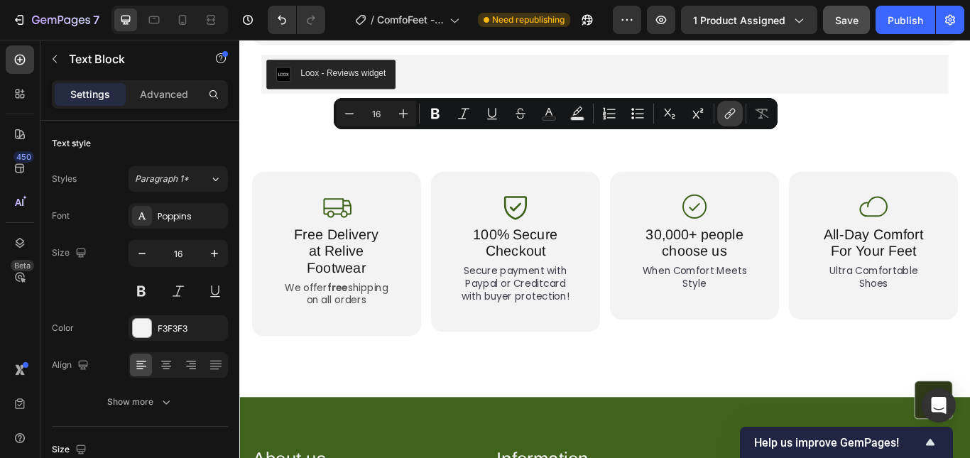
click at [729, 116] on icon "Editor contextual toolbar" at bounding box center [730, 114] width 14 height 14
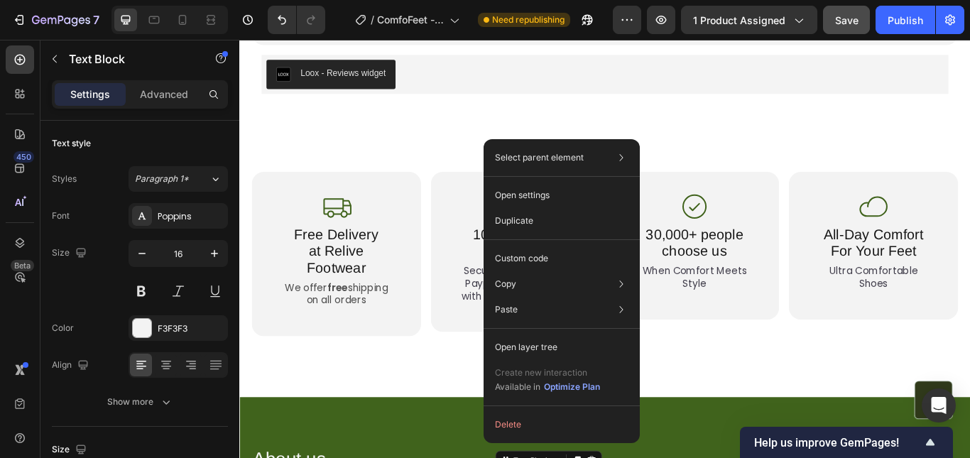
click at [637, 141] on div "Select parent element Section Row 3 cols Text Block Open settings Duplicate Cus…" at bounding box center [562, 291] width 156 height 304
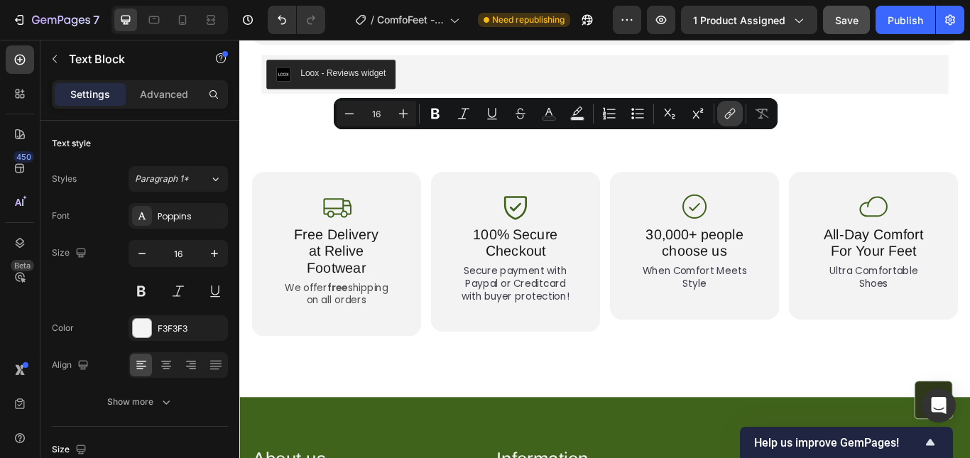
click at [734, 121] on button "link" at bounding box center [730, 114] width 26 height 26
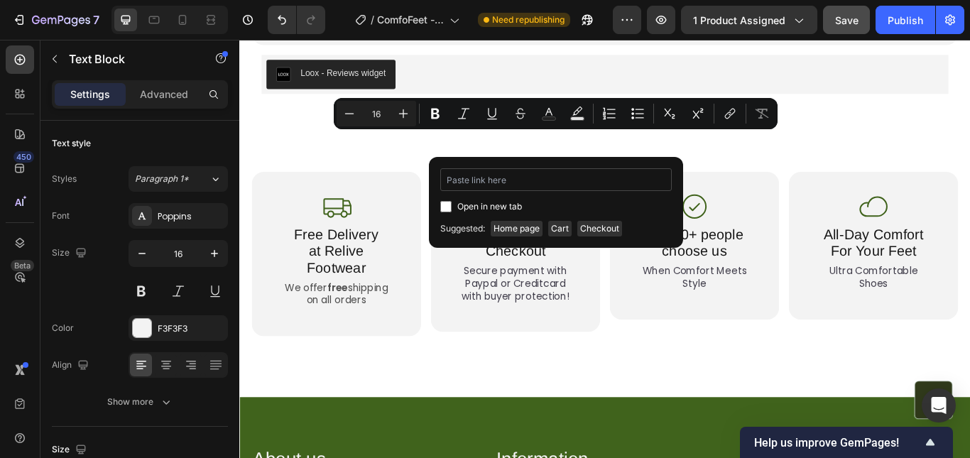
click at [522, 183] on input "Editor contextual toolbar" at bounding box center [556, 179] width 232 height 23
type input "[URL][DOMAIN_NAME]"
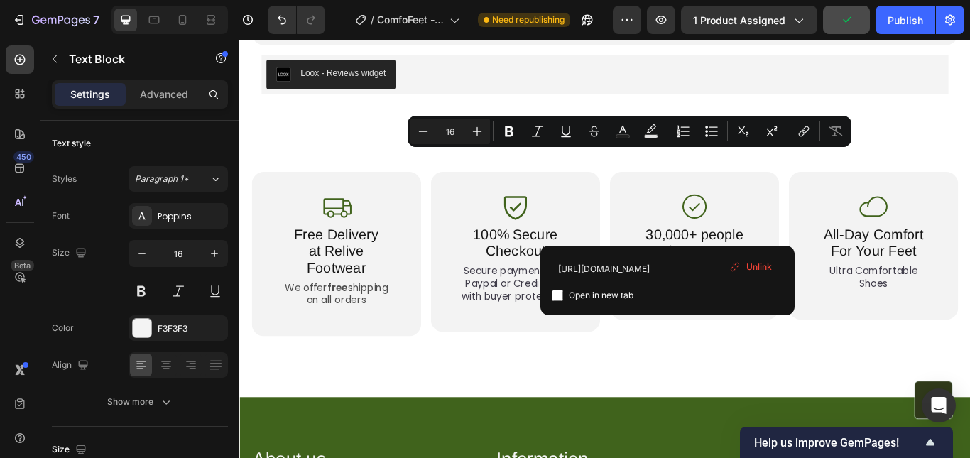
drag, startPoint x: 741, startPoint y: 215, endPoint x: 536, endPoint y: 178, distance: 207.9
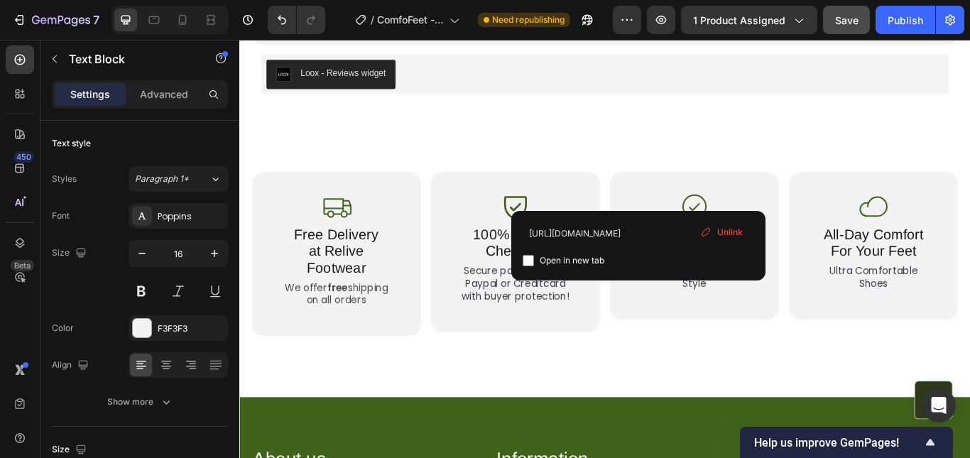
drag, startPoint x: 750, startPoint y: 178, endPoint x: 663, endPoint y: 158, distance: 88.8
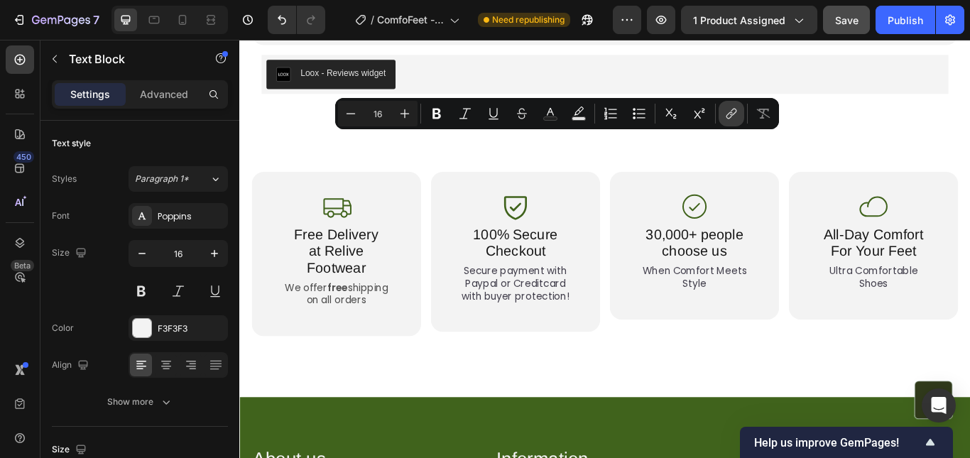
click at [736, 119] on icon "Editor contextual toolbar" at bounding box center [731, 114] width 14 height 14
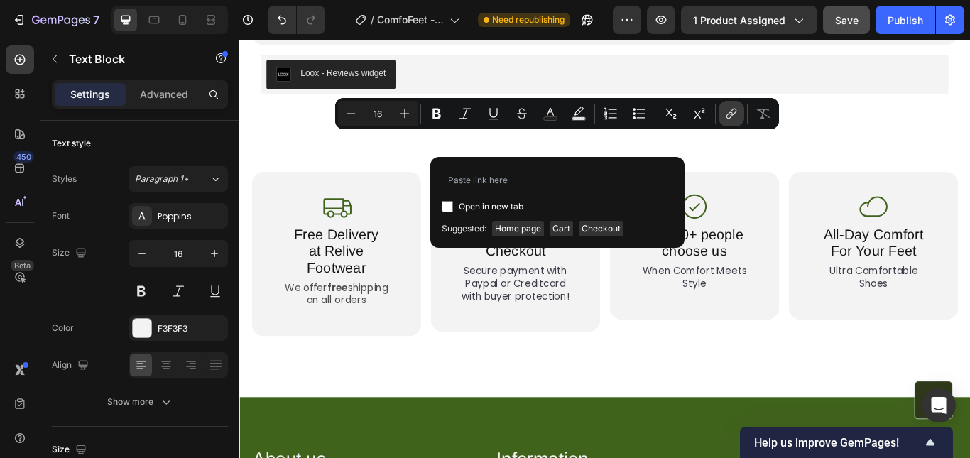
type input "[URL][DOMAIN_NAME]"
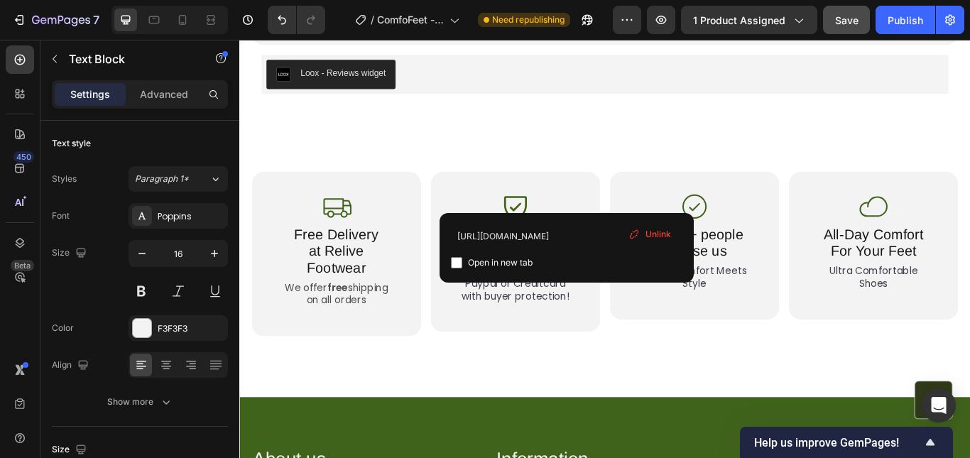
click at [634, 232] on icon at bounding box center [634, 234] width 11 height 11
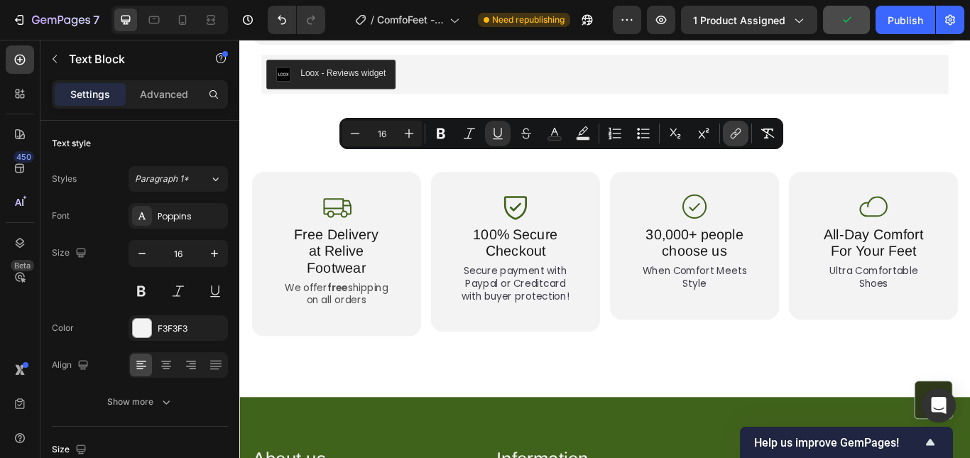
click at [729, 136] on icon "Editor contextual toolbar" at bounding box center [736, 133] width 14 height 14
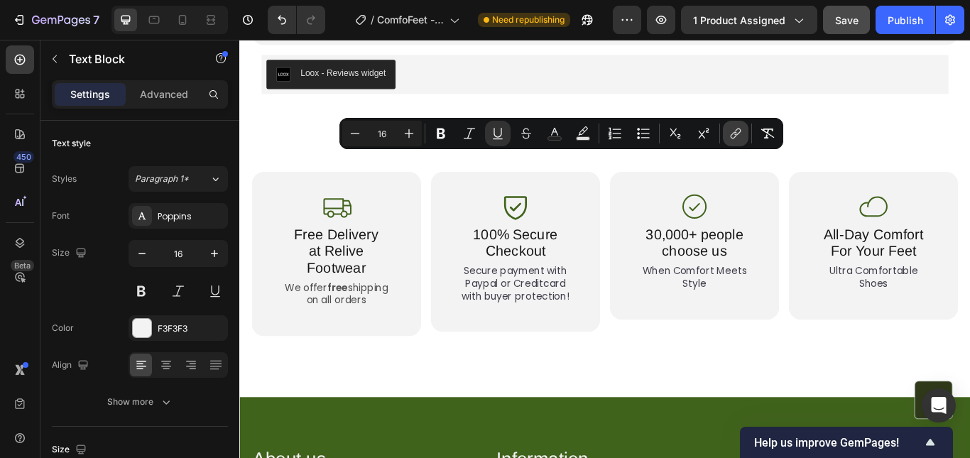
click at [734, 138] on icon "Editor contextual toolbar" at bounding box center [734, 135] width 6 height 7
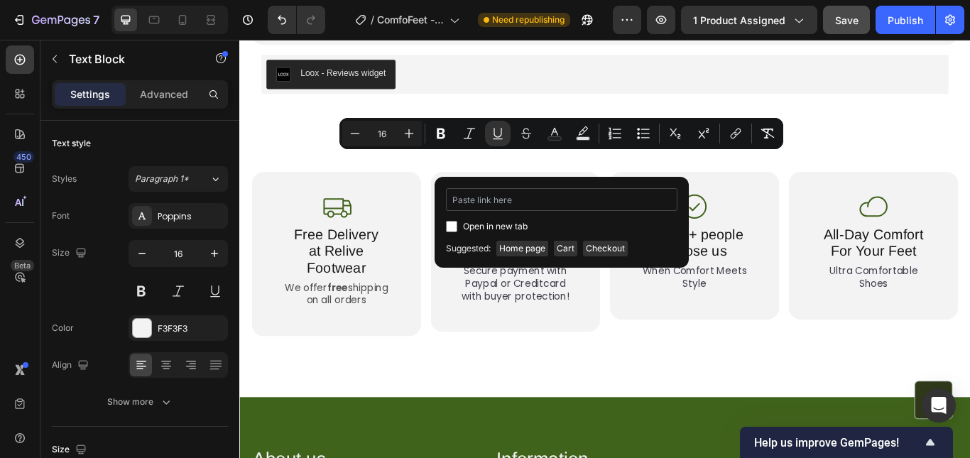
type input "[URL][DOMAIN_NAME]"
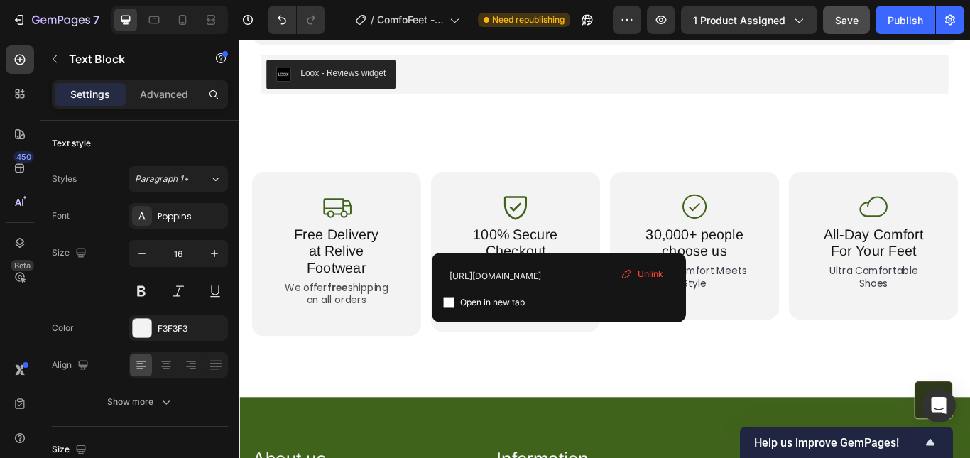
click at [639, 273] on span "Unlink" at bounding box center [651, 274] width 26 height 10
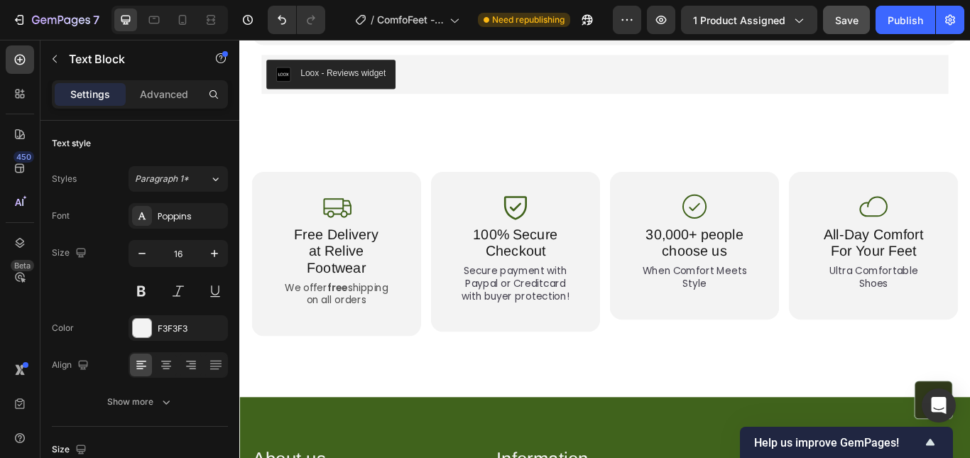
drag, startPoint x: 629, startPoint y: 223, endPoint x: 622, endPoint y: 222, distance: 7.1
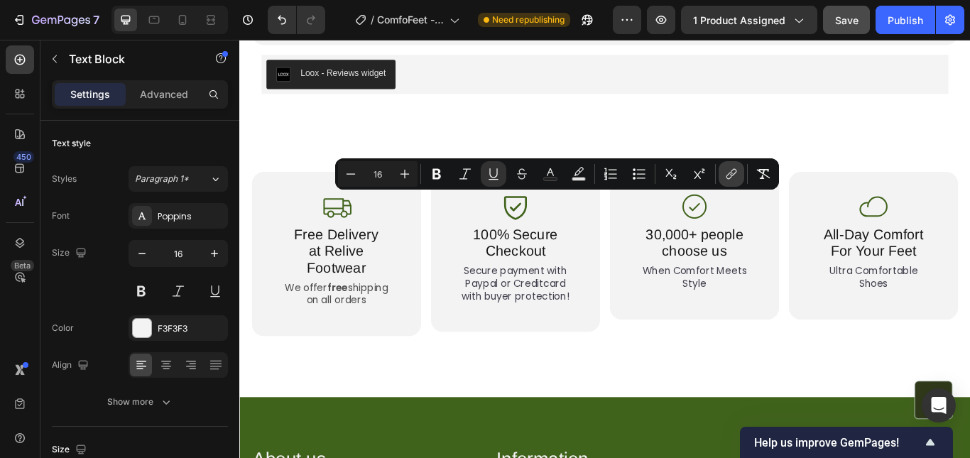
click at [726, 177] on icon "Editor contextual toolbar" at bounding box center [731, 174] width 14 height 14
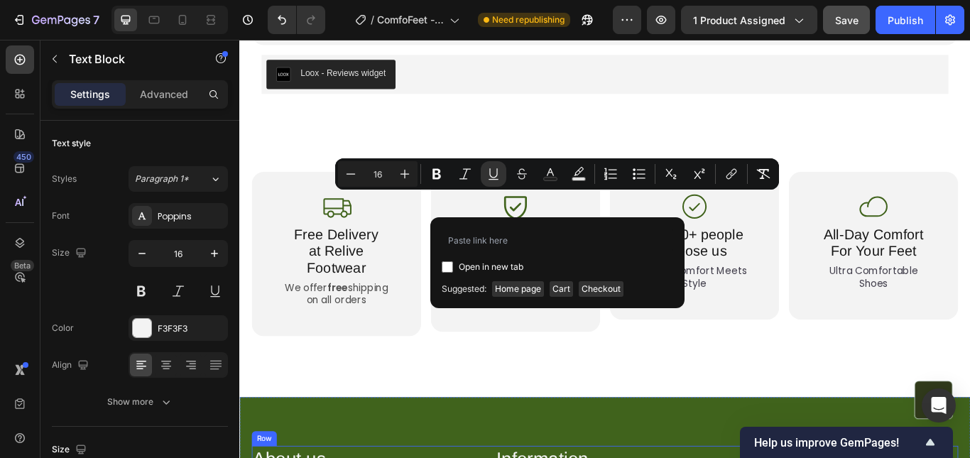
type input "[URL][DOMAIN_NAME]"
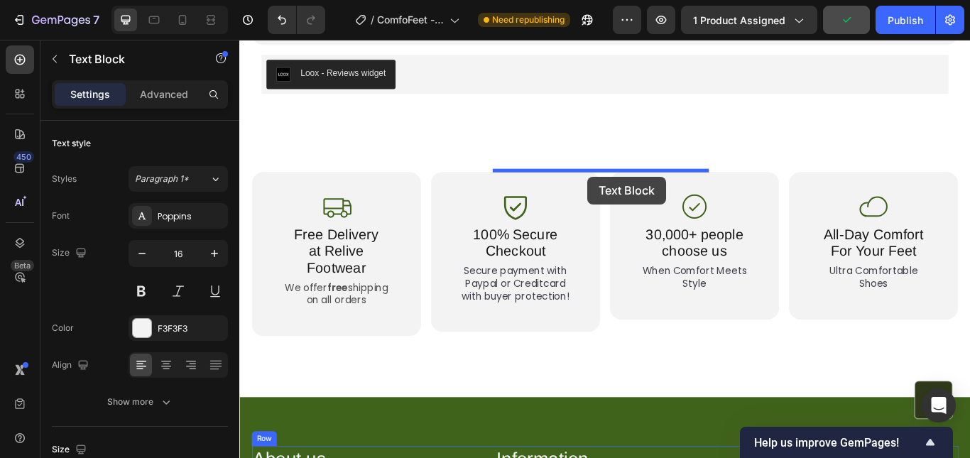
drag, startPoint x: 645, startPoint y: 226, endPoint x: 645, endPoint y: 200, distance: 26.3
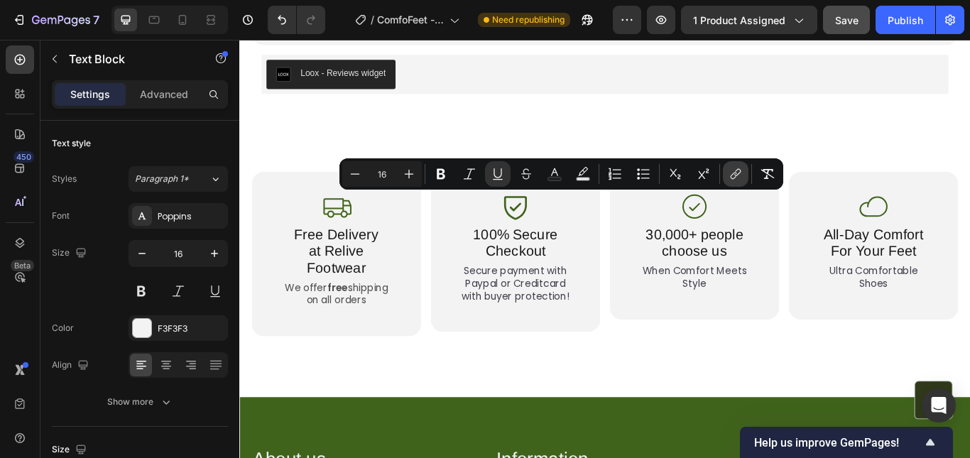
click at [733, 175] on icon "Editor contextual toolbar" at bounding box center [736, 174] width 14 height 14
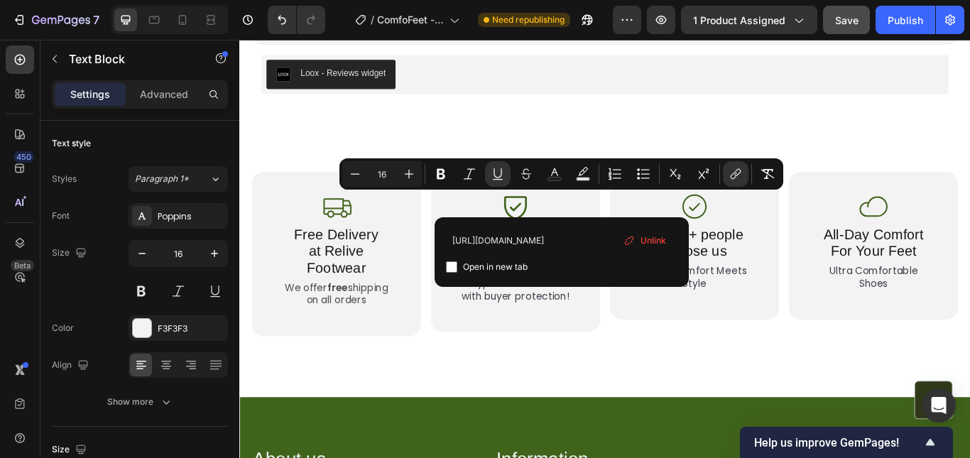
scroll to position [0, 44]
click at [548, 242] on input "[URL][DOMAIN_NAME]" at bounding box center [562, 240] width 232 height 23
type input "[URL][DOMAIN_NAME]"
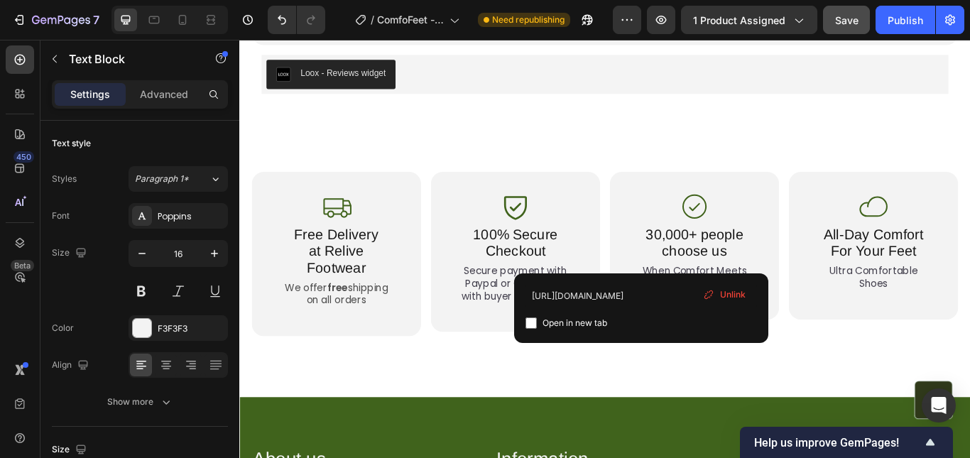
click at [720, 288] on div "Unlink" at bounding box center [724, 294] width 54 height 17
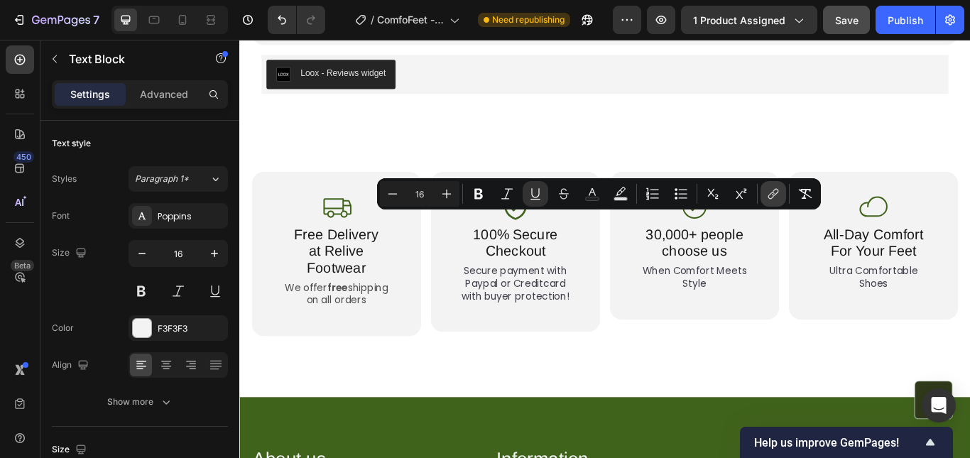
click at [772, 202] on button "link" at bounding box center [774, 194] width 26 height 26
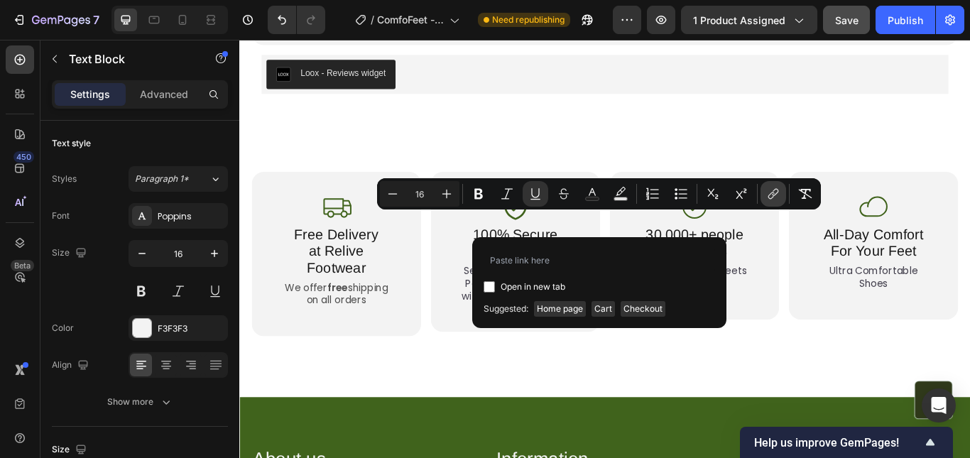
type input "[URL][DOMAIN_NAME]"
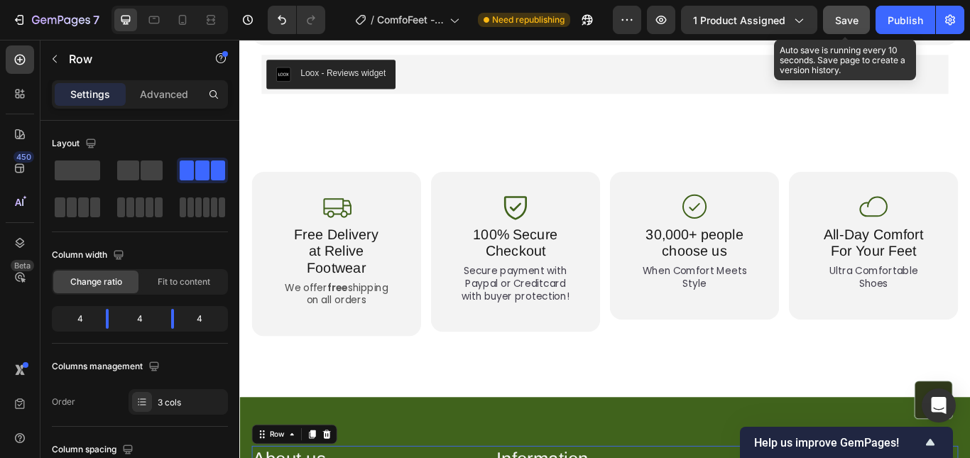
click at [846, 26] on div "Save" at bounding box center [846, 20] width 23 height 15
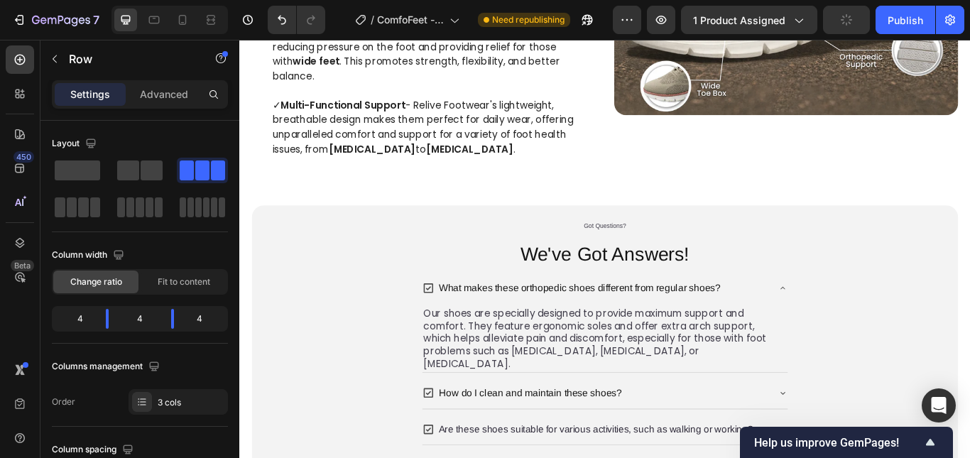
scroll to position [2774, 0]
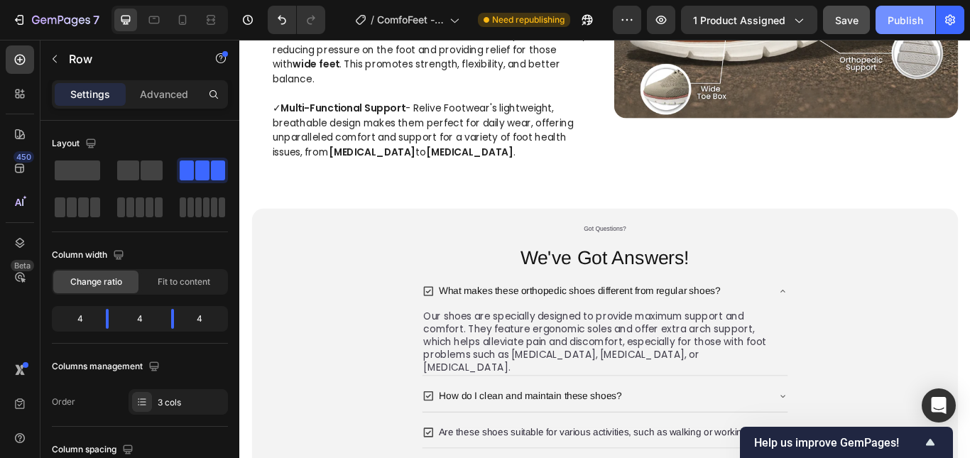
click at [898, 24] on div "Publish" at bounding box center [906, 20] width 36 height 15
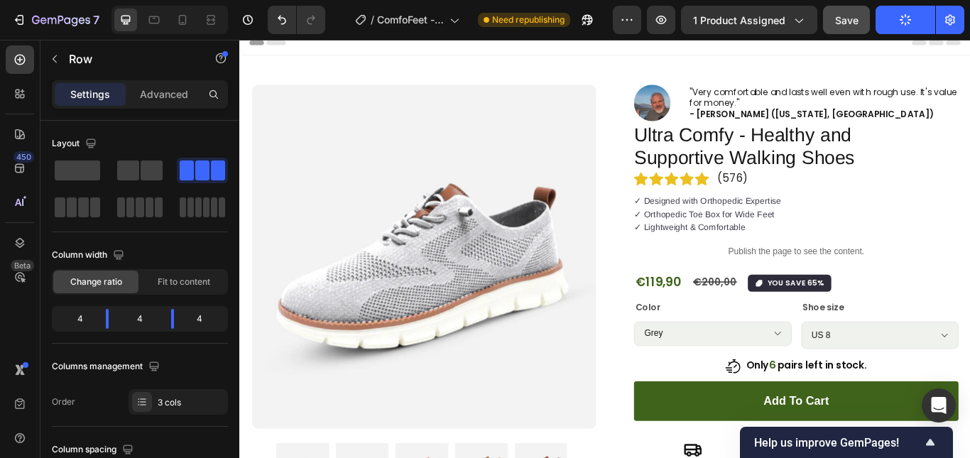
scroll to position [9, 0]
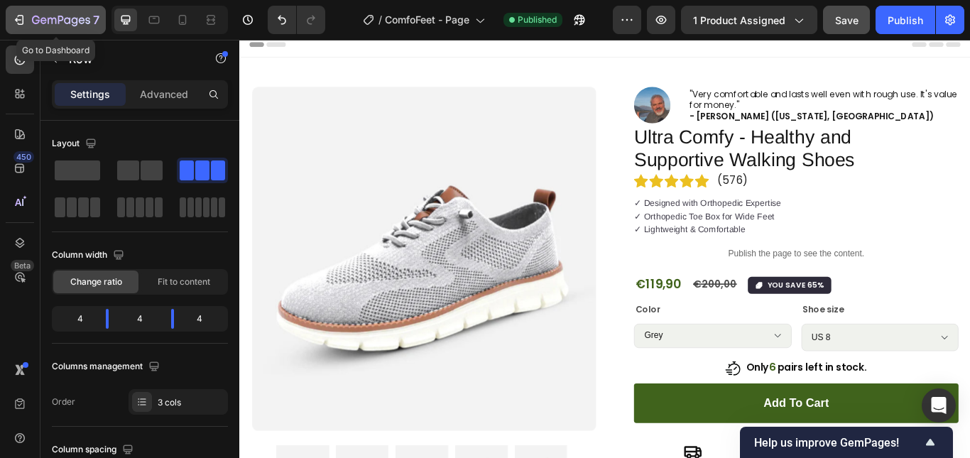
click at [63, 18] on icon "button" at bounding box center [61, 20] width 6 height 9
